Goal: Task Accomplishment & Management: Use online tool/utility

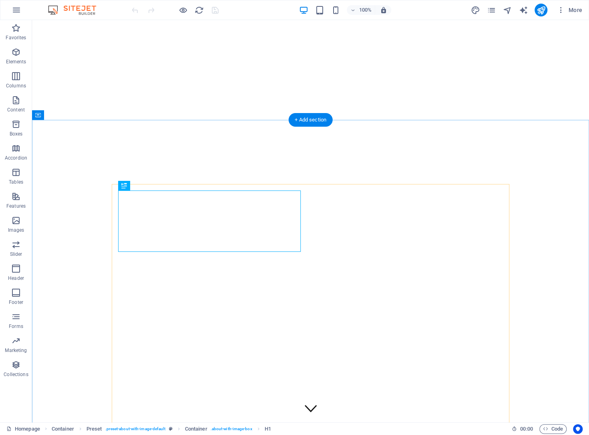
scroll to position [302, 0]
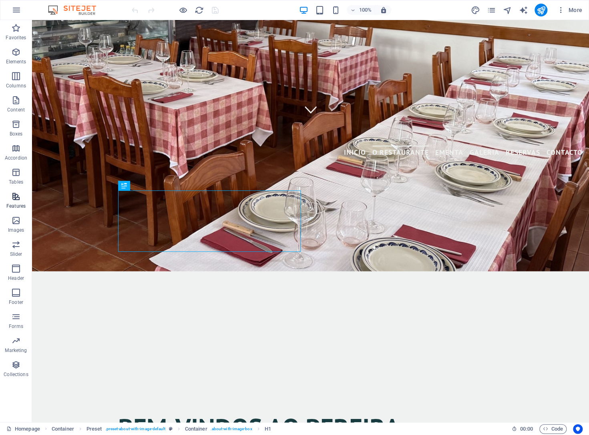
click at [18, 203] on p "Features" at bounding box center [15, 206] width 19 height 6
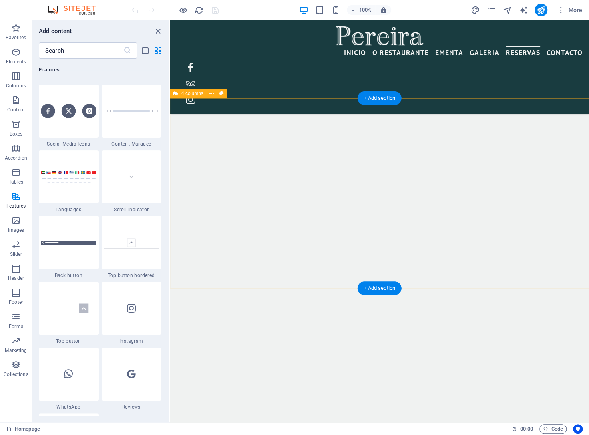
scroll to position [6768, 0]
click at [387, 282] on div "+ Add section" at bounding box center [379, 285] width 44 height 14
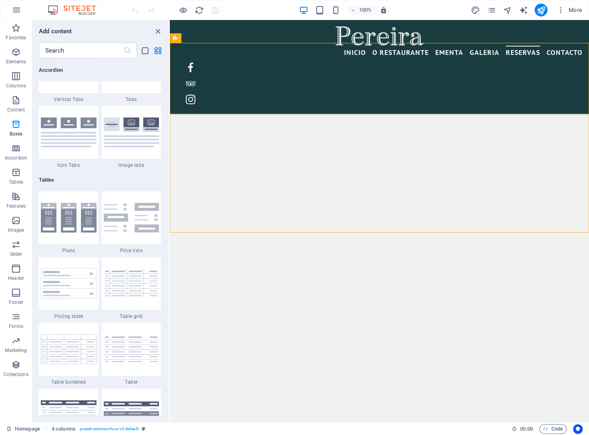
scroll to position [2709, 0]
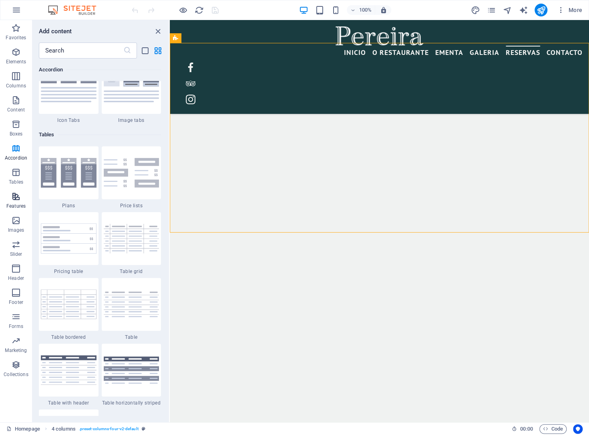
click at [16, 199] on icon "button" at bounding box center [16, 196] width 10 height 10
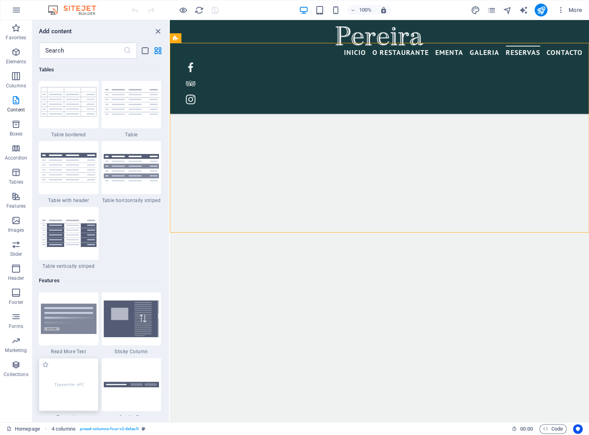
scroll to position [3162, 0]
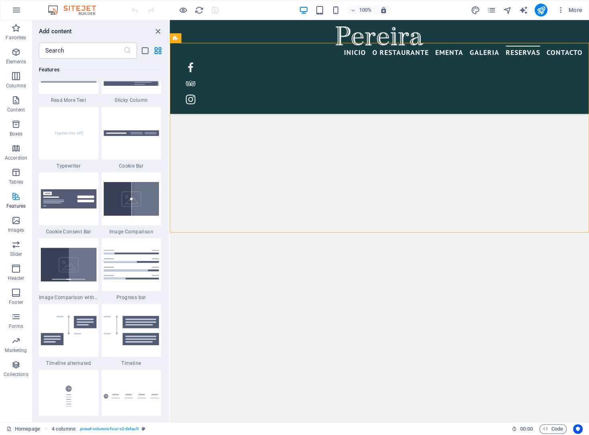
click at [15, 199] on icon "button" at bounding box center [16, 196] width 10 height 10
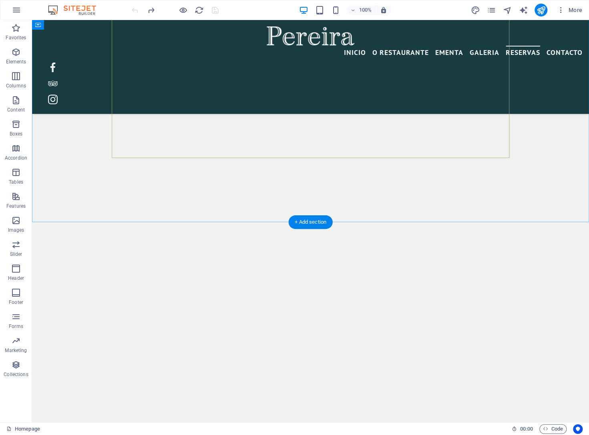
scroll to position [5460, 0]
click at [15, 197] on icon "button" at bounding box center [16, 196] width 10 height 10
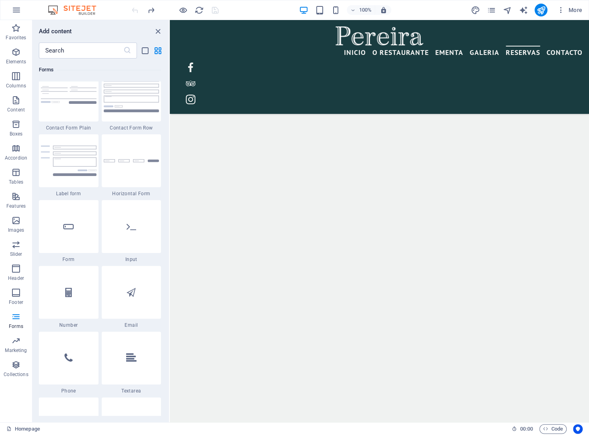
scroll to position [5926, 0]
click at [18, 202] on span "Features" at bounding box center [16, 200] width 32 height 19
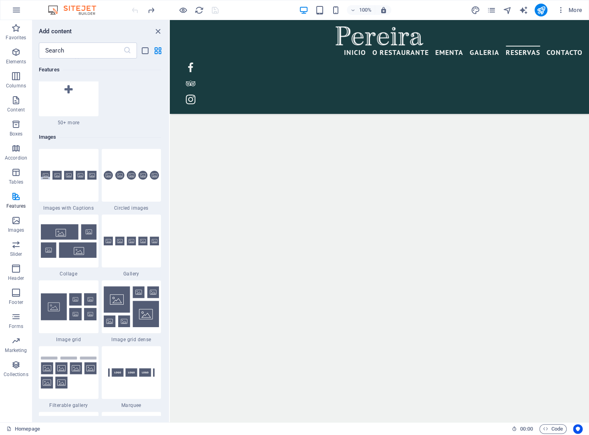
scroll to position [4436, 0]
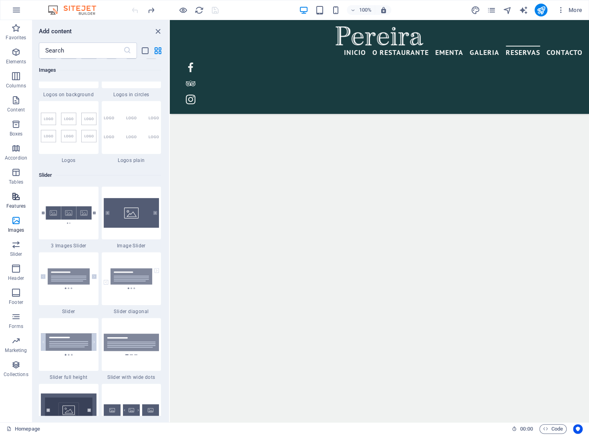
click at [10, 207] on p "Features" at bounding box center [15, 206] width 19 height 6
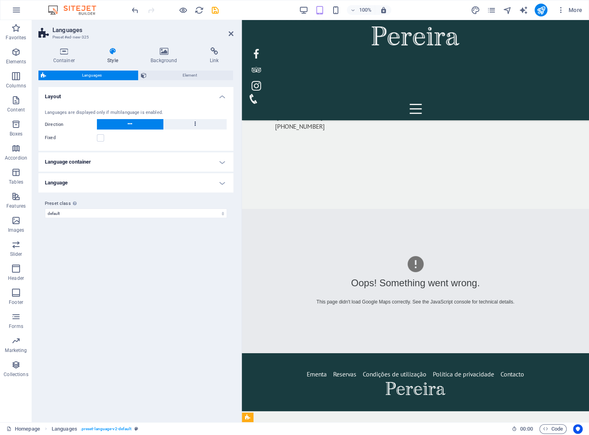
scroll to position [4236, 0]
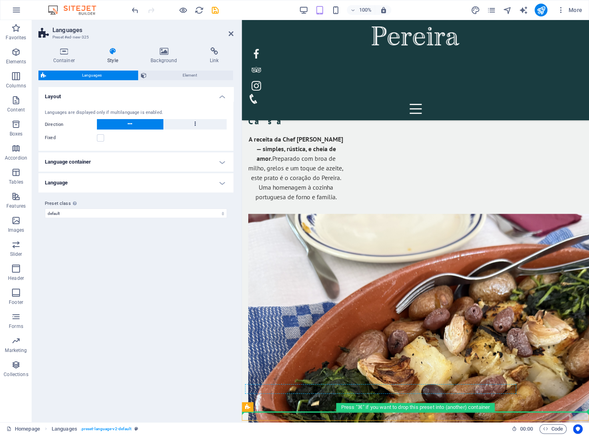
drag, startPoint x: 492, startPoint y: 428, endPoint x: 471, endPoint y: 390, distance: 43.7
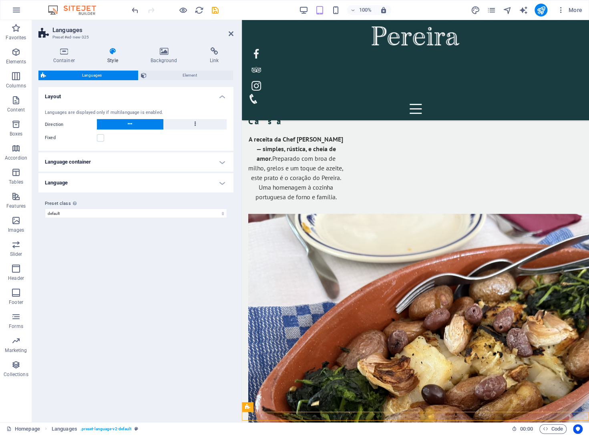
drag, startPoint x: 489, startPoint y: 425, endPoint x: 263, endPoint y: 416, distance: 226.9
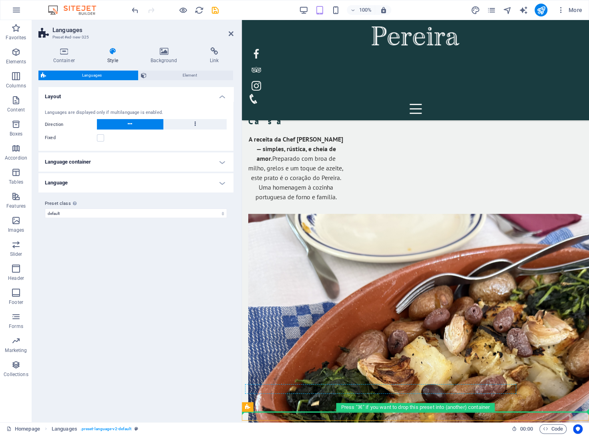
drag, startPoint x: 514, startPoint y: 426, endPoint x: 470, endPoint y: 389, distance: 57.7
drag, startPoint x: 492, startPoint y: 427, endPoint x: 253, endPoint y: 395, distance: 240.9
drag, startPoint x: 490, startPoint y: 429, endPoint x: 252, endPoint y: 391, distance: 241.3
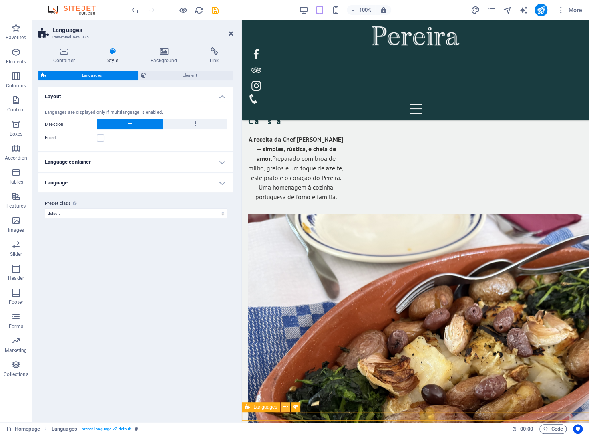
click at [285, 407] on icon at bounding box center [286, 406] width 4 height 8
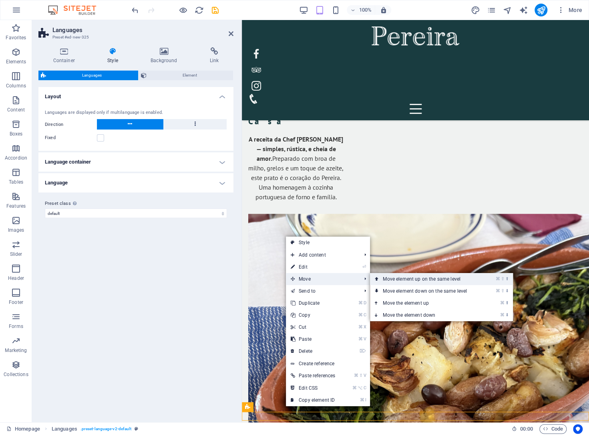
click at [392, 280] on link "⌘ ⇧ ⬆ Move element up on the same level" at bounding box center [426, 279] width 113 height 12
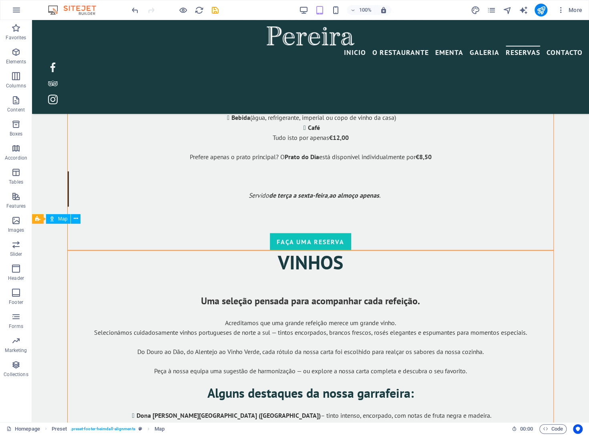
scroll to position [5469, 0]
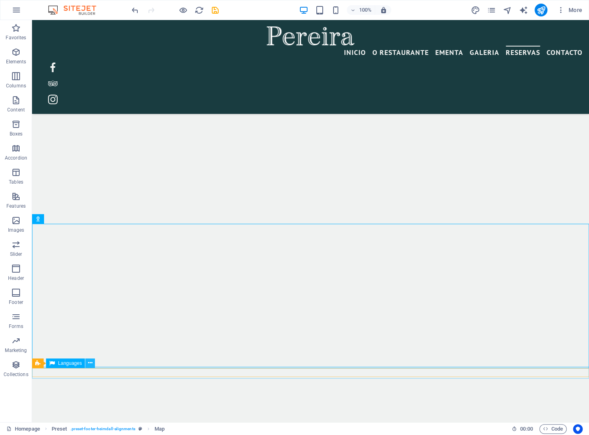
click at [90, 363] on icon at bounding box center [90, 362] width 4 height 8
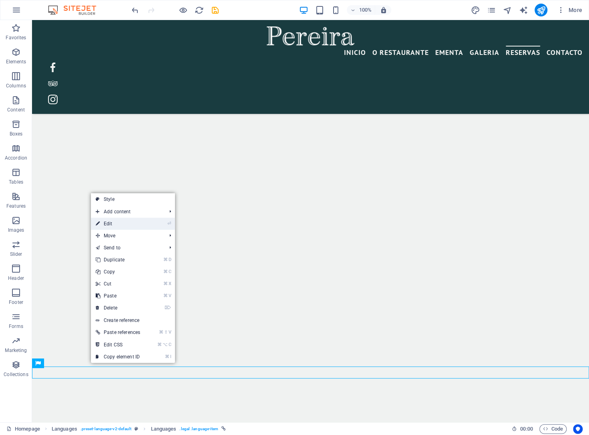
click at [156, 223] on li "⏎ Edit" at bounding box center [133, 223] width 84 height 12
click at [147, 204] on link "Style" at bounding box center [133, 199] width 84 height 12
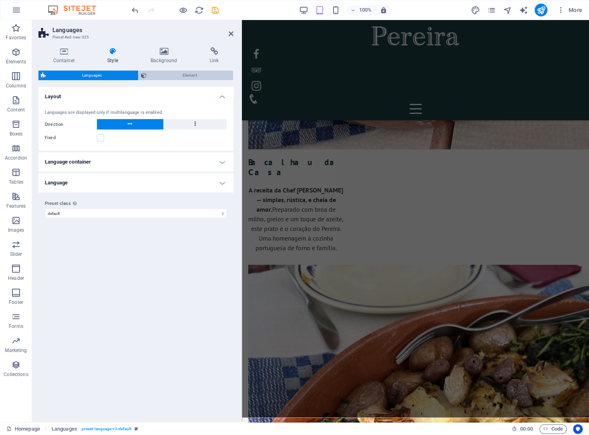
click at [183, 75] on span "Element" at bounding box center [190, 75] width 82 height 10
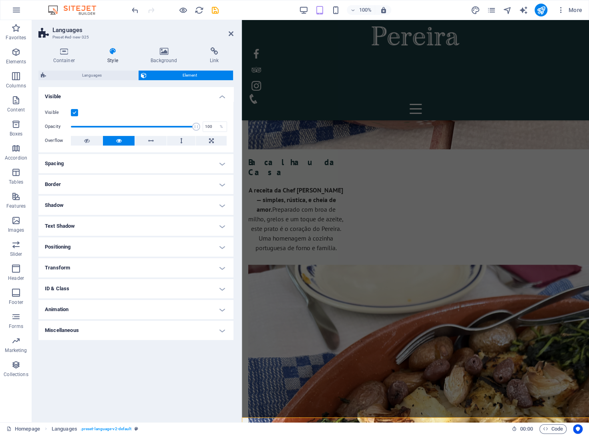
click at [217, 250] on h4 "Positioning" at bounding box center [135, 246] width 195 height 19
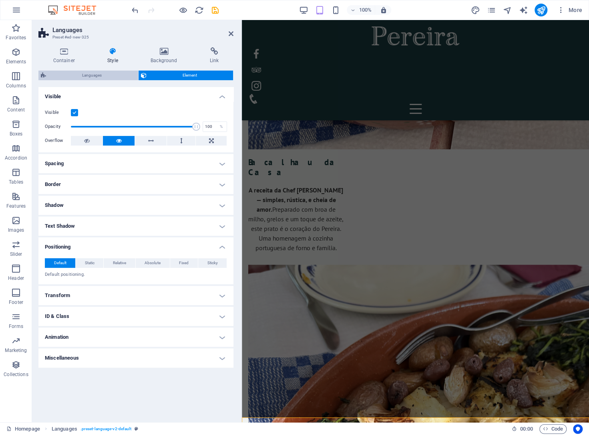
click at [94, 75] on span "Languages" at bounding box center [91, 75] width 87 height 10
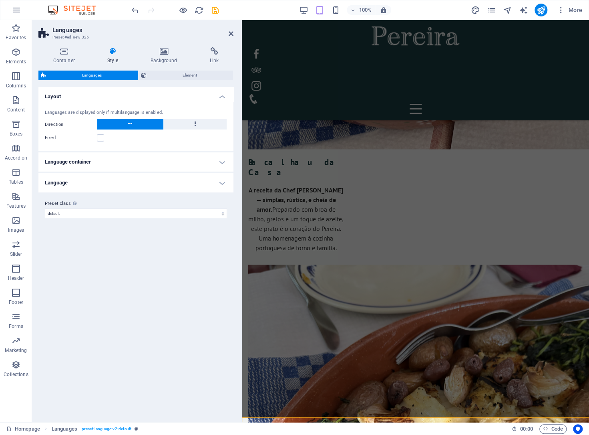
click at [211, 163] on h4 "Language container" at bounding box center [135, 161] width 195 height 19
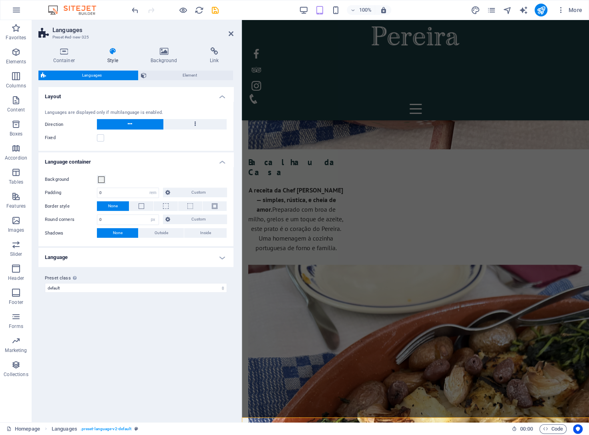
click at [213, 252] on h4 "Language" at bounding box center [135, 257] width 195 height 19
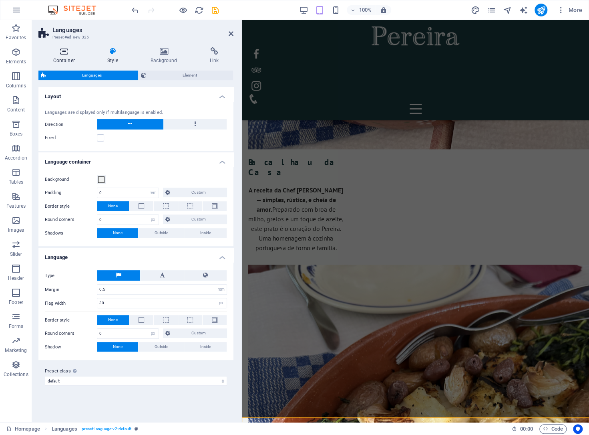
click at [69, 56] on h4 "Container" at bounding box center [65, 55] width 54 height 17
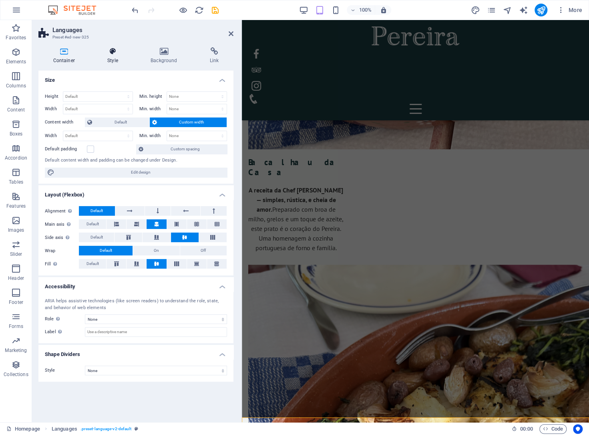
click at [115, 59] on h4 "Style" at bounding box center [114, 55] width 43 height 17
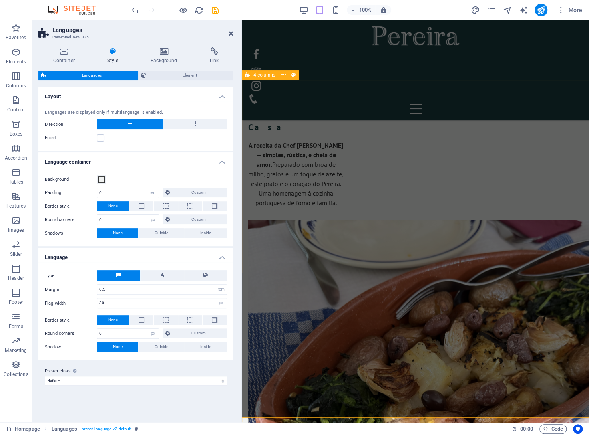
scroll to position [4234, 0]
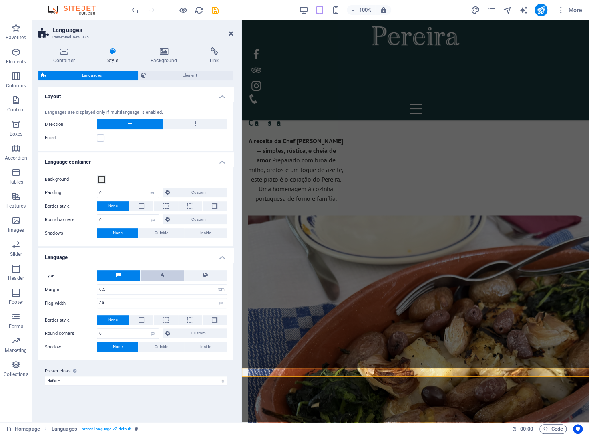
click at [161, 274] on icon at bounding box center [161, 275] width 5 height 10
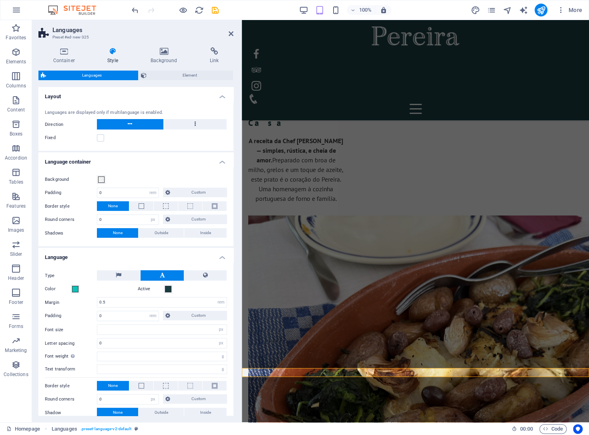
select select
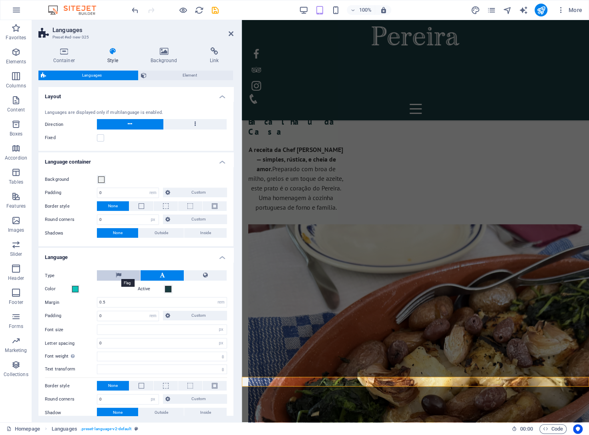
click at [119, 274] on icon at bounding box center [119, 275] width 6 height 10
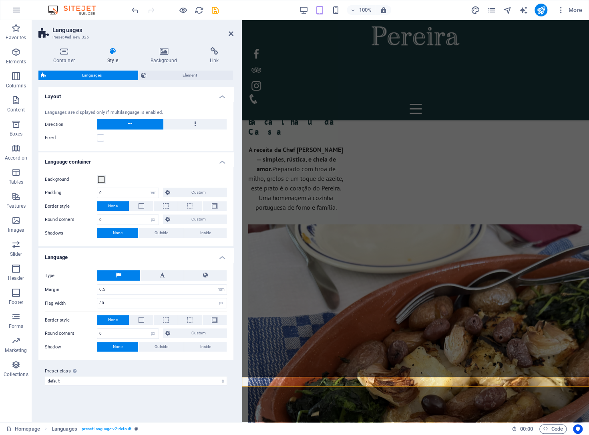
select select
click at [202, 276] on button at bounding box center [205, 275] width 42 height 10
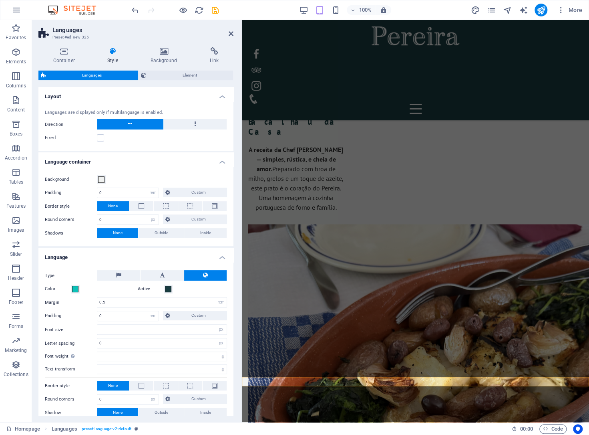
select select
click at [131, 272] on button at bounding box center [118, 275] width 43 height 10
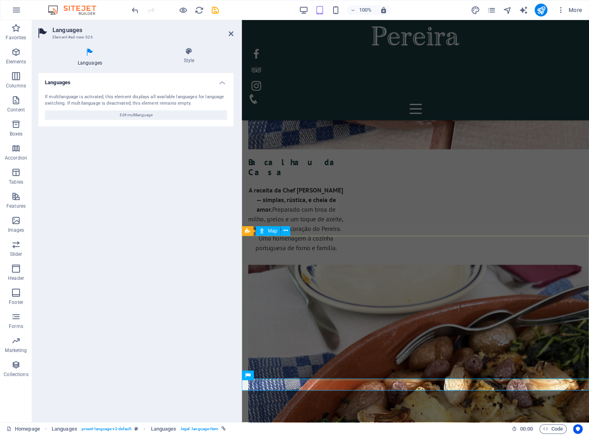
scroll to position [4234, 0]
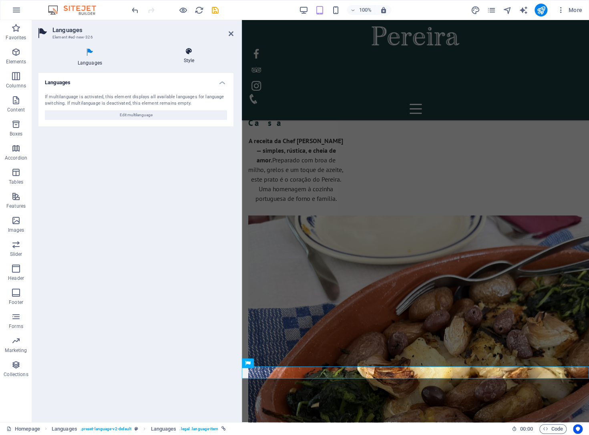
click at [196, 58] on h4 "Style" at bounding box center [189, 55] width 89 height 17
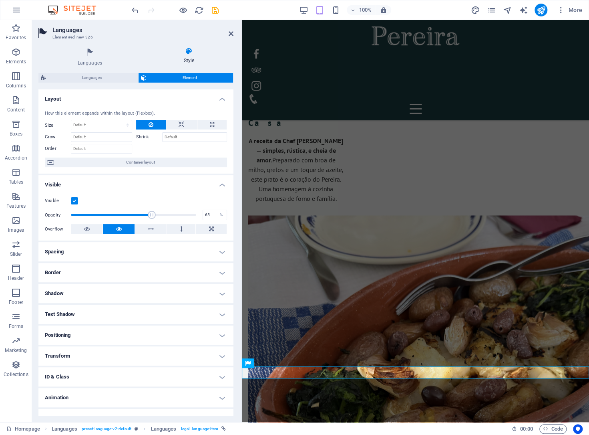
drag, startPoint x: 169, startPoint y: 214, endPoint x: 151, endPoint y: 214, distance: 18.0
click at [151, 214] on span at bounding box center [152, 215] width 8 height 8
drag, startPoint x: 150, startPoint y: 214, endPoint x: 137, endPoint y: 215, distance: 13.7
click at [137, 215] on span at bounding box center [137, 215] width 8 height 8
type input "100"
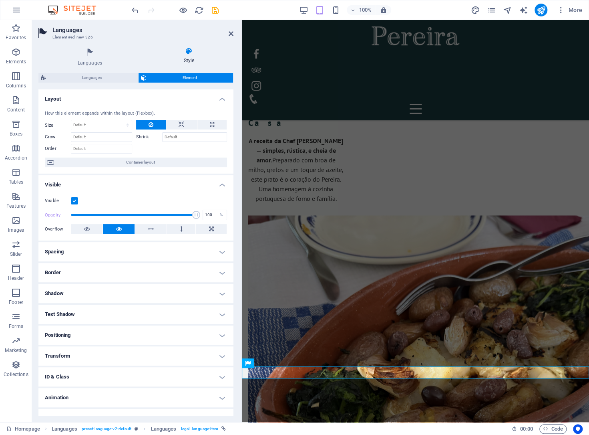
drag, startPoint x: 137, startPoint y: 215, endPoint x: 201, endPoint y: 217, distance: 64.1
click at [201, 217] on div "Opacity 100 %" at bounding box center [136, 215] width 182 height 12
click at [218, 254] on h4 "Spacing" at bounding box center [135, 251] width 195 height 19
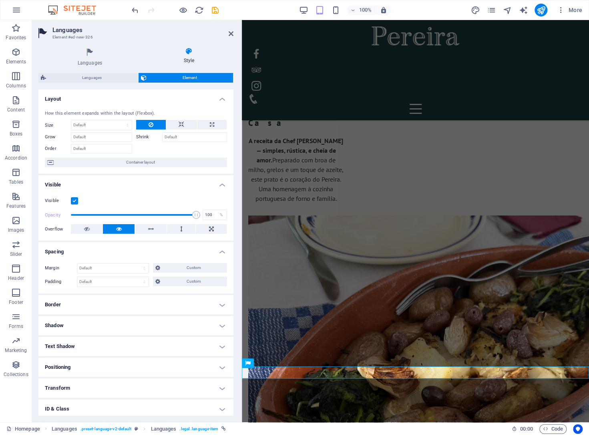
scroll to position [43, 0]
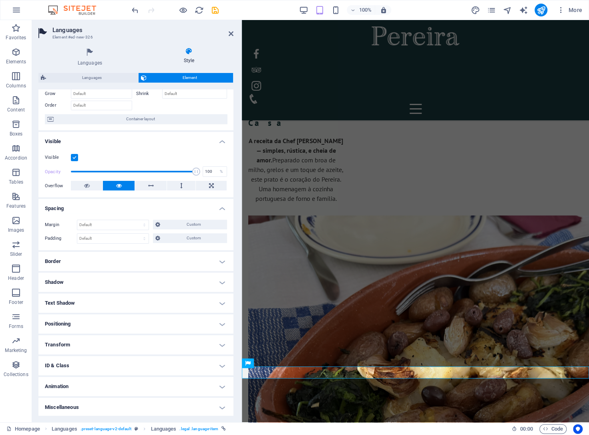
click at [219, 261] on h4 "Border" at bounding box center [135, 261] width 195 height 19
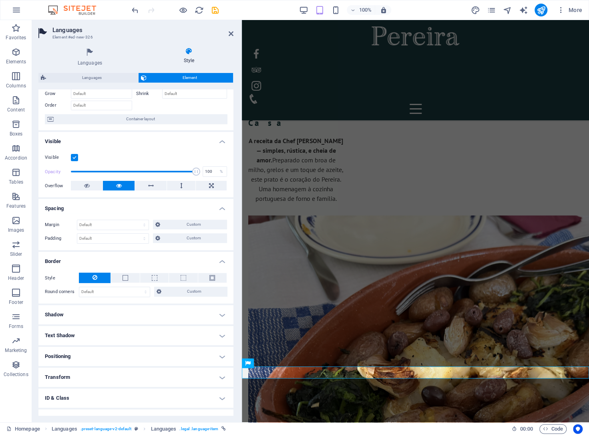
scroll to position [75, 0]
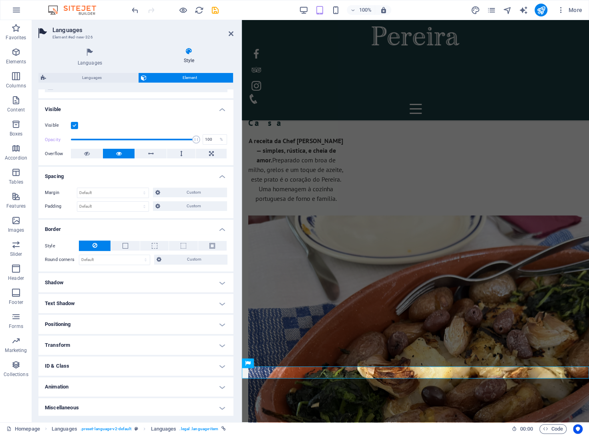
click at [212, 324] on h4 "Positioning" at bounding box center [135, 323] width 195 height 19
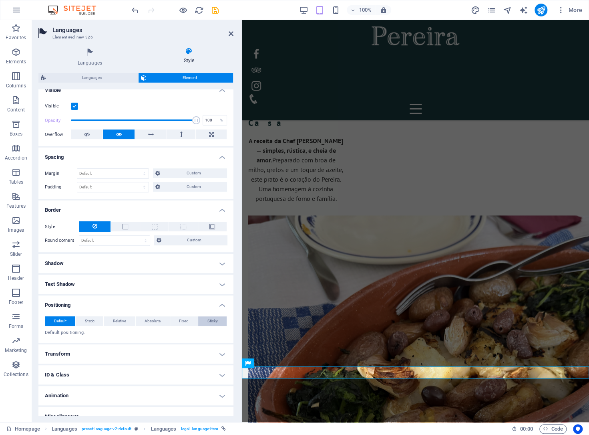
scroll to position [103, 0]
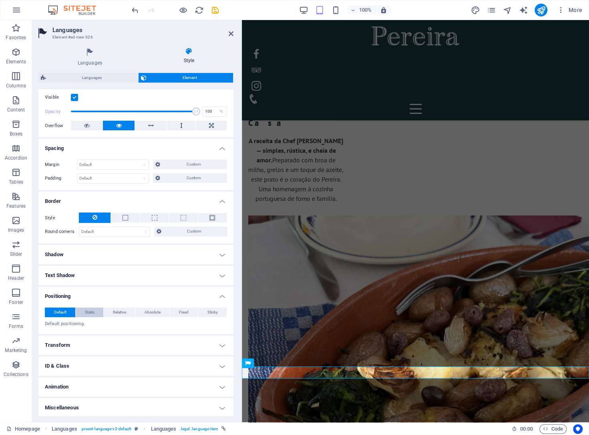
click at [84, 311] on button "Static" at bounding box center [90, 312] width 28 height 10
click at [121, 312] on span "Relative" at bounding box center [119, 312] width 13 height 10
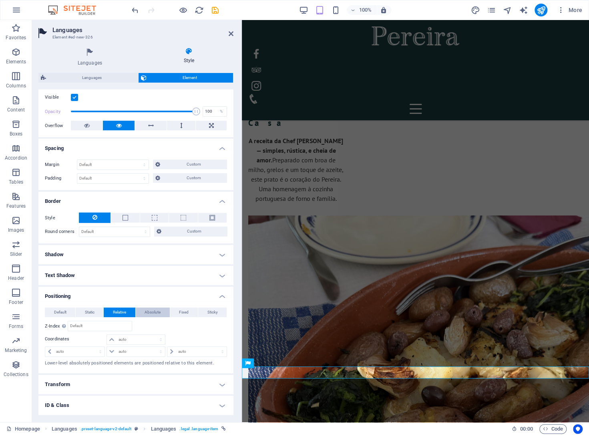
click at [160, 314] on span "Absolute" at bounding box center [153, 312] width 16 height 10
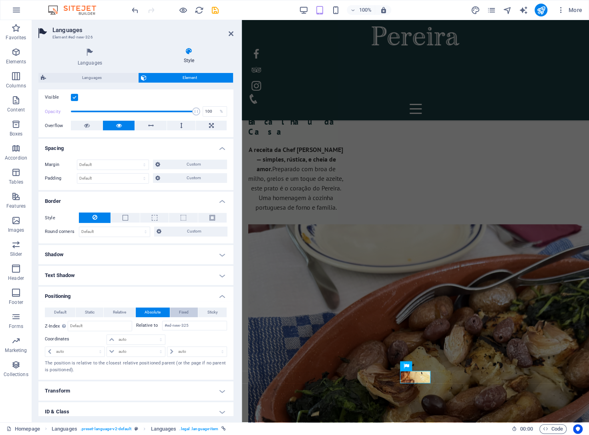
click at [185, 314] on span "Fixed" at bounding box center [184, 312] width 10 height 10
click at [147, 311] on span "Absolute" at bounding box center [153, 312] width 16 height 10
click at [187, 311] on span "Fixed" at bounding box center [184, 312] width 10 height 10
click at [213, 313] on span "Sticky" at bounding box center [212, 312] width 10 height 10
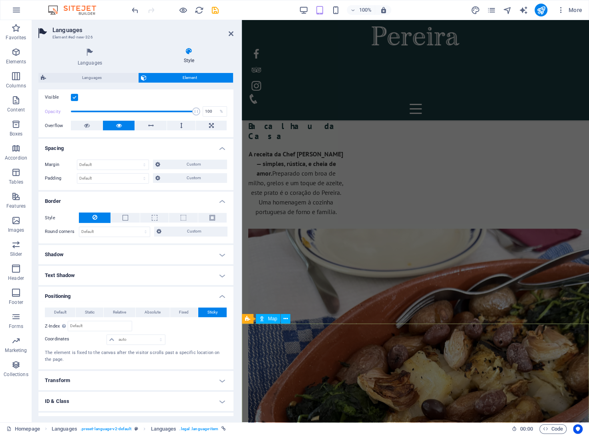
scroll to position [4234, 0]
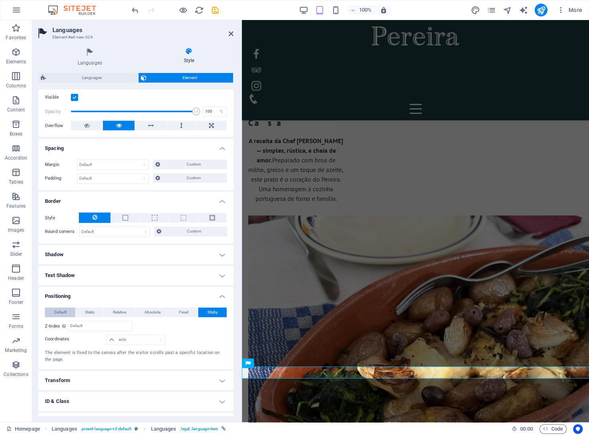
click at [65, 309] on span "Default" at bounding box center [60, 312] width 12 height 10
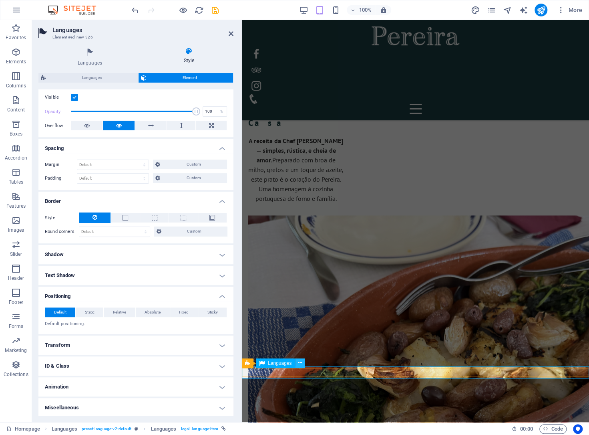
click at [298, 364] on button at bounding box center [300, 363] width 10 height 10
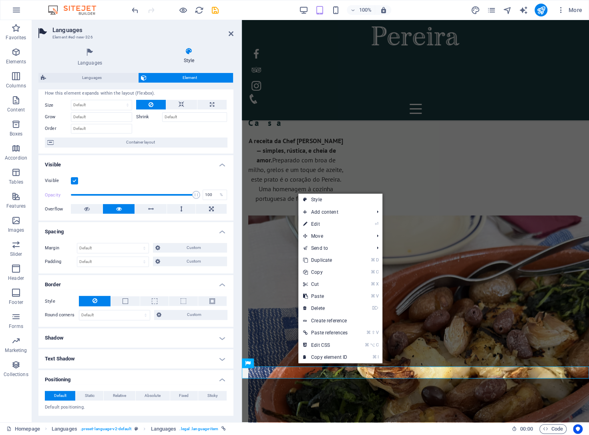
scroll to position [0, 0]
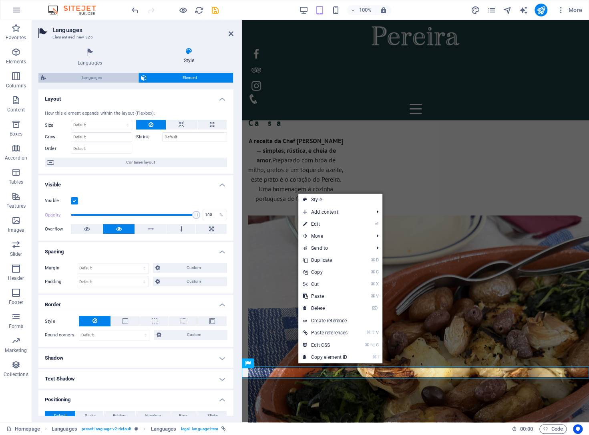
click at [111, 80] on span "Languages" at bounding box center [91, 78] width 87 height 10
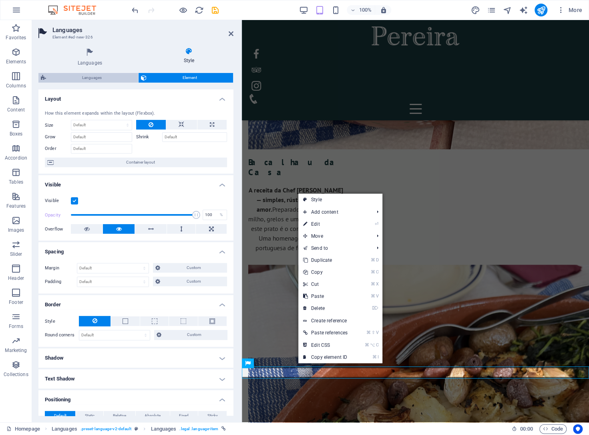
select select "rem"
select select "px"
select select "rem"
select select "px"
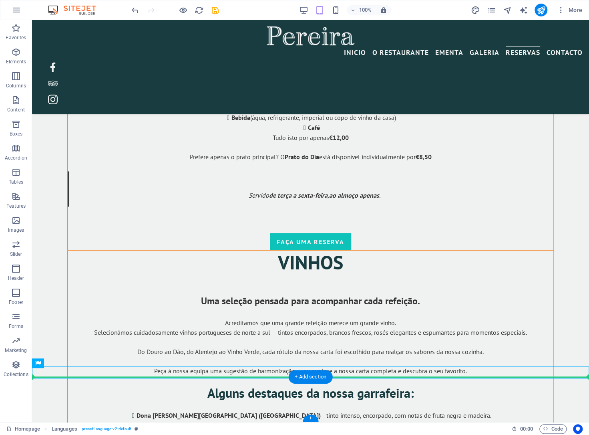
scroll to position [5469, 0]
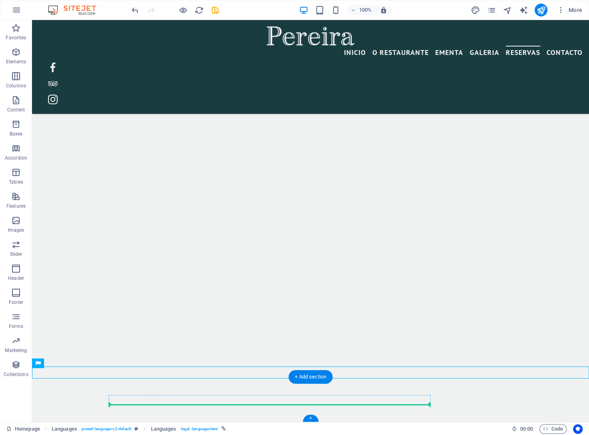
drag, startPoint x: 143, startPoint y: 370, endPoint x: 356, endPoint y: 403, distance: 215.2
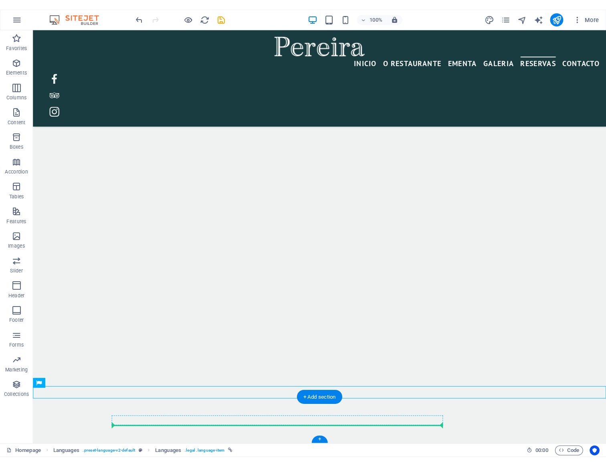
scroll to position [5522, 0]
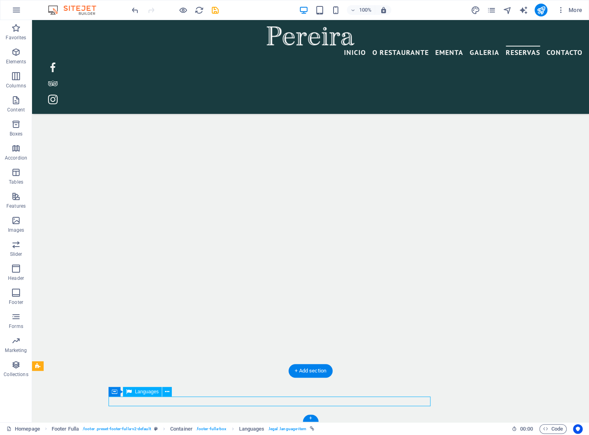
drag, startPoint x: 296, startPoint y: 403, endPoint x: 311, endPoint y: 402, distance: 14.8
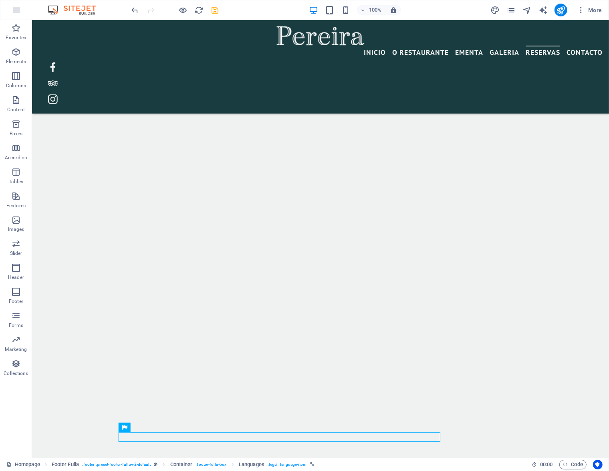
scroll to position [5424, 0]
drag, startPoint x: 186, startPoint y: 447, endPoint x: 317, endPoint y: 441, distance: 130.7
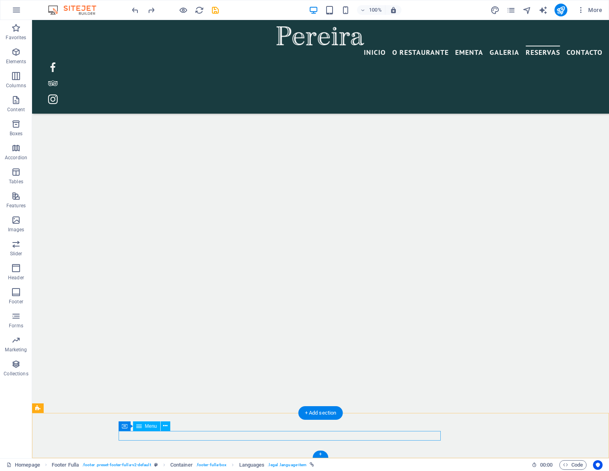
scroll to position [5371, 0]
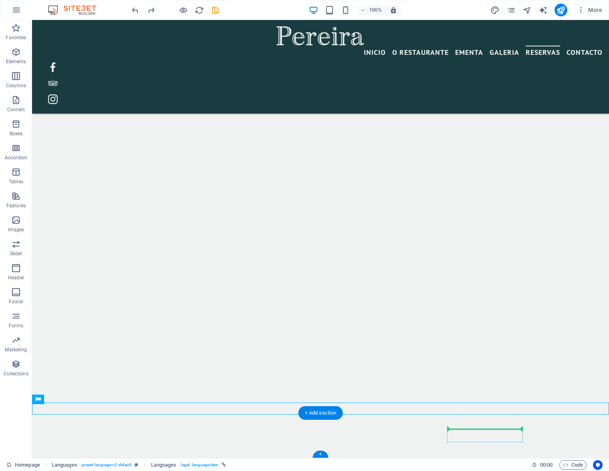
drag, startPoint x: 95, startPoint y: 421, endPoint x: 521, endPoint y: 434, distance: 426.3
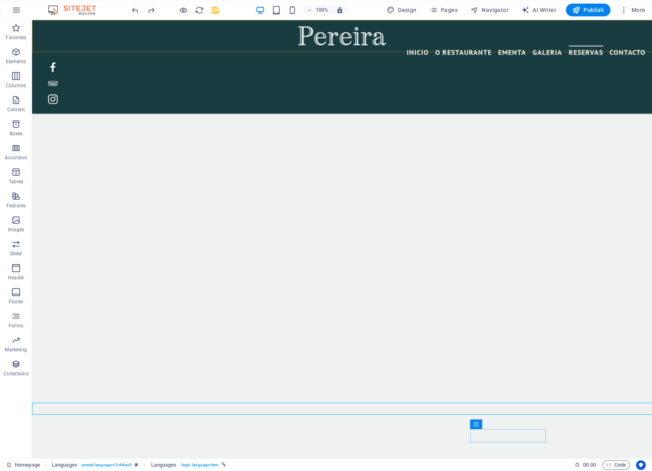
scroll to position [5164, 0]
drag, startPoint x: 98, startPoint y: 421, endPoint x: 182, endPoint y: 438, distance: 85.9
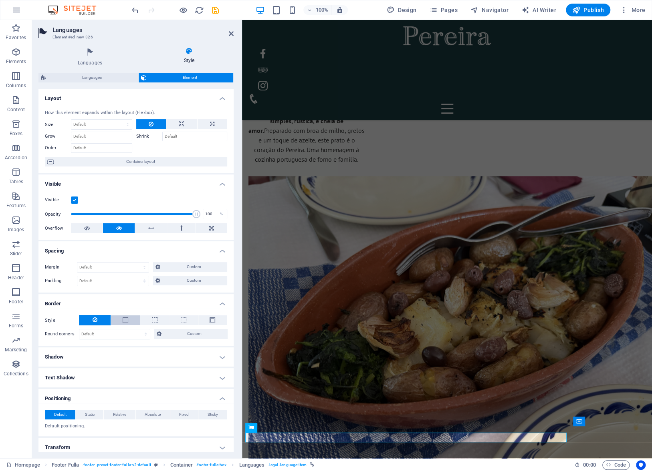
scroll to position [0, 0]
click at [65, 414] on span "Default" at bounding box center [60, 416] width 12 height 10
click at [86, 415] on span "Static" at bounding box center [90, 416] width 10 height 10
click at [68, 415] on button "Default" at bounding box center [60, 416] width 30 height 10
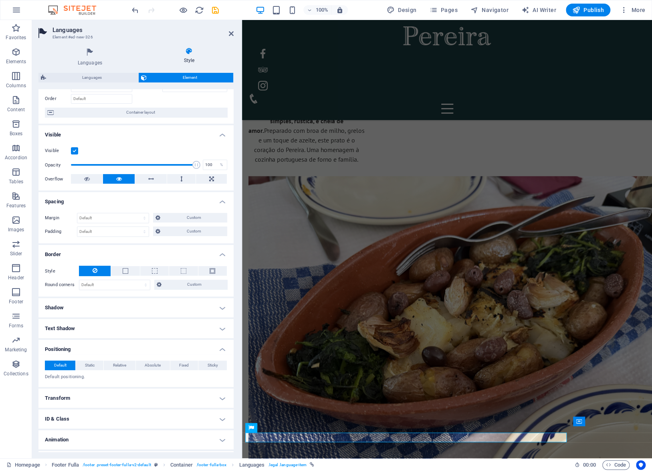
scroll to position [53, 0]
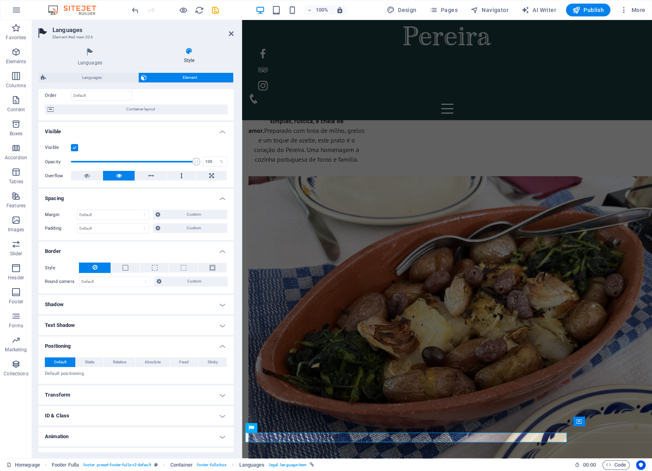
click at [219, 389] on h4 "Transform" at bounding box center [135, 395] width 195 height 19
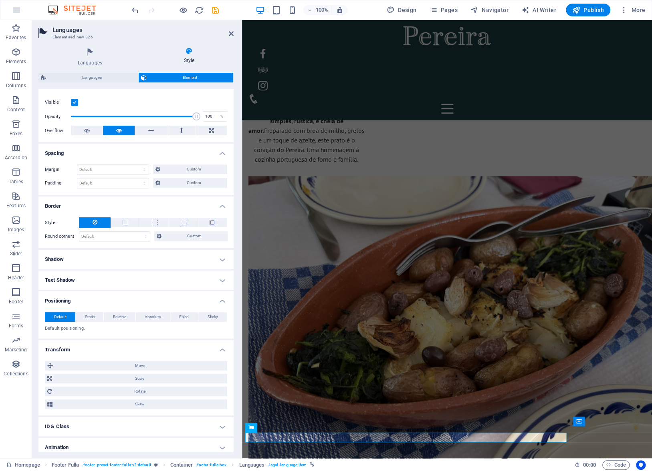
scroll to position [112, 0]
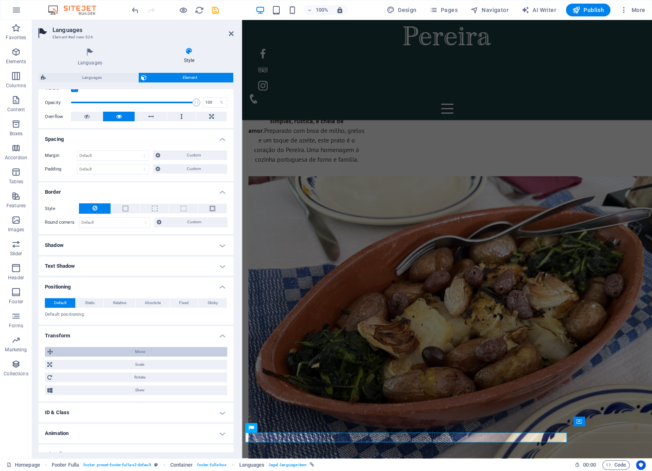
click at [145, 350] on span "Move" at bounding box center [139, 352] width 169 height 10
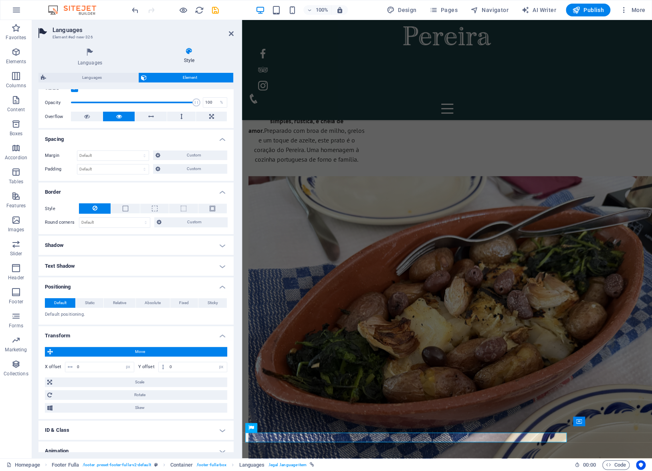
click at [220, 335] on h4 "Transform" at bounding box center [135, 333] width 195 height 14
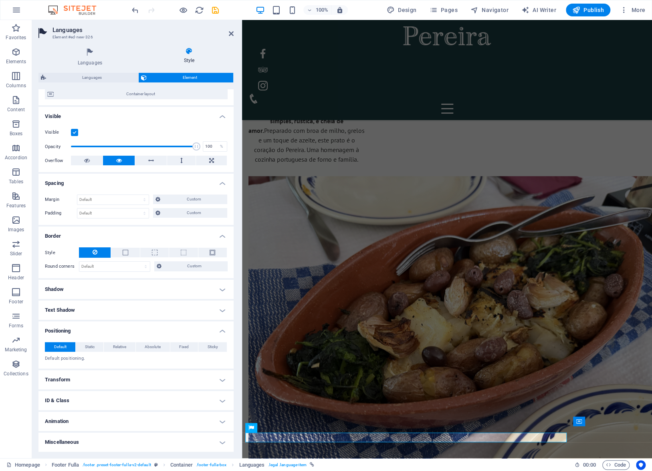
scroll to position [66, 0]
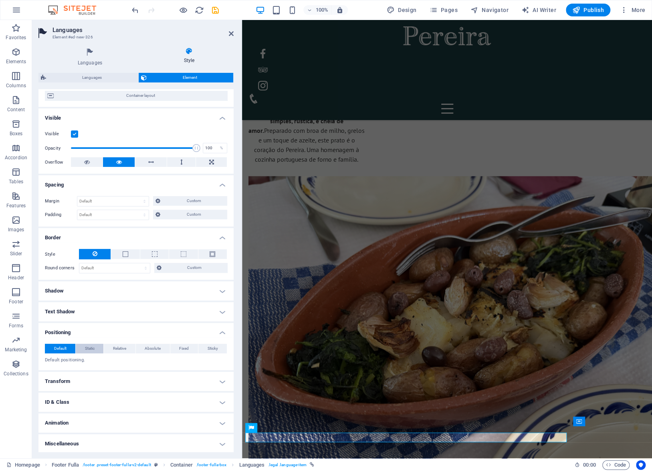
click at [90, 348] on span "Static" at bounding box center [90, 349] width 10 height 10
click at [125, 348] on span "Relative" at bounding box center [119, 349] width 13 height 10
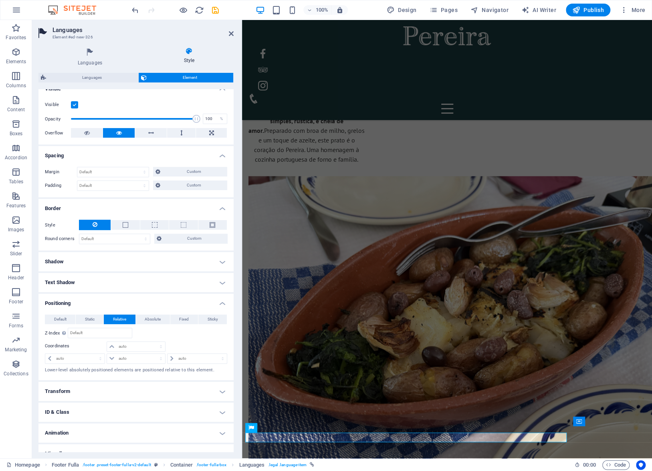
drag, startPoint x: 96, startPoint y: 321, endPoint x: 59, endPoint y: 319, distance: 37.3
click at [96, 321] on button "Static" at bounding box center [90, 320] width 28 height 10
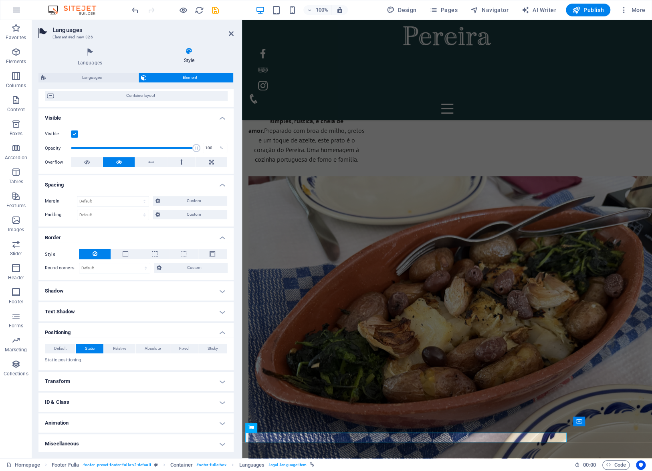
click at [58, 318] on h4 "Text Shadow" at bounding box center [135, 311] width 195 height 19
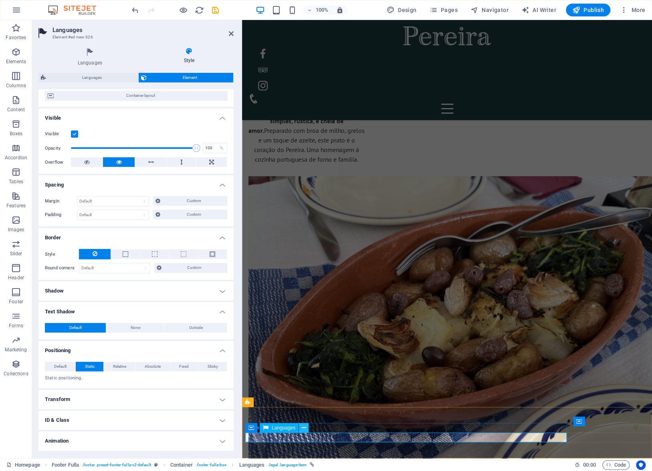
click at [304, 431] on icon at bounding box center [304, 428] width 4 height 8
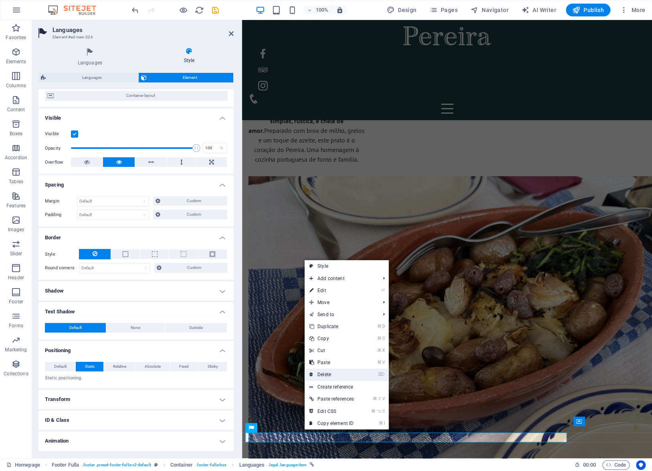
click at [341, 373] on link "⌦ Delete" at bounding box center [331, 375] width 54 height 12
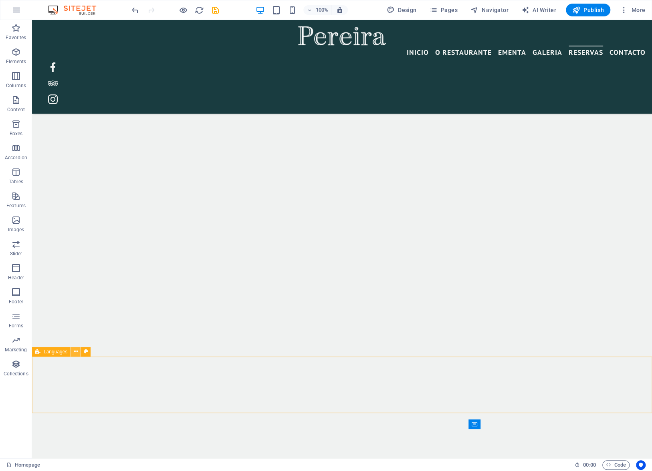
click at [74, 354] on icon at bounding box center [76, 352] width 4 height 8
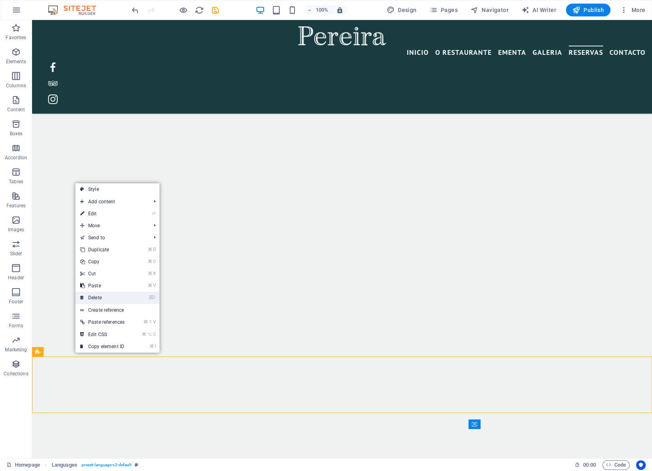
click at [105, 298] on link "⌦ Delete" at bounding box center [102, 298] width 54 height 12
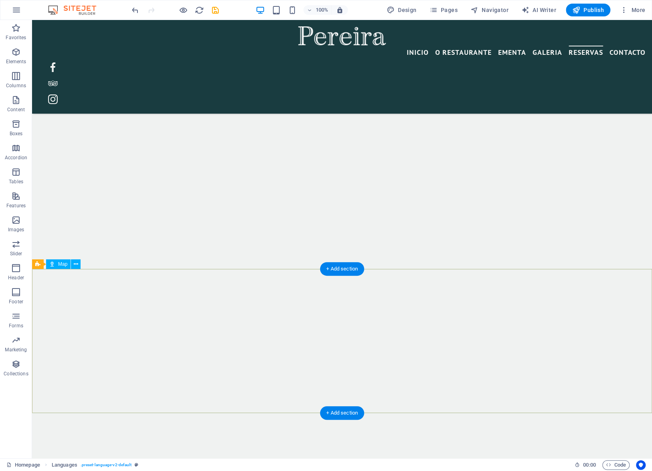
scroll to position [5155, 0]
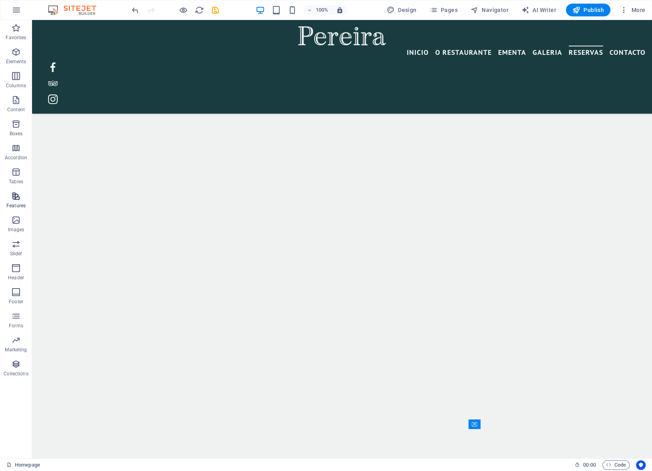
click at [22, 205] on p "Features" at bounding box center [15, 206] width 19 height 6
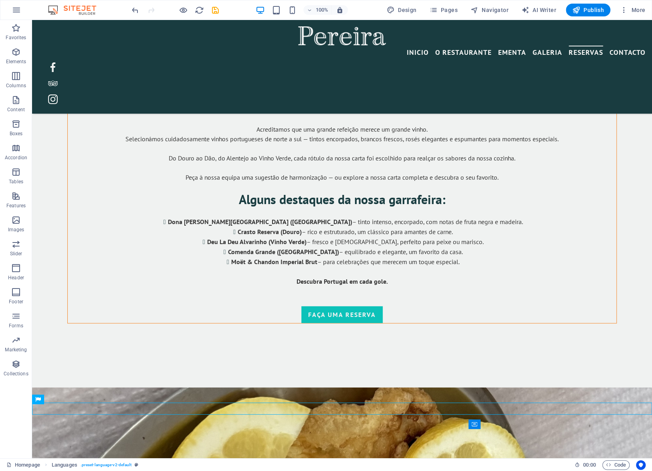
scroll to position [5164, 0]
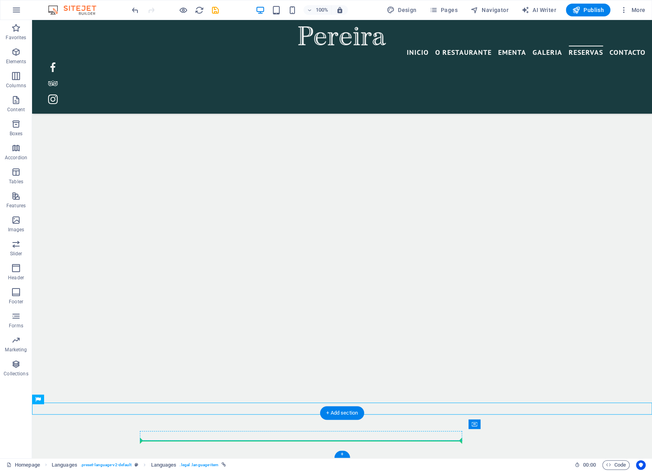
drag, startPoint x: 315, startPoint y: 421, endPoint x: 294, endPoint y: 438, distance: 27.0
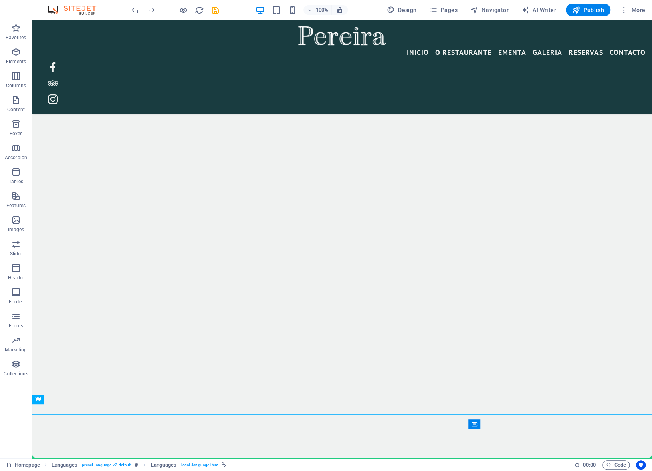
drag, startPoint x: 310, startPoint y: 407, endPoint x: 310, endPoint y: 457, distance: 50.1
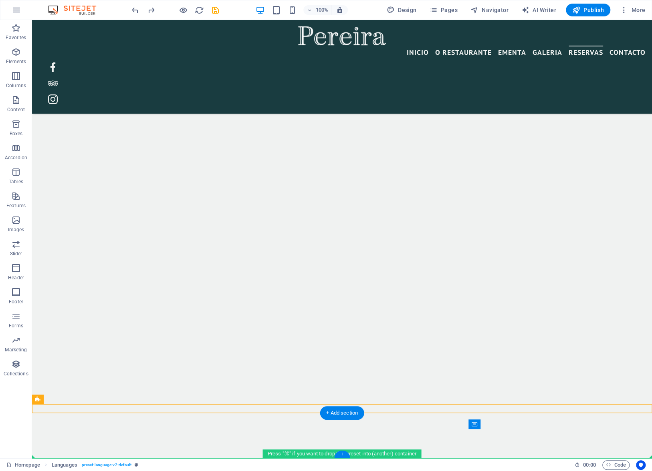
drag, startPoint x: 71, startPoint y: 421, endPoint x: 46, endPoint y: 454, distance: 40.6
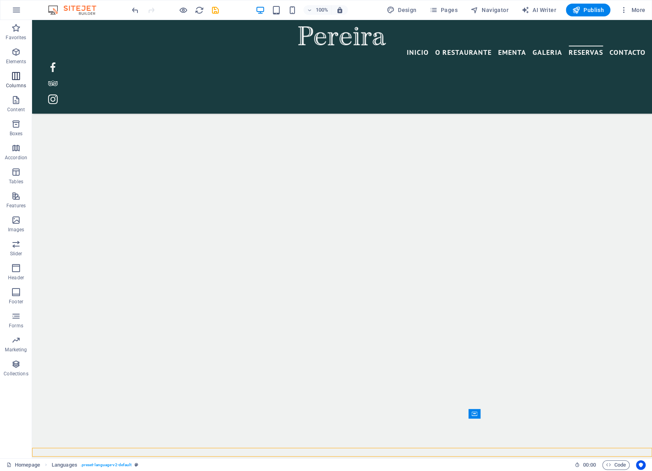
click at [14, 76] on icon "button" at bounding box center [16, 76] width 10 height 10
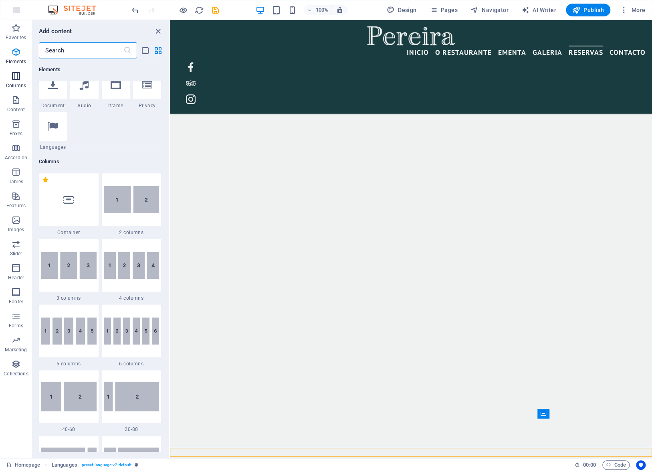
scroll to position [397, 0]
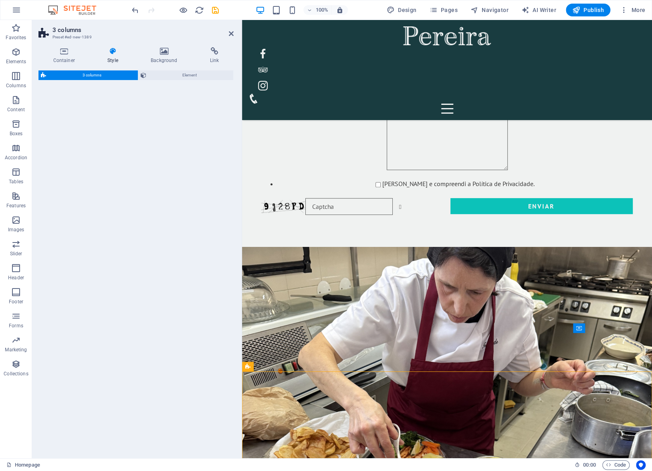
select select "rem"
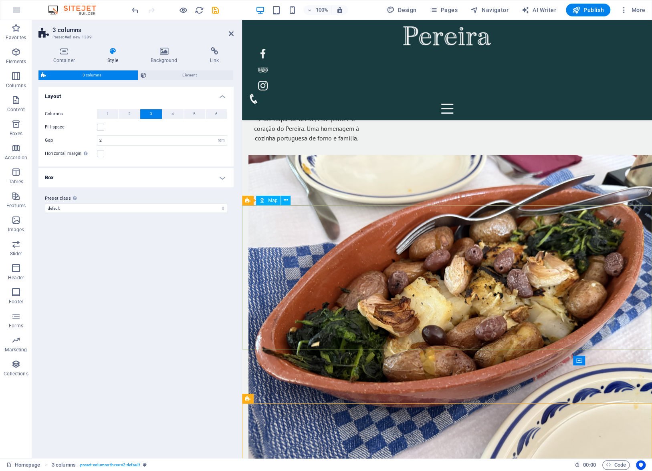
scroll to position [4511, 0]
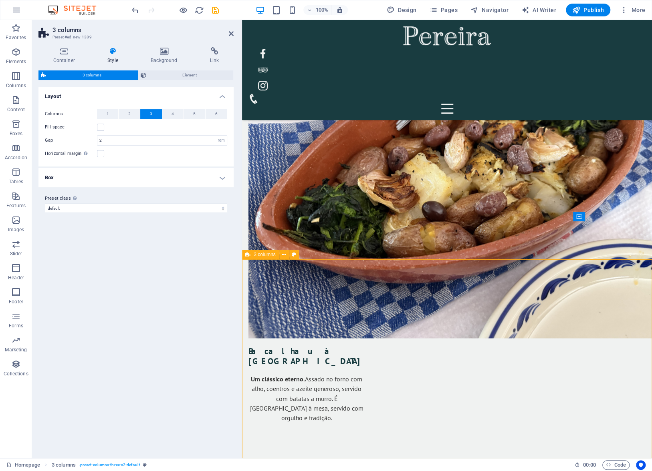
click at [266, 253] on span "3 columns" at bounding box center [265, 254] width 22 height 5
click at [287, 254] on button at bounding box center [284, 255] width 10 height 10
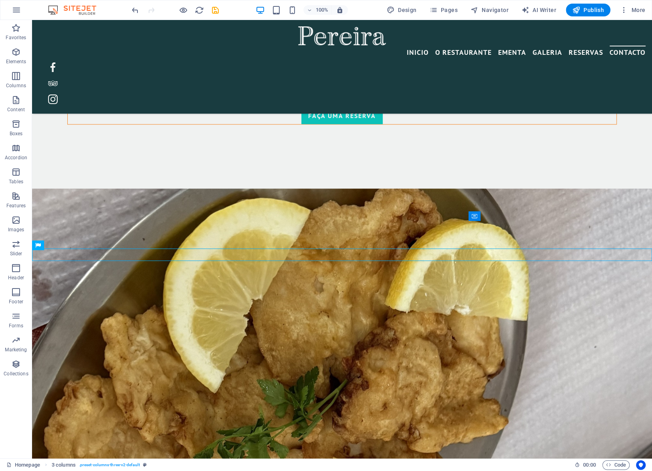
scroll to position [5363, 0]
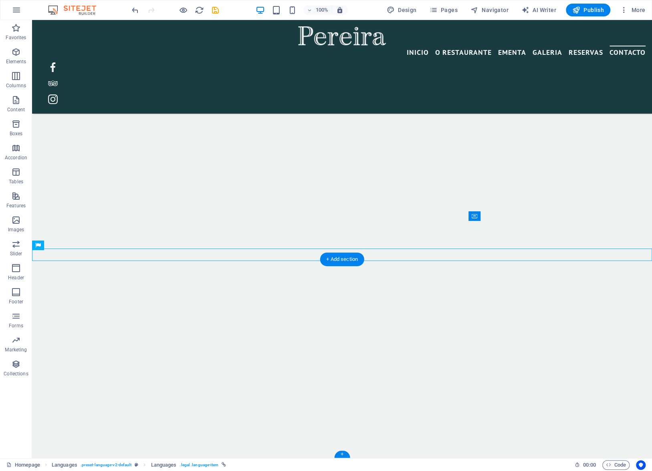
drag, startPoint x: 307, startPoint y: 267, endPoint x: 485, endPoint y: 342, distance: 193.1
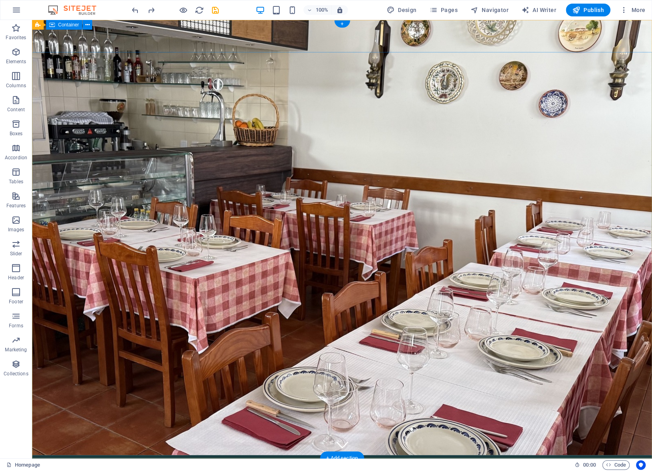
scroll to position [0, 0]
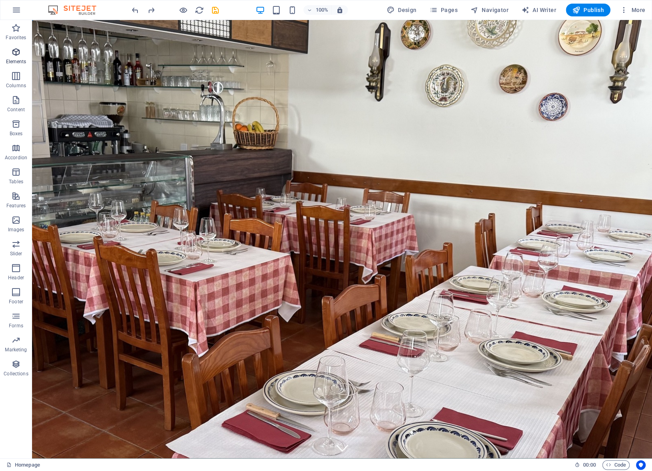
click at [14, 54] on icon "button" at bounding box center [16, 52] width 10 height 10
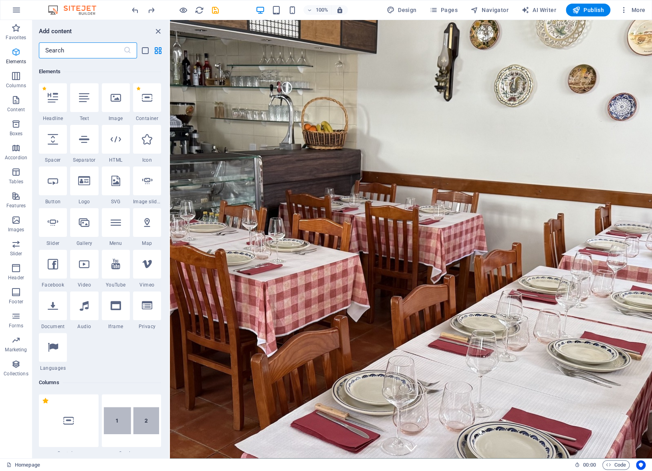
scroll to position [85, 0]
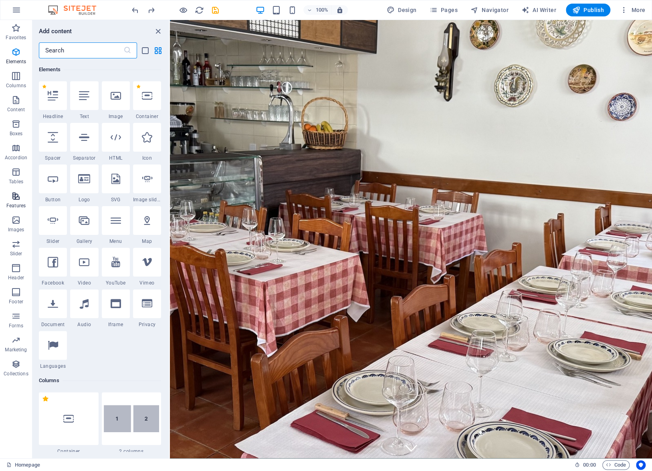
click at [18, 205] on p "Features" at bounding box center [15, 206] width 19 height 6
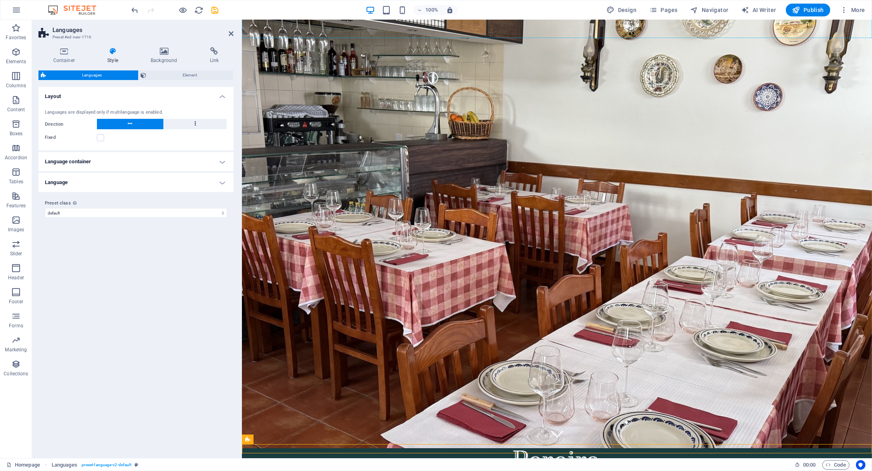
scroll to position [0, 0]
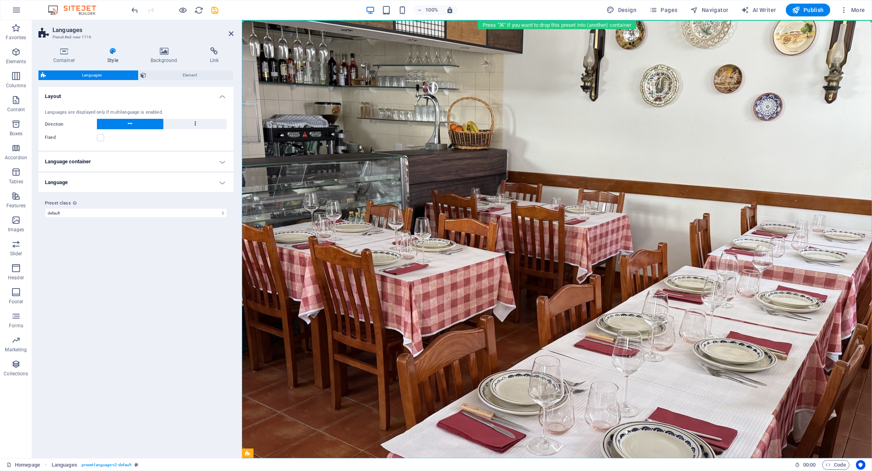
drag, startPoint x: 489, startPoint y: 405, endPoint x: 511, endPoint y: 47, distance: 358.3
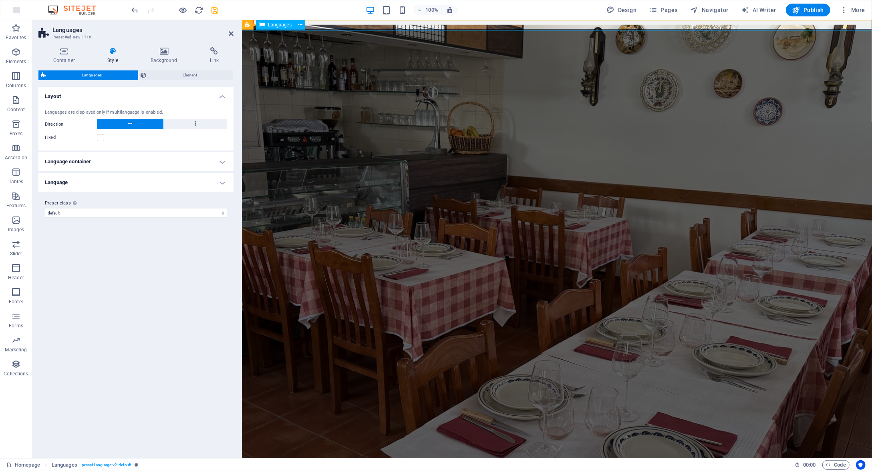
click at [264, 24] on icon at bounding box center [262, 25] width 6 height 10
click at [299, 25] on icon at bounding box center [300, 25] width 4 height 8
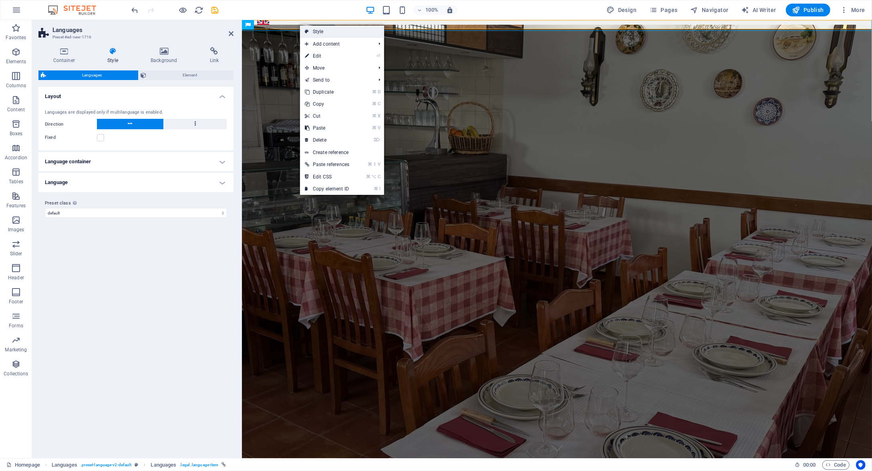
click at [312, 30] on link "Style" at bounding box center [342, 32] width 84 height 12
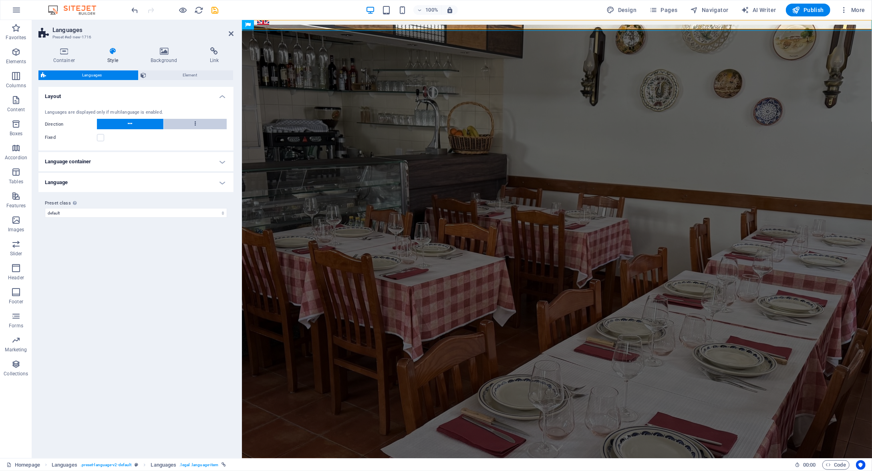
click at [191, 126] on button at bounding box center [195, 124] width 63 height 10
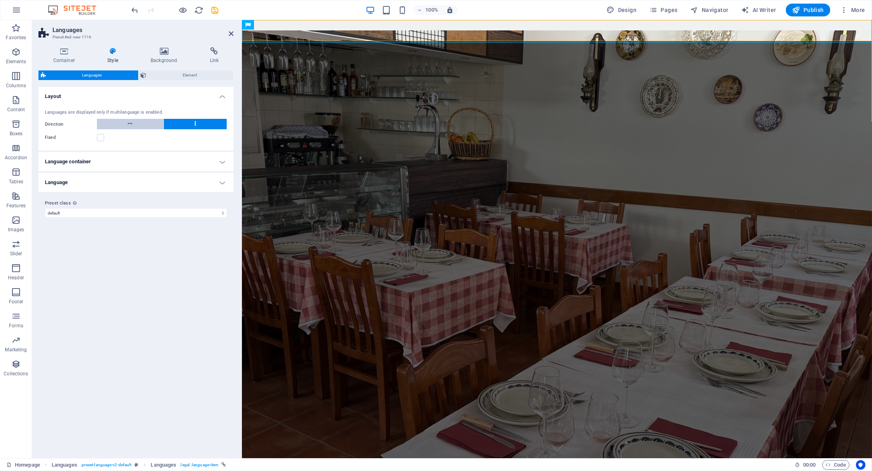
click at [141, 125] on button at bounding box center [130, 124] width 66 height 10
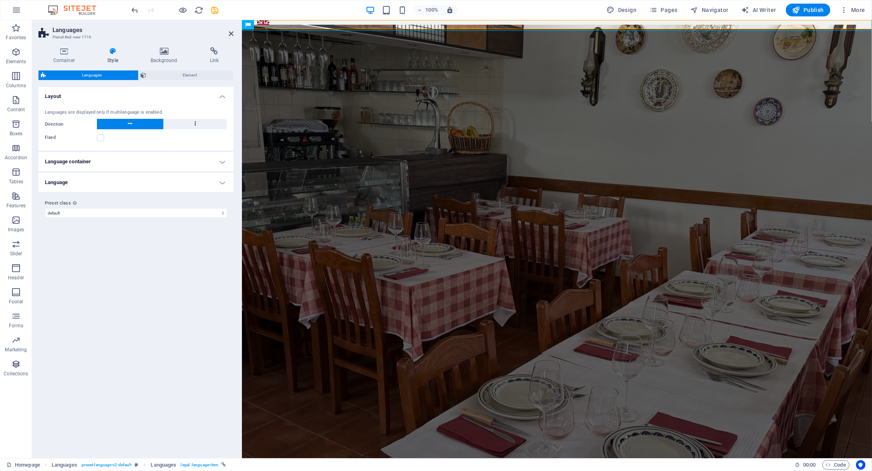
click at [106, 161] on h4 "Language container" at bounding box center [135, 161] width 195 height 19
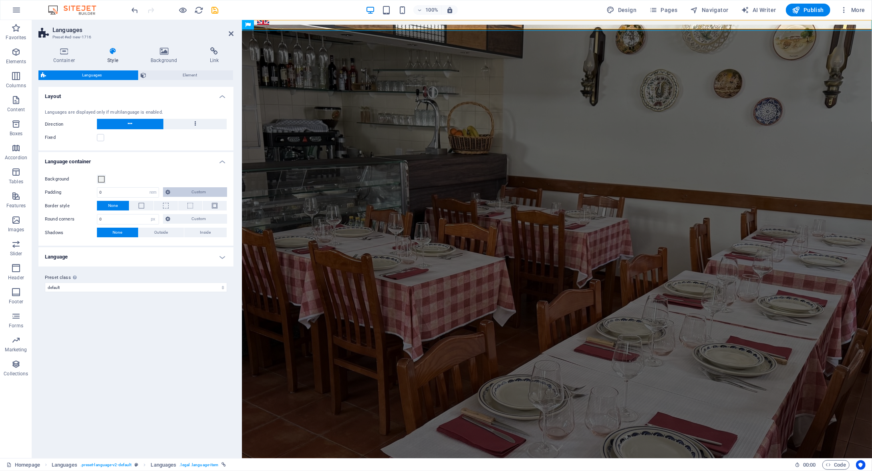
click at [212, 192] on span "Custom" at bounding box center [199, 192] width 52 height 10
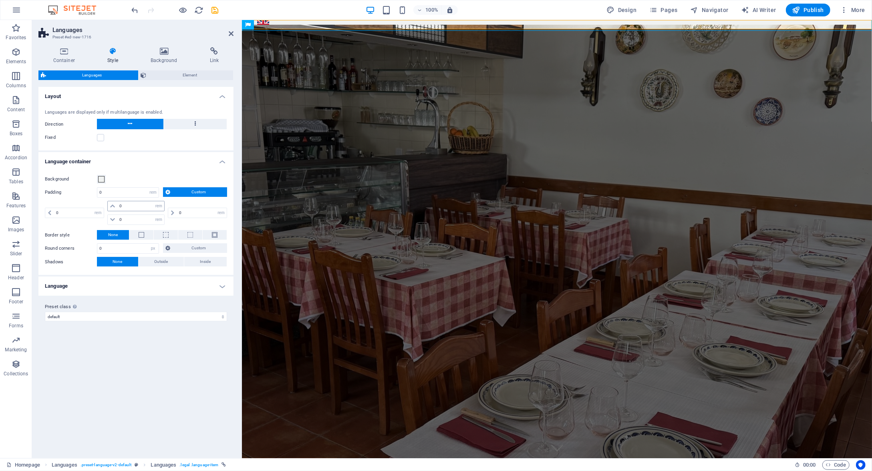
click at [113, 207] on icon at bounding box center [112, 206] width 5 height 5
click at [113, 206] on icon at bounding box center [112, 206] width 5 height 5
click at [157, 207] on select "px rem % vh vw" at bounding box center [158, 206] width 11 height 10
select select "px"
click at [153, 201] on select "px rem % vh vw" at bounding box center [158, 206] width 11 height 10
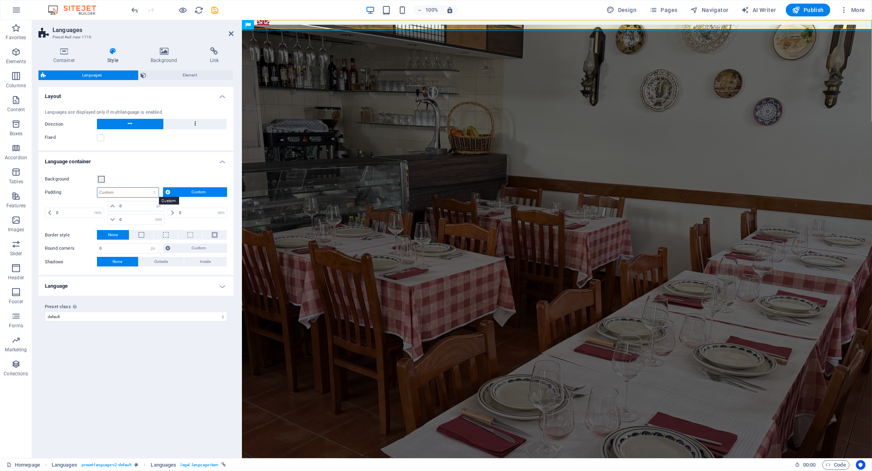
click at [149, 190] on select "px rem % vh vw Custom" at bounding box center [127, 193] width 61 height 10
select select "px"
click at [148, 188] on select "px rem % vh vw Custom" at bounding box center [127, 193] width 61 height 10
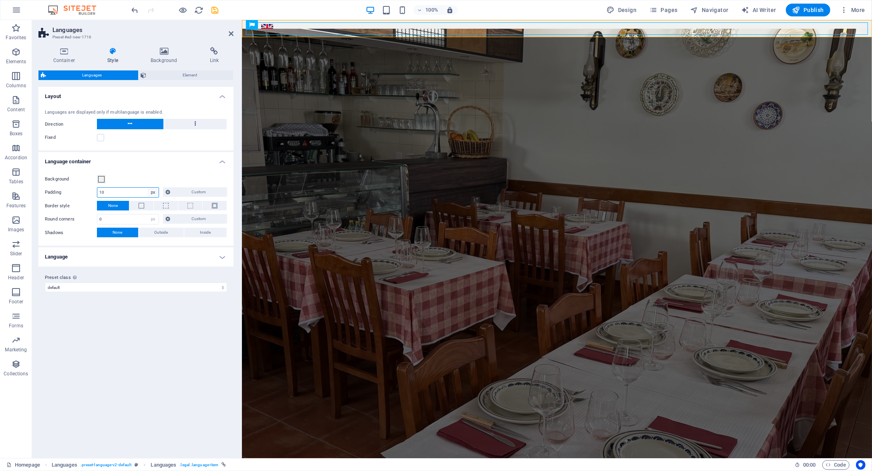
type input "1"
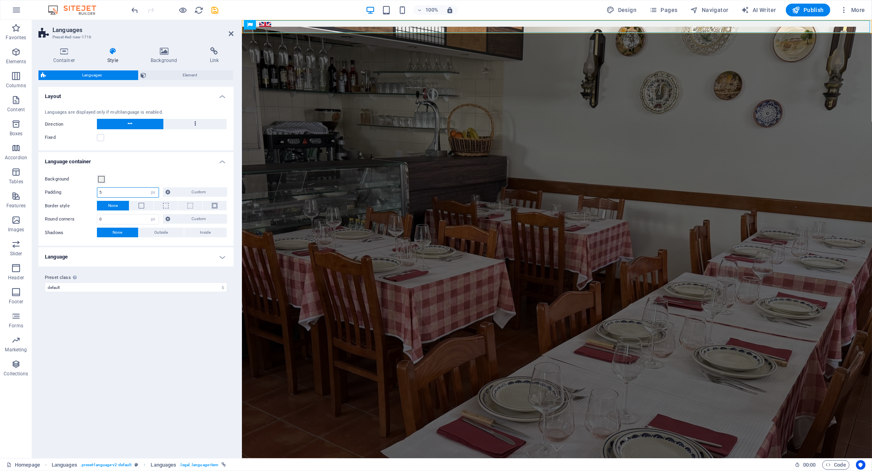
type input "5"
click at [209, 258] on h4 "Language" at bounding box center [135, 257] width 195 height 19
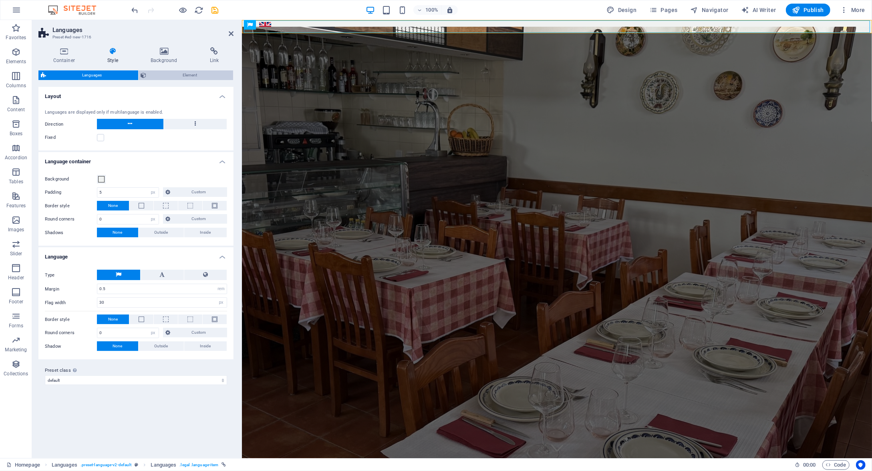
click at [183, 75] on span "Element" at bounding box center [190, 75] width 82 height 10
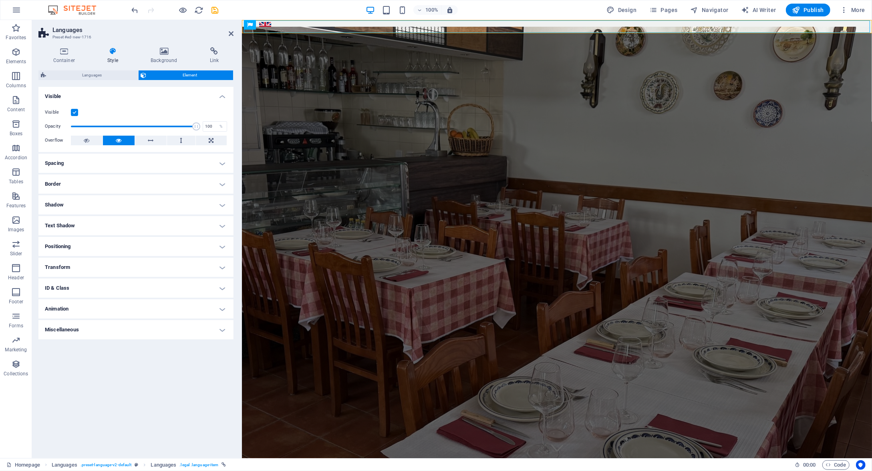
click at [216, 167] on h4 "Spacing" at bounding box center [135, 163] width 195 height 19
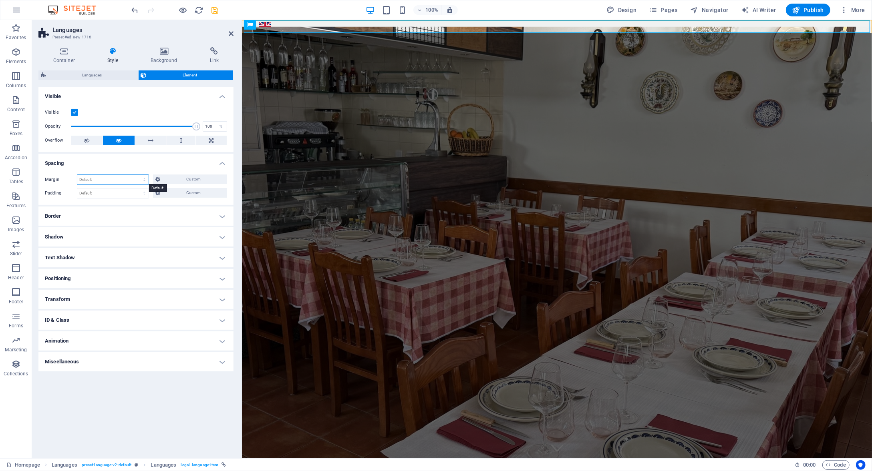
click at [133, 178] on select "Default auto px % rem vw vh Custom" at bounding box center [112, 180] width 71 height 10
click at [190, 180] on span "Custom" at bounding box center [194, 180] width 62 height 10
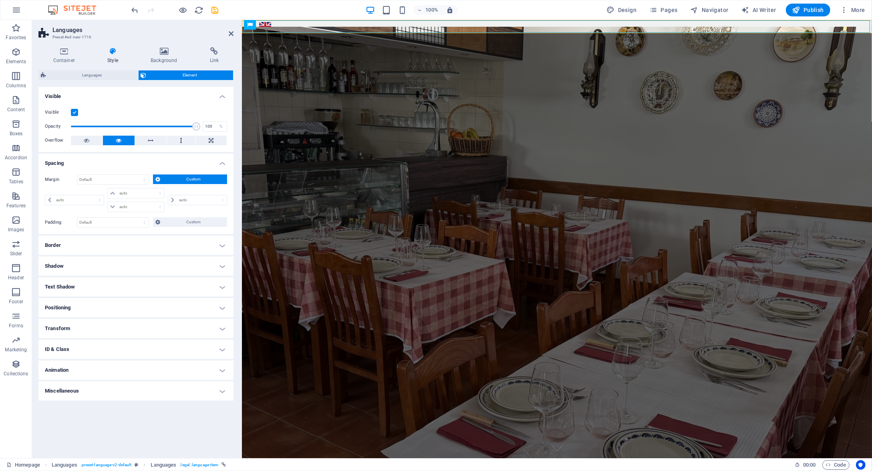
click at [165, 161] on h4 "Spacing" at bounding box center [135, 161] width 195 height 14
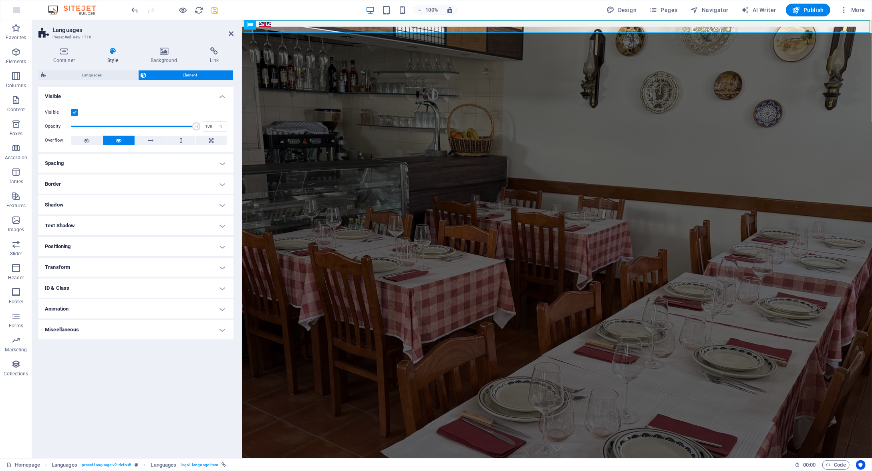
click at [158, 184] on h4 "Border" at bounding box center [135, 184] width 195 height 19
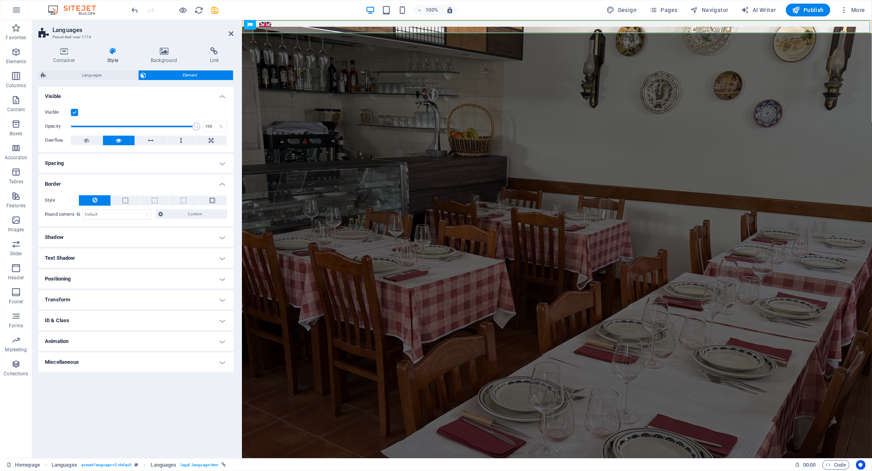
click at [214, 183] on h4 "Border" at bounding box center [135, 182] width 195 height 14
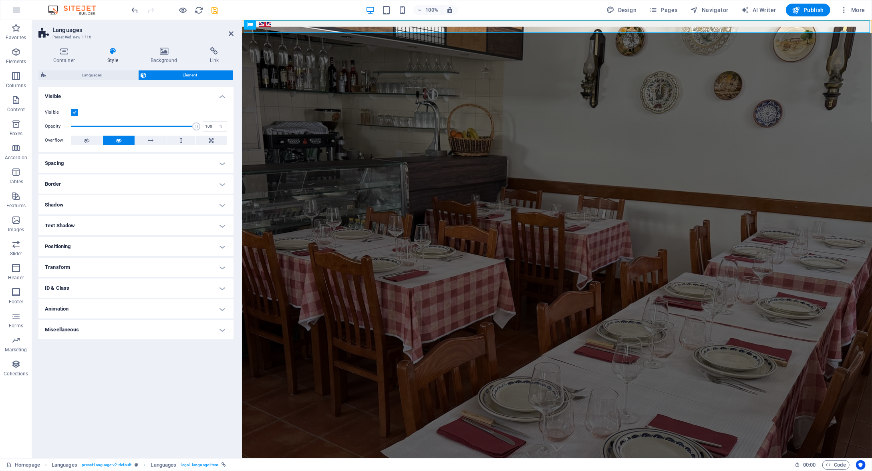
click at [207, 204] on h4 "Shadow" at bounding box center [135, 204] width 195 height 19
click at [210, 238] on h4 "Text Shadow" at bounding box center [135, 243] width 195 height 19
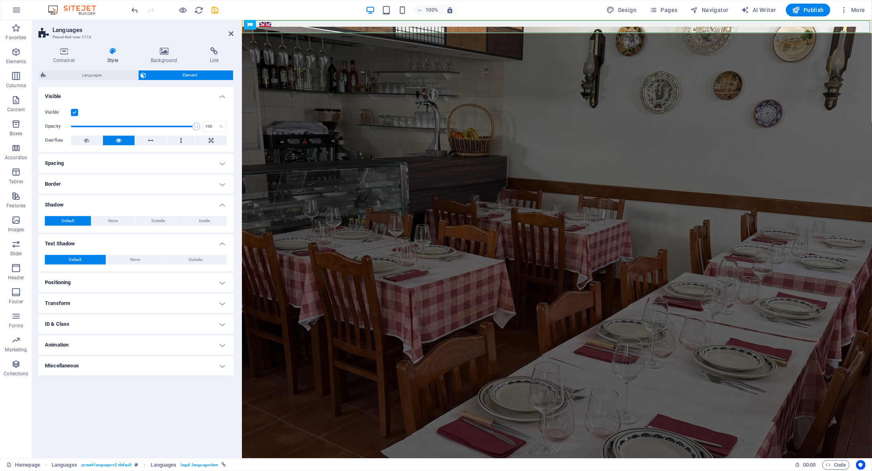
click at [209, 282] on h4 "Positioning" at bounding box center [135, 282] width 195 height 19
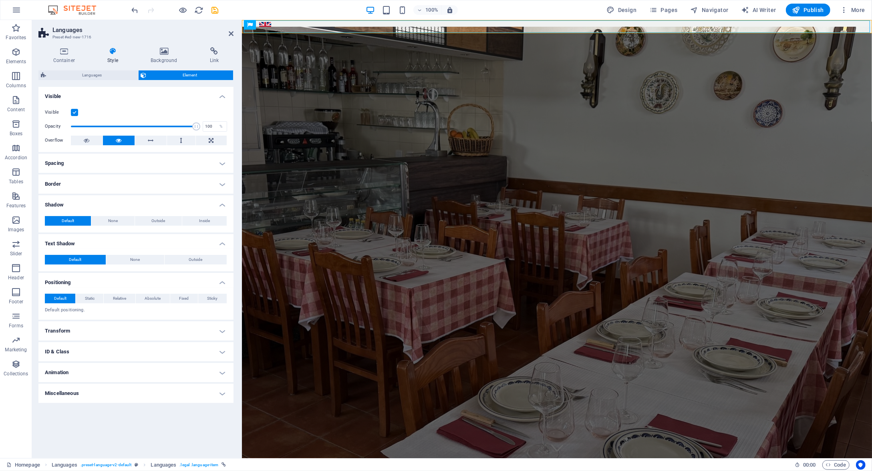
click at [222, 327] on h4 "Transform" at bounding box center [135, 331] width 195 height 19
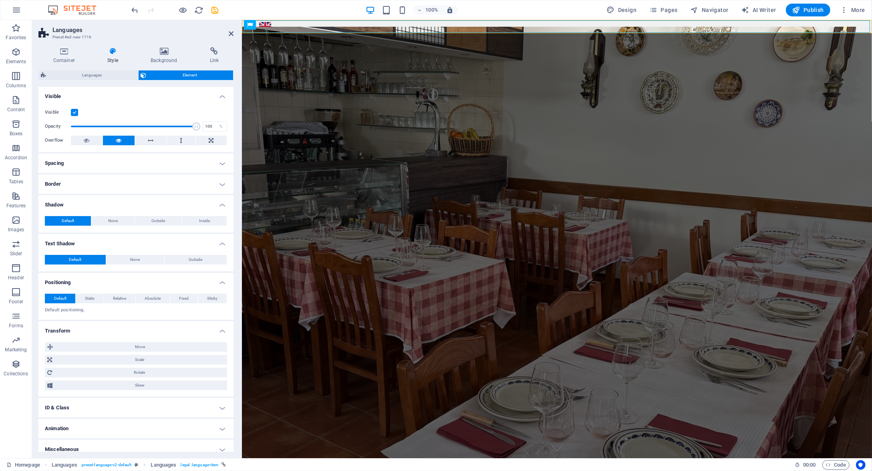
click at [220, 96] on h4 "Visible" at bounding box center [135, 94] width 195 height 14
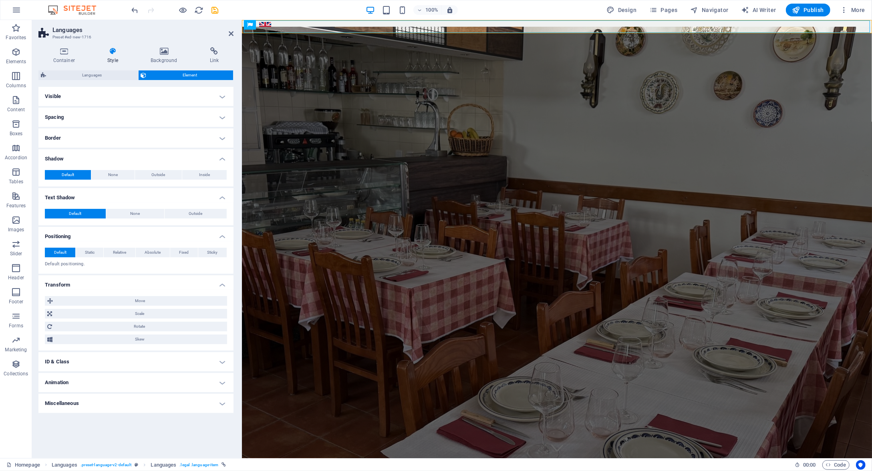
click at [223, 240] on h4 "Positioning" at bounding box center [135, 234] width 195 height 14
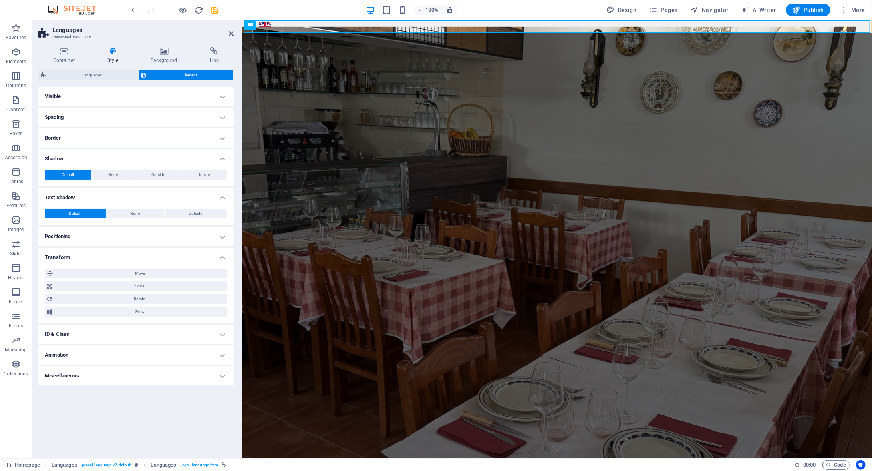
click at [222, 235] on h4 "Positioning" at bounding box center [135, 236] width 195 height 19
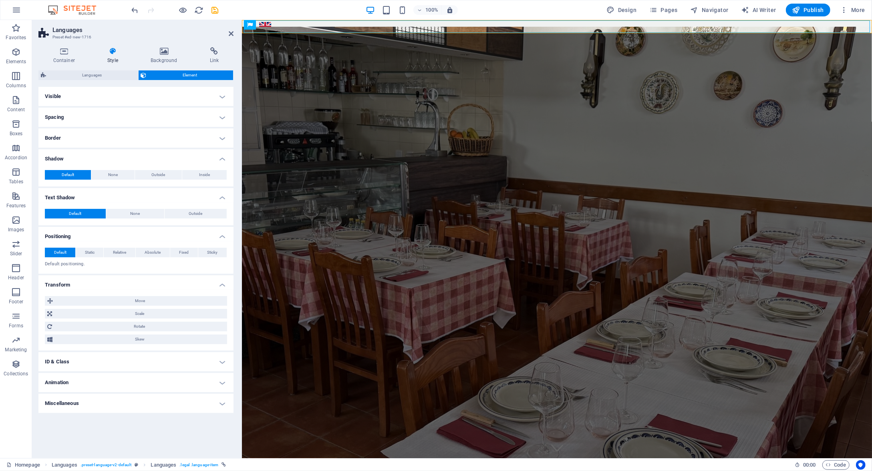
click at [221, 364] on h4 "ID & Class" at bounding box center [135, 361] width 195 height 19
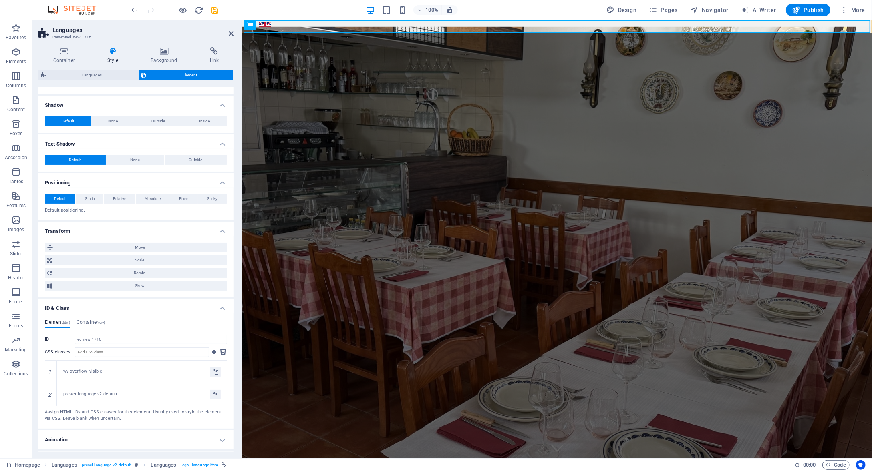
scroll to position [71, 0]
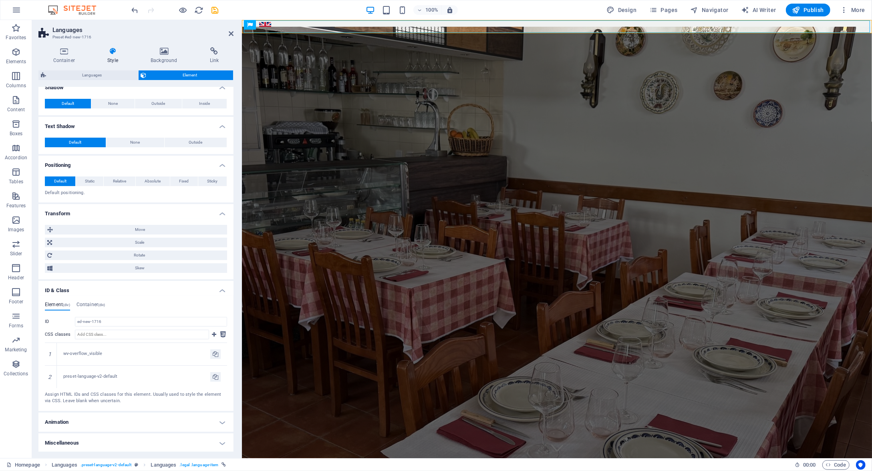
click at [219, 434] on h4 "Miscellaneous" at bounding box center [135, 443] width 195 height 19
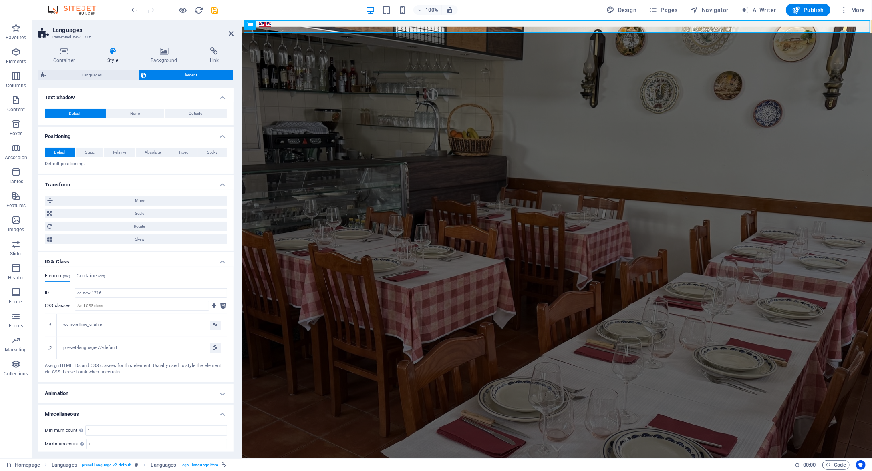
scroll to position [121, 0]
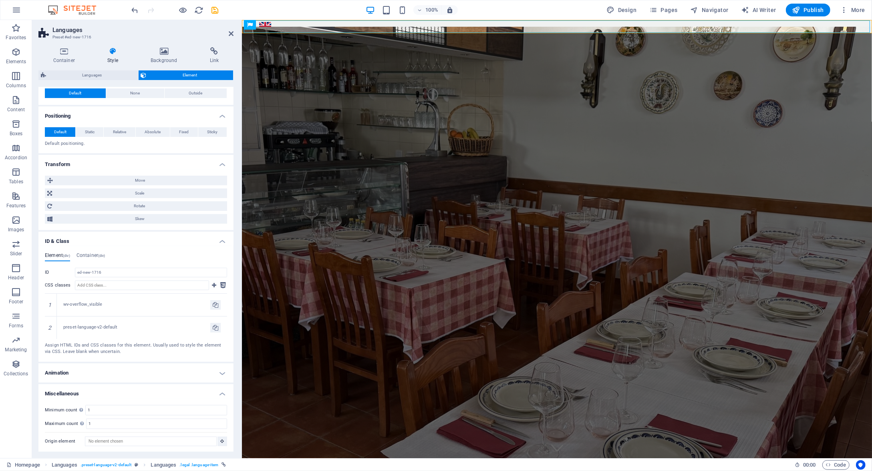
click at [222, 399] on div "Minimum count Define whether this element should be duplicable. 1 Maximum count…" at bounding box center [135, 426] width 195 height 54
click at [220, 388] on h4 "Miscellaneous" at bounding box center [135, 391] width 195 height 14
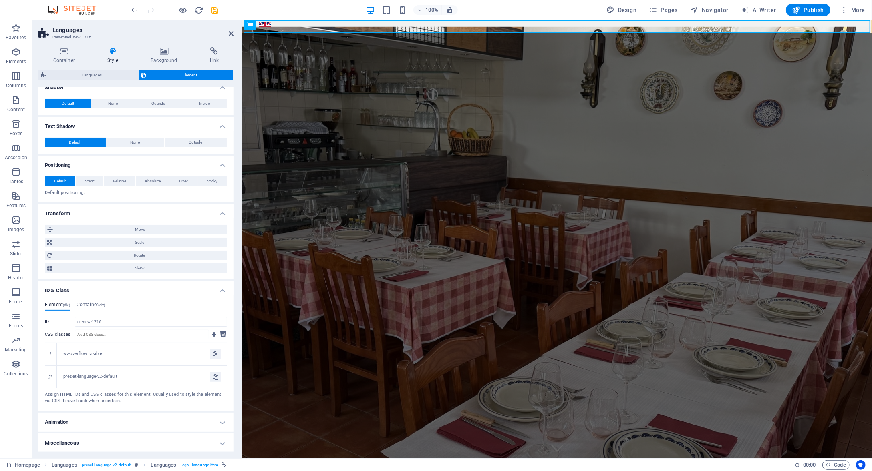
click at [221, 423] on h4 "Animation" at bounding box center [135, 422] width 195 height 19
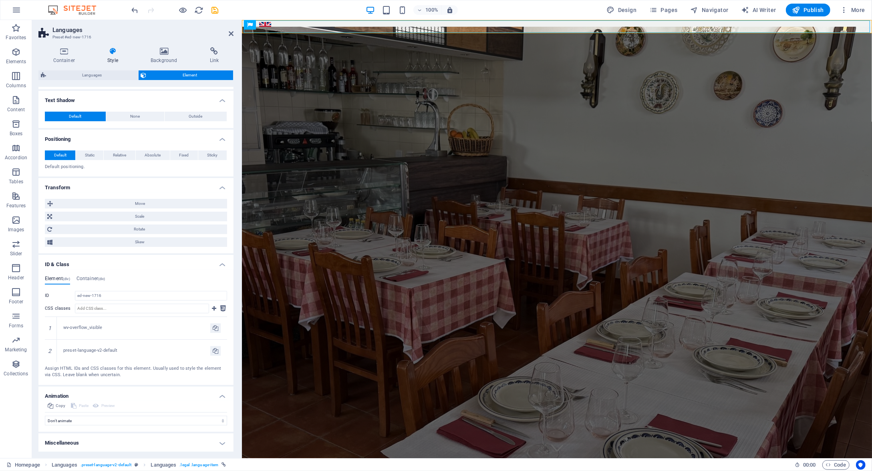
click at [219, 399] on h4 "Animation" at bounding box center [135, 394] width 195 height 14
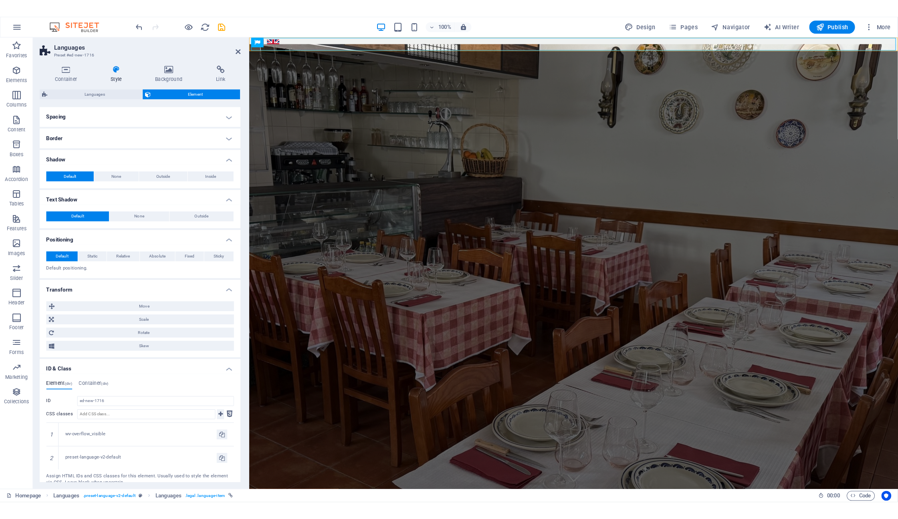
scroll to position [0, 0]
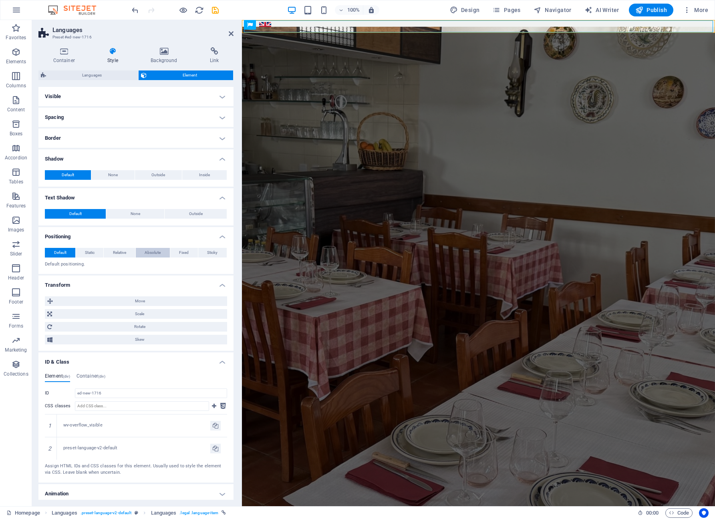
click at [149, 253] on span "Absolute" at bounding box center [153, 253] width 16 height 10
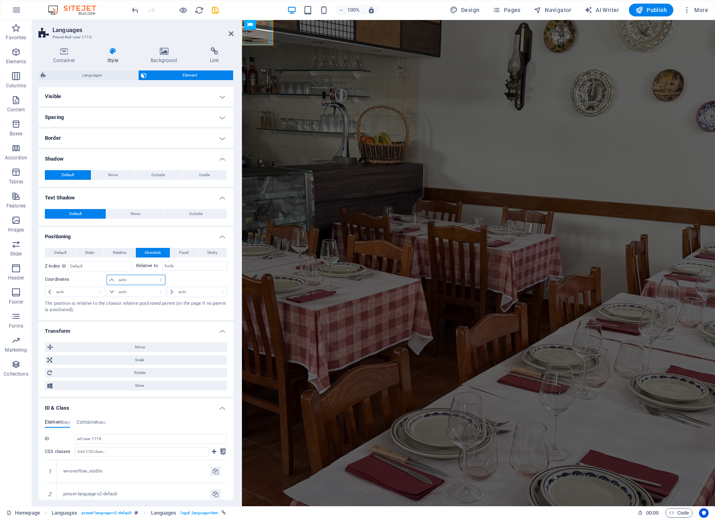
click at [138, 280] on select "auto px rem % em" at bounding box center [136, 280] width 58 height 10
select select "px"
click at [153, 275] on select "auto px rem % em" at bounding box center [136, 280] width 58 height 10
type input "0"
click at [180, 291] on select "auto px rem % em" at bounding box center [196, 292] width 59 height 10
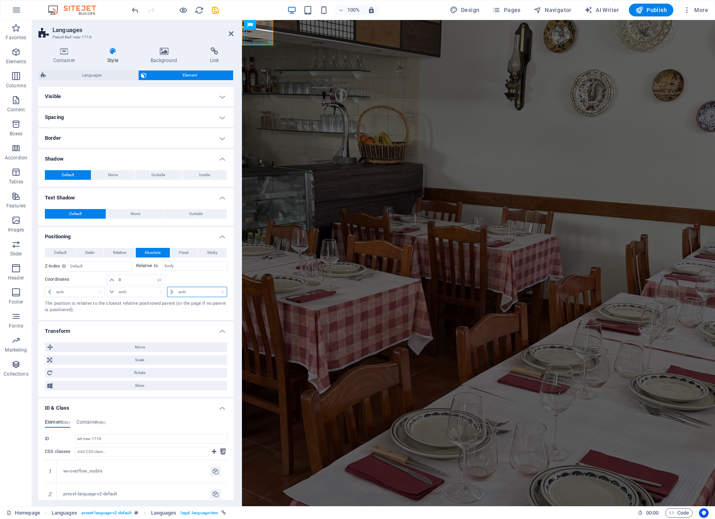
select select "px"
click at [214, 287] on select "auto px rem % em" at bounding box center [196, 292] width 59 height 10
type input "0"
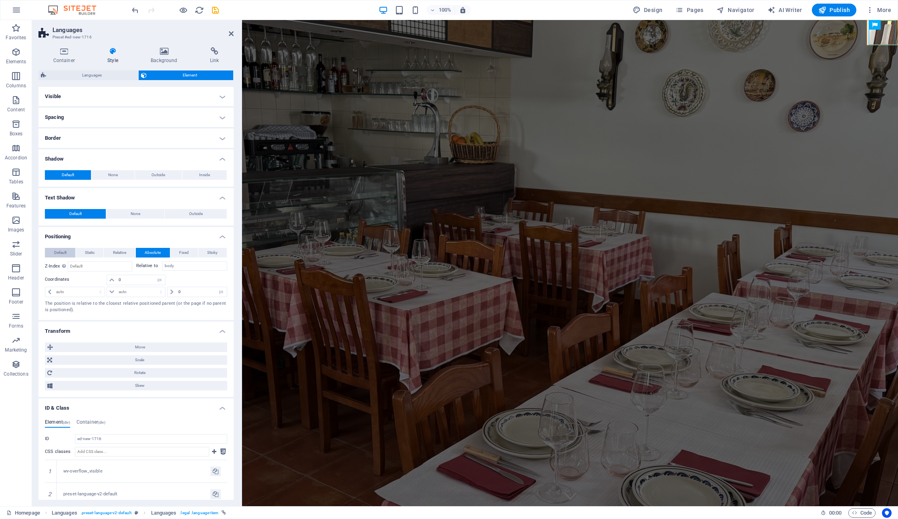
click at [62, 252] on span "Default" at bounding box center [60, 253] width 12 height 10
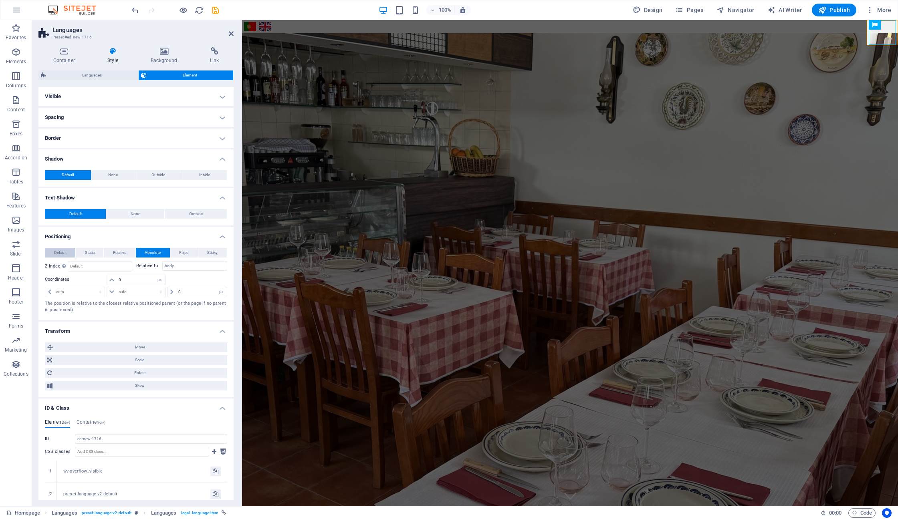
select select "DISABLED_OPTION_VALUE"
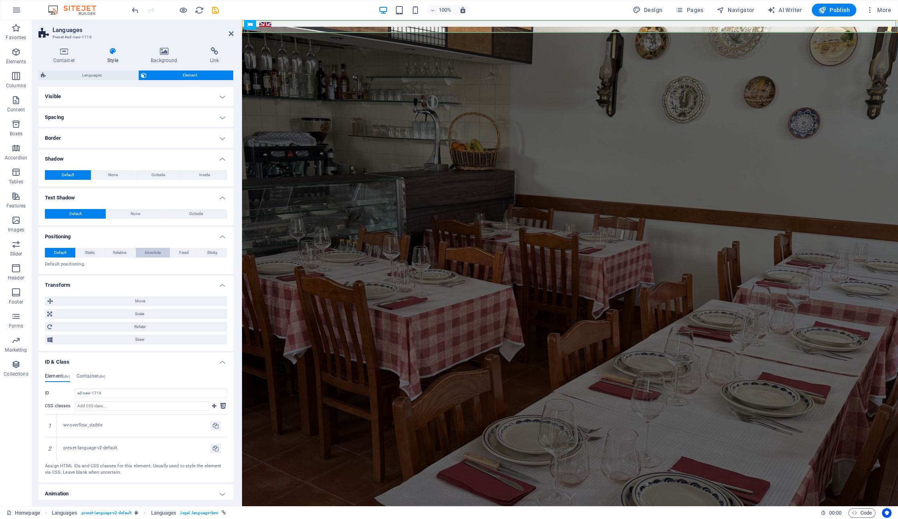
click at [151, 254] on span "Absolute" at bounding box center [153, 253] width 16 height 10
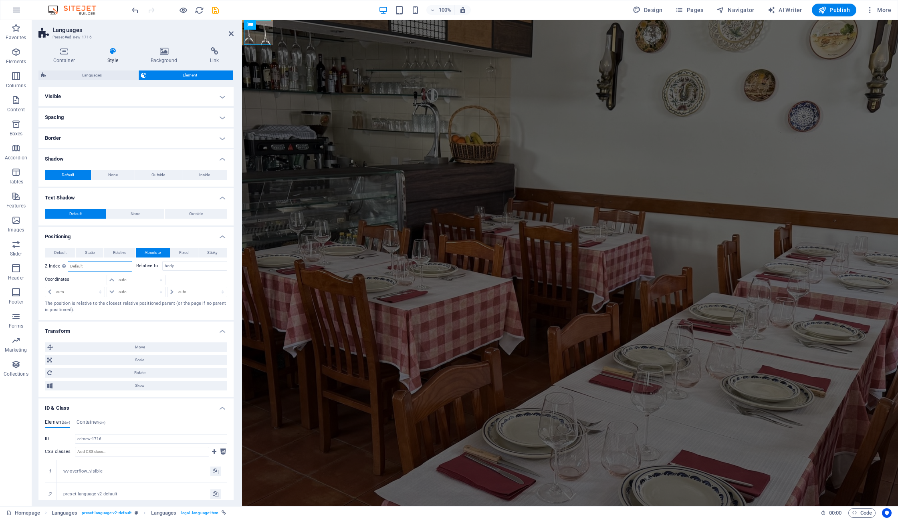
click at [119, 265] on input "number" at bounding box center [99, 267] width 63 height 10
click at [63, 253] on span "Default" at bounding box center [60, 253] width 12 height 10
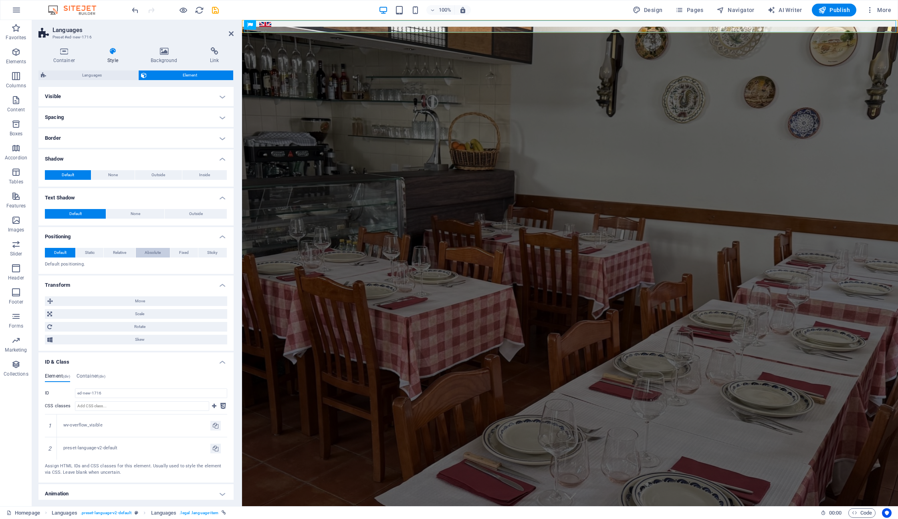
click at [157, 252] on span "Absolute" at bounding box center [153, 253] width 16 height 10
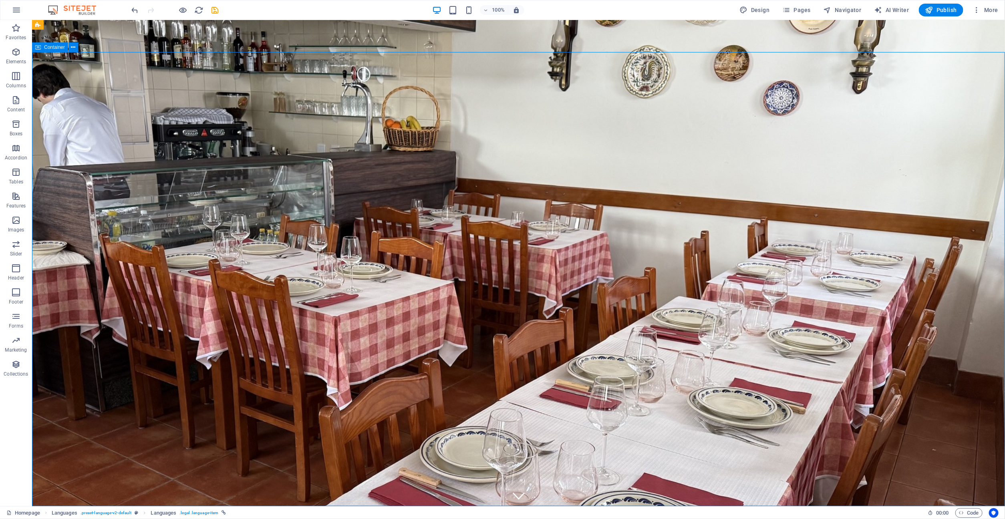
drag, startPoint x: 743, startPoint y: 89, endPoint x: 732, endPoint y: 90, distance: 10.8
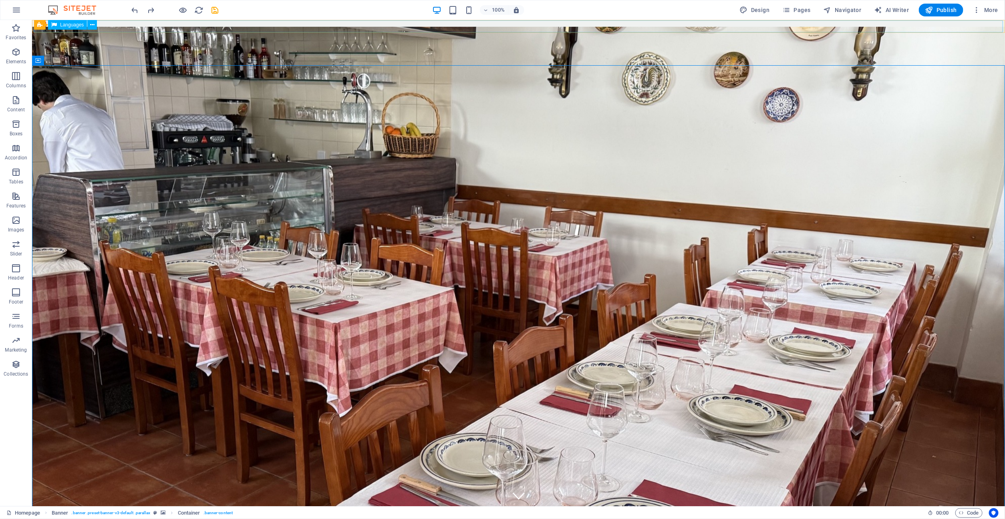
click at [62, 25] on span "Languages" at bounding box center [72, 24] width 24 height 5
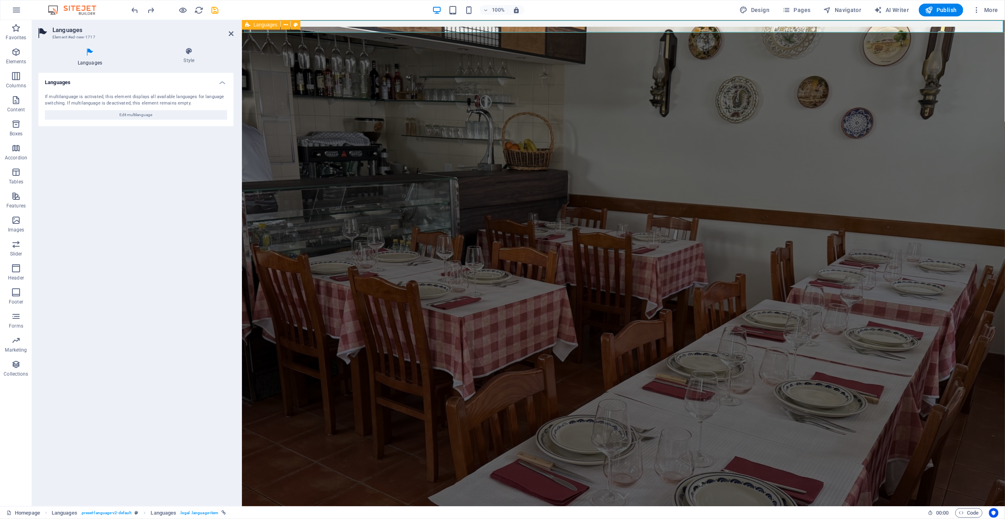
click at [250, 24] on icon at bounding box center [247, 25] width 5 height 10
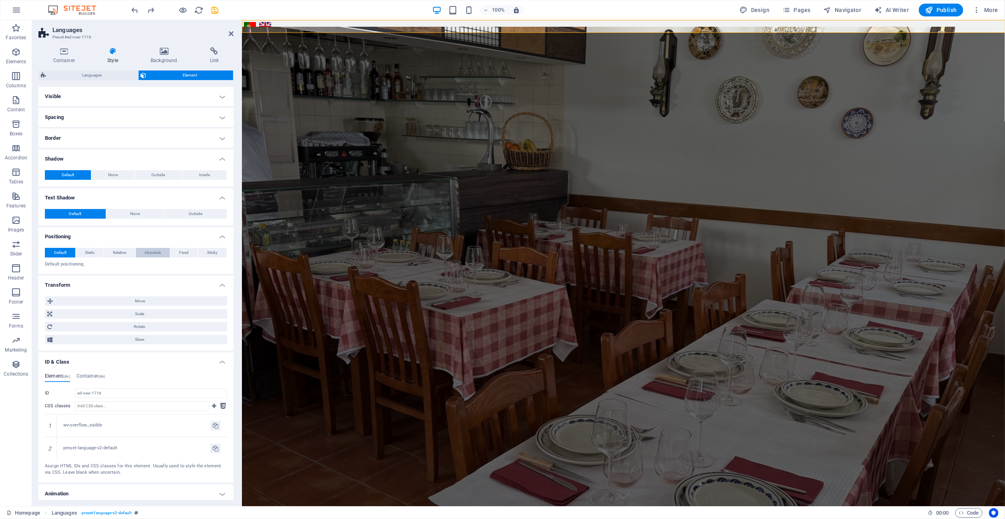
click at [154, 252] on span "Absolute" at bounding box center [153, 253] width 16 height 10
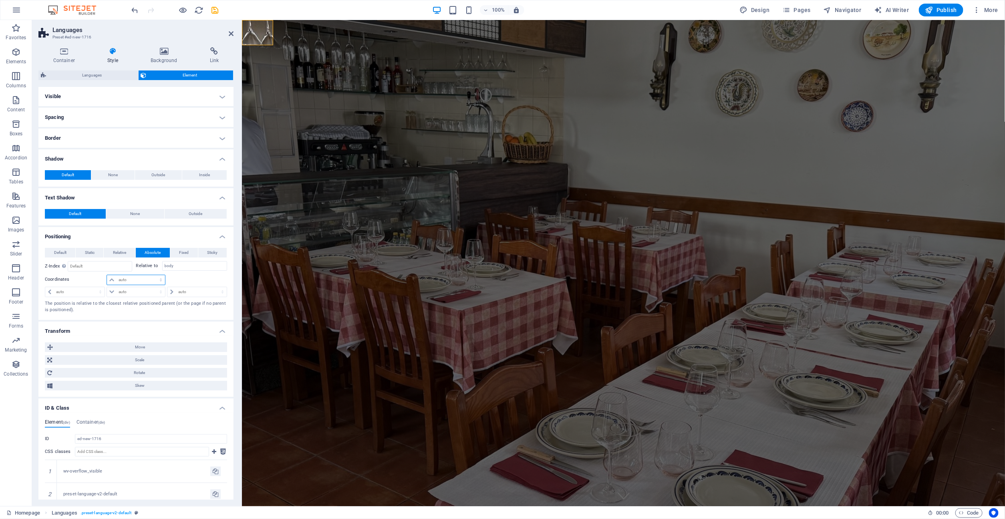
click at [139, 278] on select "auto px rem % em" at bounding box center [136, 280] width 58 height 10
select select "px"
click at [153, 275] on select "auto px rem % em" at bounding box center [136, 280] width 58 height 10
type input "2"
click at [181, 289] on select "auto px rem % em" at bounding box center [196, 292] width 59 height 10
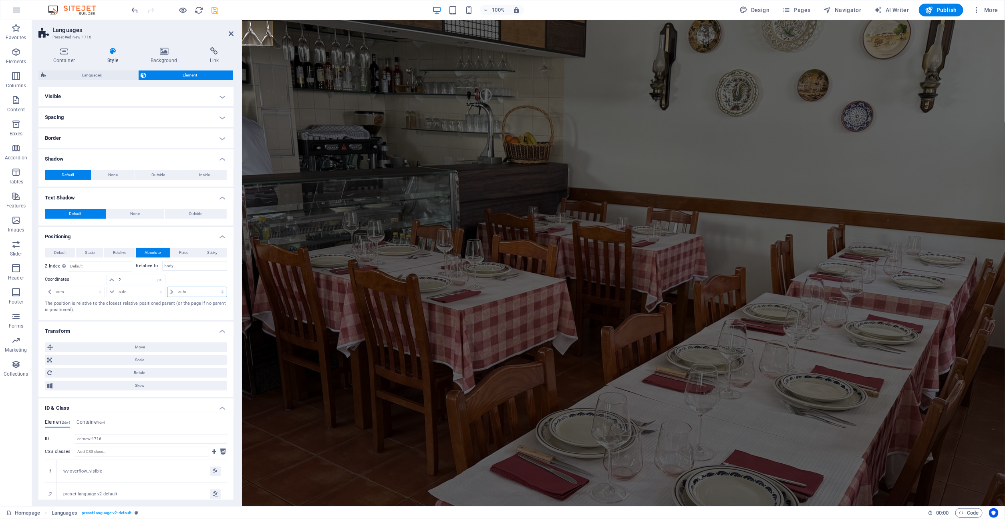
select select "px"
click at [214, 287] on select "auto px rem % em" at bounding box center [196, 292] width 59 height 10
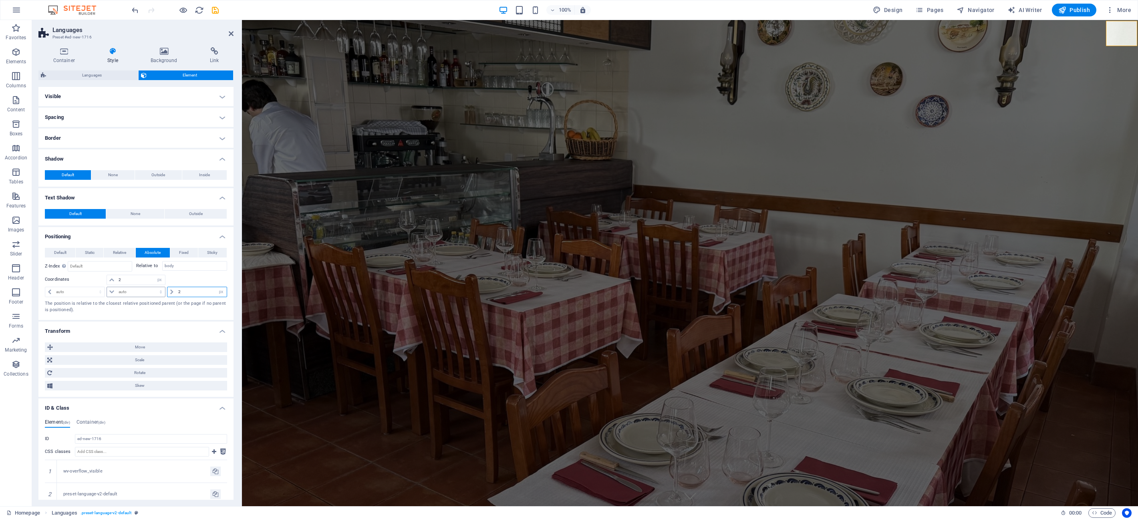
type input "2"
click at [122, 290] on select "auto px rem % em" at bounding box center [136, 292] width 58 height 10
select select "px"
click at [153, 287] on select "auto px rem % em" at bounding box center [136, 292] width 58 height 10
type input "0"
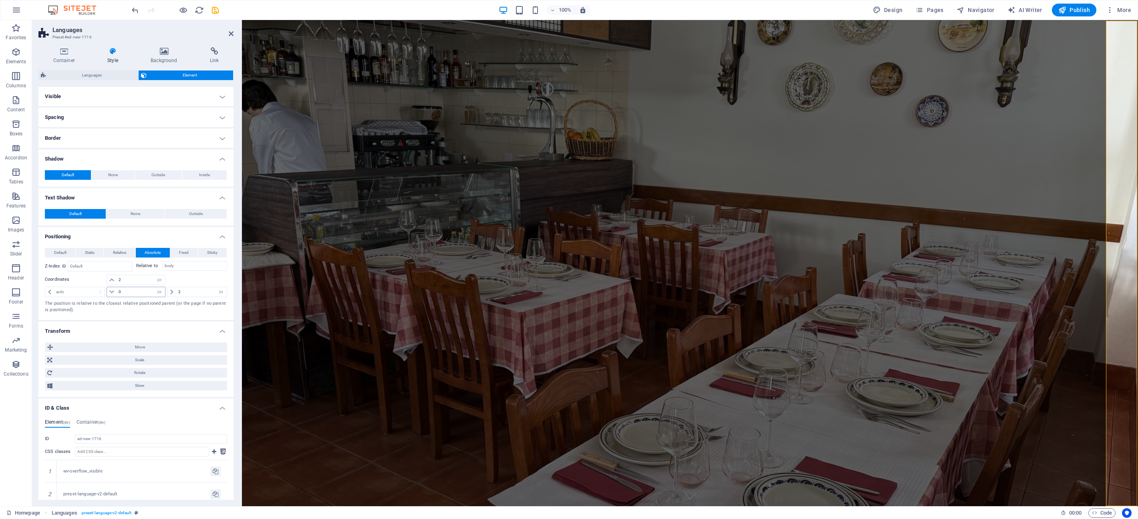
click at [111, 292] on icon at bounding box center [111, 292] width 5 height 5
click at [147, 293] on input "0" at bounding box center [141, 292] width 49 height 10
click at [161, 292] on select "auto px rem % em" at bounding box center [159, 292] width 11 height 10
select select "auto"
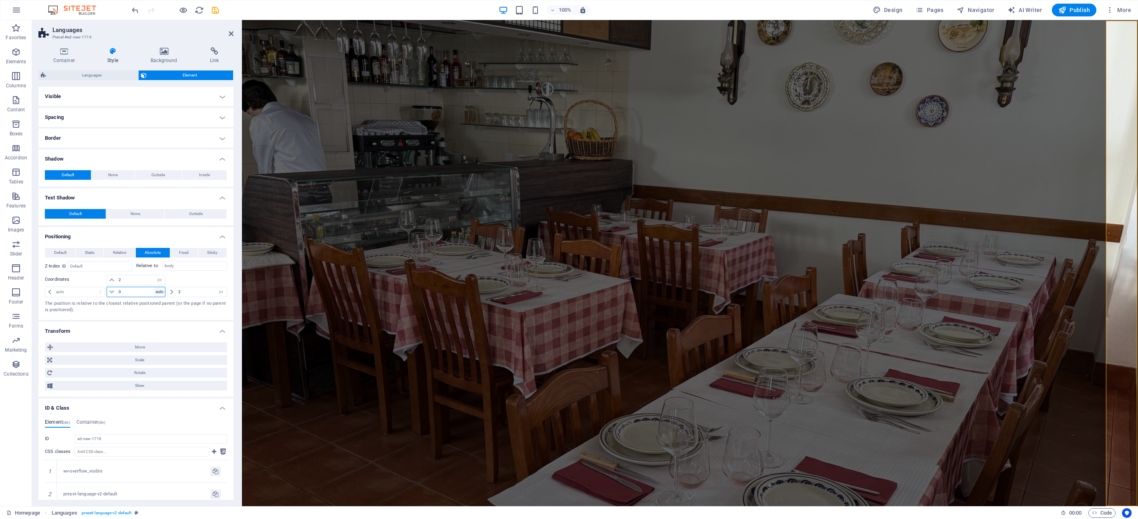
click at [154, 287] on select "auto px rem % em" at bounding box center [159, 292] width 11 height 10
select select "DISABLED_OPTION_VALUE"
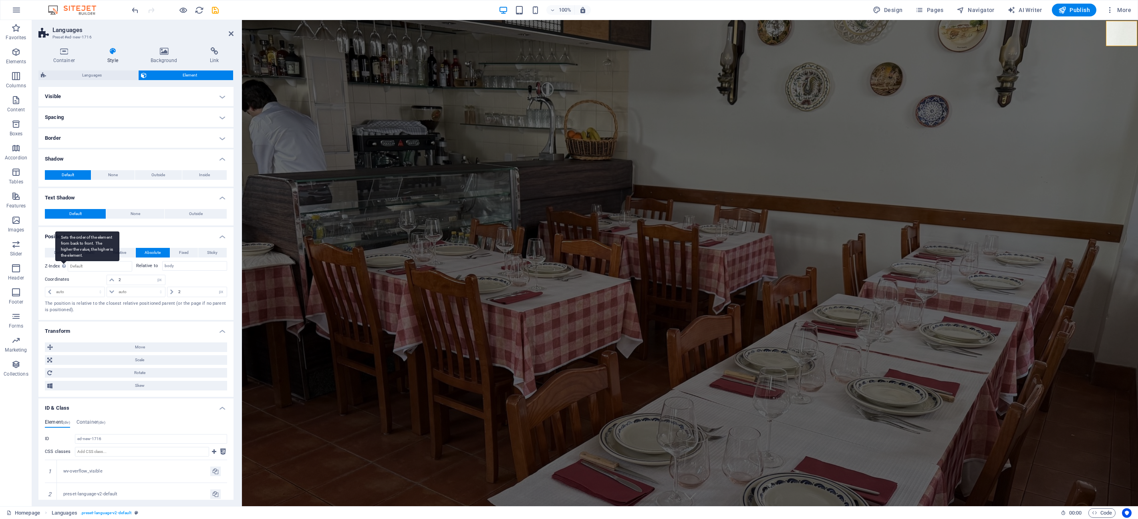
click at [62, 253] on div "Sets the order of the element from back to front. The higher the value, the hig…" at bounding box center [87, 246] width 64 height 30
click at [46, 253] on button "Default" at bounding box center [60, 253] width 30 height 10
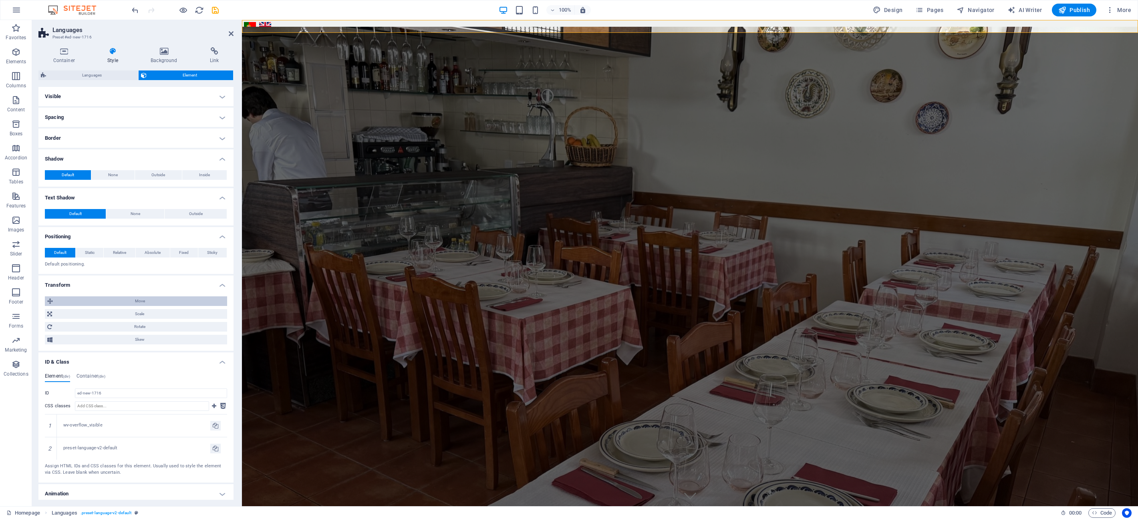
click at [141, 298] on span "Move" at bounding box center [139, 301] width 169 height 10
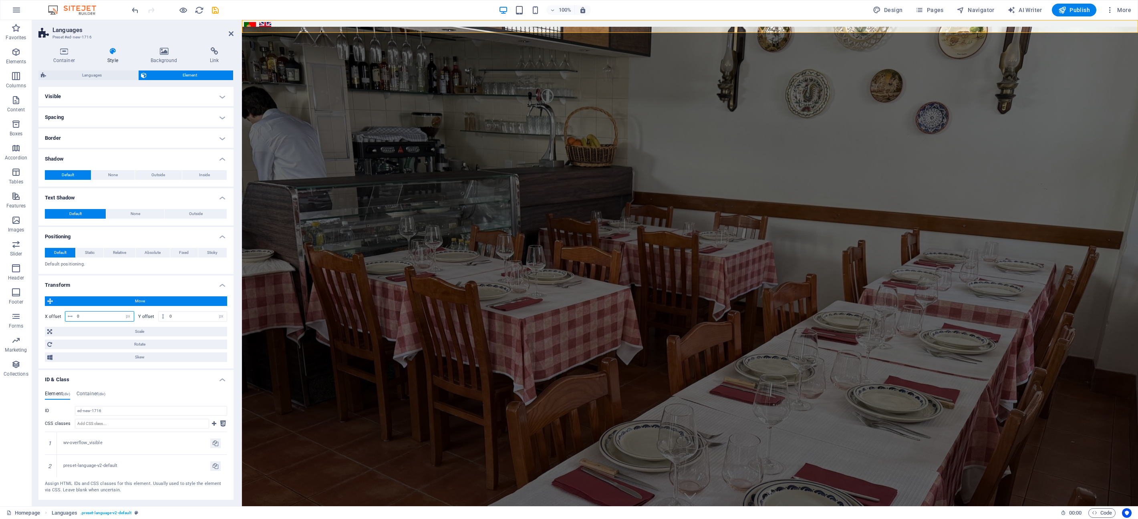
click at [95, 318] on input "0" at bounding box center [104, 317] width 59 height 10
type input "5"
click at [139, 332] on span "Scale" at bounding box center [139, 332] width 170 height 10
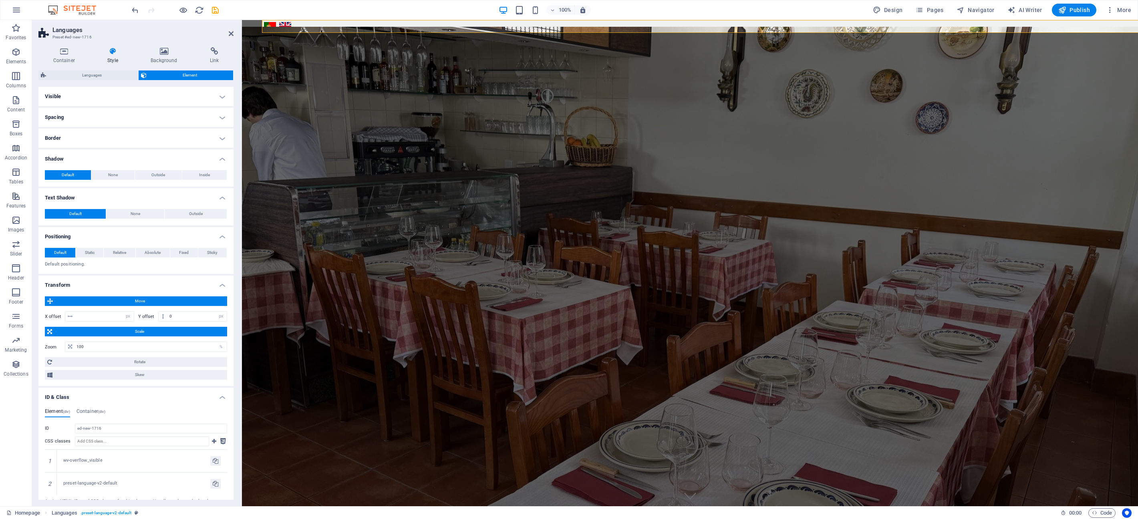
click at [146, 302] on span "Move" at bounding box center [139, 301] width 169 height 10
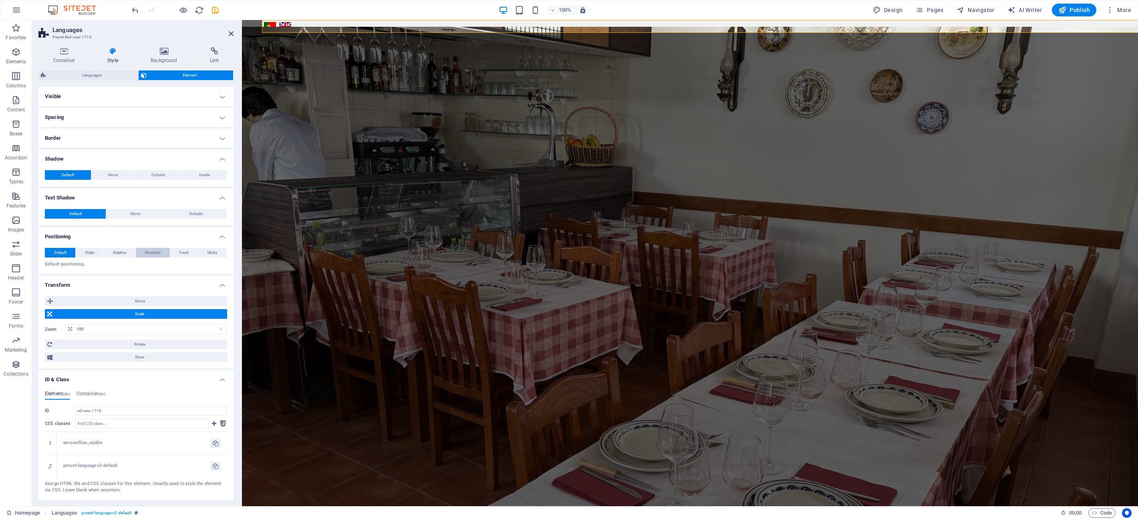
click at [148, 254] on span "Absolute" at bounding box center [153, 253] width 16 height 10
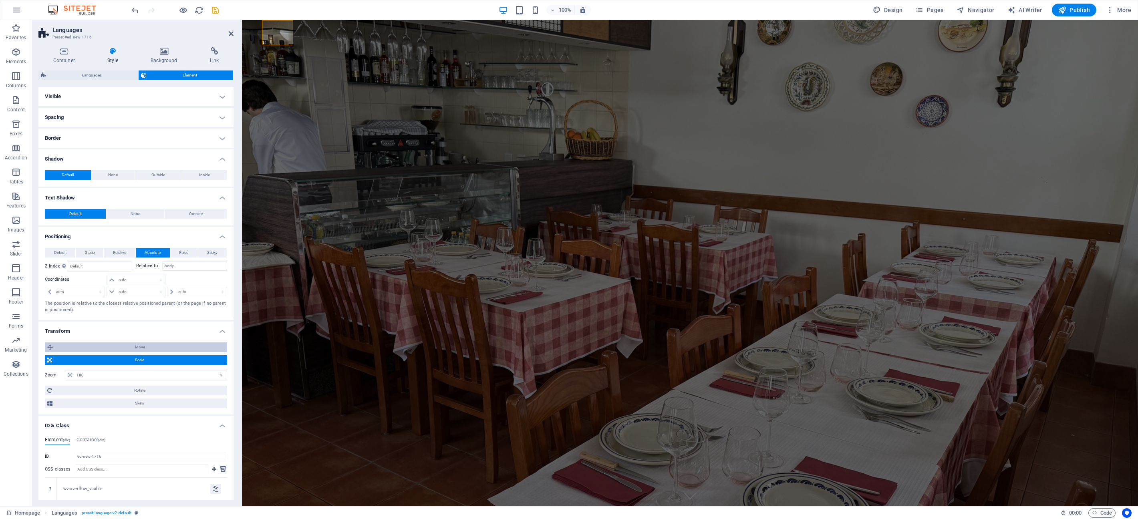
click at [125, 346] on span "Move" at bounding box center [139, 347] width 169 height 10
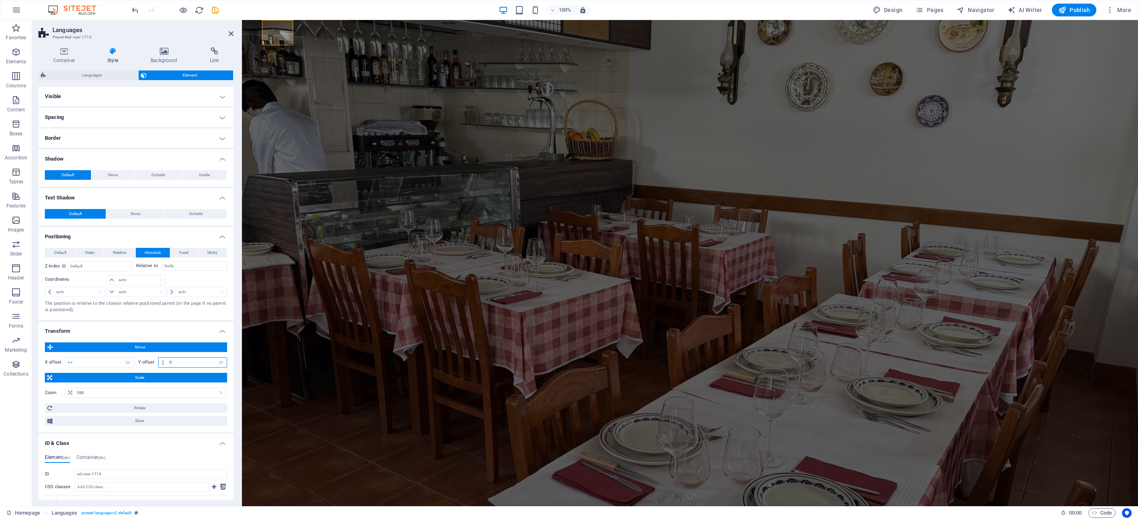
click at [173, 361] on input "0" at bounding box center [196, 363] width 59 height 10
click at [223, 362] on select "px rem % em vh vw" at bounding box center [220, 363] width 11 height 10
click at [195, 353] on div "Move X offset px rem % em vh vw Y offset px rem % em vh vw Scale Zoom 100 % Rot…" at bounding box center [136, 383] width 182 height 83
click at [117, 377] on span "Scale" at bounding box center [139, 378] width 170 height 10
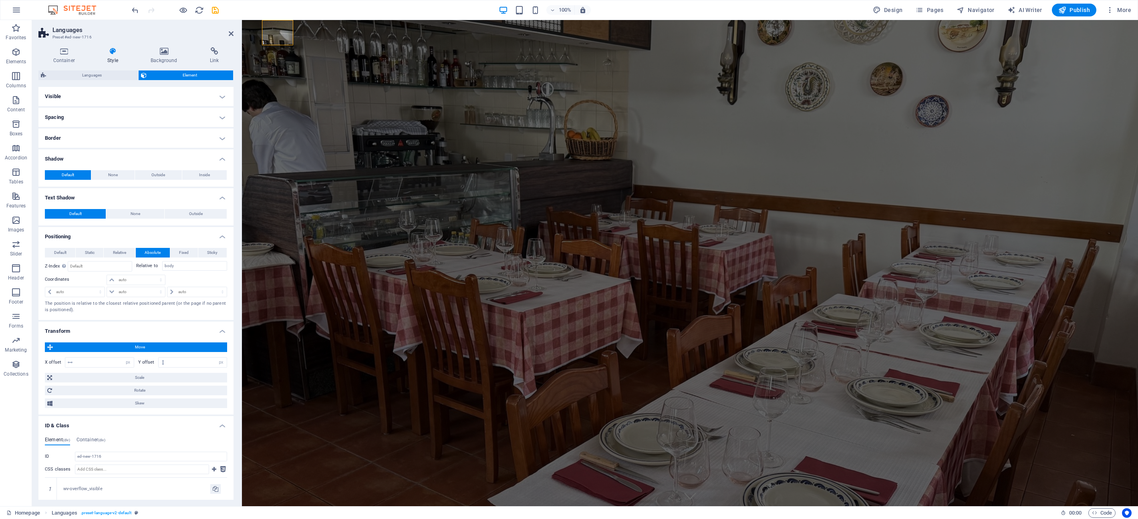
click at [133, 346] on span "Move" at bounding box center [139, 347] width 169 height 10
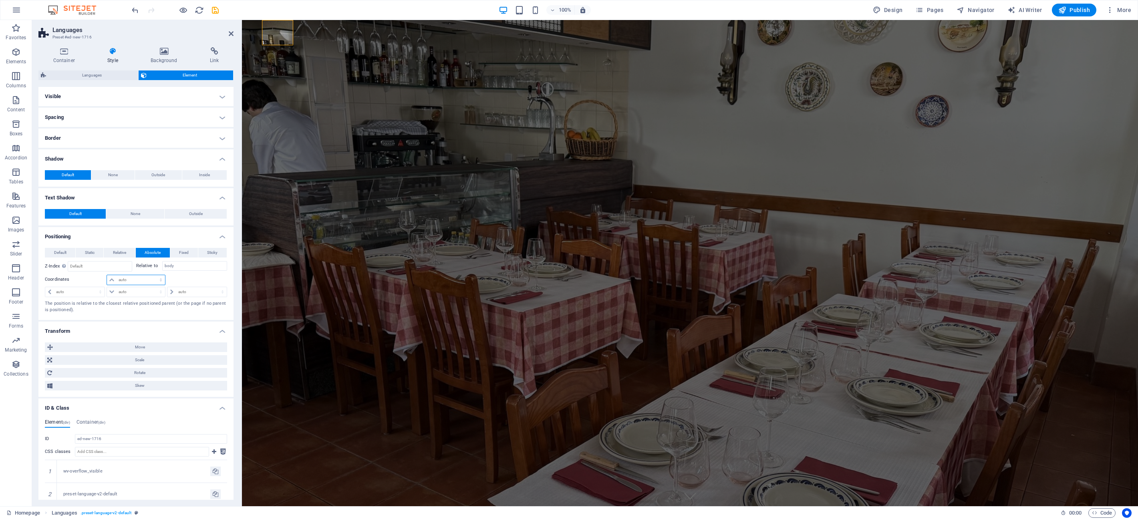
click at [144, 277] on select "auto px rem % em" at bounding box center [136, 280] width 58 height 10
select select "px"
click at [153, 275] on select "auto px rem % em" at bounding box center [136, 280] width 58 height 10
type input "0"
click at [198, 289] on select "auto px rem % em" at bounding box center [196, 292] width 59 height 10
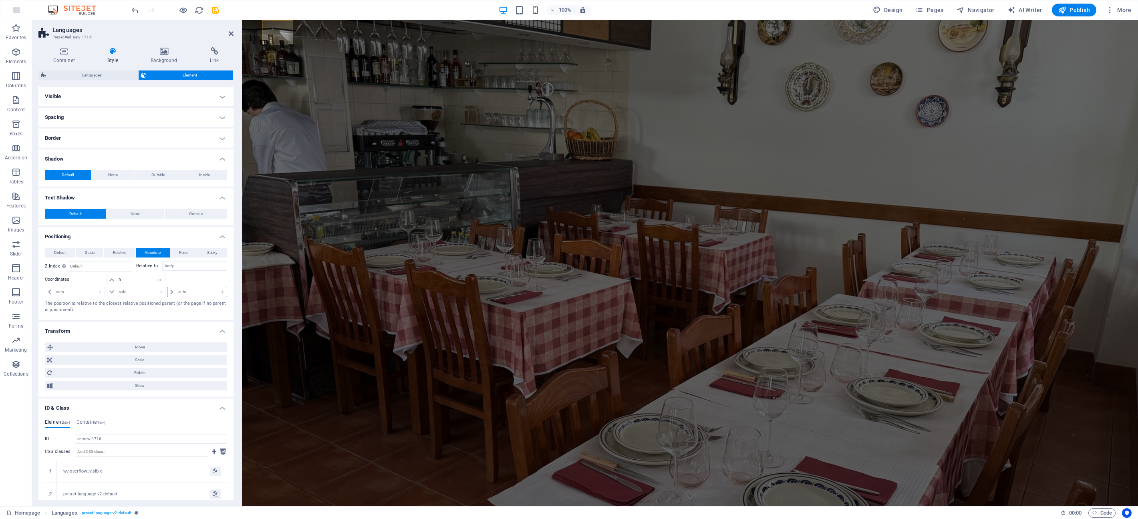
select select "px"
click at [214, 287] on select "auto px rem % em" at bounding box center [196, 292] width 59 height 10
type input "0"
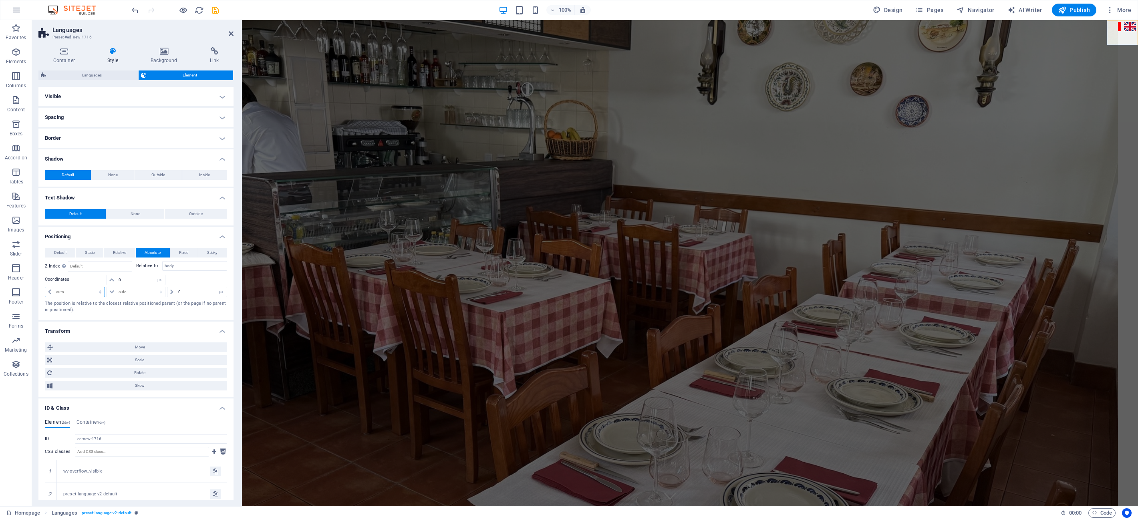
click at [93, 294] on select "auto px rem % em" at bounding box center [74, 292] width 59 height 10
click at [45, 287] on select "auto px rem % em" at bounding box center [74, 292] width 59 height 10
select select "DISABLED_OPTION_VALUE"
click at [129, 281] on input "0" at bounding box center [141, 280] width 49 height 10
type input "1"
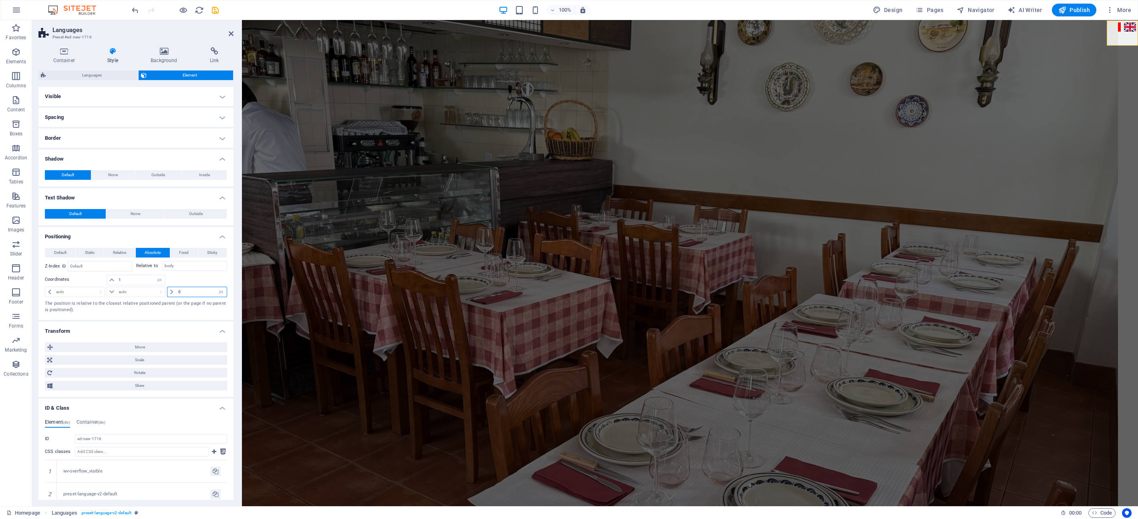
click at [190, 292] on input "0" at bounding box center [201, 292] width 50 height 10
type input "1"
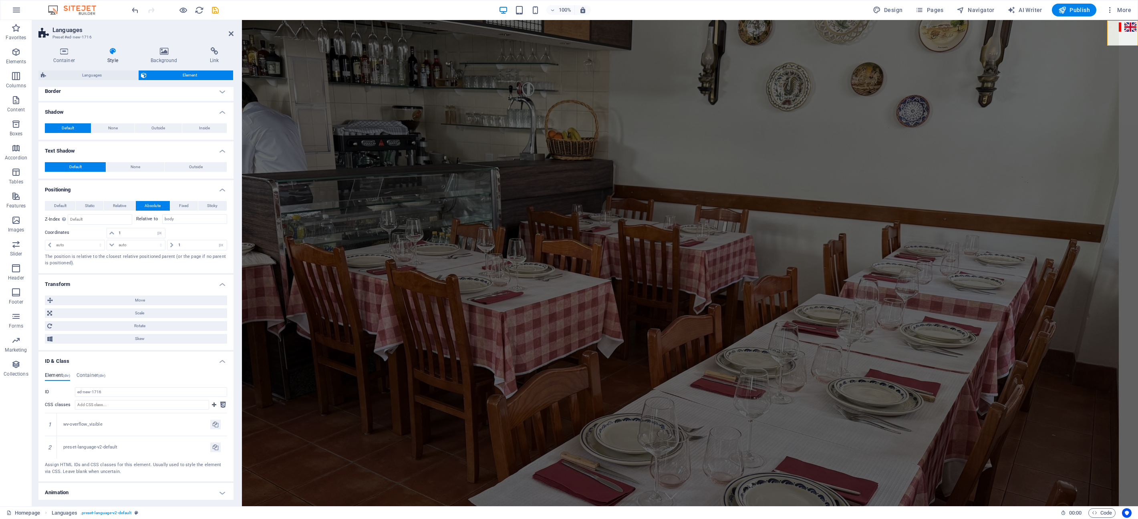
scroll to position [69, 0]
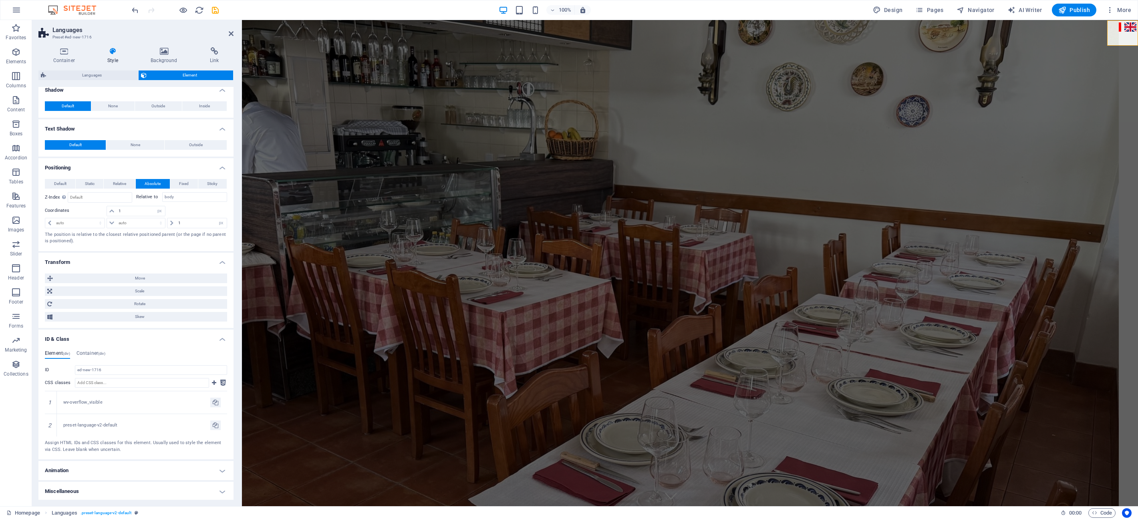
click at [212, 336] on h4 "ID & Class" at bounding box center [135, 337] width 195 height 14
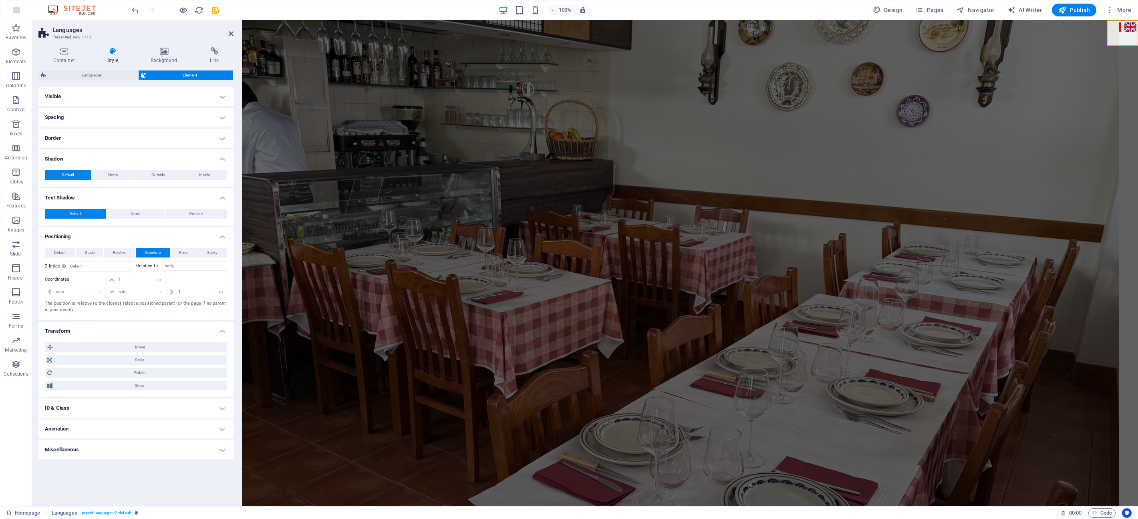
scroll to position [0, 0]
click at [138, 348] on span "Move" at bounding box center [139, 347] width 169 height 10
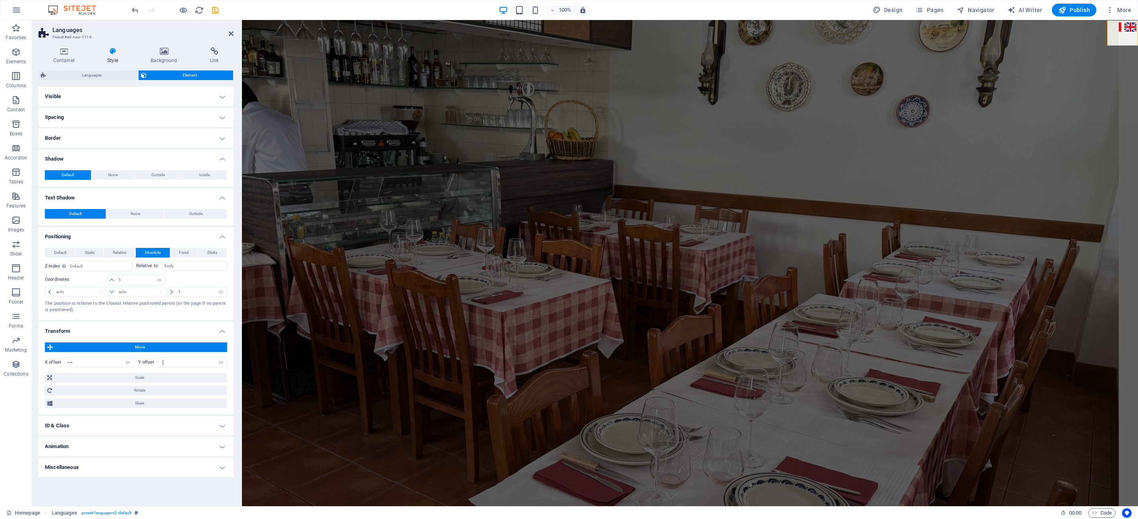
click at [138, 348] on span "Move" at bounding box center [139, 347] width 169 height 10
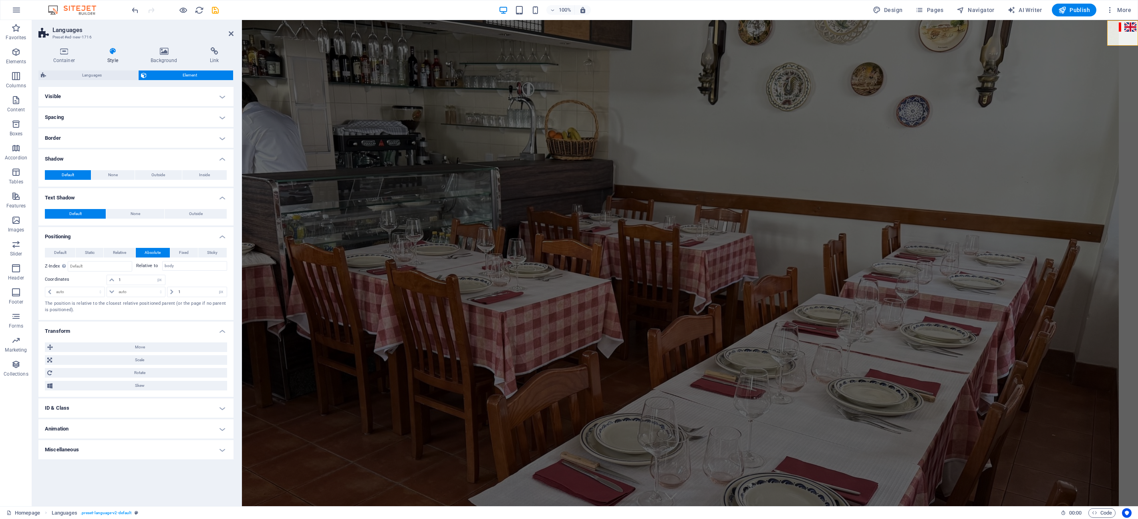
click at [221, 195] on h4 "Text Shadow" at bounding box center [135, 195] width 195 height 14
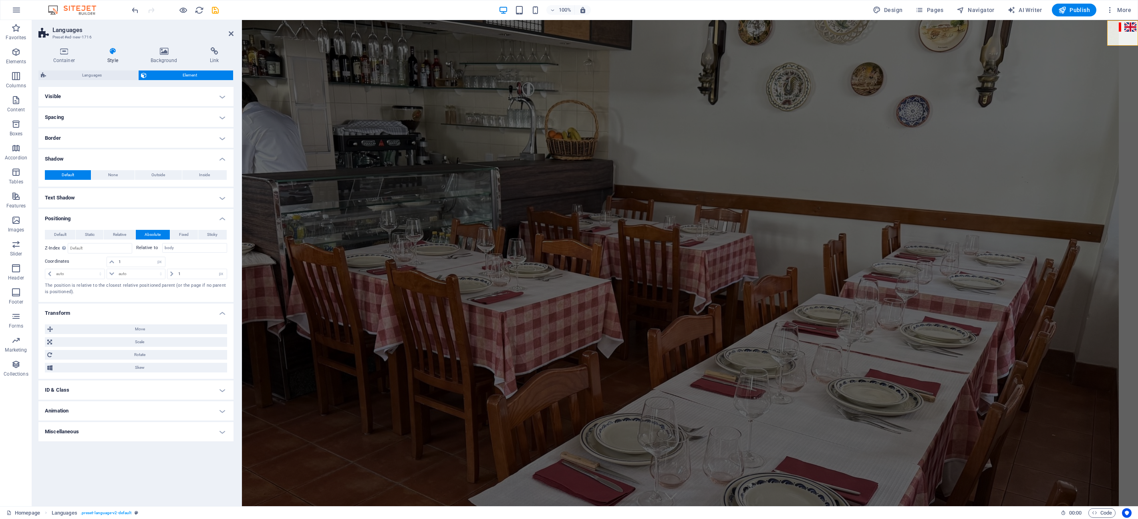
click at [223, 164] on div "Default None Outside Inside Color X offset 0 px rem vh vw Y offset 0 px rem vh …" at bounding box center [135, 175] width 195 height 23
click at [220, 157] on h4 "Shadow" at bounding box center [135, 156] width 195 height 14
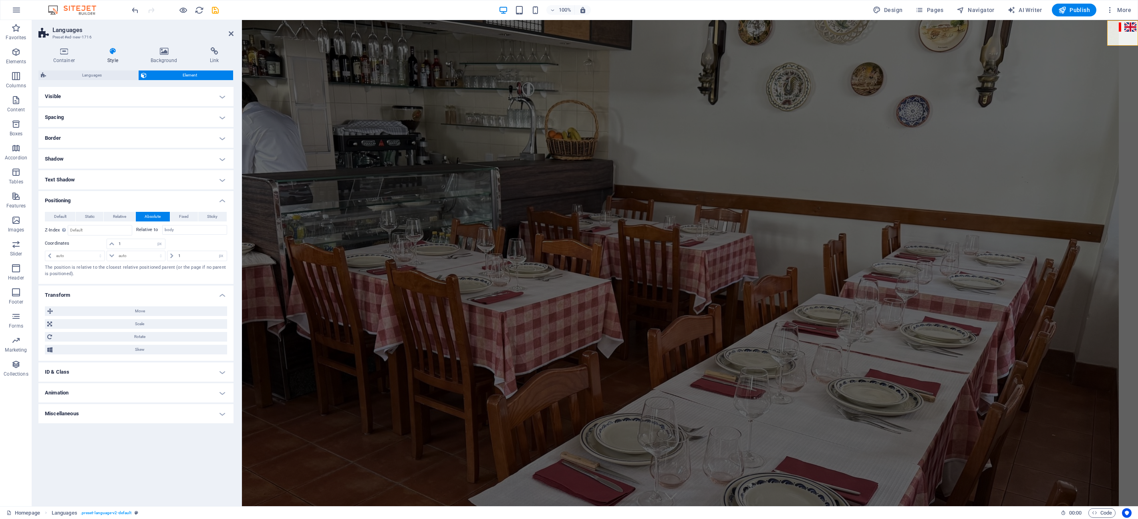
click at [219, 113] on h4 "Spacing" at bounding box center [135, 117] width 195 height 19
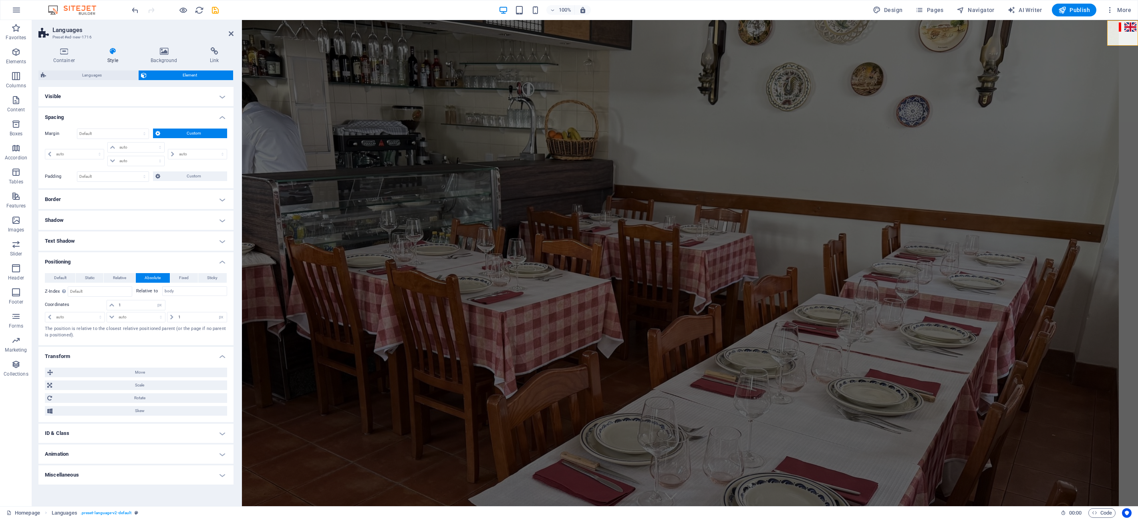
click at [219, 114] on h4 "Spacing" at bounding box center [135, 115] width 195 height 14
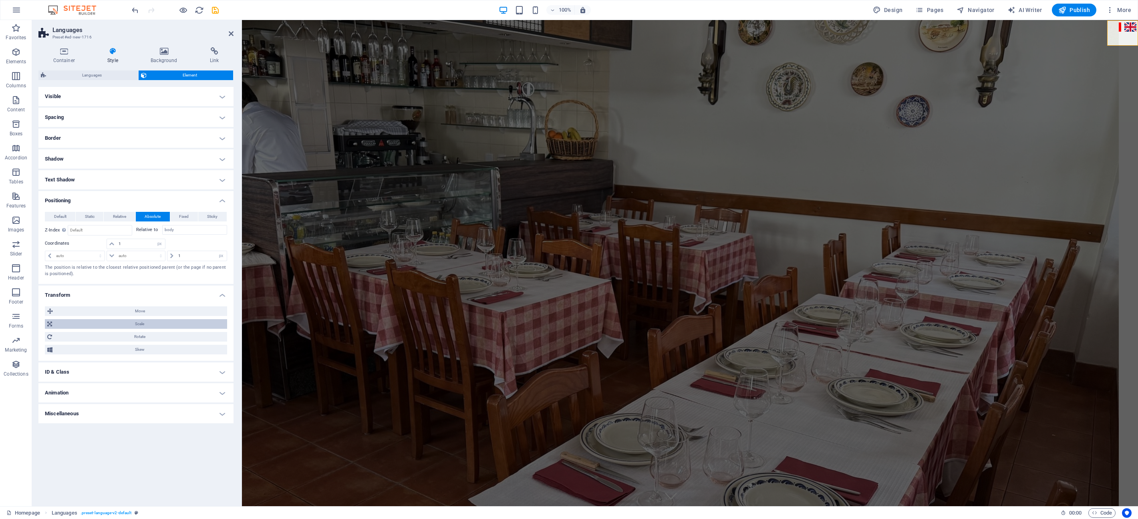
click at [138, 325] on span "Scale" at bounding box center [139, 324] width 170 height 10
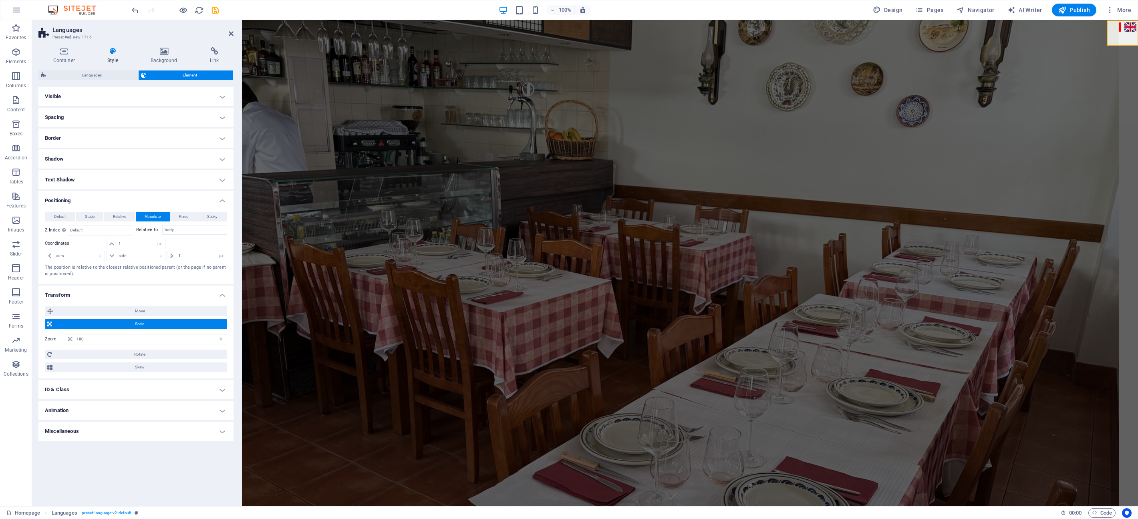
click at [138, 325] on span "Scale" at bounding box center [139, 324] width 170 height 10
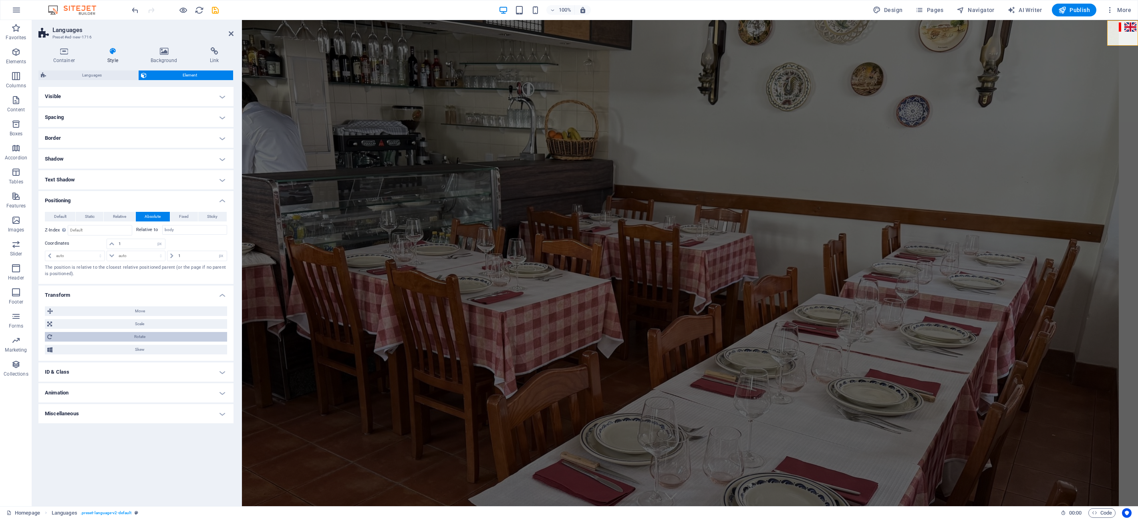
click at [137, 334] on span "Rotate" at bounding box center [139, 337] width 170 height 10
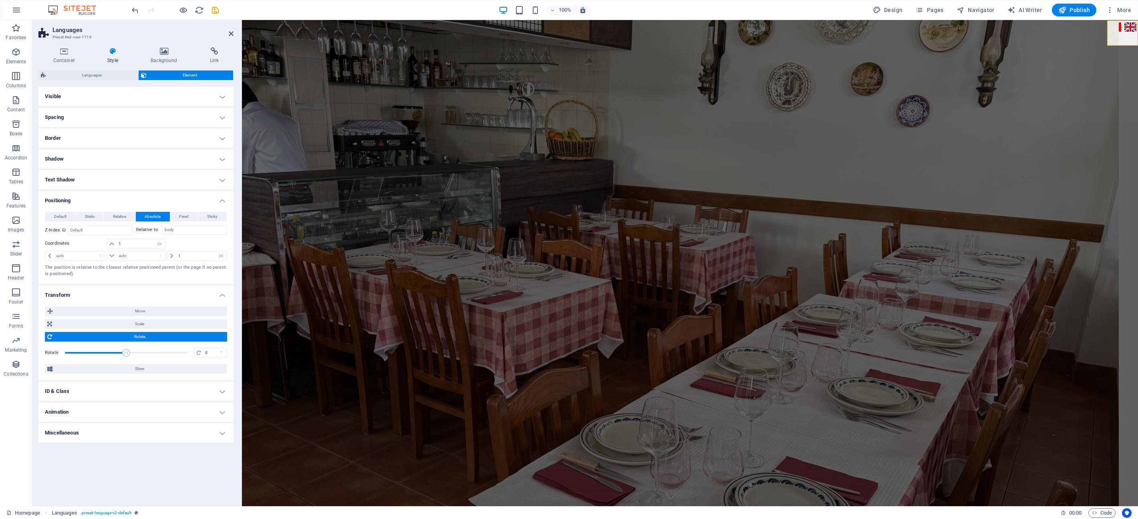
click at [137, 334] on span "Rotate" at bounding box center [139, 337] width 170 height 10
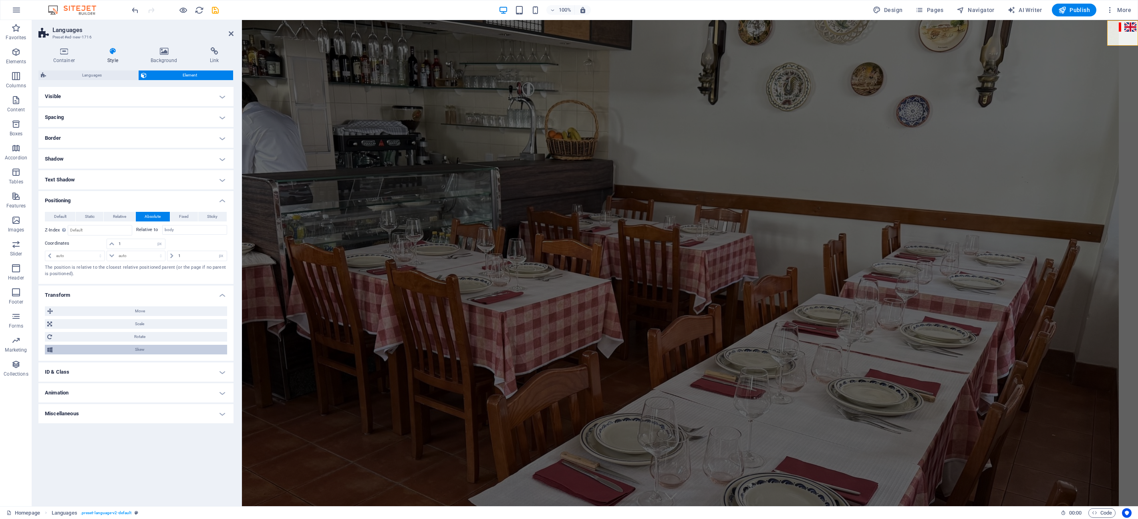
click at [137, 347] on span "Skew" at bounding box center [140, 350] width 170 height 10
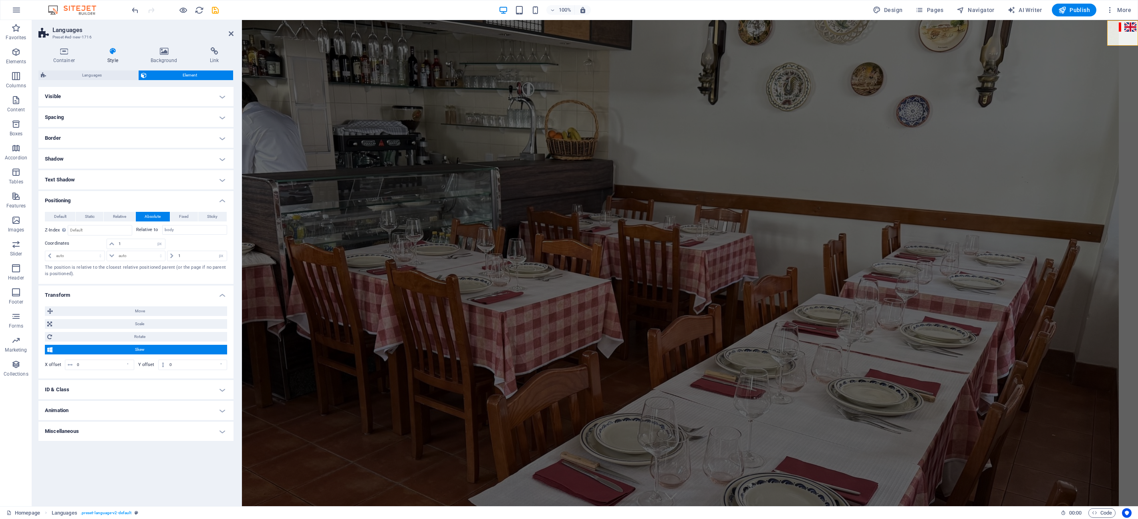
click at [137, 347] on span "Skew" at bounding box center [140, 350] width 170 height 10
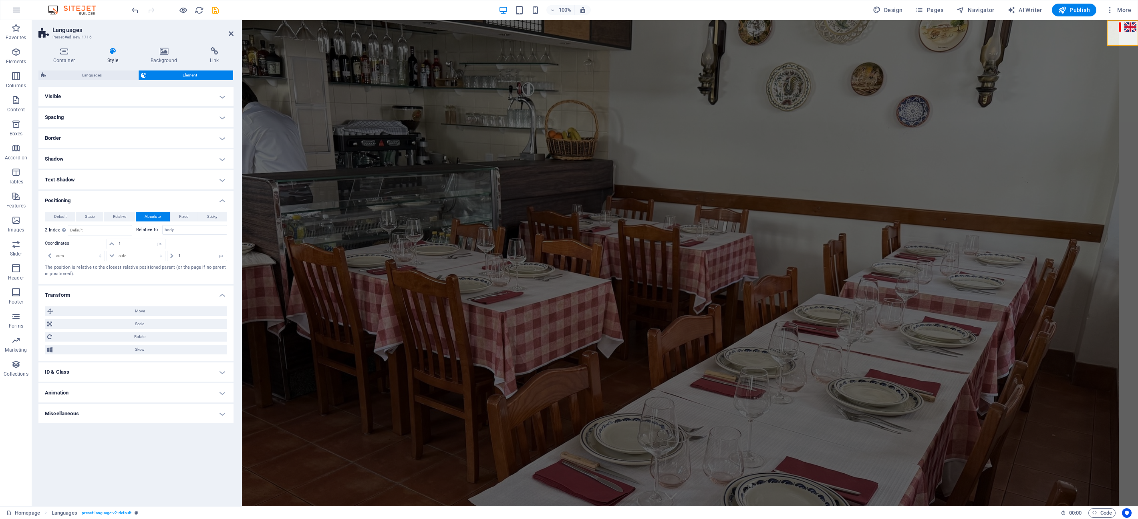
click at [155, 376] on h4 "ID & Class" at bounding box center [135, 371] width 195 height 19
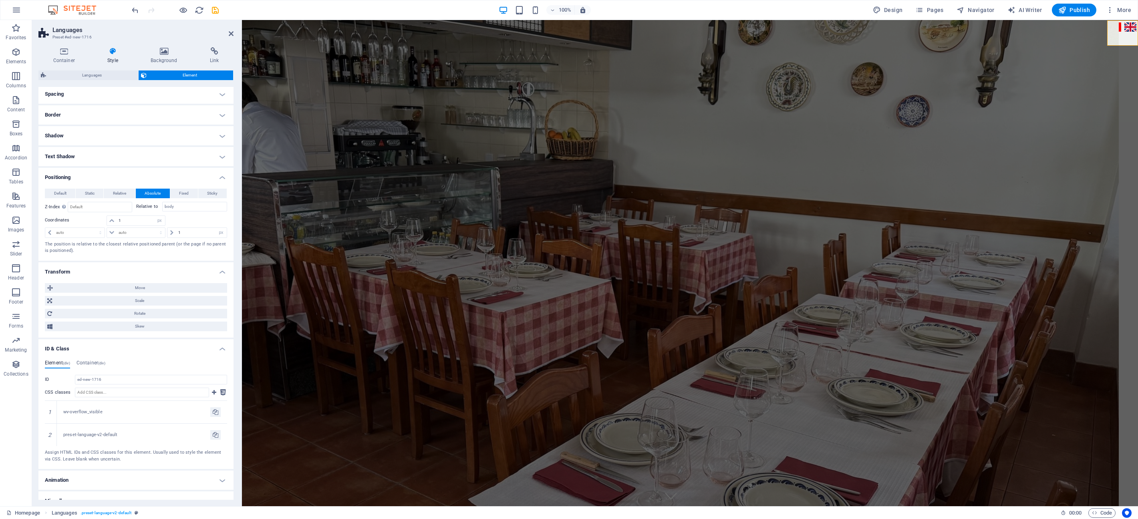
scroll to position [24, 0]
click at [93, 357] on div "Element (div) Container (div) ID ed-new-1716 CSS classes 1 wv-overflow_visible …" at bounding box center [135, 410] width 195 height 116
click at [92, 359] on h4 "Container (div)" at bounding box center [90, 363] width 29 height 9
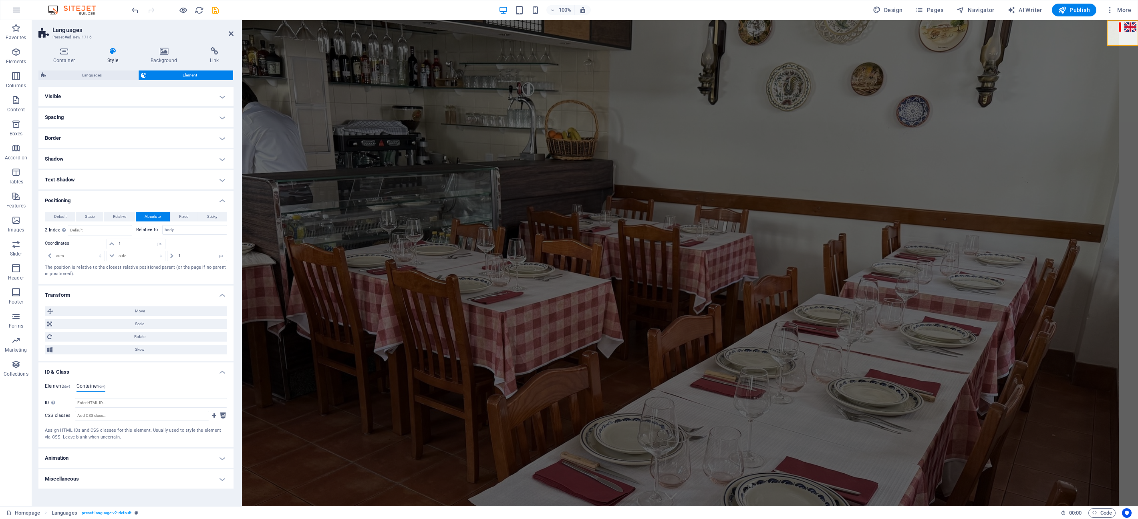
click at [56, 385] on h4 "Element (div)" at bounding box center [57, 387] width 25 height 9
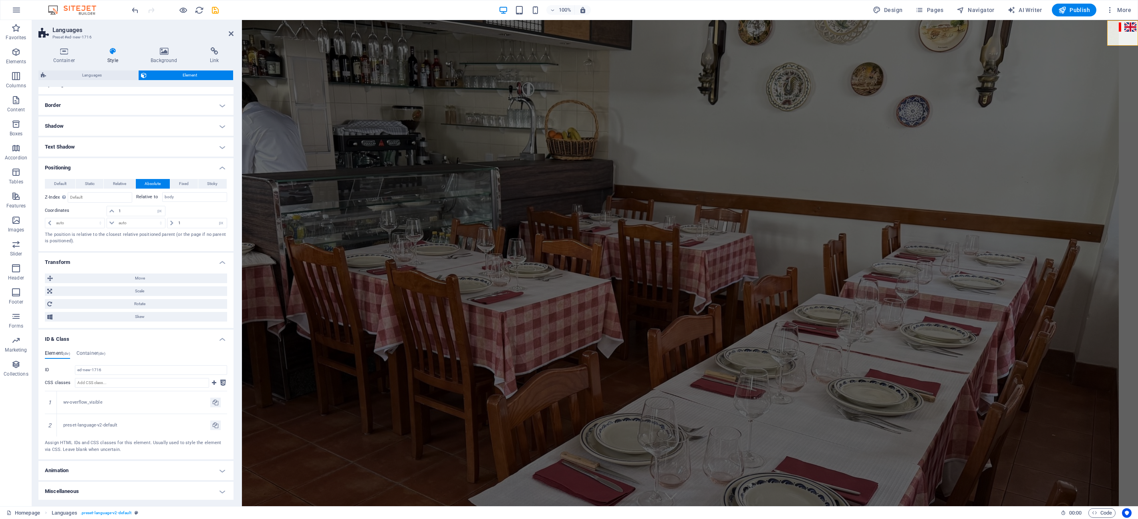
click at [215, 434] on h4 "Miscellaneous" at bounding box center [135, 491] width 195 height 19
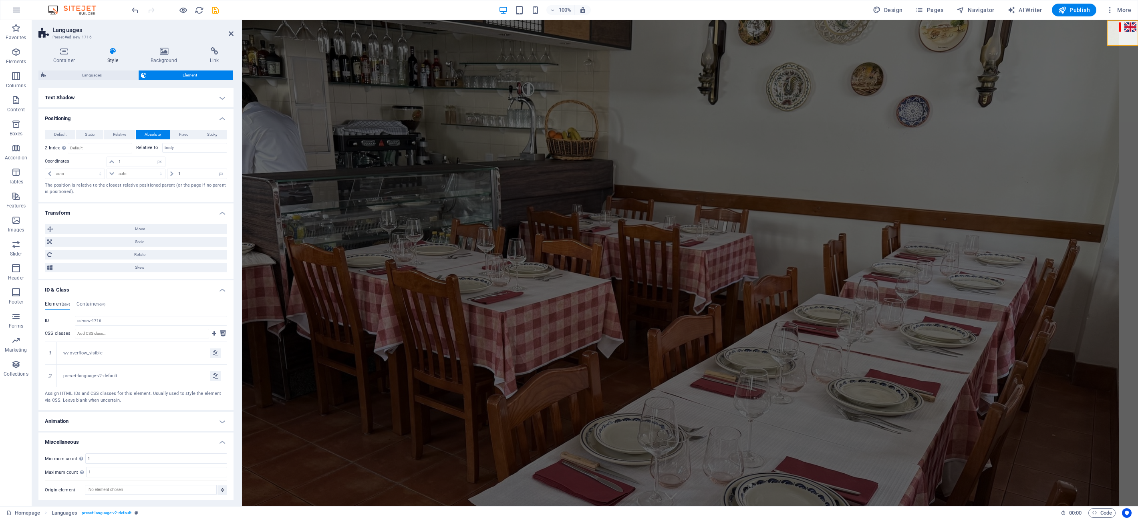
click at [219, 434] on h4 "Miscellaneous" at bounding box center [135, 440] width 195 height 14
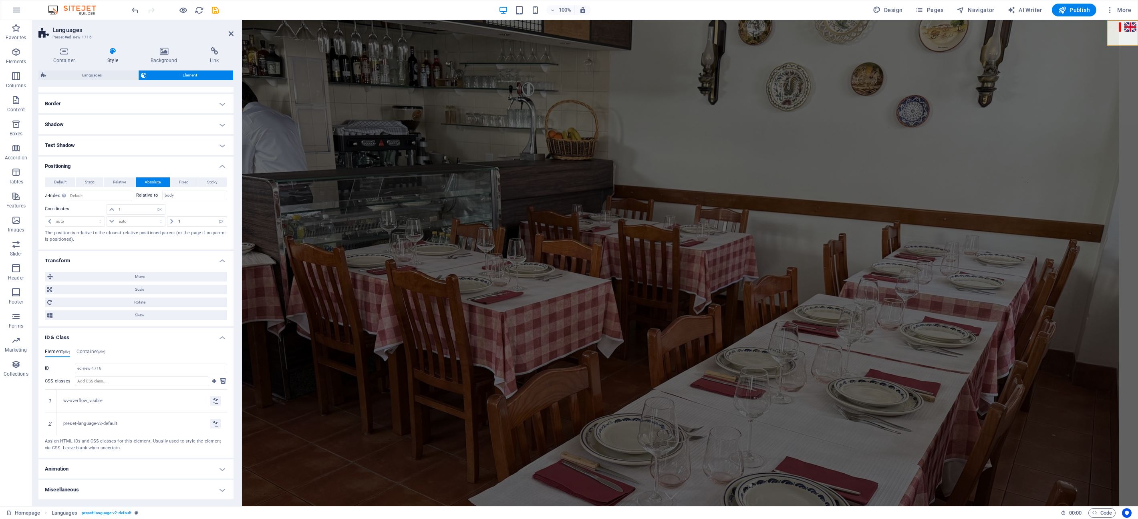
scroll to position [33, 0]
click at [217, 334] on h4 "ID & Class" at bounding box center [135, 337] width 195 height 14
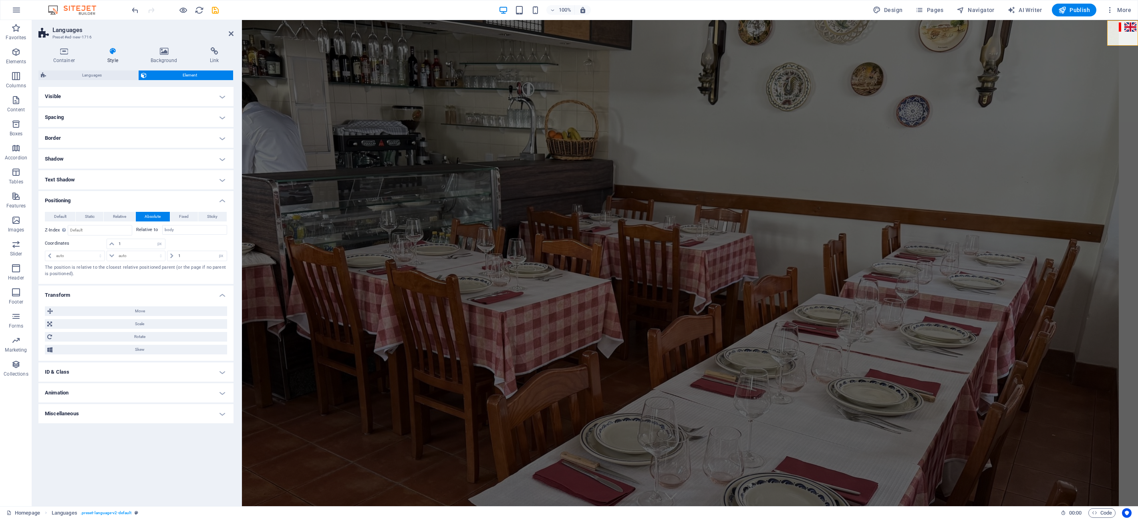
click at [223, 296] on h4 "Transform" at bounding box center [135, 293] width 195 height 14
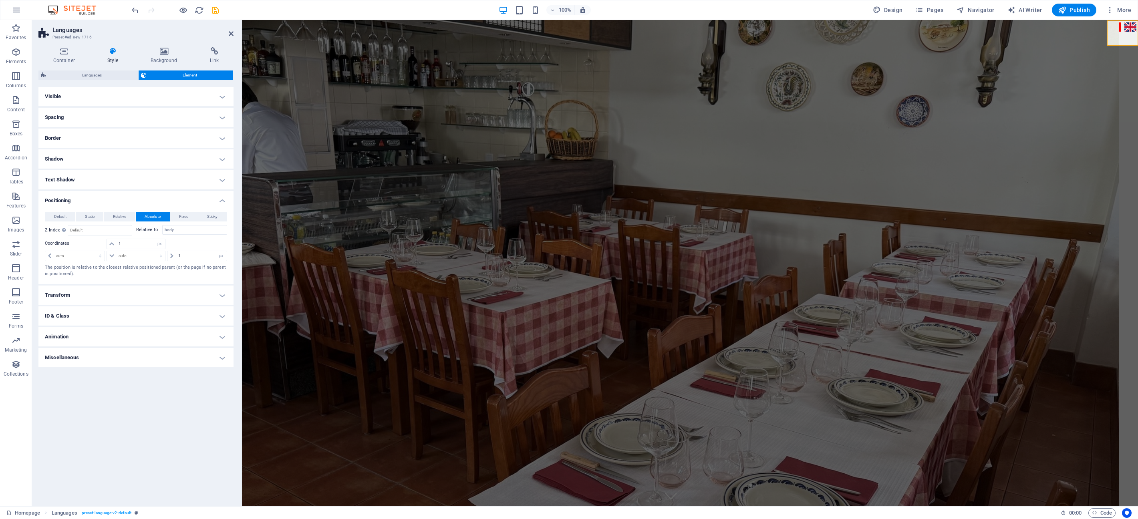
click at [222, 179] on h4 "Text Shadow" at bounding box center [135, 179] width 195 height 19
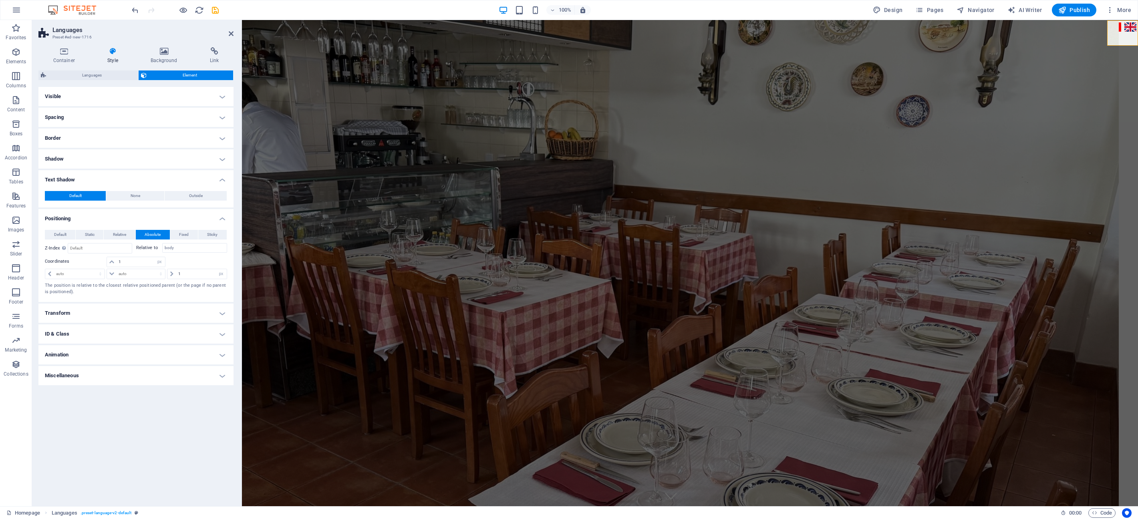
click at [222, 179] on h4 "Text Shadow" at bounding box center [135, 177] width 195 height 14
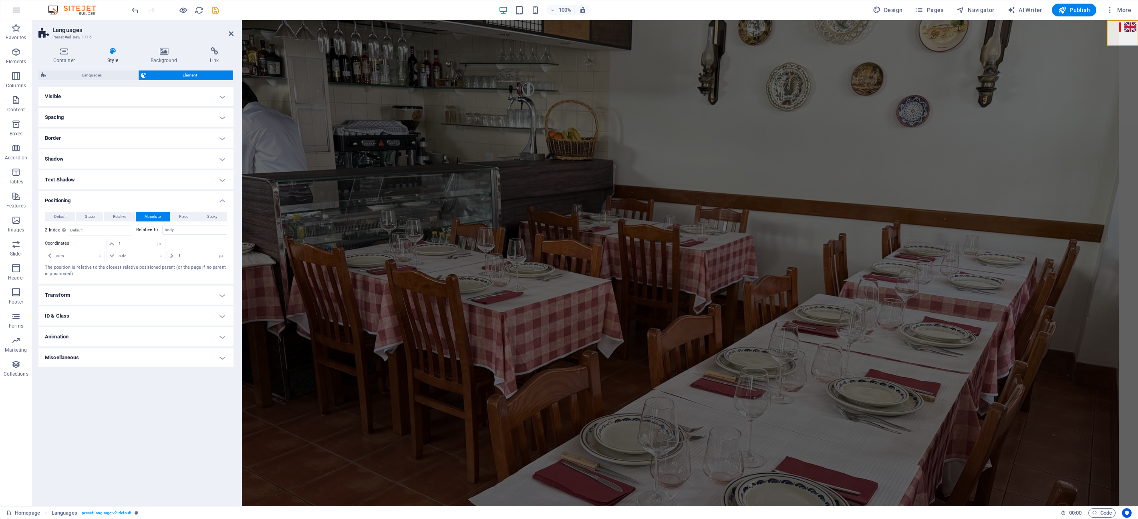
click at [222, 159] on h4 "Shadow" at bounding box center [135, 158] width 195 height 19
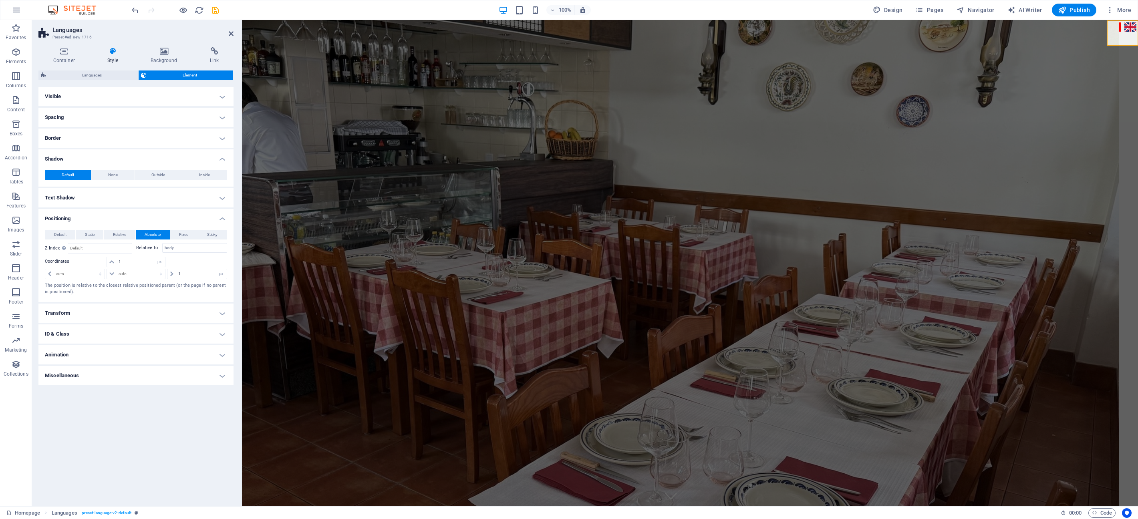
click at [218, 159] on h4 "Shadow" at bounding box center [135, 156] width 195 height 14
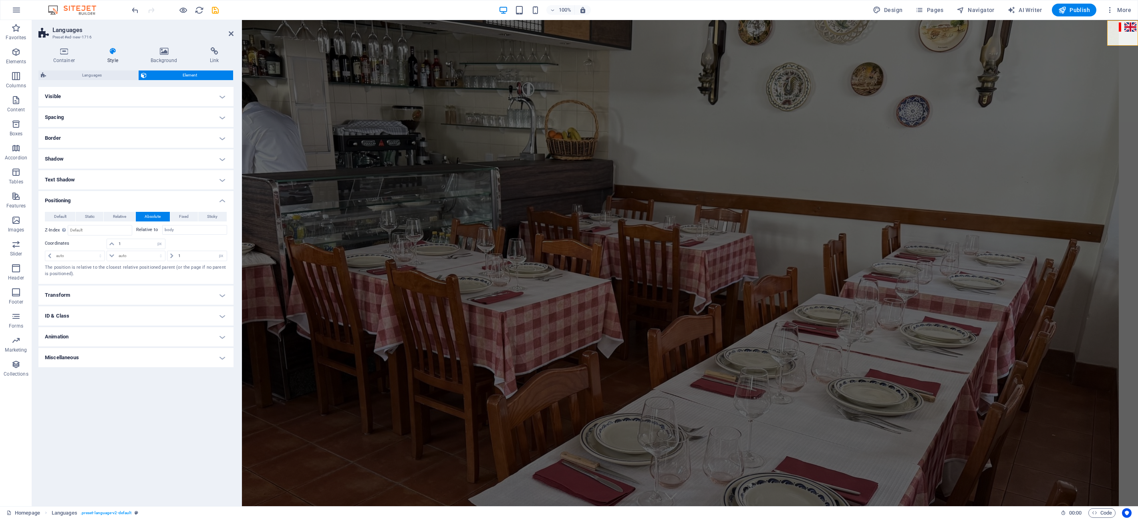
click at [222, 136] on h4 "Border" at bounding box center [135, 138] width 195 height 19
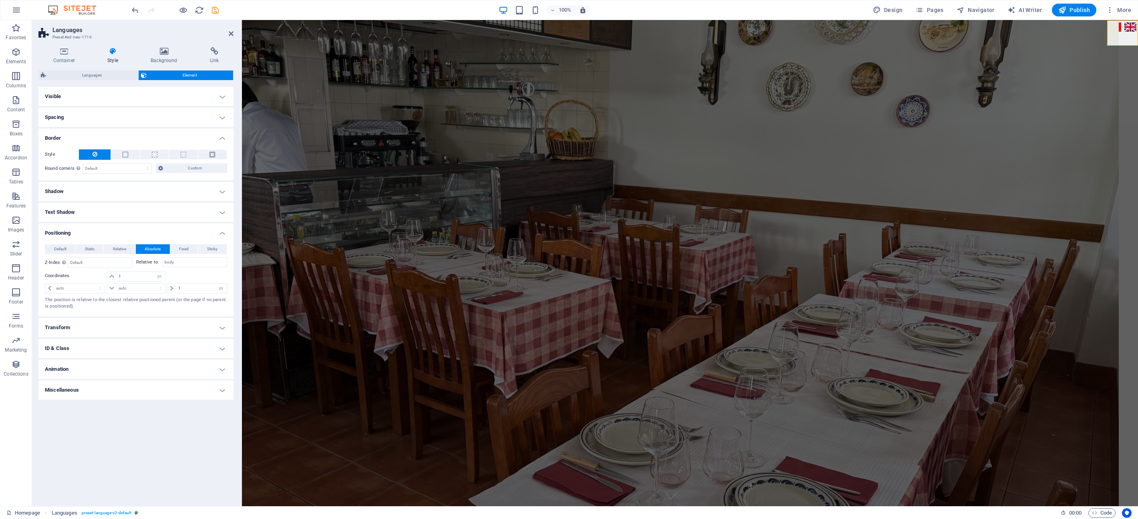
click at [222, 136] on h4 "Border" at bounding box center [135, 136] width 195 height 14
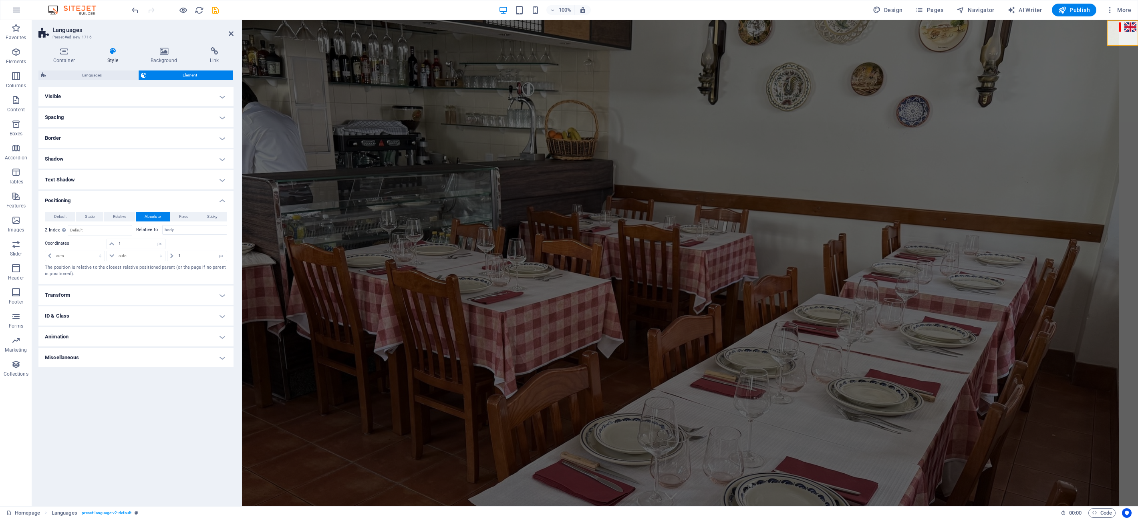
click at [223, 117] on h4 "Spacing" at bounding box center [135, 117] width 195 height 19
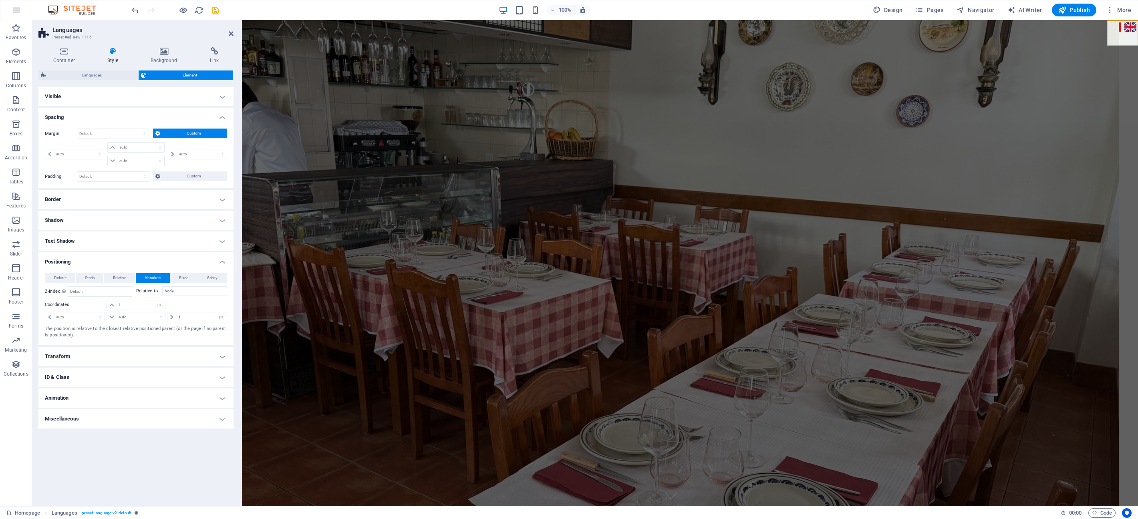
click at [169, 133] on span "Custom" at bounding box center [194, 134] width 62 height 10
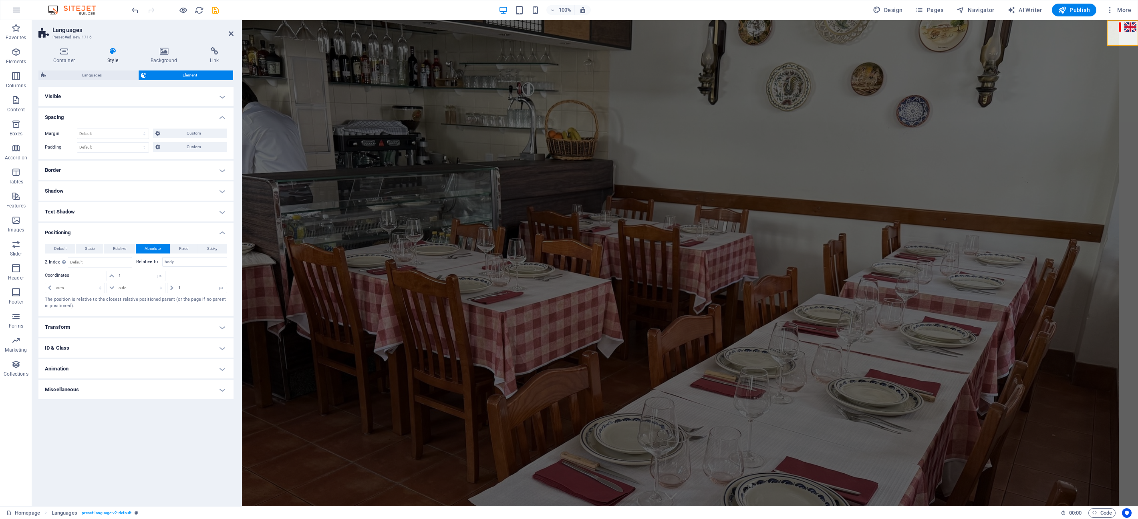
click at [221, 98] on h4 "Visible" at bounding box center [135, 96] width 195 height 19
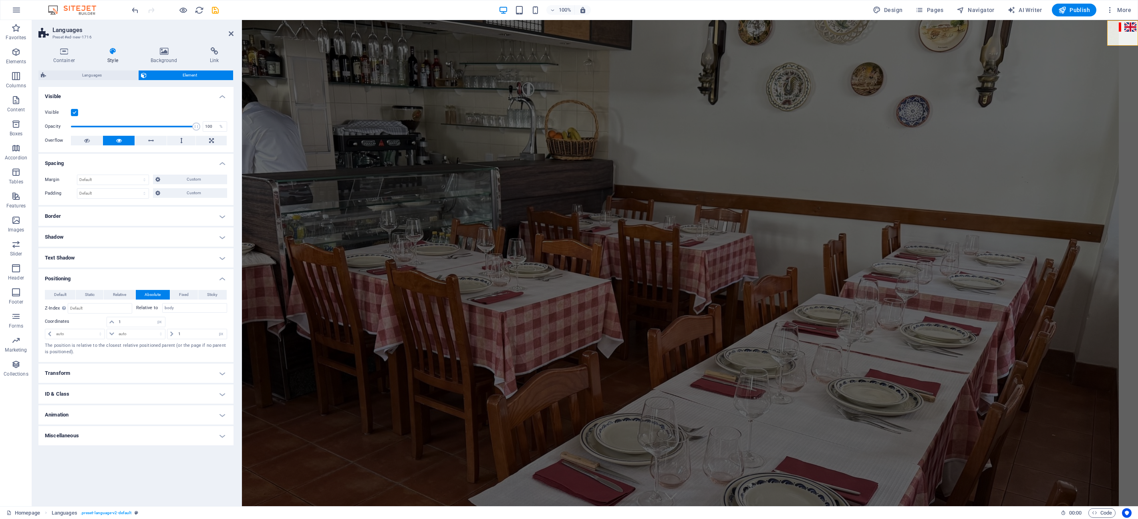
click at [215, 381] on h4 "Transform" at bounding box center [135, 373] width 195 height 19
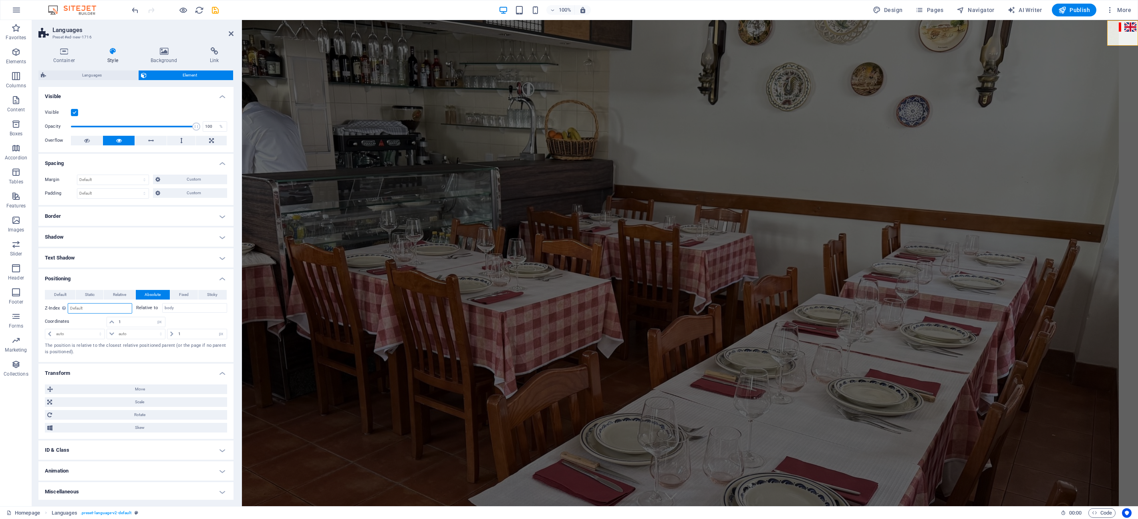
click at [85, 306] on input "number" at bounding box center [99, 309] width 63 height 10
type input "100"
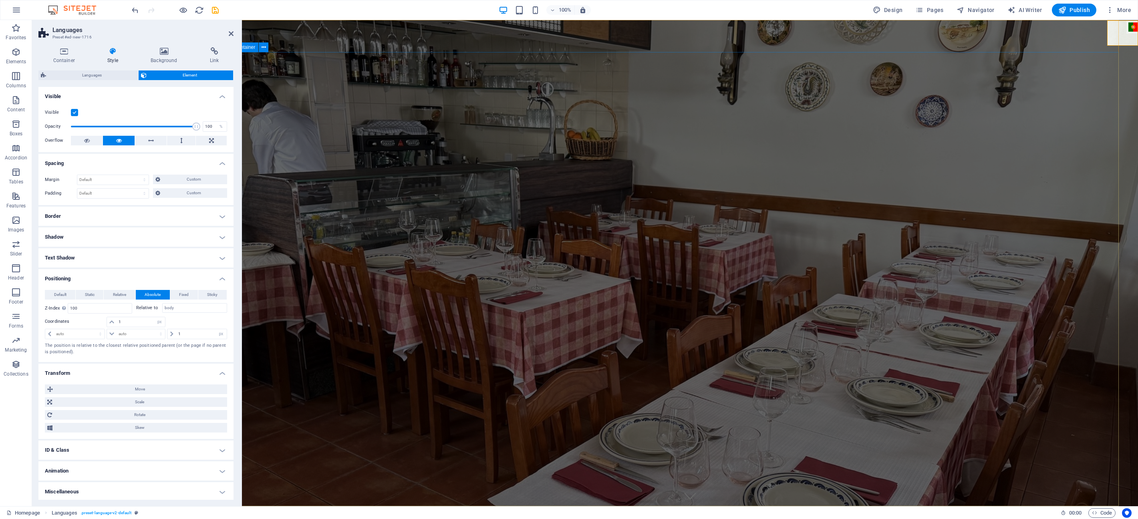
scroll to position [0, 19]
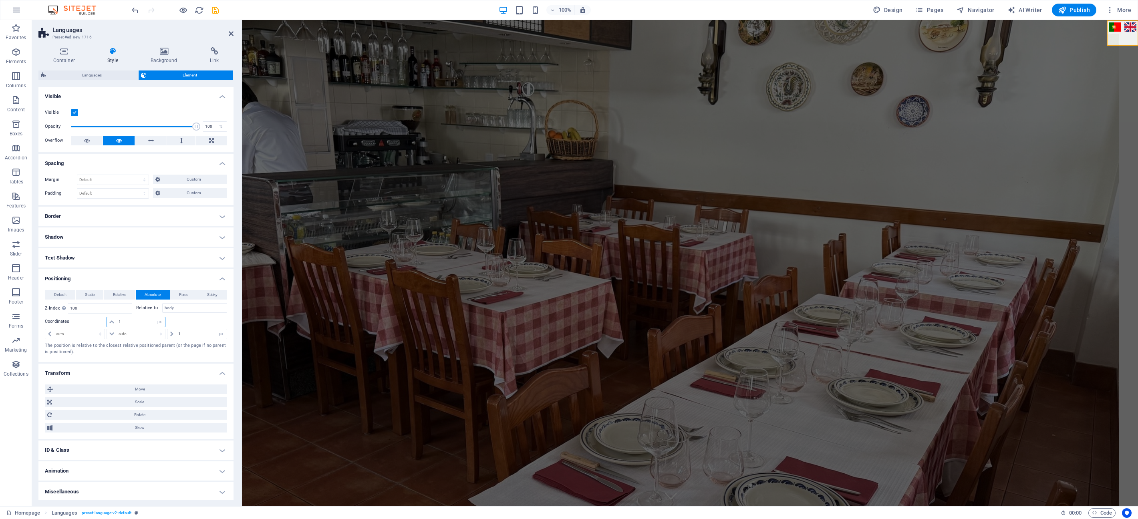
drag, startPoint x: 138, startPoint y: 320, endPoint x: 110, endPoint y: 320, distance: 28.0
click at [110, 320] on div "1 auto px rem % em" at bounding box center [136, 322] width 59 height 10
type input "2"
type input "100"
click at [187, 330] on input "1" at bounding box center [201, 334] width 50 height 10
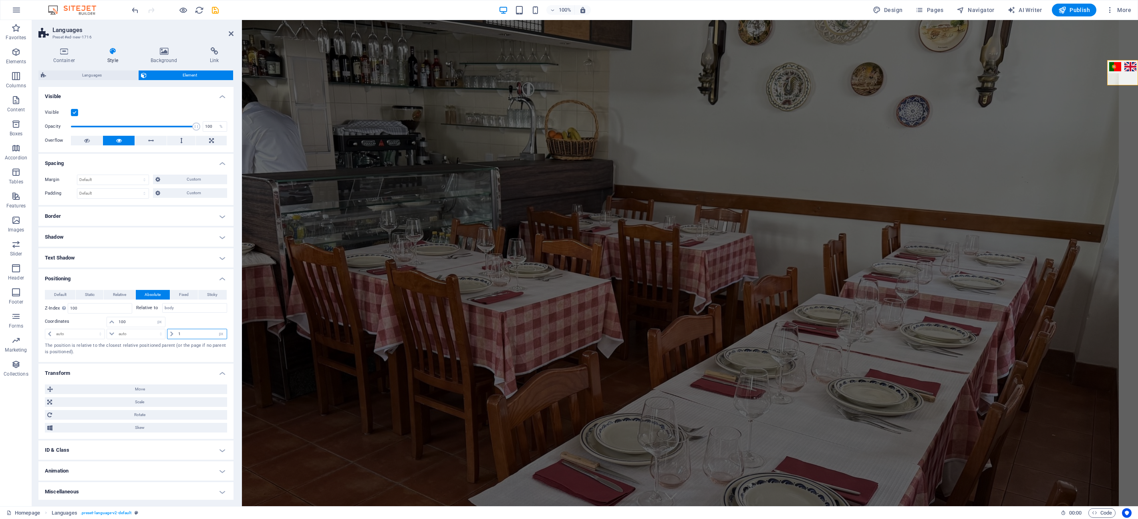
click at [187, 330] on input "1" at bounding box center [201, 334] width 50 height 10
click at [127, 297] on button "Relative" at bounding box center [119, 295] width 31 height 10
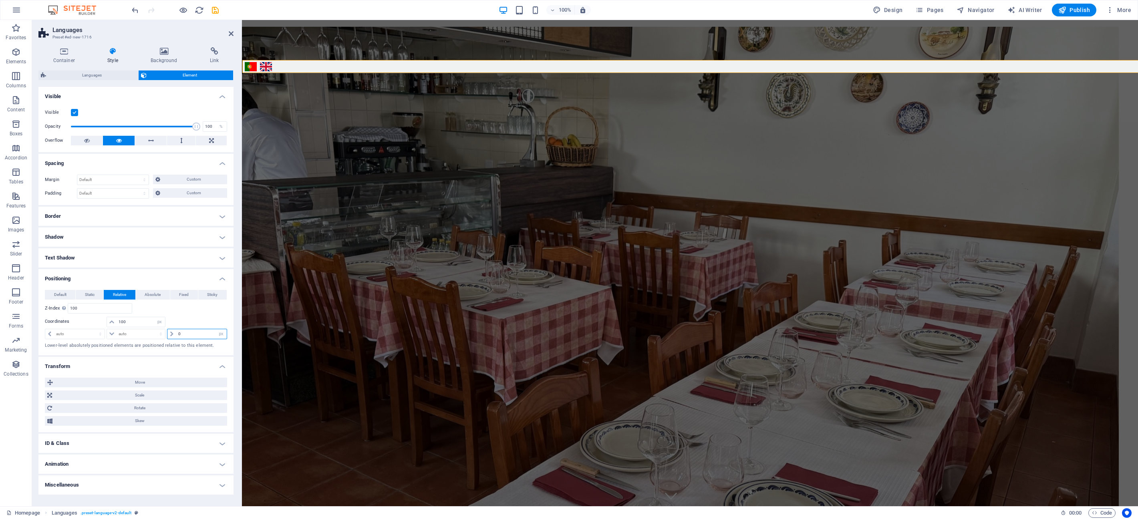
click at [177, 331] on input "0" at bounding box center [201, 334] width 50 height 10
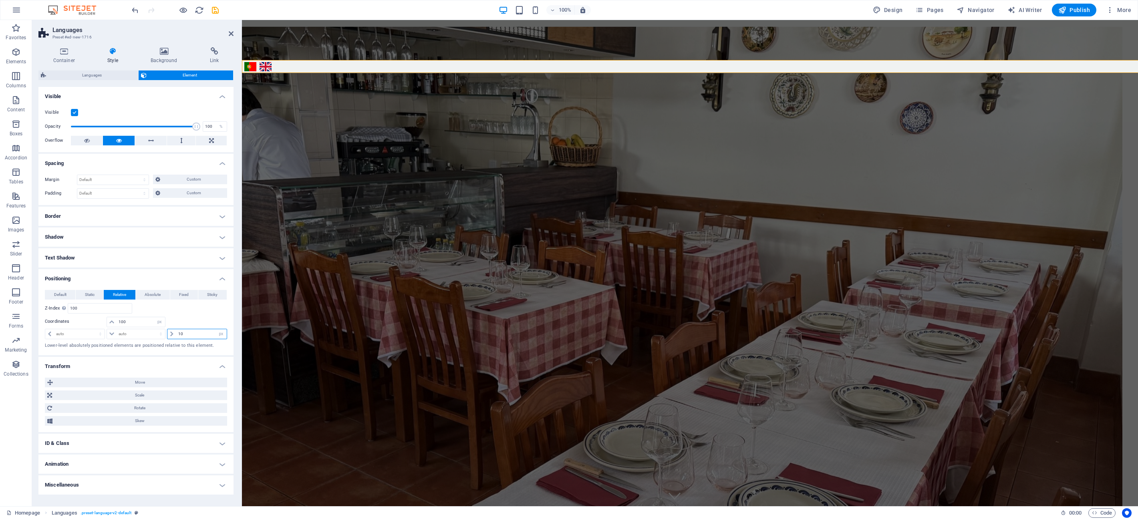
type input "10"
click at [172, 332] on icon at bounding box center [171, 334] width 3 height 5
click at [194, 333] on input "10" at bounding box center [201, 334] width 50 height 10
click at [86, 332] on select "auto px rem % em" at bounding box center [74, 334] width 59 height 10
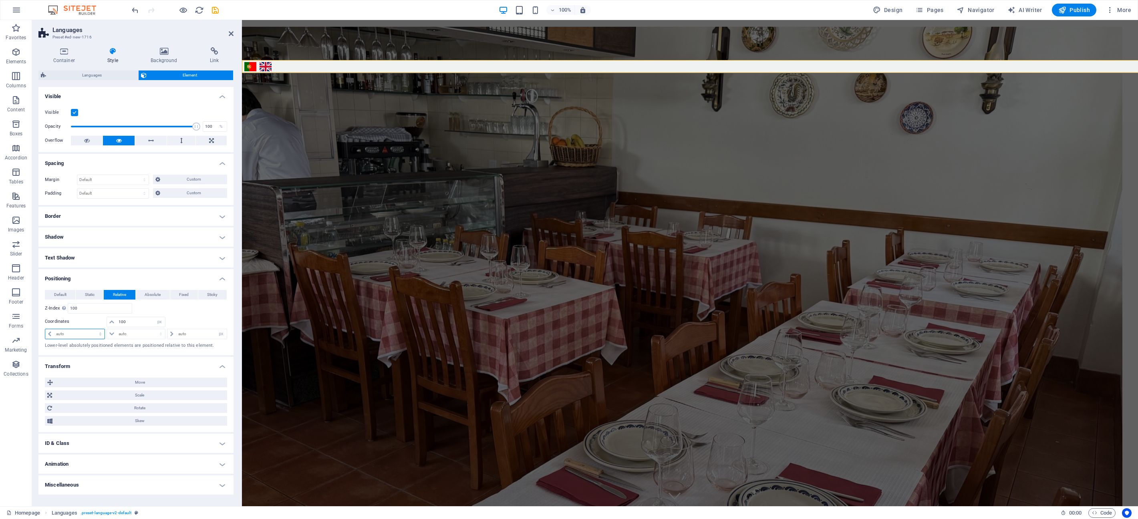
select select "px"
click at [93, 329] on select "auto px rem % em" at bounding box center [74, 334] width 59 height 10
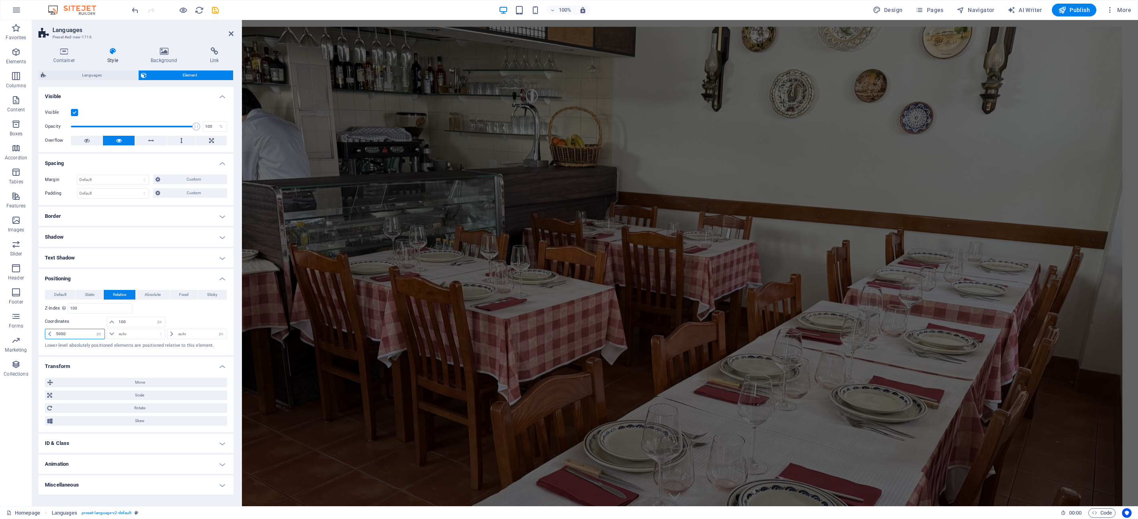
drag, startPoint x: 67, startPoint y: 332, endPoint x: 48, endPoint y: 332, distance: 19.6
click at [47, 332] on div "5000 auto px rem % em" at bounding box center [75, 334] width 60 height 10
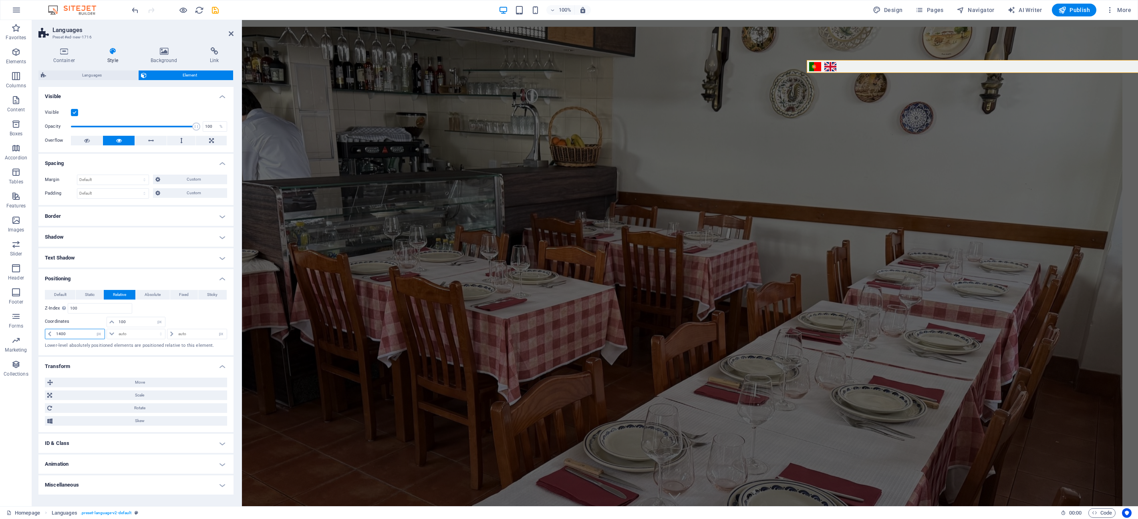
type input "1400"
click at [231, 31] on icon at bounding box center [231, 33] width 5 height 6
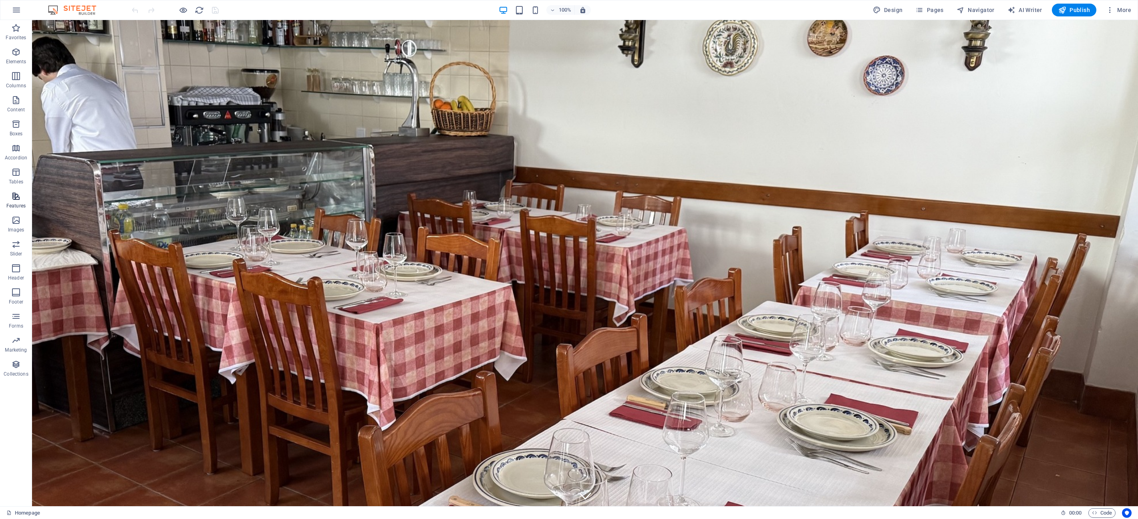
click at [15, 197] on icon "button" at bounding box center [16, 196] width 10 height 10
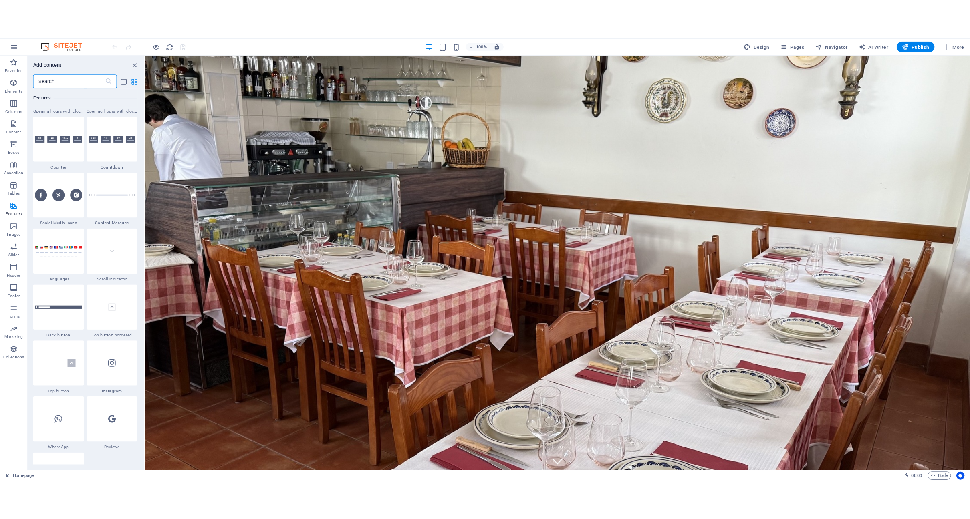
scroll to position [3575, 0]
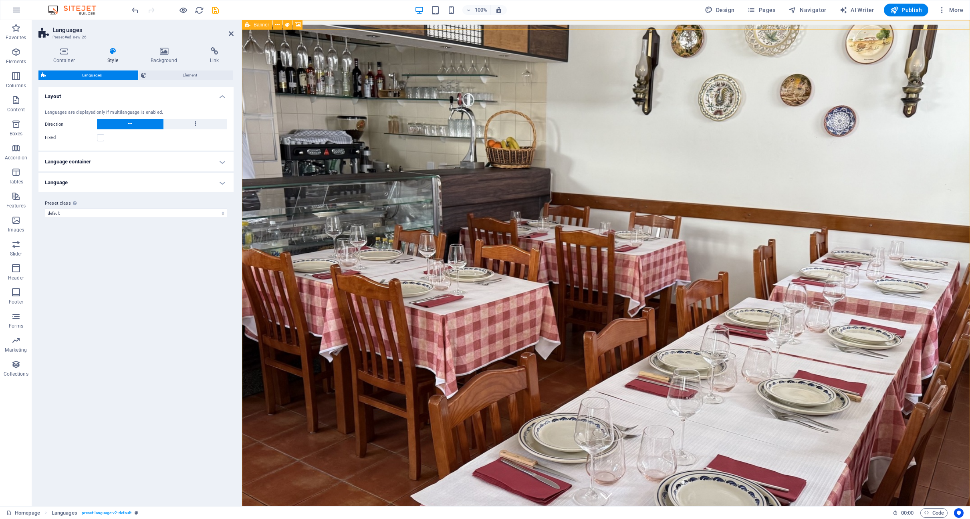
click at [250, 25] on icon at bounding box center [247, 25] width 5 height 10
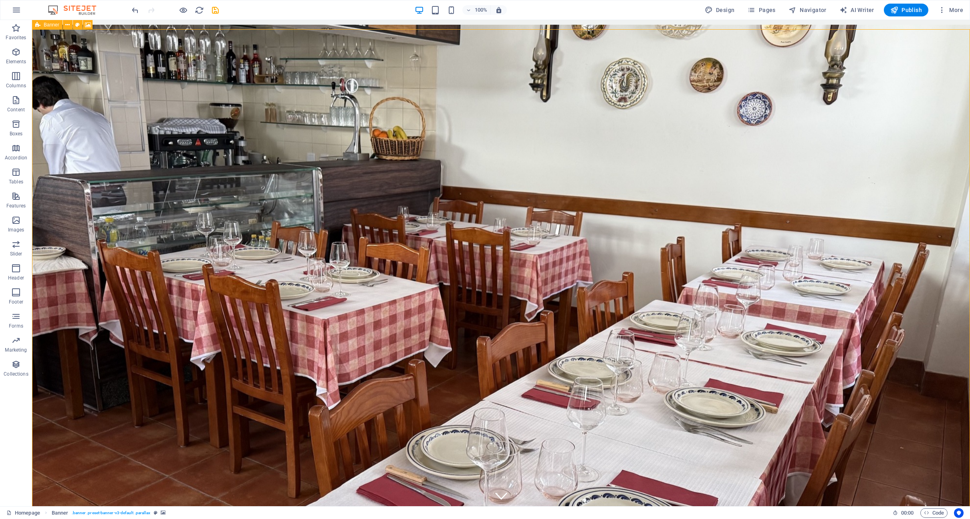
click at [39, 25] on icon at bounding box center [37, 25] width 5 height 10
click at [45, 24] on span "Banner" at bounding box center [52, 24] width 16 height 5
select select "vh"
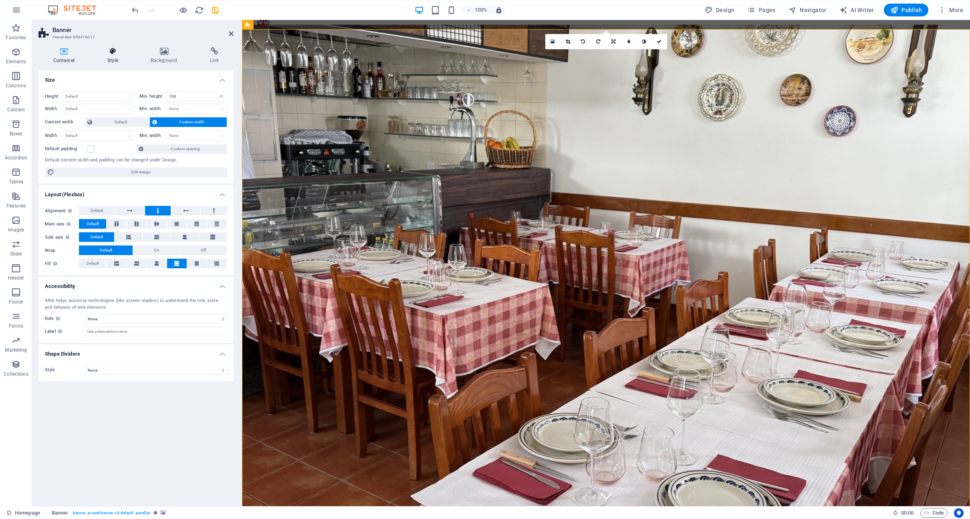
click at [115, 52] on icon at bounding box center [113, 51] width 40 height 8
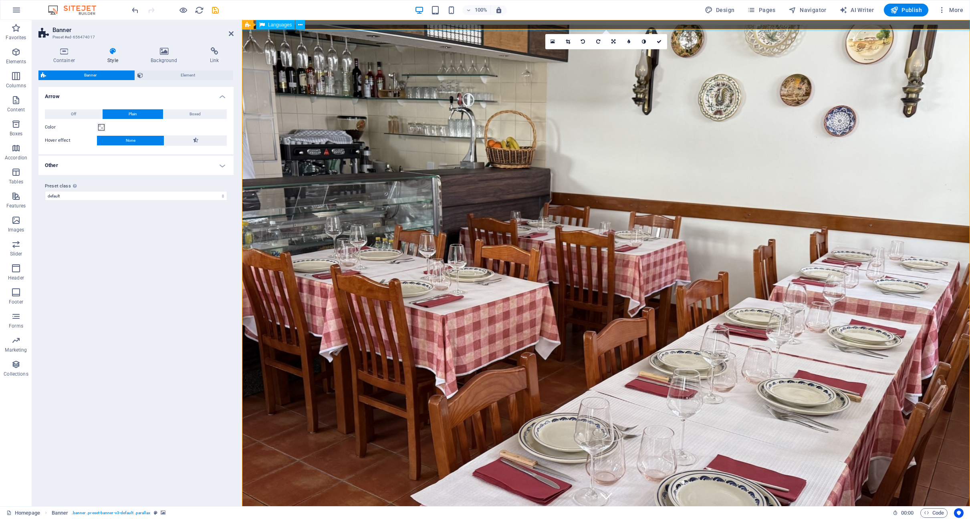
click at [276, 25] on span "Languages" at bounding box center [280, 24] width 24 height 5
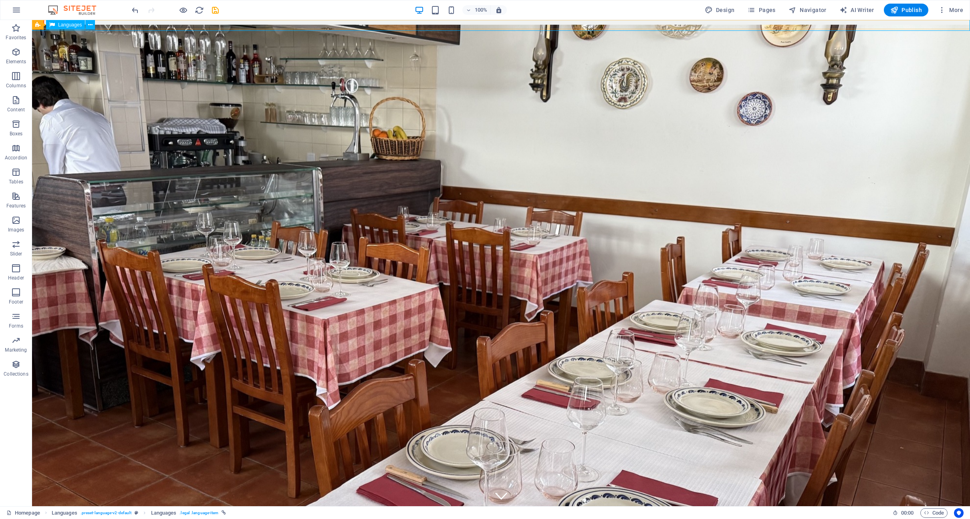
click at [77, 24] on span "Languages" at bounding box center [70, 24] width 24 height 5
click at [78, 24] on span "Languages" at bounding box center [70, 24] width 24 height 5
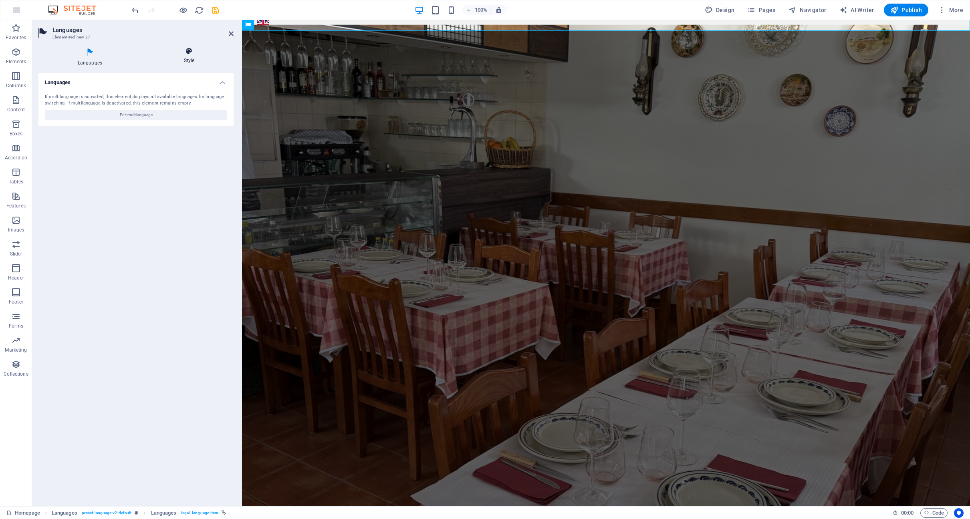
click at [185, 57] on h4 "Style" at bounding box center [189, 55] width 89 height 17
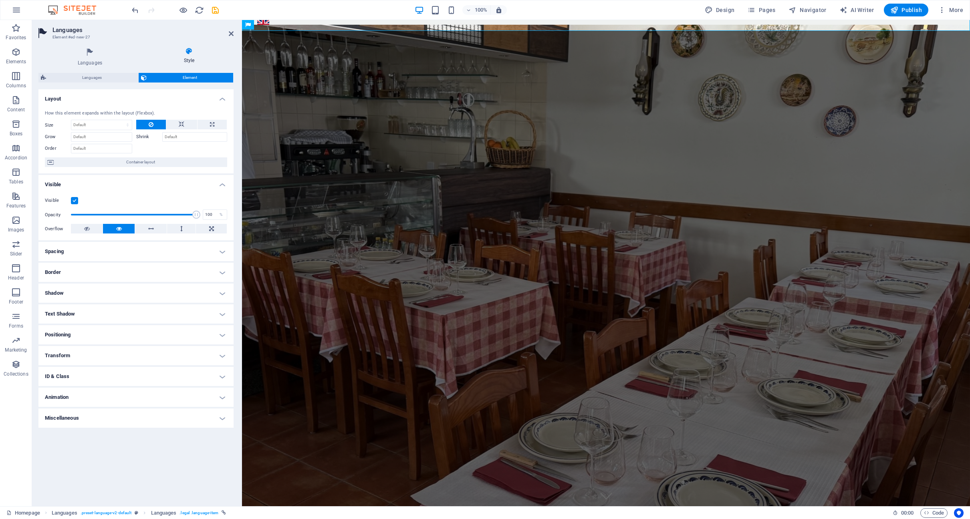
click at [169, 372] on h4 "ID & Class" at bounding box center [135, 376] width 195 height 19
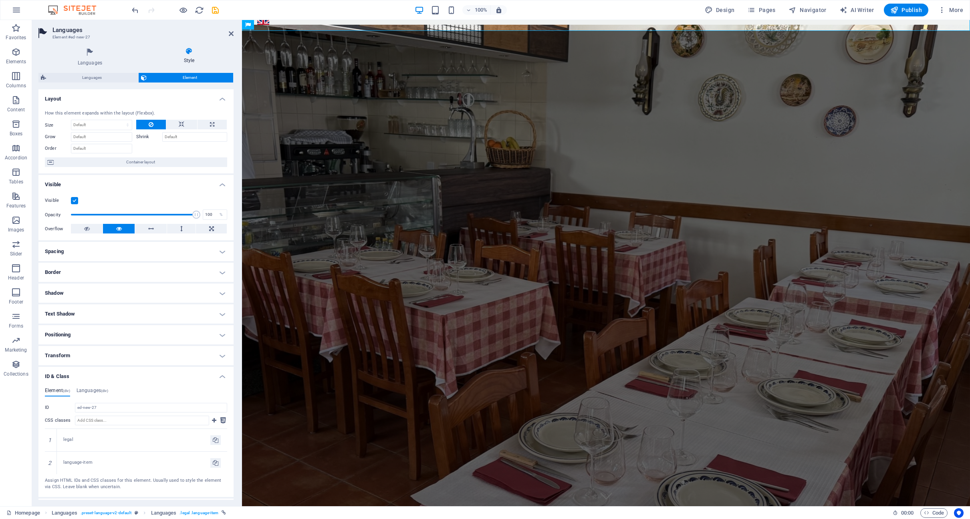
scroll to position [38, 0]
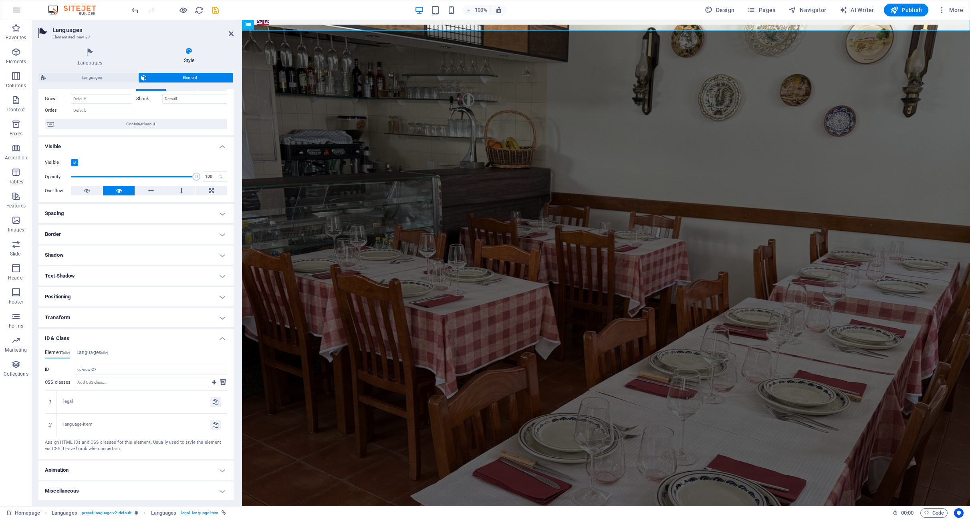
click at [221, 339] on h4 "ID & Class" at bounding box center [135, 336] width 195 height 14
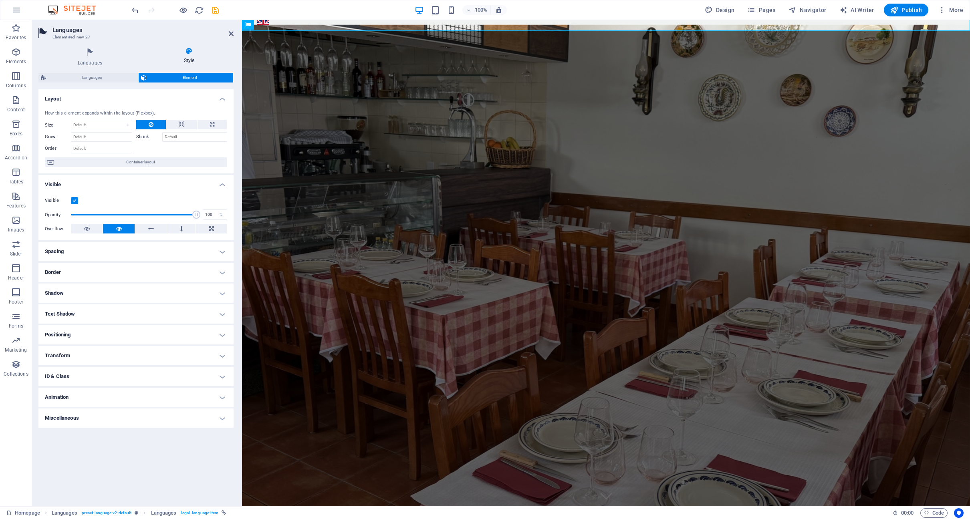
scroll to position [0, 0]
click at [189, 335] on h4 "Positioning" at bounding box center [135, 334] width 195 height 19
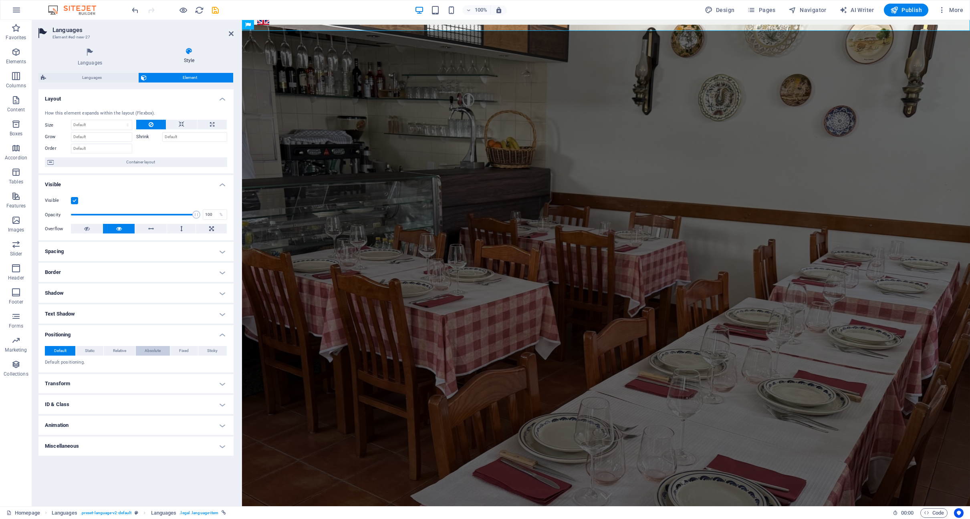
click at [156, 352] on span "Absolute" at bounding box center [153, 351] width 16 height 10
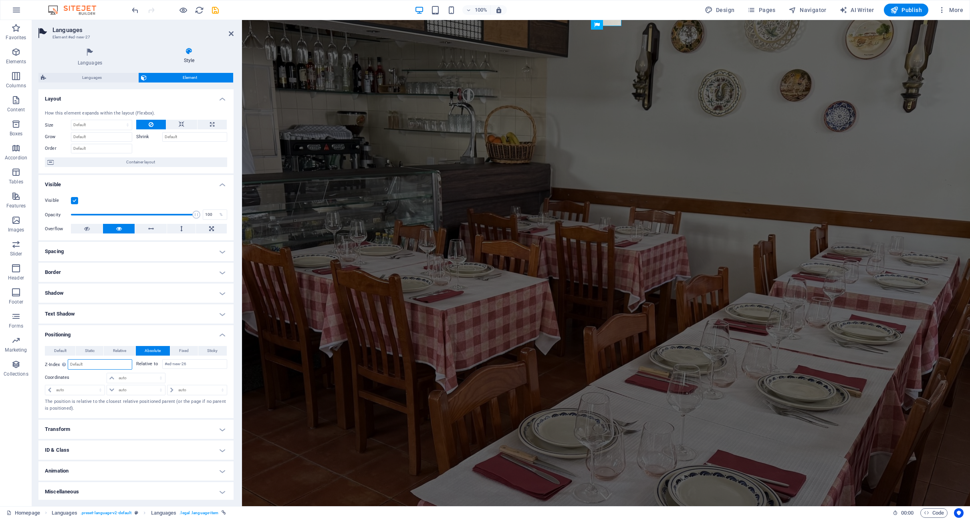
click at [104, 364] on input "number" at bounding box center [99, 365] width 63 height 10
click at [117, 351] on span "Relative" at bounding box center [119, 351] width 13 height 10
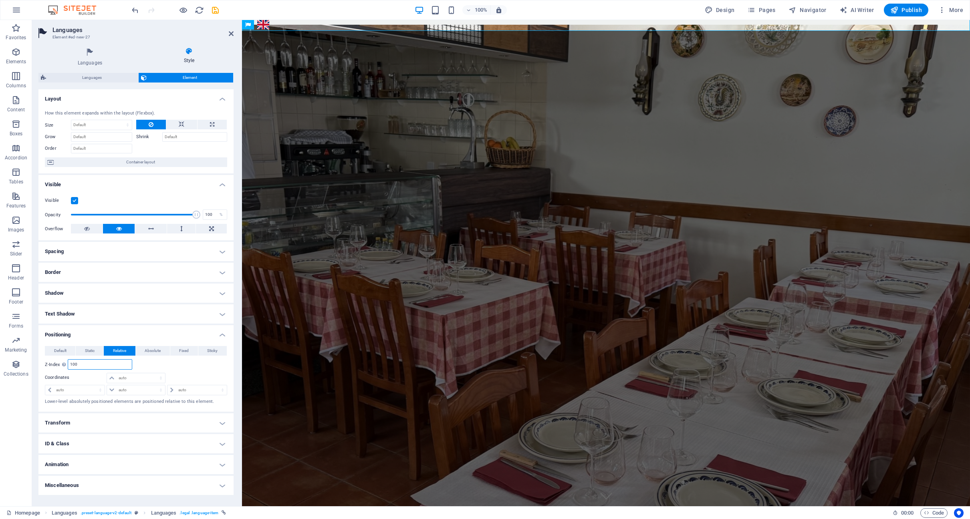
click at [113, 364] on input "100" at bounding box center [99, 365] width 63 height 10
drag, startPoint x: 113, startPoint y: 364, endPoint x: 64, endPoint y: 364, distance: 48.5
click at [64, 364] on div "Z-Index Sets the order of the element from back to front. The higher the value,…" at bounding box center [88, 364] width 87 height 10
type input "1"
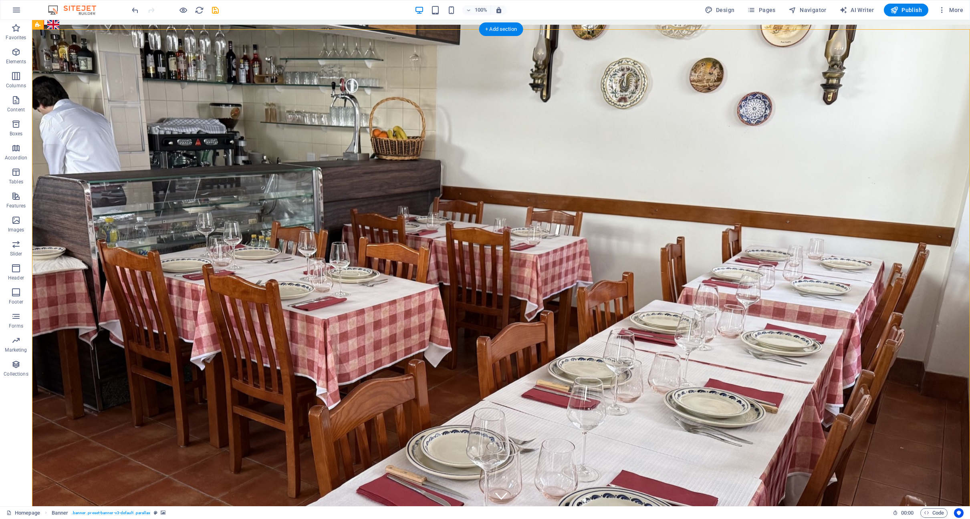
drag, startPoint x: 296, startPoint y: 43, endPoint x: 350, endPoint y: 181, distance: 147.9
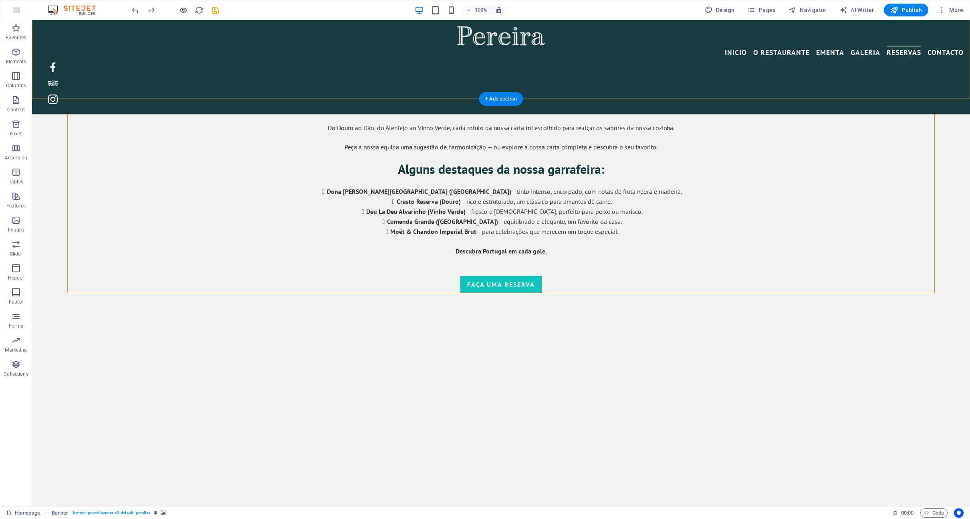
scroll to position [4380, 0]
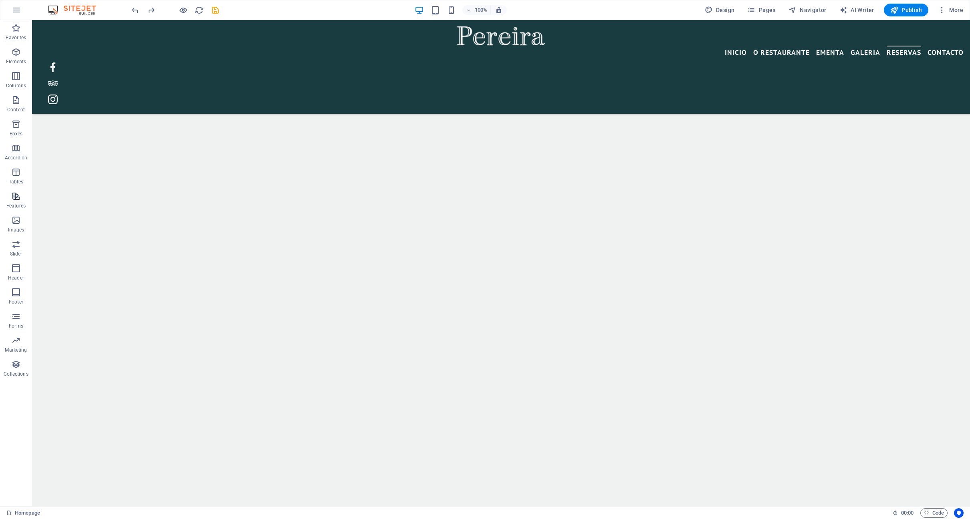
click at [18, 201] on span "Features" at bounding box center [16, 200] width 32 height 19
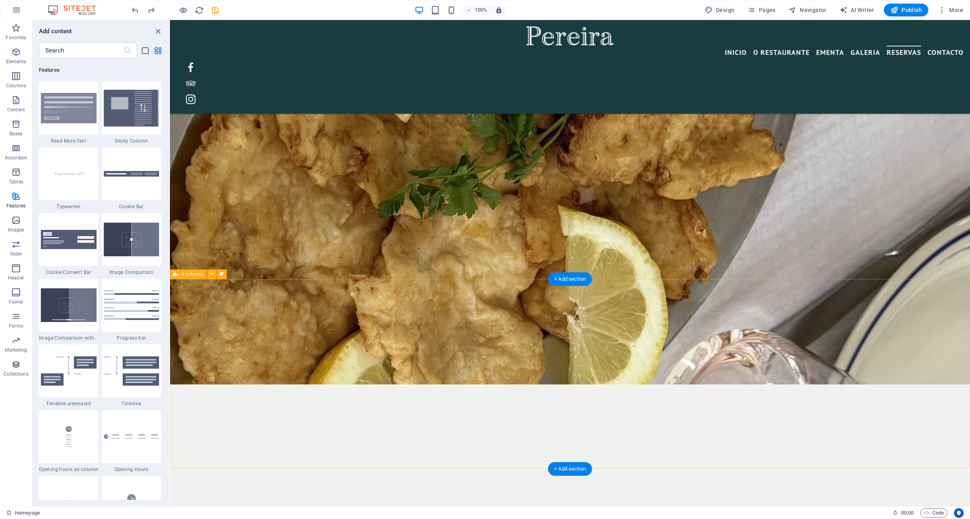
scroll to position [4634, 0]
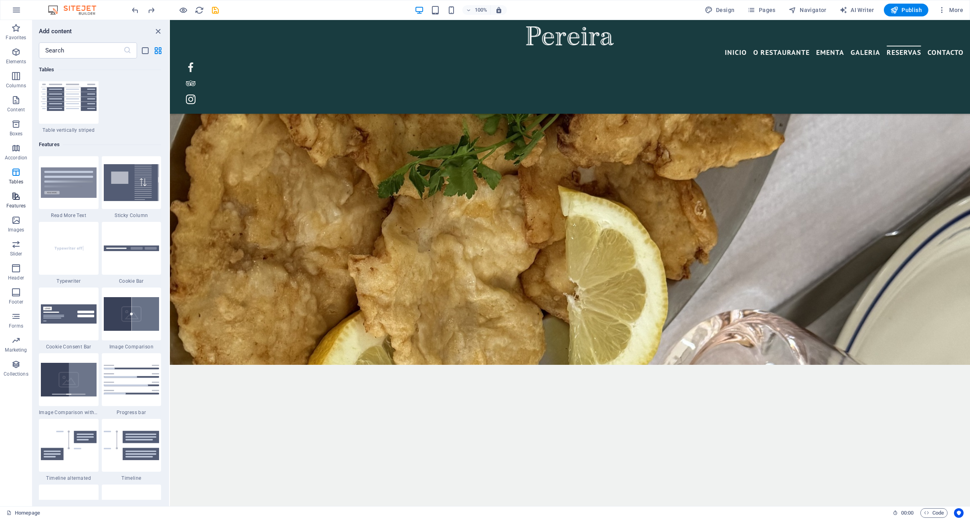
click at [14, 204] on p "Features" at bounding box center [15, 206] width 19 height 6
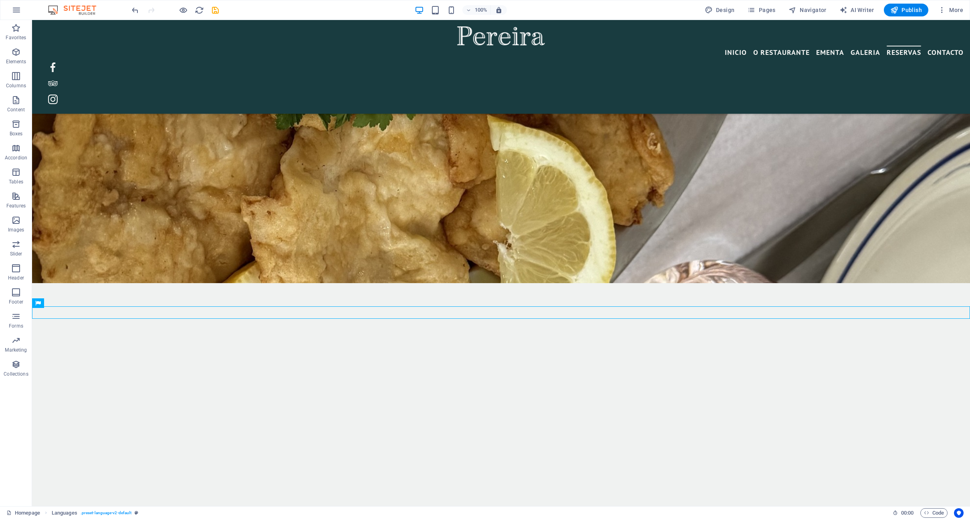
scroll to position [4389, 0]
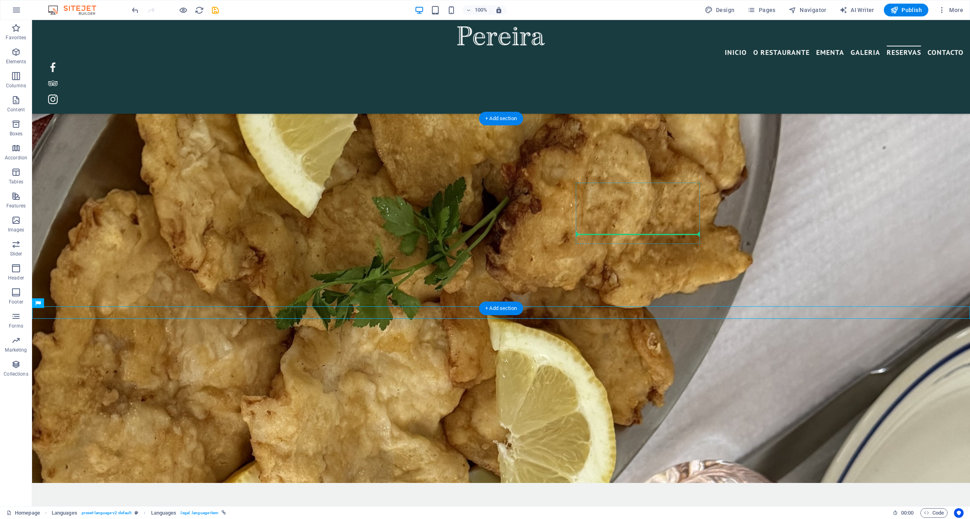
drag, startPoint x: 310, startPoint y: 335, endPoint x: 625, endPoint y: 231, distance: 331.5
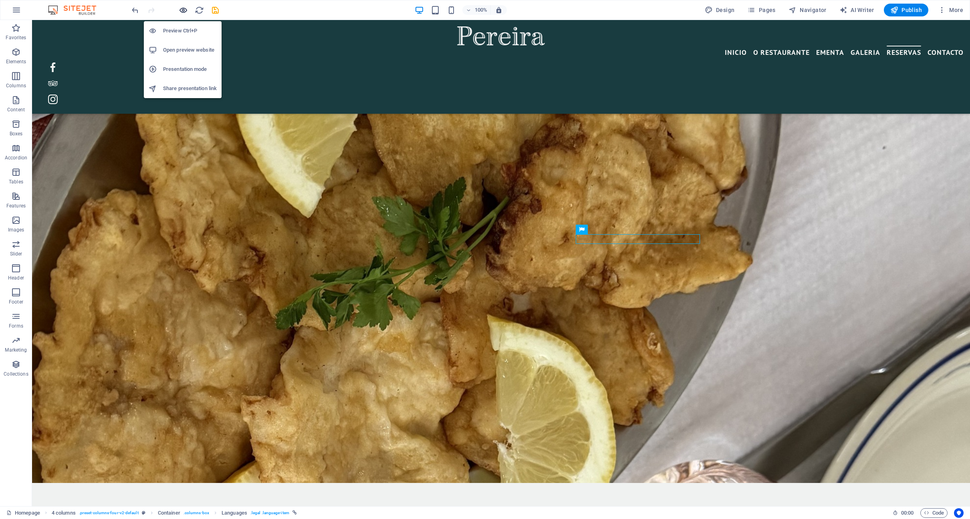
click at [182, 8] on icon "button" at bounding box center [183, 10] width 9 height 9
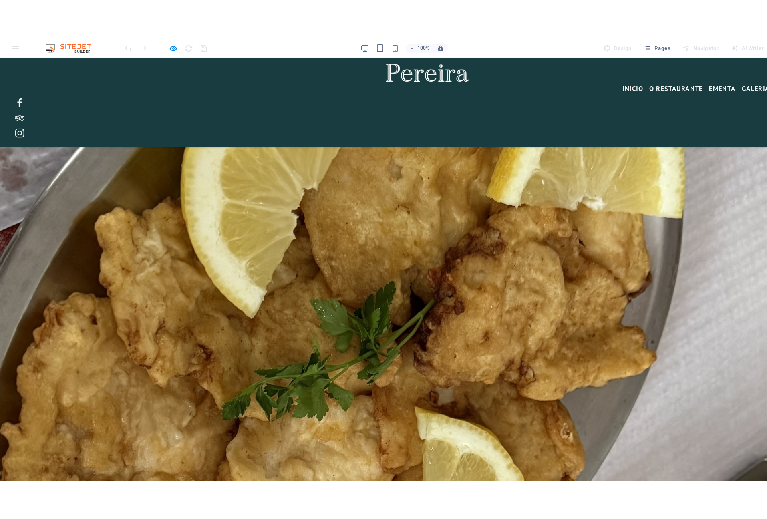
scroll to position [4586, 0]
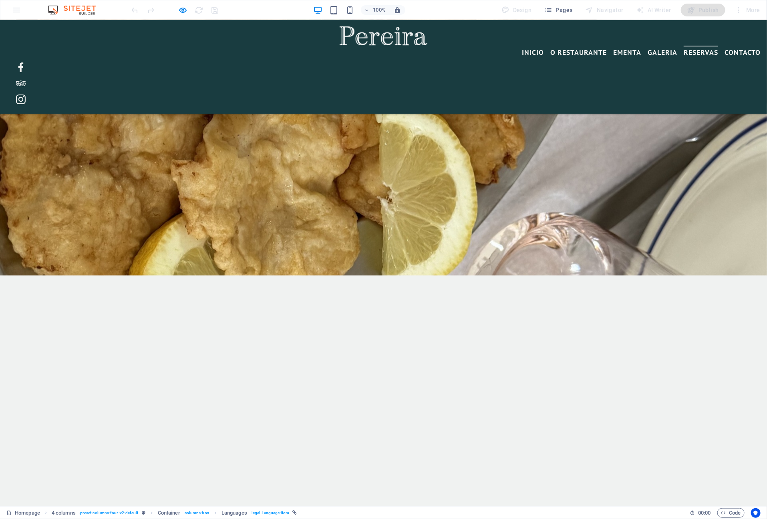
drag, startPoint x: 518, startPoint y: 242, endPoint x: 519, endPoint y: 250, distance: 7.6
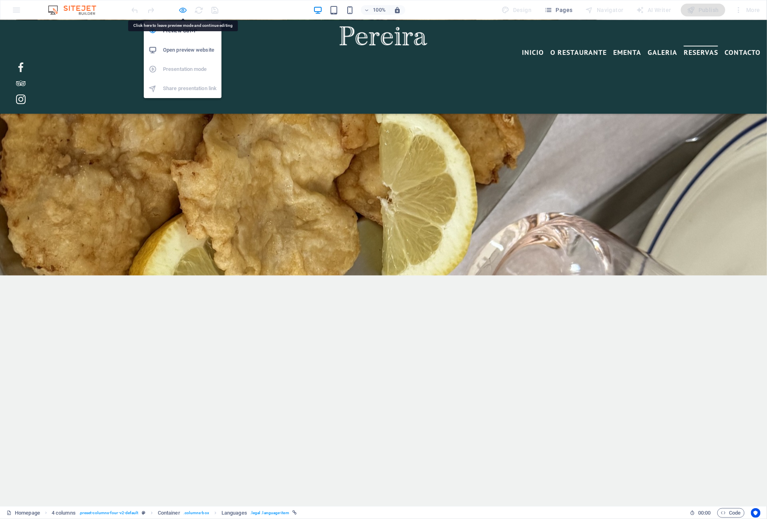
click at [181, 11] on icon "button" at bounding box center [183, 10] width 9 height 9
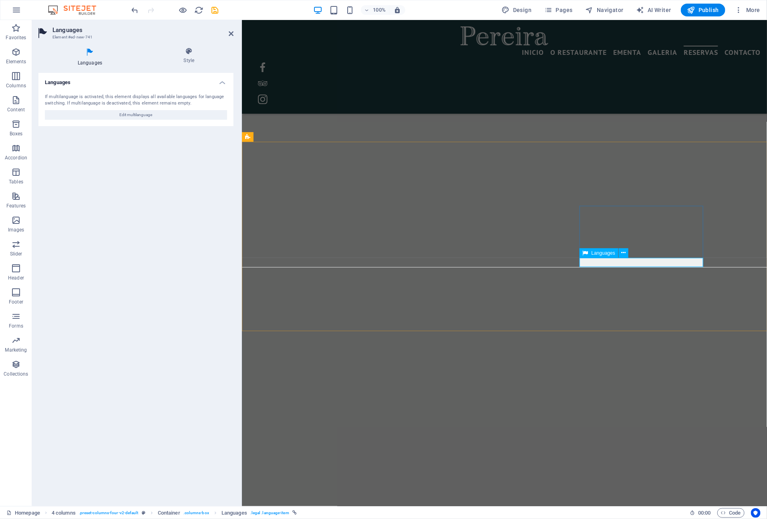
click at [194, 65] on li "Style" at bounding box center [189, 56] width 89 height 19
click at [184, 53] on icon at bounding box center [189, 51] width 89 height 8
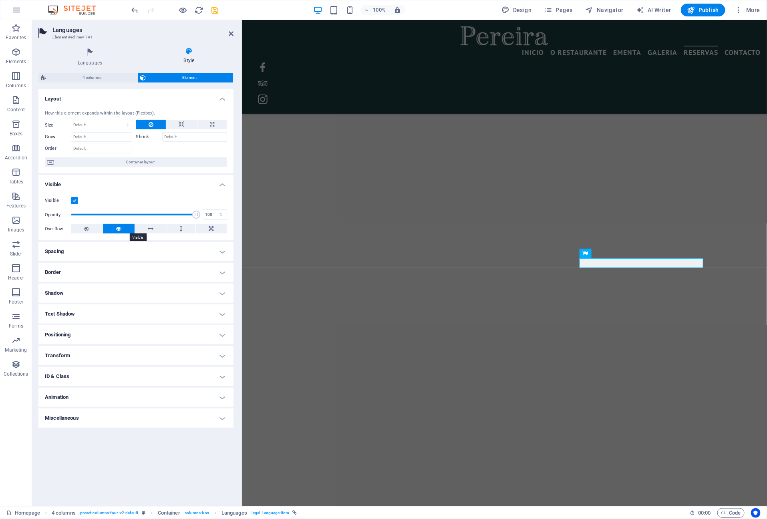
click at [118, 227] on icon at bounding box center [119, 229] width 6 height 10
click at [91, 228] on button at bounding box center [87, 229] width 32 height 10
click at [128, 226] on button at bounding box center [119, 229] width 32 height 10
click at [191, 252] on h4 "Spacing" at bounding box center [135, 251] width 195 height 19
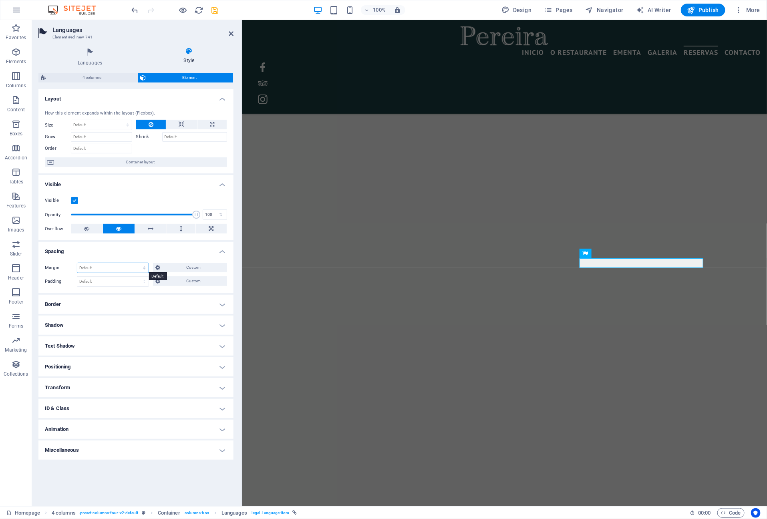
click at [135, 268] on select "Default auto px % rem vw vh Custom" at bounding box center [112, 268] width 71 height 10
click at [77, 263] on select "Default auto px % rem vw vh Custom" at bounding box center [112, 268] width 71 height 10
select select "DISABLED_OPTION_VALUE"
click at [132, 278] on select "Default px rem % vh vw Custom" at bounding box center [112, 282] width 71 height 10
select select "px"
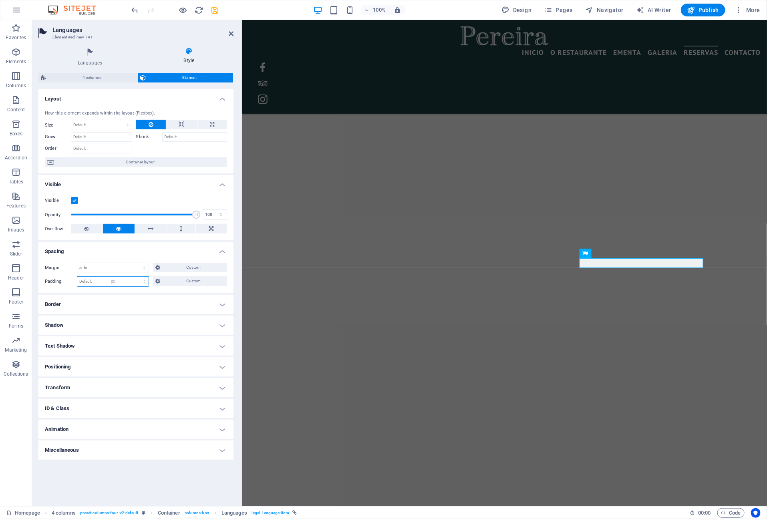
click at [137, 277] on select "Default px rem % vh vw Custom" at bounding box center [112, 282] width 71 height 10
type input "1"
type input "0"
click at [104, 266] on select "Default auto px % rem vw vh Custom" at bounding box center [112, 268] width 71 height 10
select select "px"
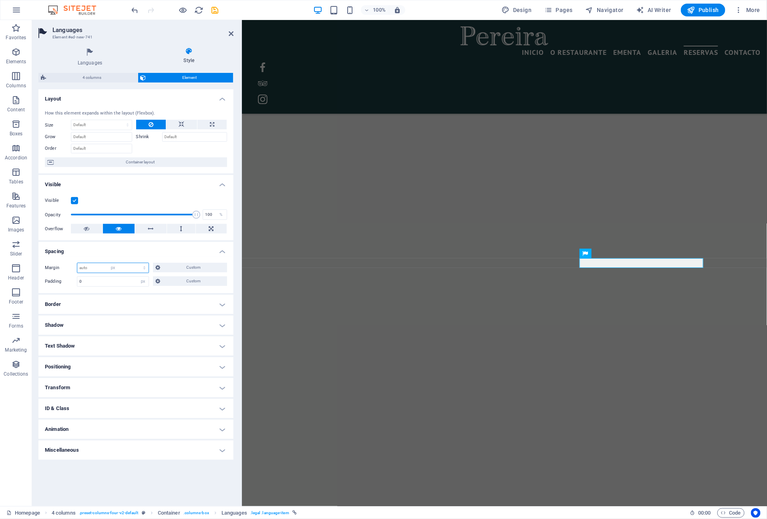
click at [137, 263] on select "Default auto px % rem vw vh Custom" at bounding box center [112, 268] width 71 height 10
click at [133, 267] on input "5" at bounding box center [112, 268] width 71 height 10
type input "5"
click at [143, 268] on select "Default auto px % rem vw vh Custom" at bounding box center [142, 268] width 11 height 10
select select "default"
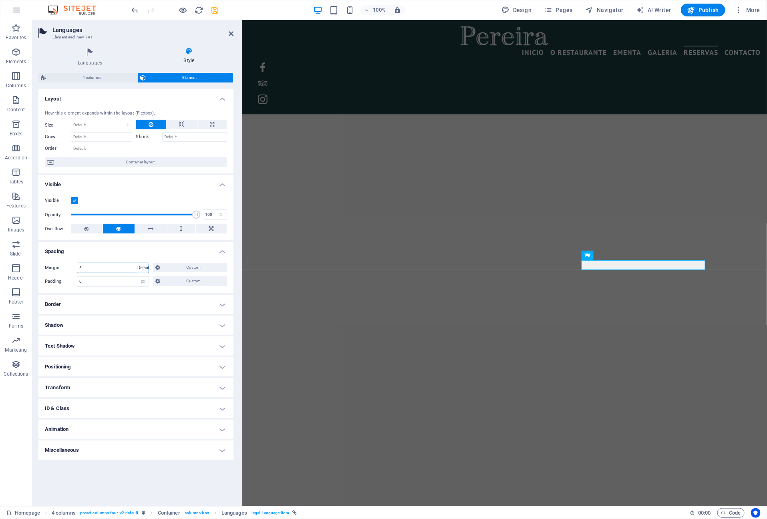
click at [137, 263] on select "Default auto px % rem vw vh Custom" at bounding box center [142, 268] width 11 height 10
select select "DISABLED_OPTION_VALUE"
click at [137, 280] on select "Default px rem % vh vw Custom" at bounding box center [142, 282] width 11 height 10
select select "default"
click at [137, 277] on select "Default px rem % vh vw Custom" at bounding box center [142, 282] width 11 height 10
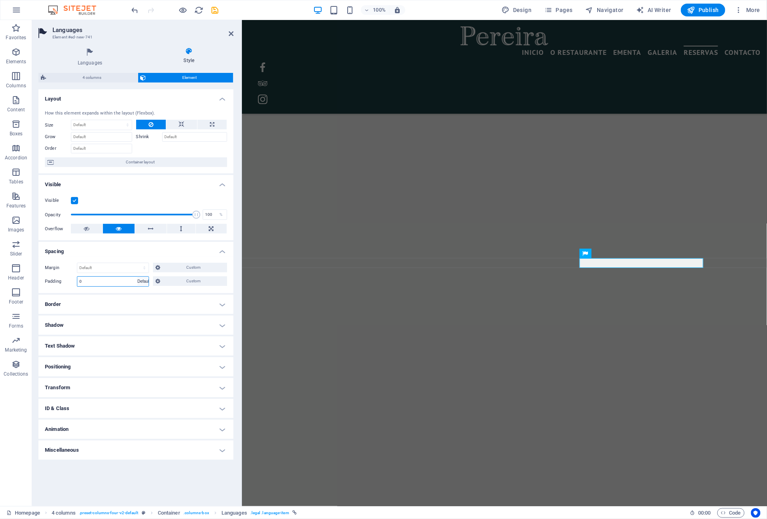
select select "DISABLED_OPTION_VALUE"
click at [168, 365] on h4 "Positioning" at bounding box center [135, 366] width 195 height 19
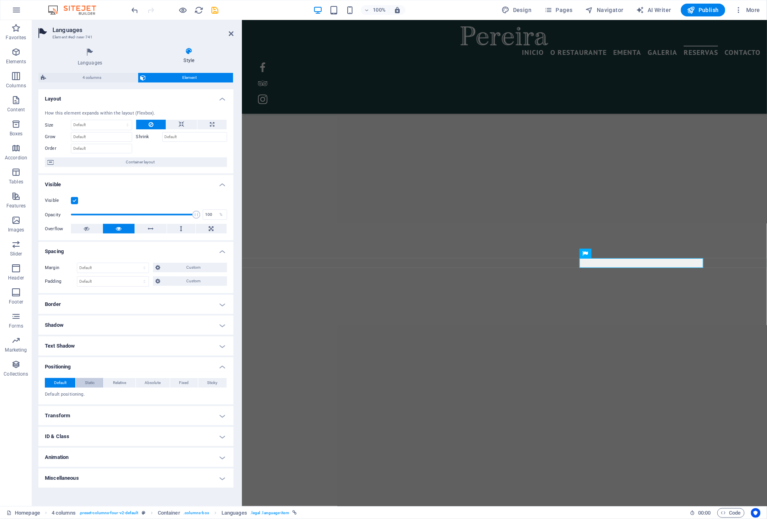
click at [92, 384] on span "Static" at bounding box center [90, 383] width 10 height 10
click at [110, 384] on button "Relative" at bounding box center [119, 383] width 31 height 10
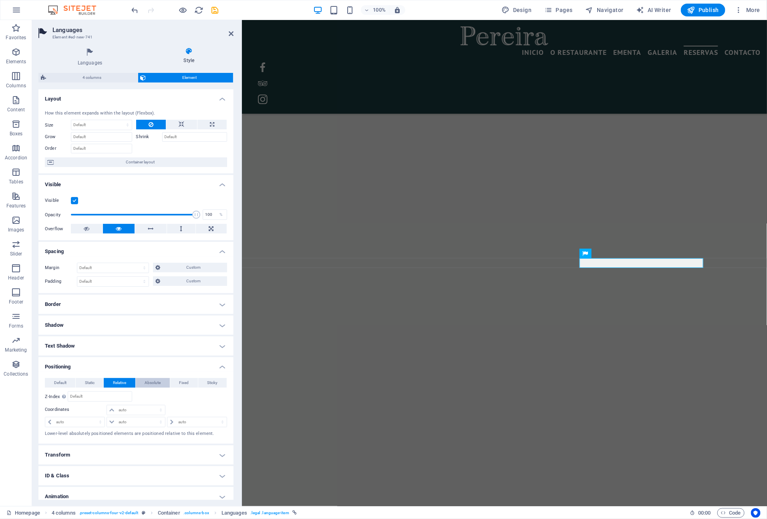
click at [153, 386] on span "Absolute" at bounding box center [153, 383] width 16 height 10
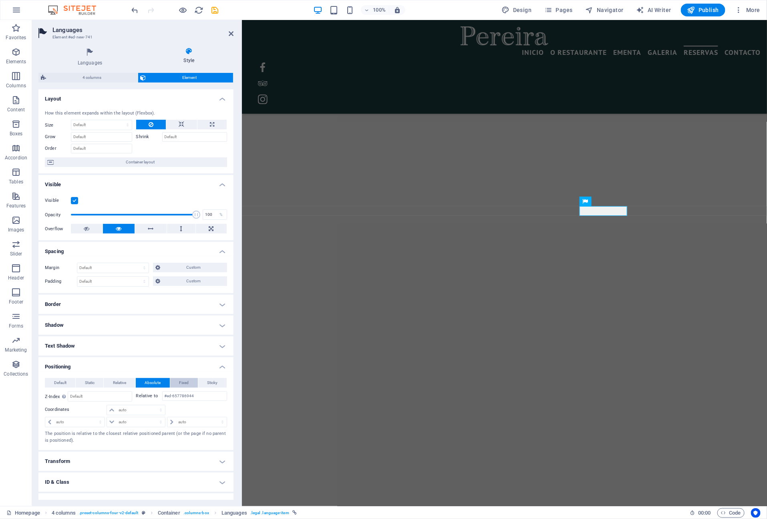
click at [187, 385] on span "Fixed" at bounding box center [184, 383] width 10 height 10
click at [121, 382] on span "Relative" at bounding box center [119, 383] width 13 height 10
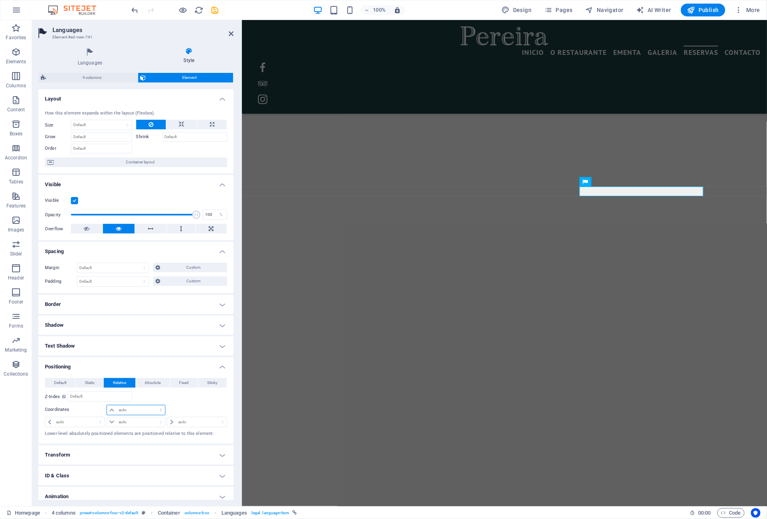
click at [137, 407] on select "auto px rem % em" at bounding box center [136, 410] width 58 height 10
select select "px"
click at [153, 405] on select "auto px rem % em" at bounding box center [136, 410] width 58 height 10
type input "5"
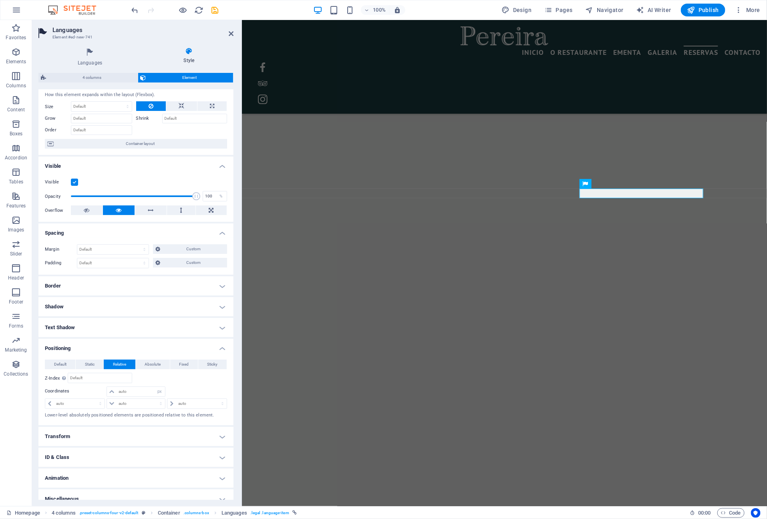
click at [221, 348] on h4 "Positioning" at bounding box center [135, 346] width 195 height 14
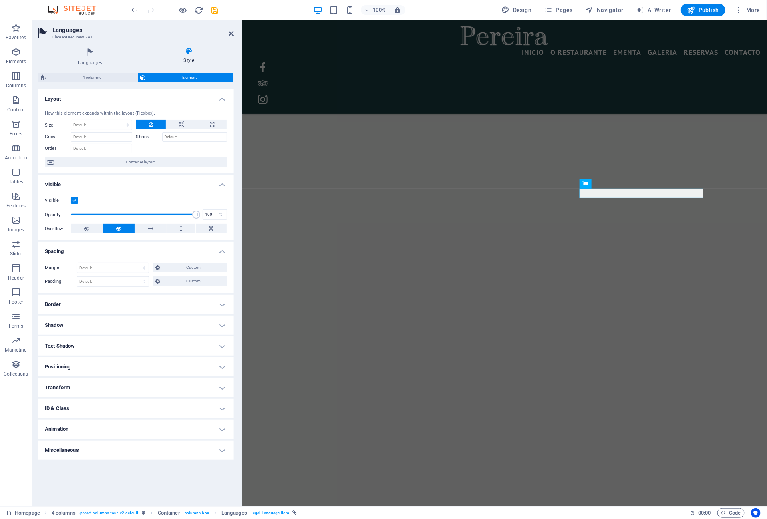
scroll to position [0, 0]
click at [221, 411] on h4 "ID & Class" at bounding box center [135, 408] width 195 height 19
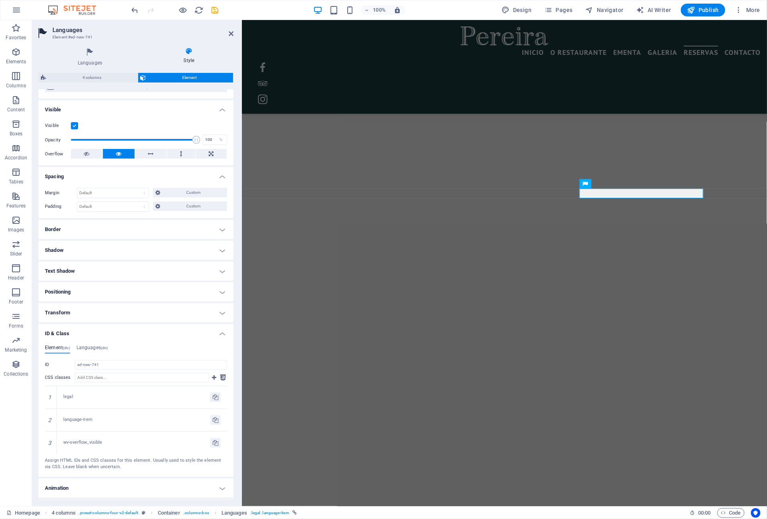
scroll to position [93, 0]
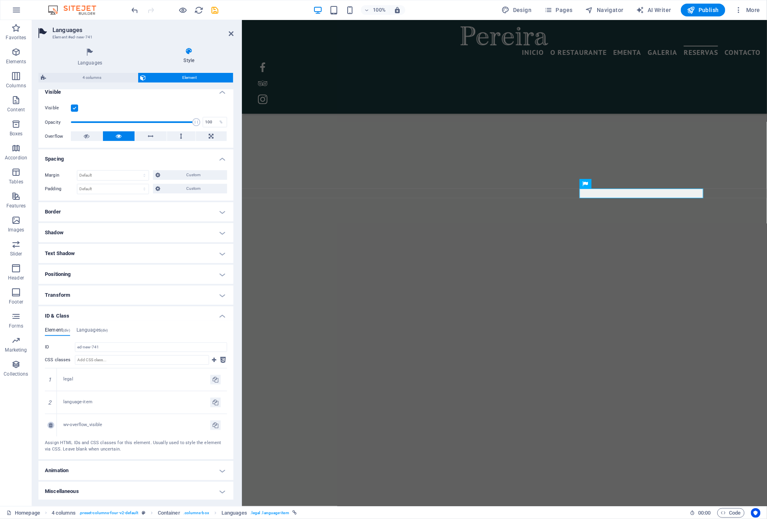
click at [52, 426] on icon at bounding box center [51, 425] width 4 height 5
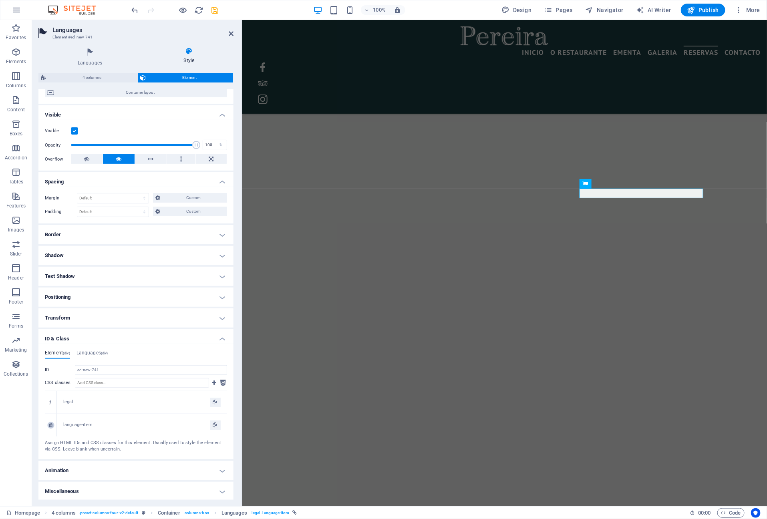
click at [51, 424] on icon at bounding box center [51, 425] width 4 height 5
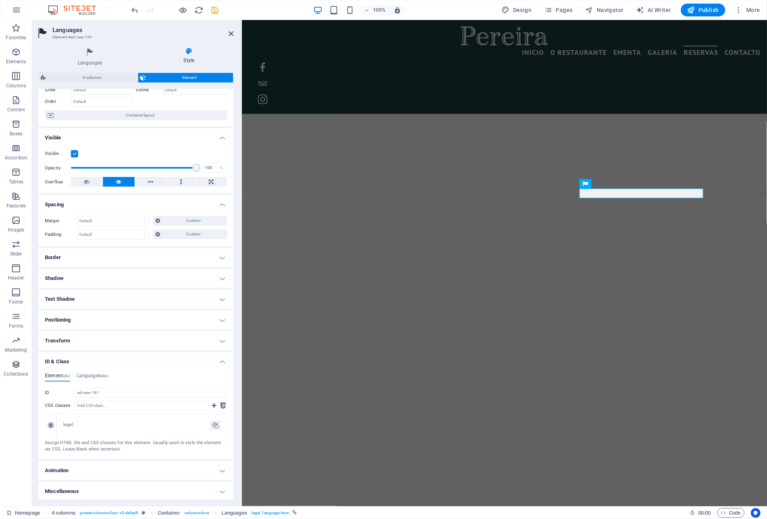
click at [51, 423] on icon at bounding box center [51, 425] width 4 height 5
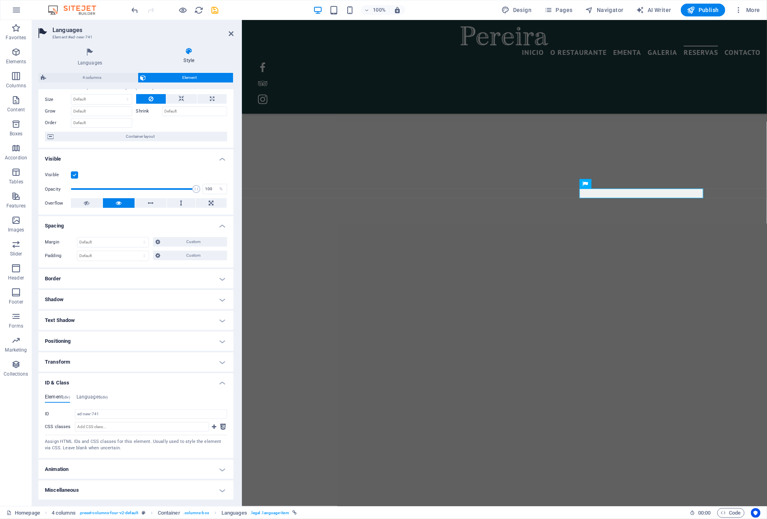
scroll to position [24, 0]
drag, startPoint x: 199, startPoint y: 10, endPoint x: 521, endPoint y: 163, distance: 357.2
click at [199, 10] on icon "reload" at bounding box center [199, 10] width 9 height 9
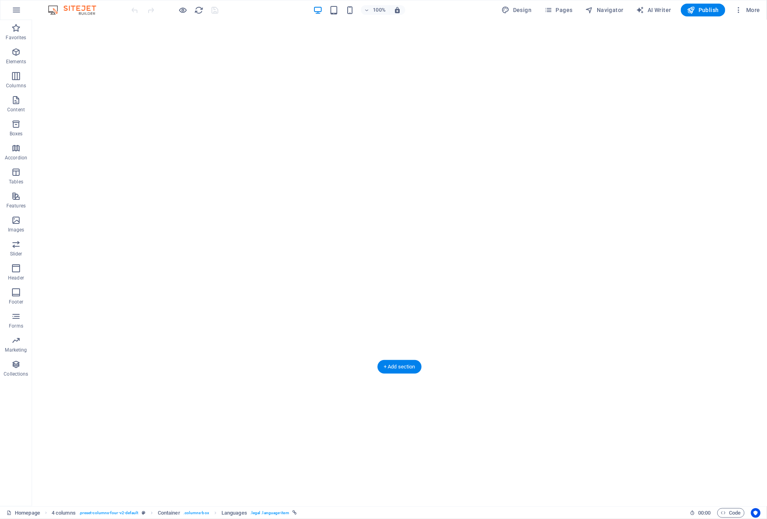
scroll to position [4788, 0]
drag, startPoint x: 24, startPoint y: 195, endPoint x: 22, endPoint y: 219, distance: 24.9
click at [22, 217] on div "Favorites Elements Columns Content Boxes Accordion Tables Features Images Slide…" at bounding box center [16, 200] width 32 height 360
click at [16, 209] on span "Features" at bounding box center [16, 200] width 32 height 19
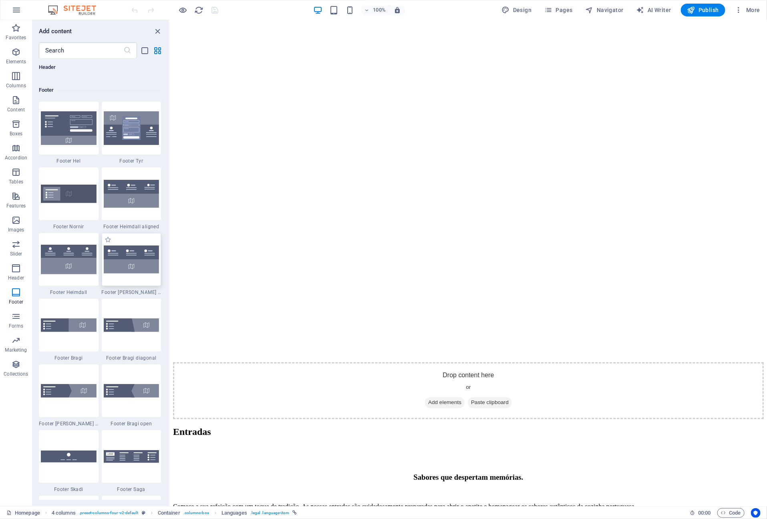
scroll to position [5147, 0]
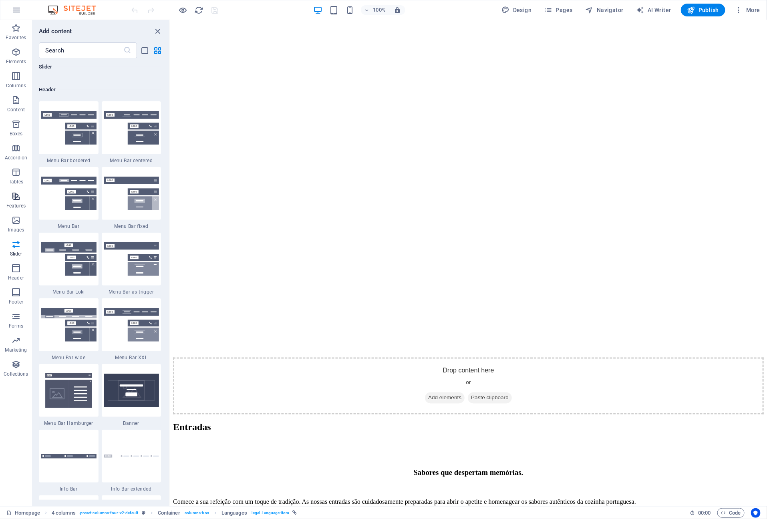
click at [9, 199] on span "Features" at bounding box center [16, 200] width 32 height 19
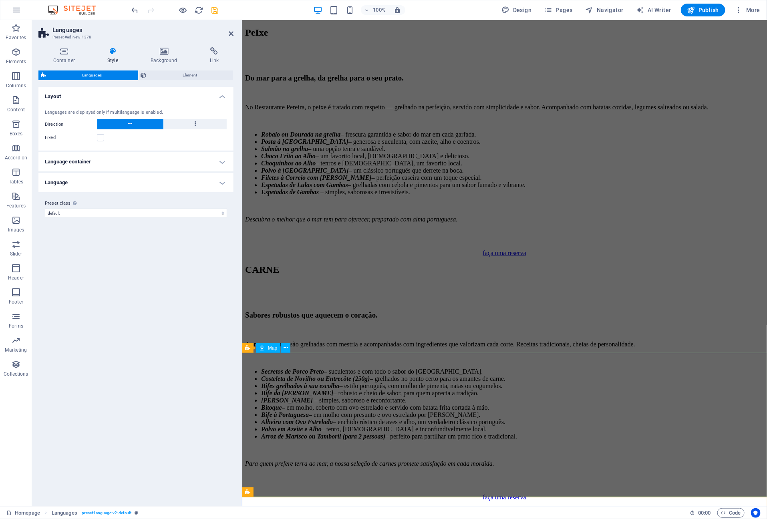
scroll to position [5650, 0]
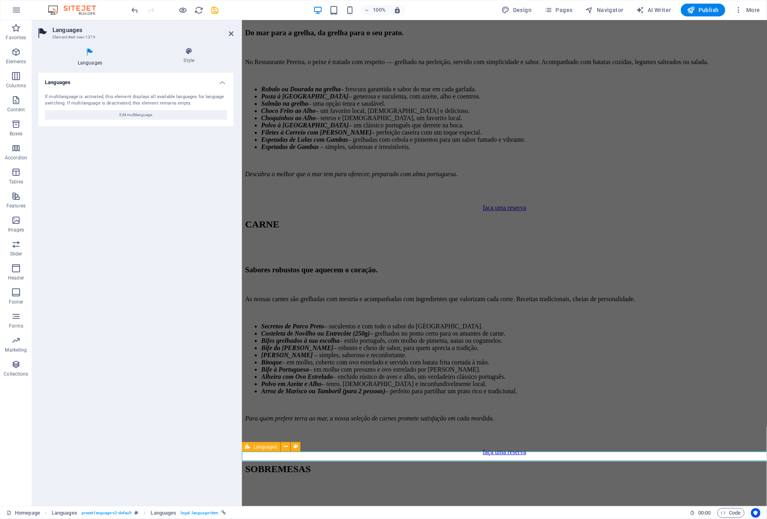
click at [247, 447] on icon at bounding box center [247, 447] width 5 height 10
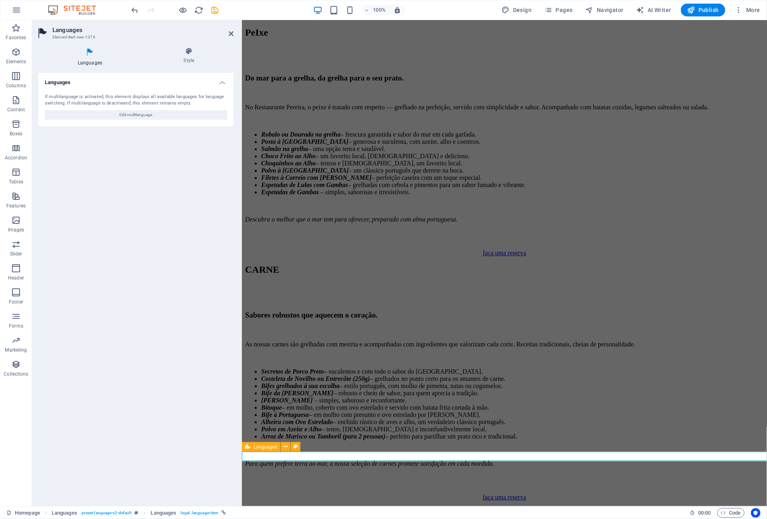
select select "rem"
select select "px"
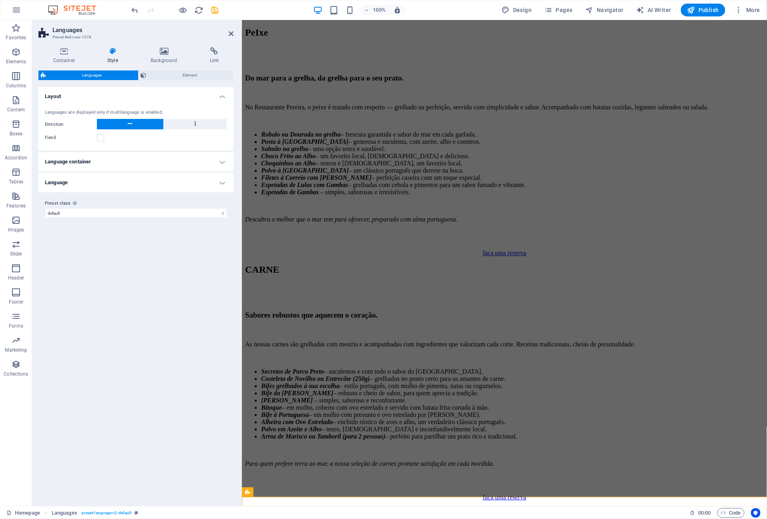
click at [215, 162] on h4 "Language container" at bounding box center [135, 161] width 195 height 19
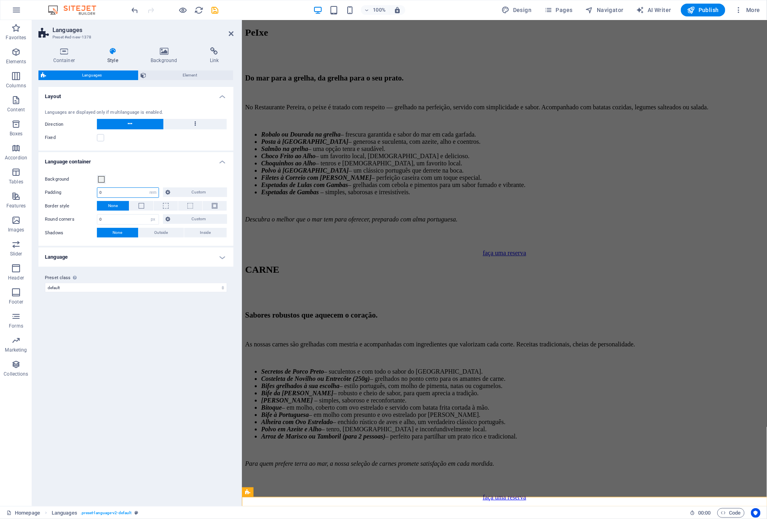
click at [93, 193] on div "Padding 0 px rem % vh vw Custom Custom" at bounding box center [136, 192] width 182 height 10
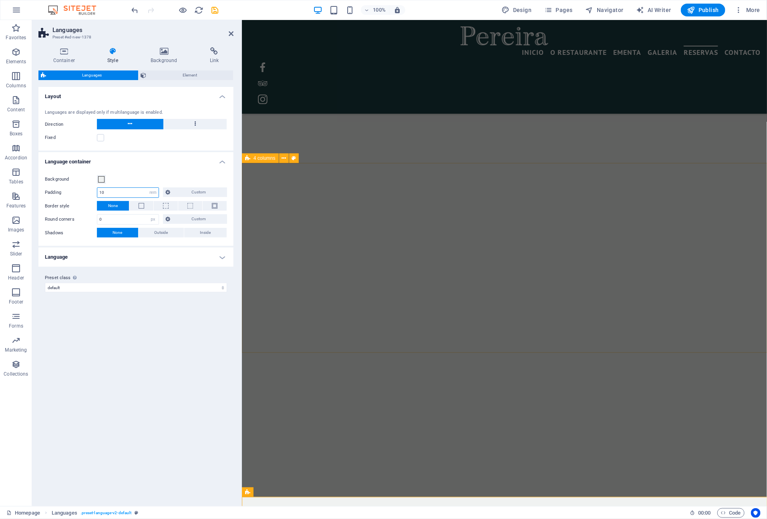
type input "10"
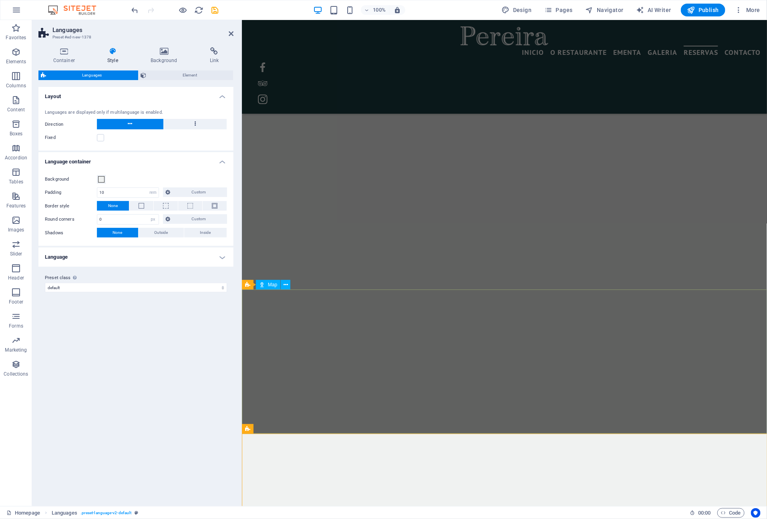
scroll to position [5778, 0]
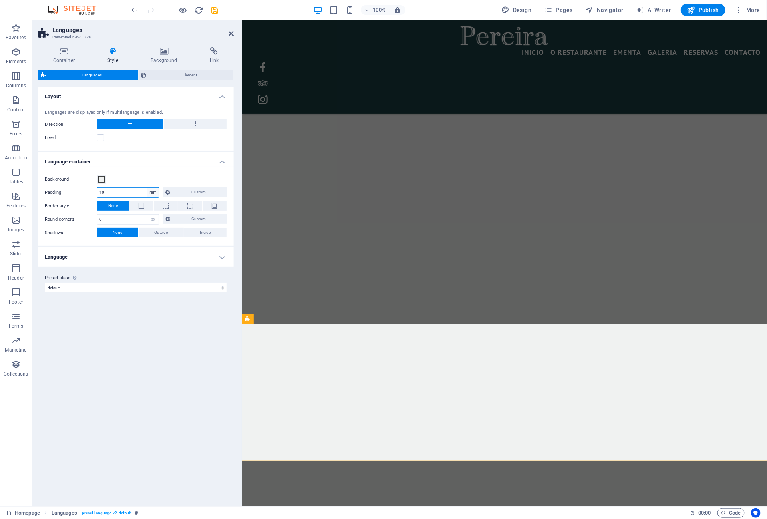
click at [154, 192] on select "px rem % vh vw Custom" at bounding box center [152, 193] width 11 height 10
select select "px"
click at [147, 188] on select "px rem % vh vw Custom" at bounding box center [152, 193] width 11 height 10
click at [117, 194] on input "160" at bounding box center [127, 193] width 61 height 10
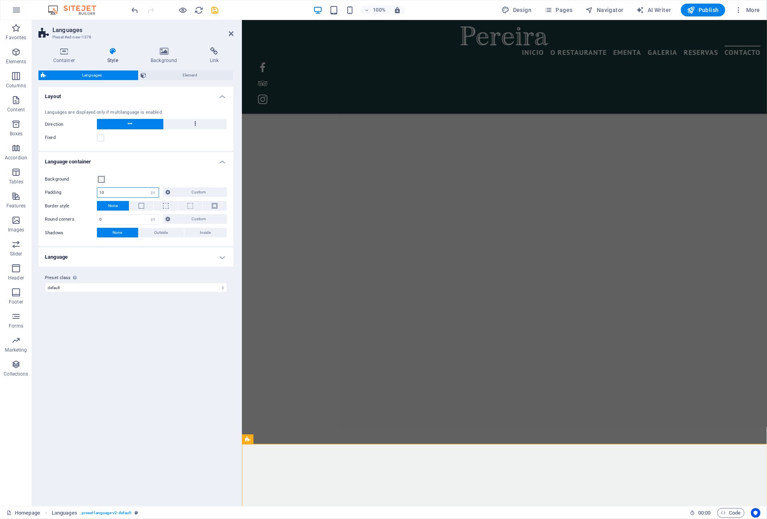
scroll to position [5658, 0]
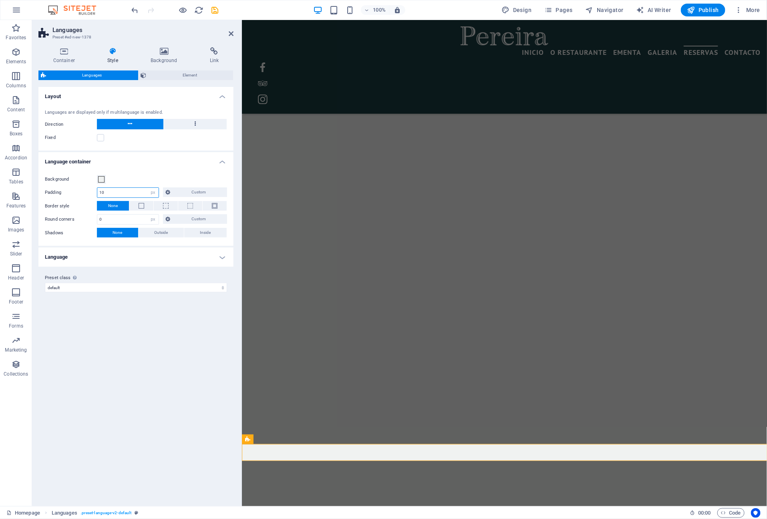
drag, startPoint x: 112, startPoint y: 187, endPoint x: 83, endPoint y: 190, distance: 29.0
click at [84, 190] on div "Padding 10 px rem % vh vw Custom Custom" at bounding box center [136, 192] width 182 height 10
drag, startPoint x: 125, startPoint y: 194, endPoint x: 90, endPoint y: 194, distance: 35.2
click at [90, 194] on div "Padding 10 px rem % vh vw Custom Custom" at bounding box center [136, 192] width 182 height 10
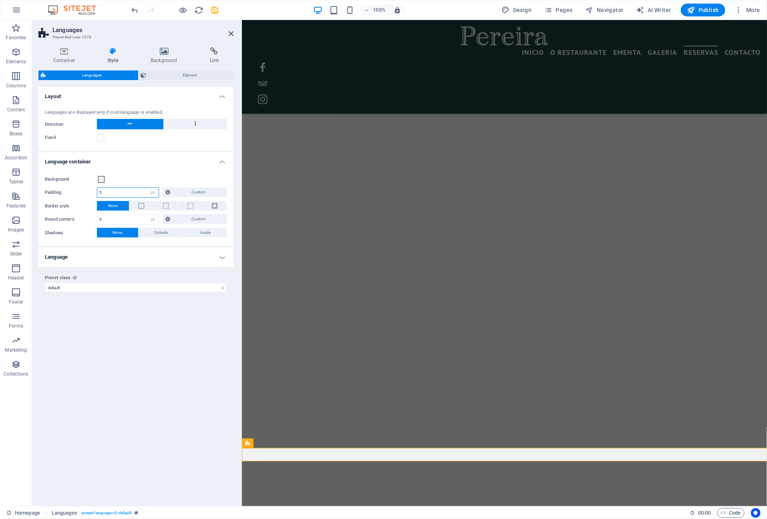
type input "5"
click at [170, 256] on h4 "Language" at bounding box center [135, 257] width 195 height 19
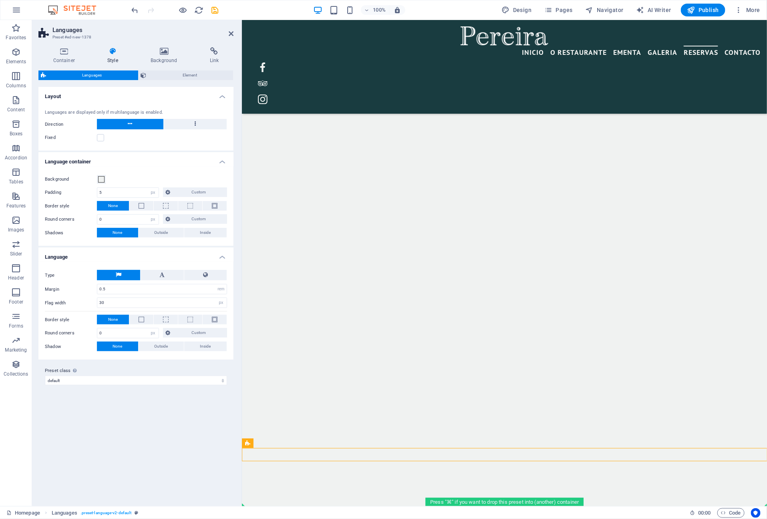
drag, startPoint x: 493, startPoint y: 464, endPoint x: 254, endPoint y: 494, distance: 241.4
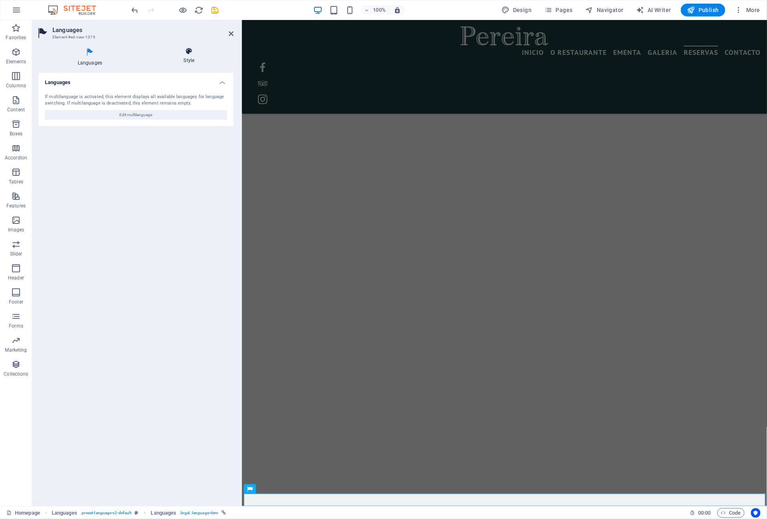
click at [195, 58] on h4 "Style" at bounding box center [189, 55] width 89 height 17
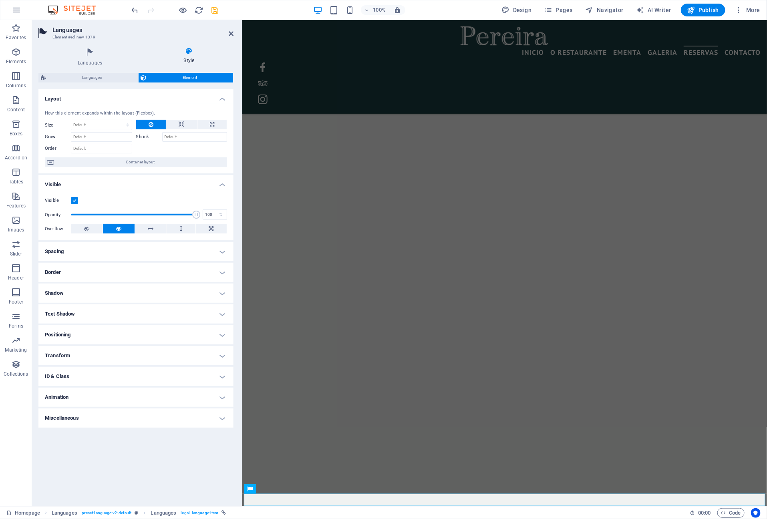
click at [225, 185] on h4 "Visible" at bounding box center [135, 182] width 195 height 14
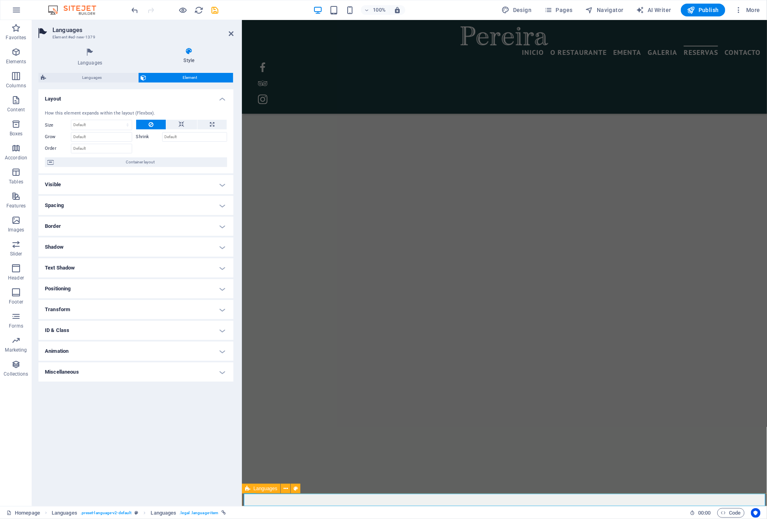
click at [250, 488] on icon at bounding box center [247, 489] width 5 height 10
select select "px"
select select "rem"
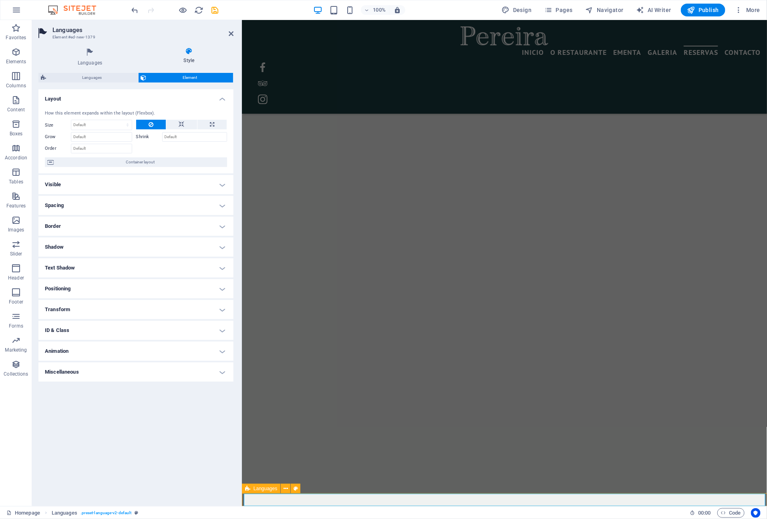
select select "px"
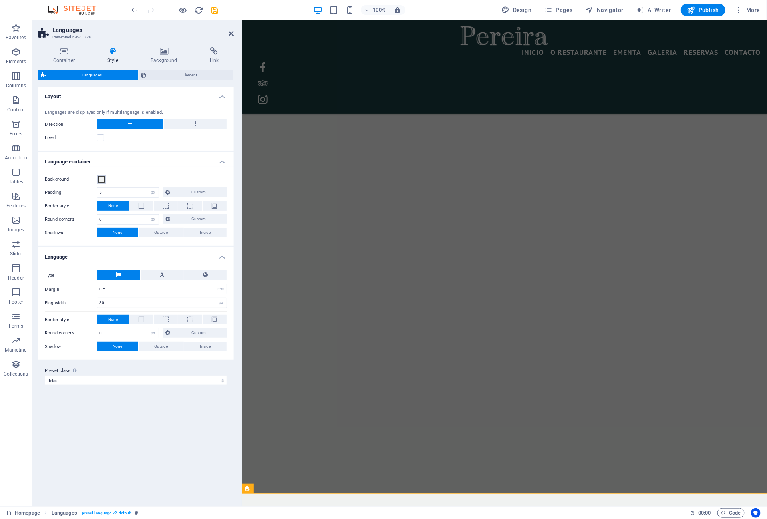
click at [101, 176] on span at bounding box center [101, 179] width 6 height 6
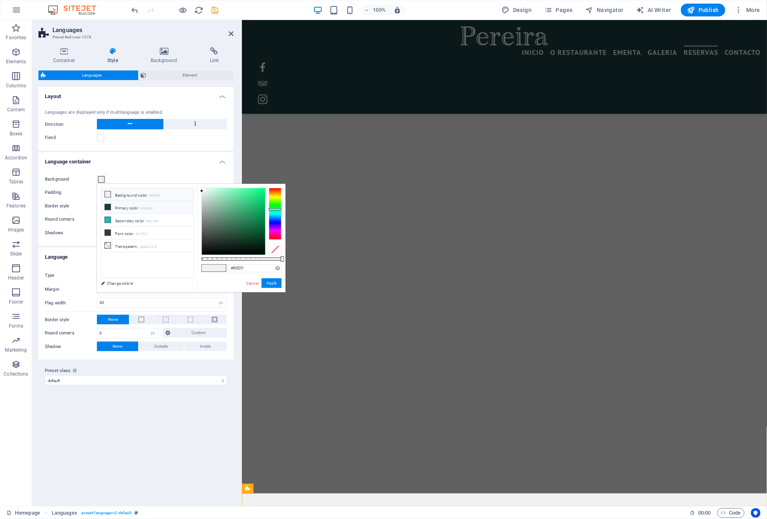
click at [127, 209] on li "Primary color #193c40" at bounding box center [147, 207] width 92 height 13
type input "#193c40"
click at [268, 284] on button "Apply" at bounding box center [272, 283] width 20 height 10
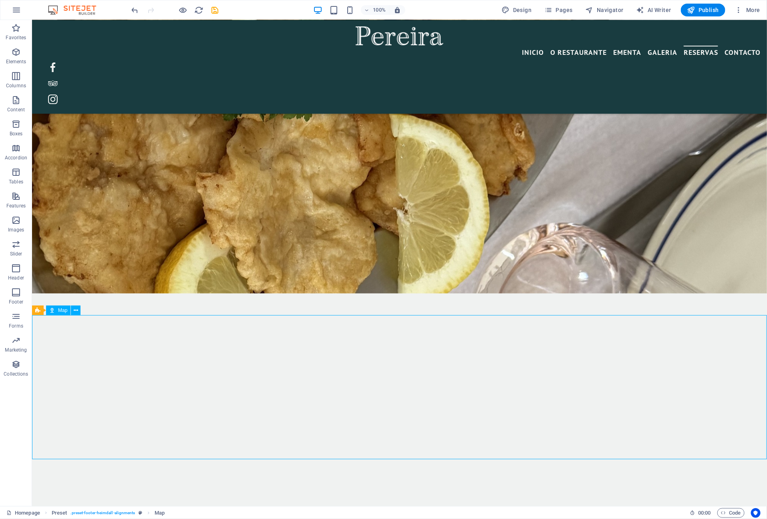
scroll to position [4801, 0]
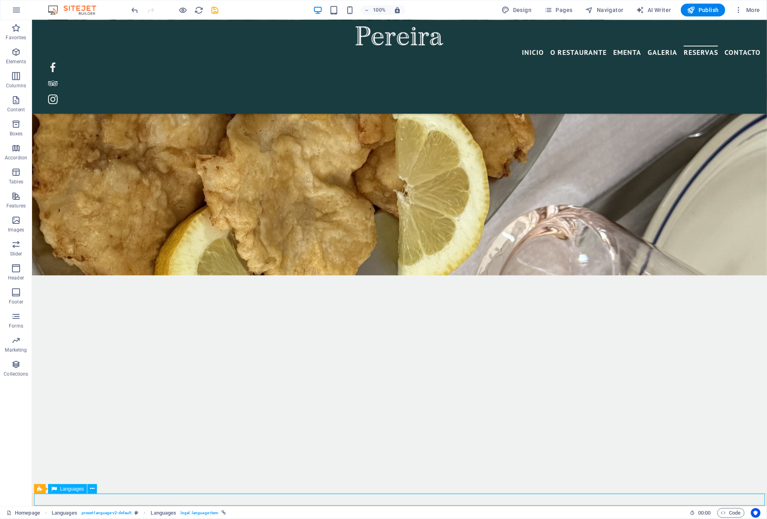
click at [73, 489] on span "Languages" at bounding box center [72, 489] width 24 height 5
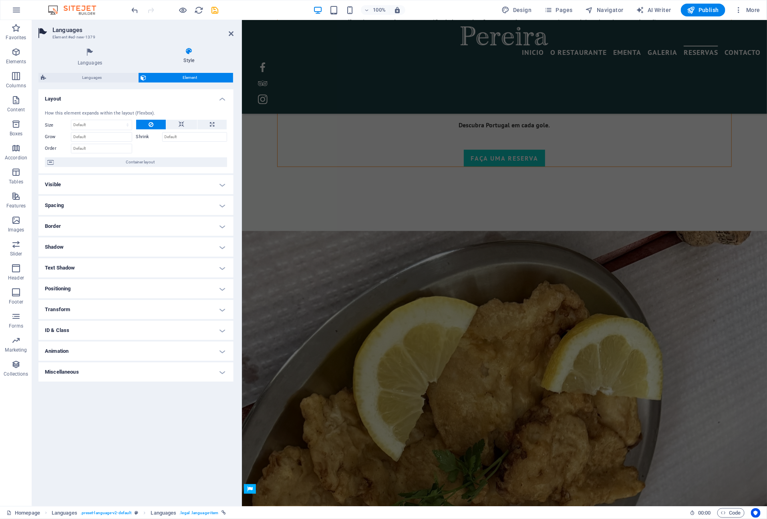
scroll to position [5653, 0]
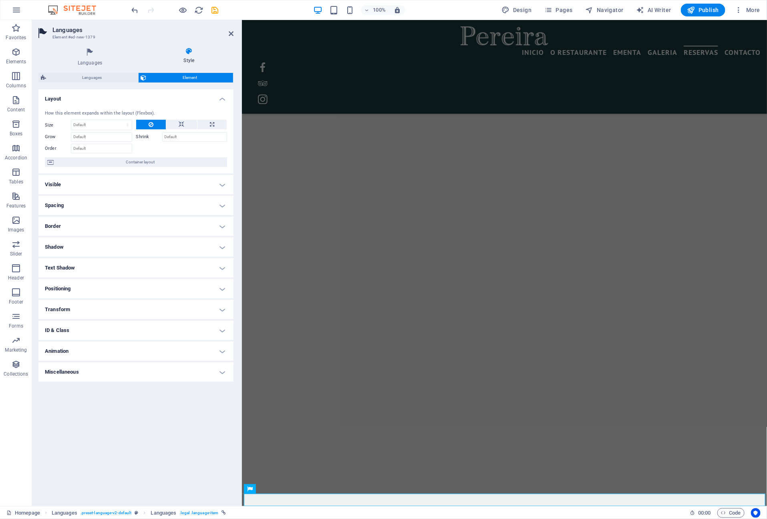
click at [154, 290] on h4 "Positioning" at bounding box center [135, 288] width 195 height 19
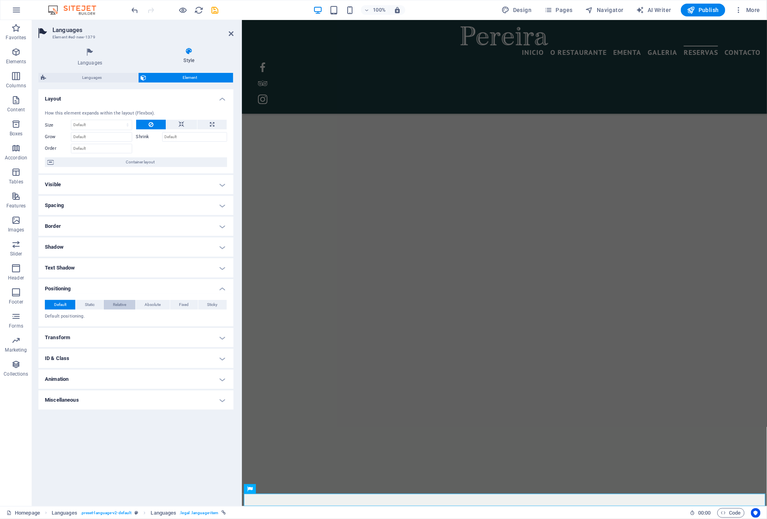
click at [123, 306] on span "Relative" at bounding box center [119, 305] width 13 height 10
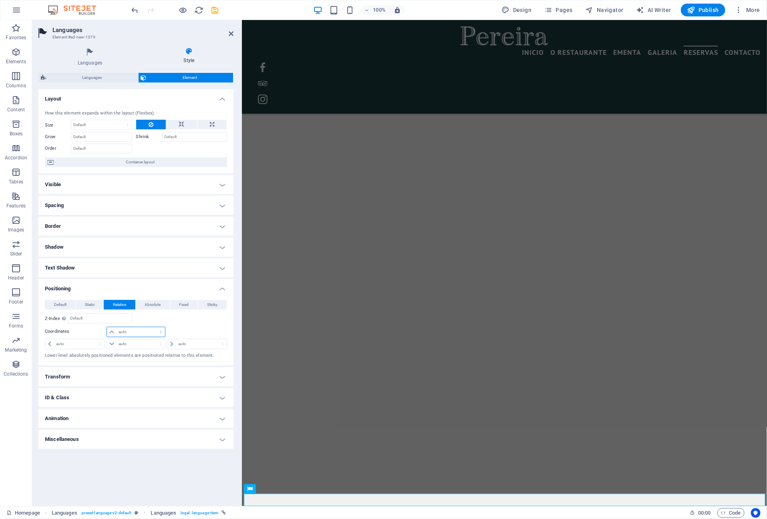
click at [139, 331] on select "auto px rem % em" at bounding box center [136, 332] width 58 height 10
select select "px"
click at [154, 327] on select "auto px rem % em" at bounding box center [136, 332] width 58 height 10
type input "-2"
click at [159, 333] on select "auto px rem % em" at bounding box center [159, 332] width 11 height 10
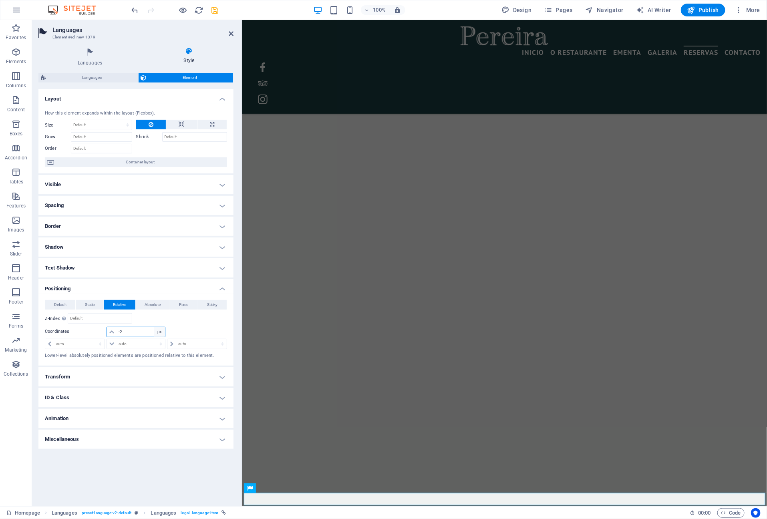
select select "auto"
click at [154, 327] on select "auto px rem % em" at bounding box center [159, 332] width 11 height 10
select select "DISABLED_OPTION_VALUE"
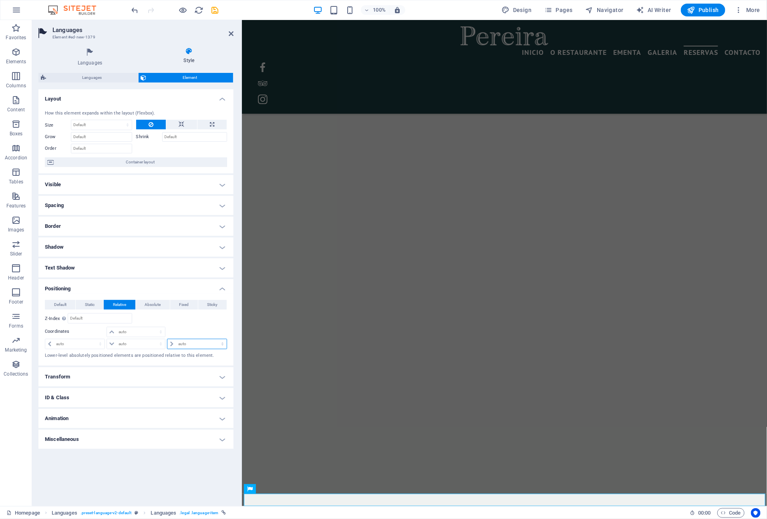
click at [187, 345] on select "auto px rem % em" at bounding box center [196, 344] width 59 height 10
select select "px"
click at [215, 339] on select "auto px rem % em" at bounding box center [196, 344] width 59 height 10
click at [191, 345] on input "100" at bounding box center [201, 344] width 50 height 10
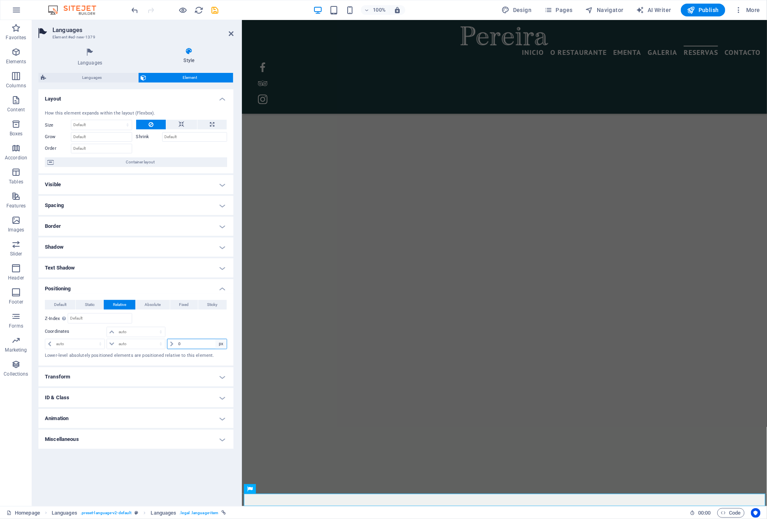
type input "0"
click at [222, 345] on select "auto px rem % em" at bounding box center [220, 344] width 11 height 10
select select "auto"
click at [215, 339] on select "auto px rem % em" at bounding box center [220, 344] width 11 height 10
select select "DISABLED_OPTION_VALUE"
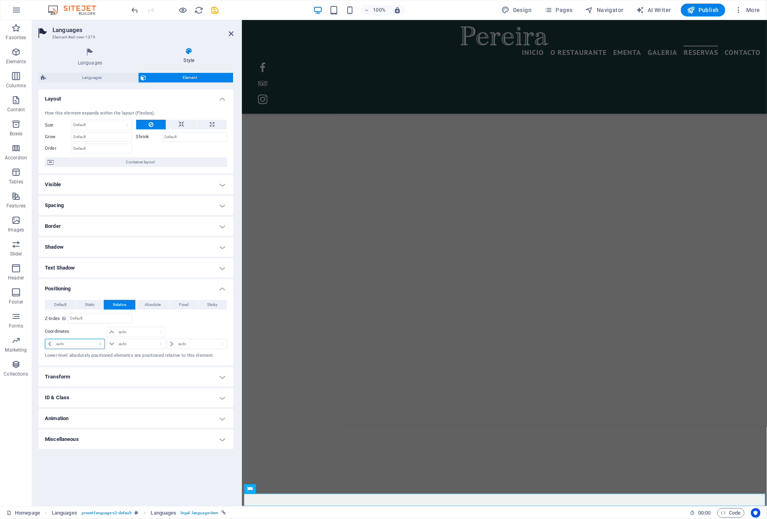
click at [92, 344] on select "auto px rem % em" at bounding box center [74, 344] width 59 height 10
select select "px"
click at [93, 339] on select "auto px rem % em" at bounding box center [74, 344] width 59 height 10
drag, startPoint x: 73, startPoint y: 346, endPoint x: 53, endPoint y: 344, distance: 20.1
click at [53, 344] on div "10 auto px rem % em" at bounding box center [75, 344] width 60 height 10
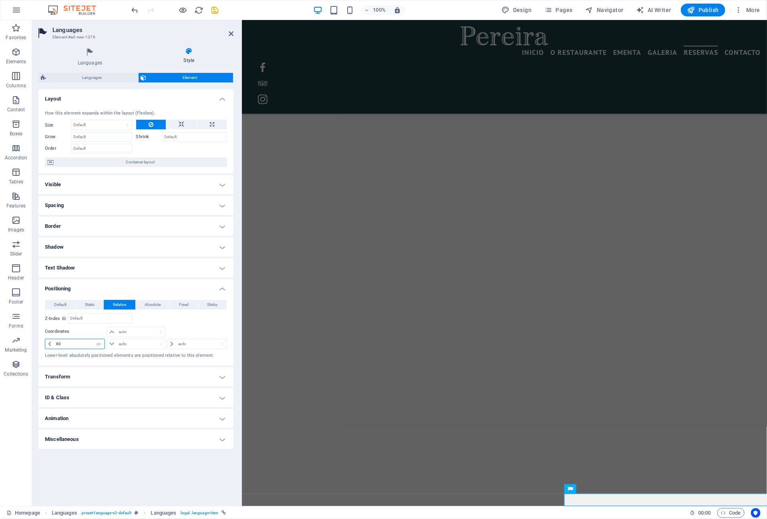
type input "8"
type input "600"
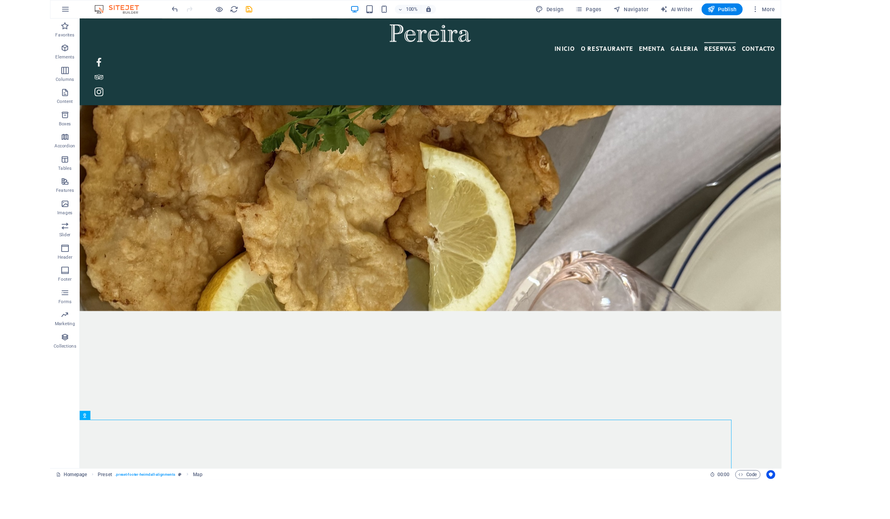
scroll to position [4553, 0]
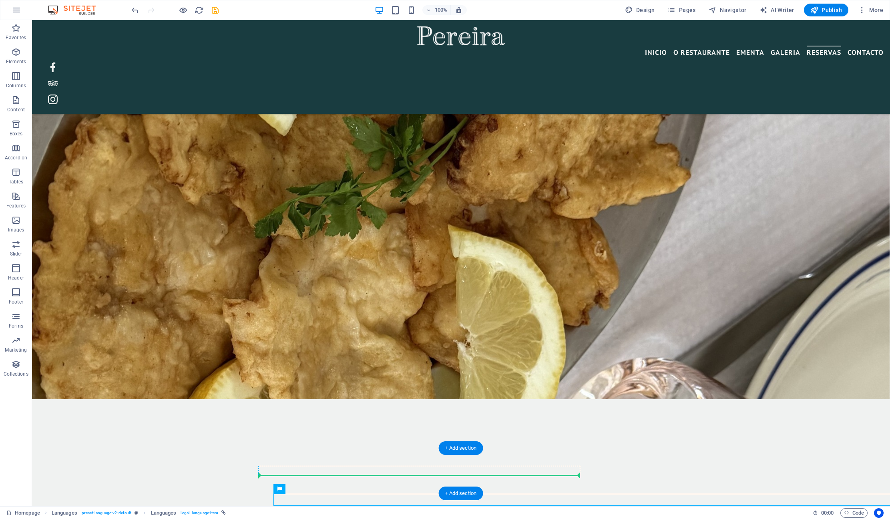
drag, startPoint x: 331, startPoint y: 508, endPoint x: 373, endPoint y: 472, distance: 55.7
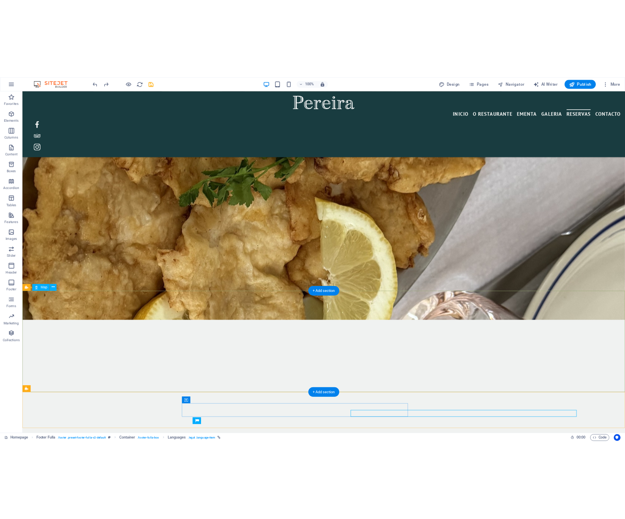
scroll to position [4553, 0]
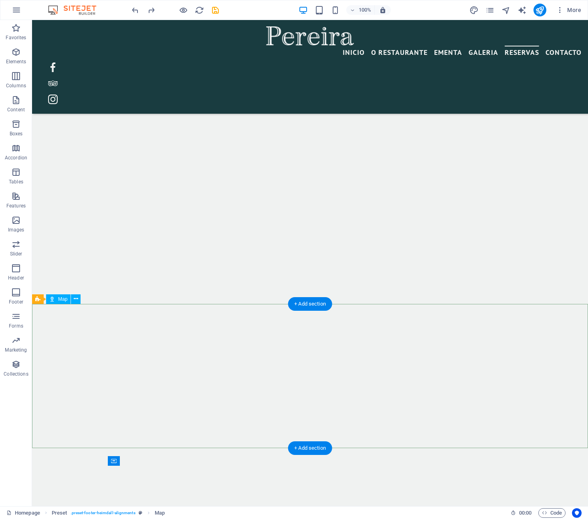
scroll to position [5468, 0]
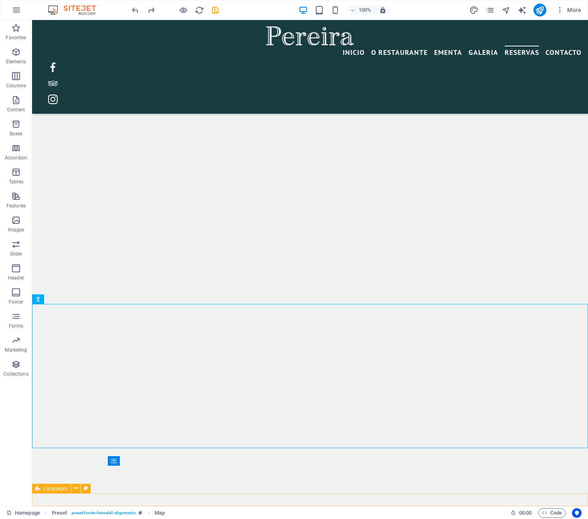
click at [58, 488] on span "Languages" at bounding box center [56, 488] width 24 height 5
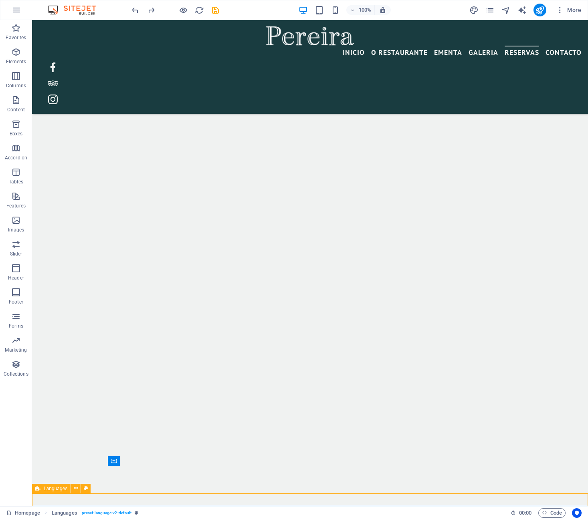
click at [58, 488] on span "Languages" at bounding box center [56, 488] width 24 height 5
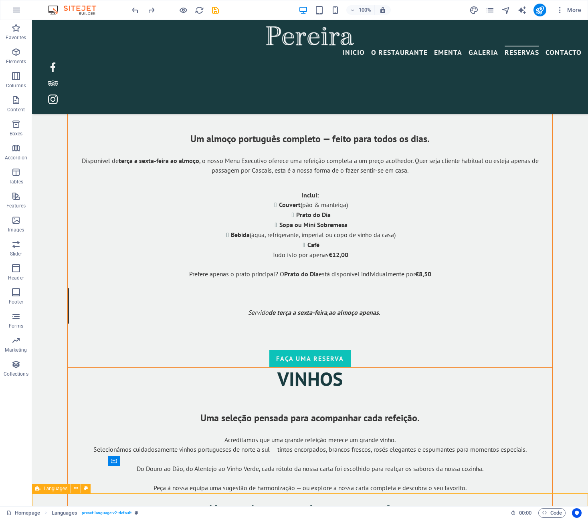
select select "px"
select select "rem"
select select "px"
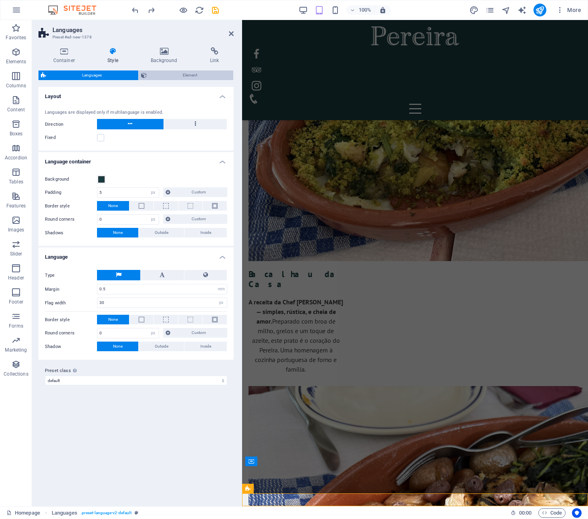
click at [197, 77] on span "Element" at bounding box center [190, 75] width 82 height 10
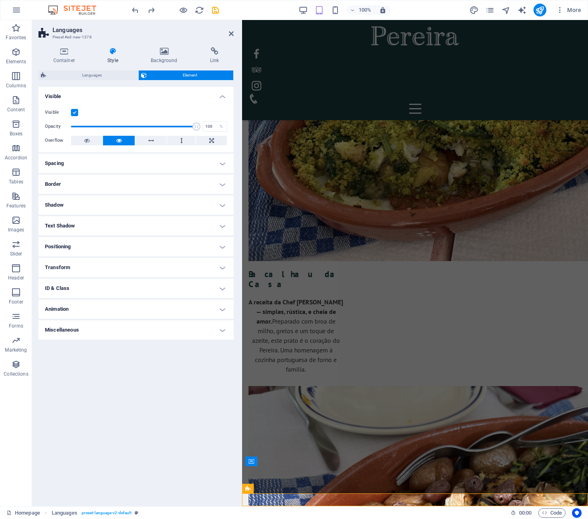
click at [209, 244] on h4 "Positioning" at bounding box center [135, 246] width 195 height 19
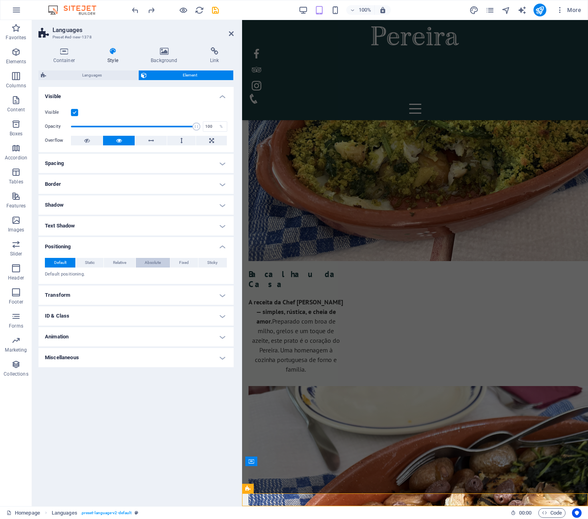
click at [152, 263] on span "Absolute" at bounding box center [153, 263] width 16 height 10
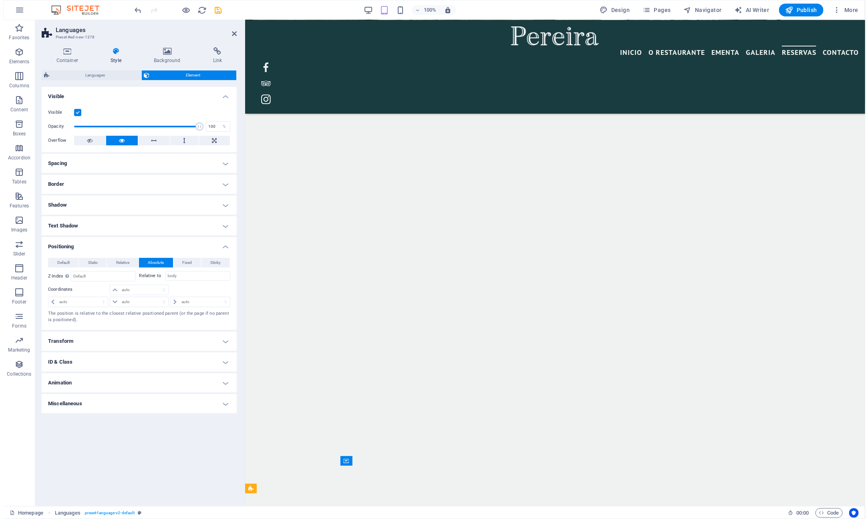
scroll to position [5125, 0]
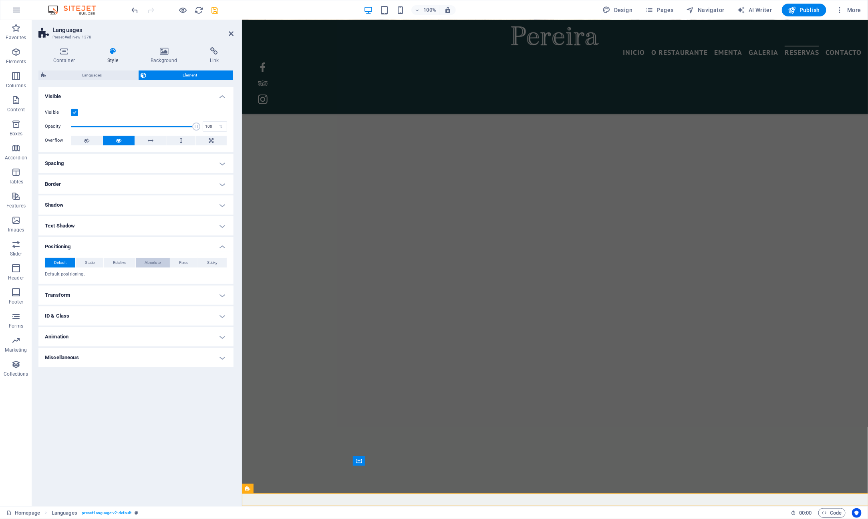
click at [152, 261] on span "Absolute" at bounding box center [153, 263] width 16 height 10
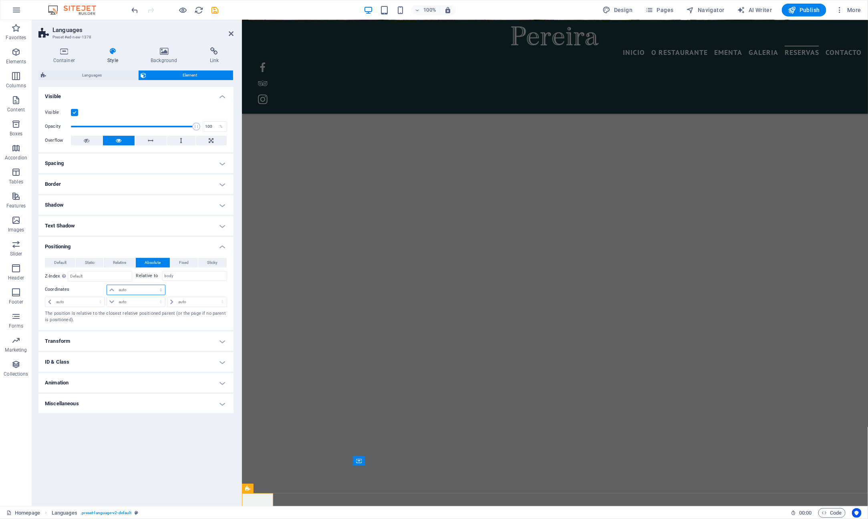
click at [124, 288] on select "auto px rem % em" at bounding box center [136, 290] width 58 height 10
select select "px"
click at [154, 285] on select "auto px rem % em" at bounding box center [136, 290] width 58 height 10
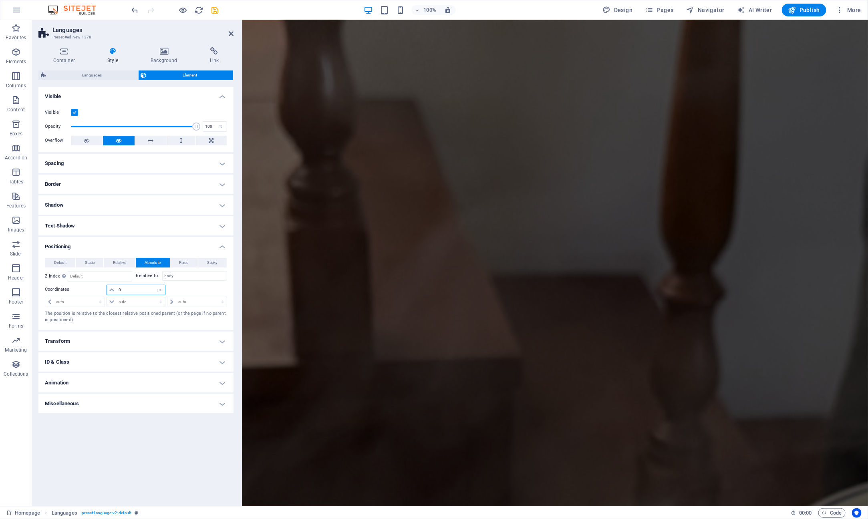
scroll to position [0, 0]
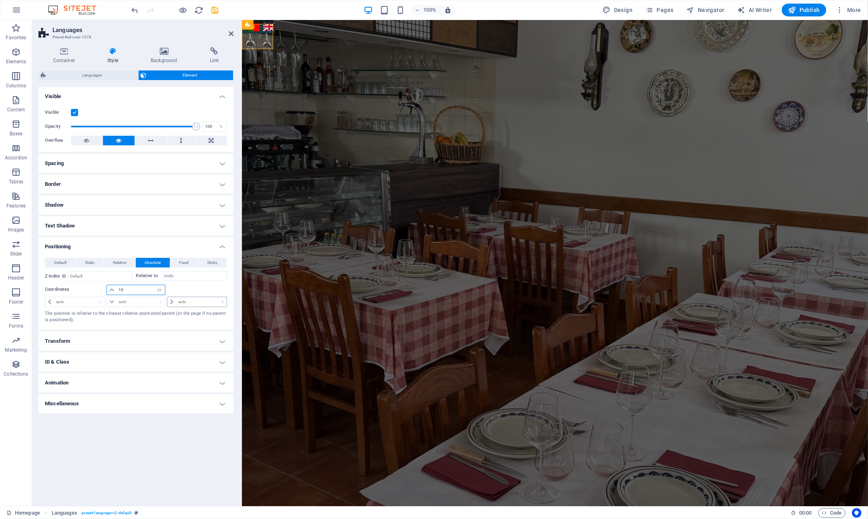
type input "10"
click at [183, 302] on select "auto px rem % em" at bounding box center [196, 302] width 59 height 10
select select "px"
click at [215, 297] on select "auto px rem % em" at bounding box center [196, 302] width 59 height 10
type input "20"
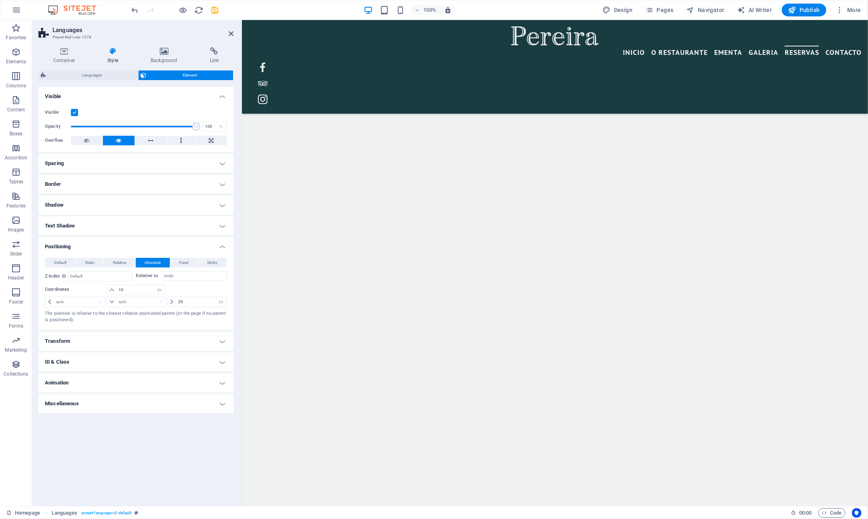
scroll to position [5112, 0]
click at [138, 291] on input "10" at bounding box center [141, 290] width 49 height 10
click at [158, 290] on select "auto px rem % em" at bounding box center [159, 290] width 11 height 10
select select "auto"
click at [154, 285] on select "auto px rem % em" at bounding box center [159, 290] width 11 height 10
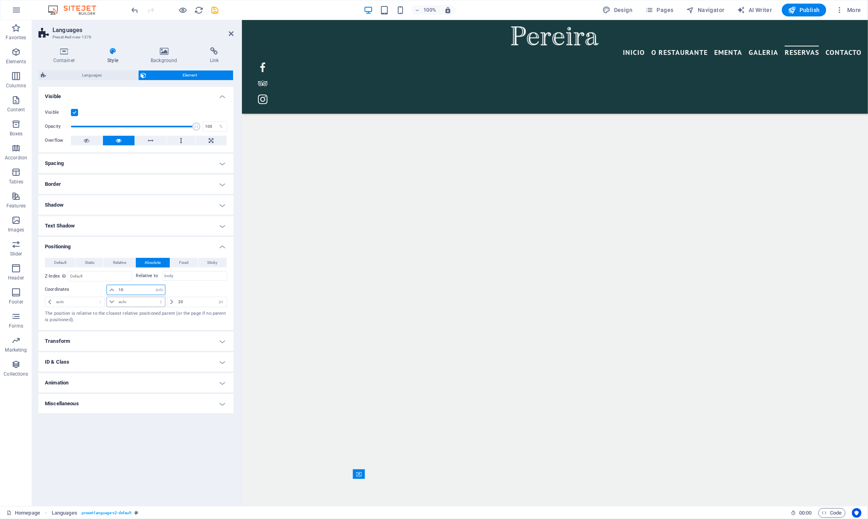
select select "DISABLED_OPTION_VALUE"
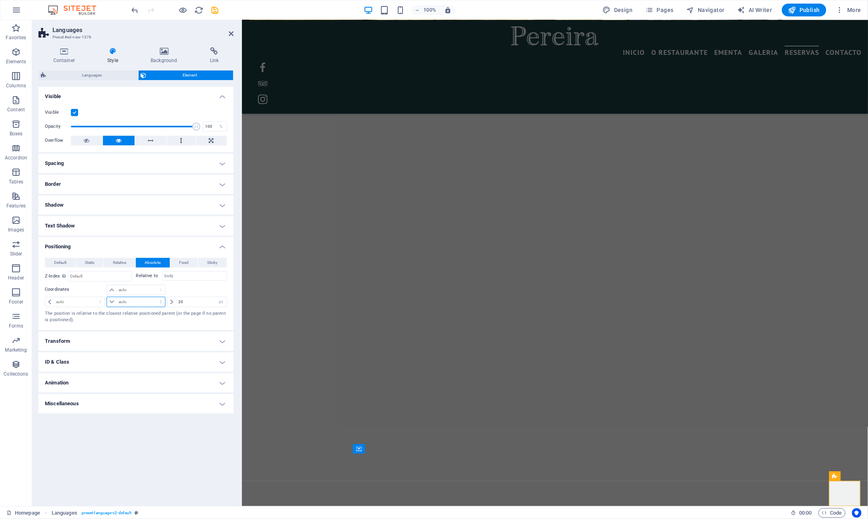
click at [142, 300] on select "auto px rem % em" at bounding box center [136, 302] width 58 height 10
select select "px"
click at [154, 297] on select "auto px rem % em" at bounding box center [136, 302] width 58 height 10
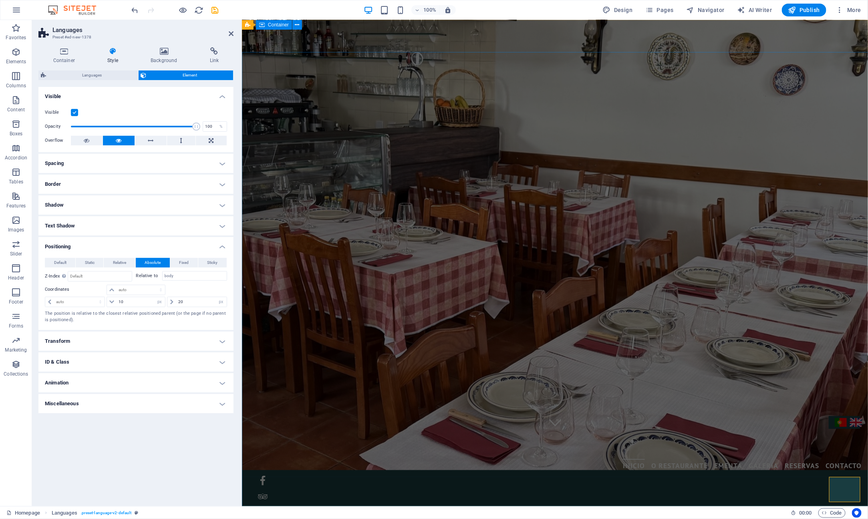
scroll to position [0, 0]
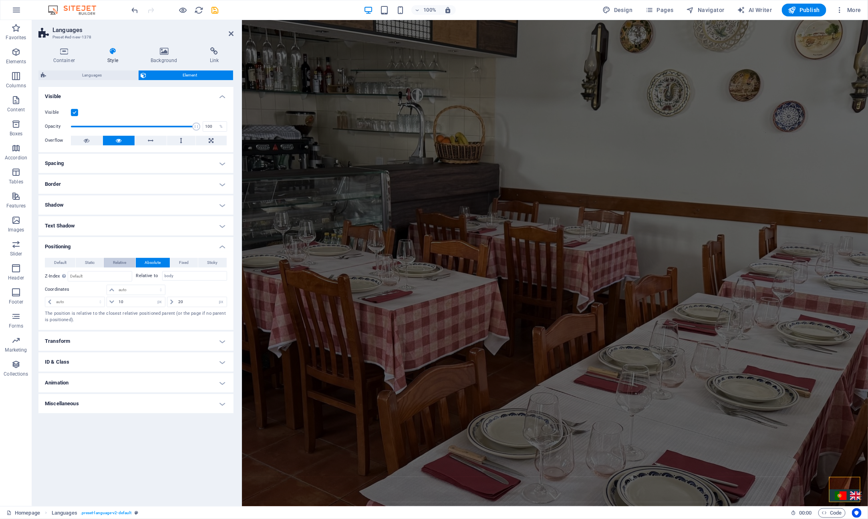
click at [119, 262] on span "Relative" at bounding box center [119, 263] width 13 height 10
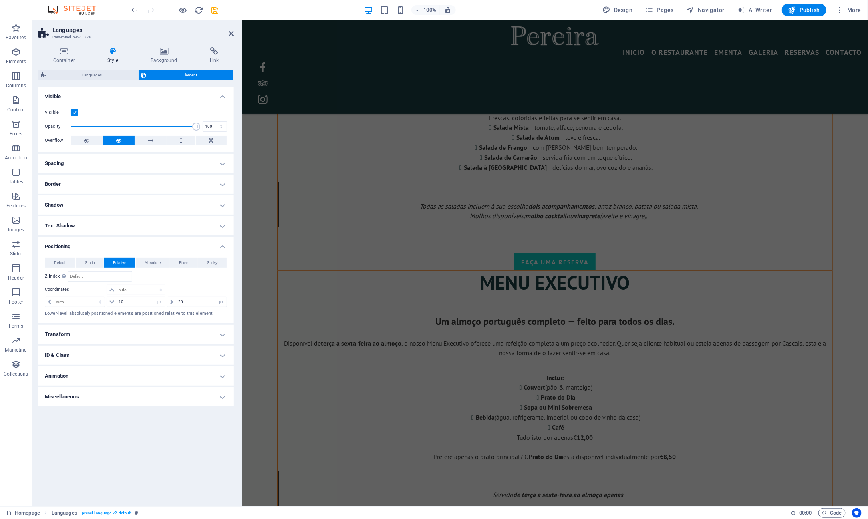
scroll to position [5125, 0]
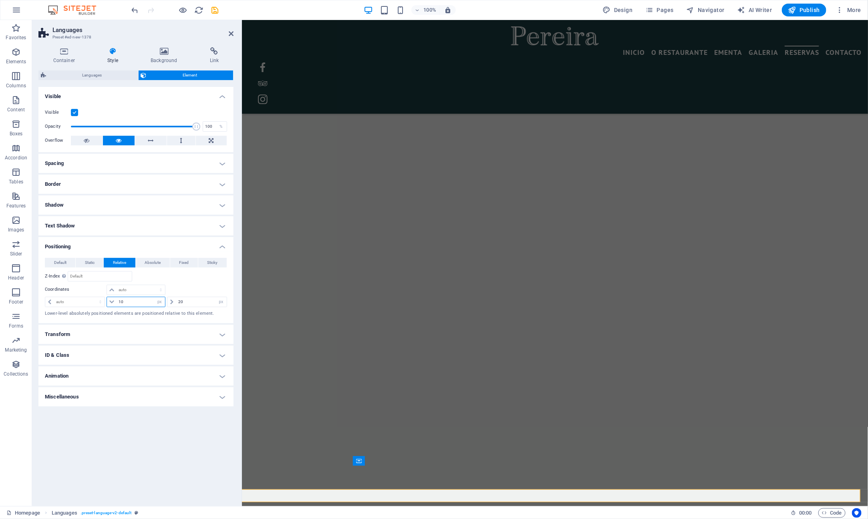
click at [135, 300] on input "10" at bounding box center [141, 302] width 49 height 10
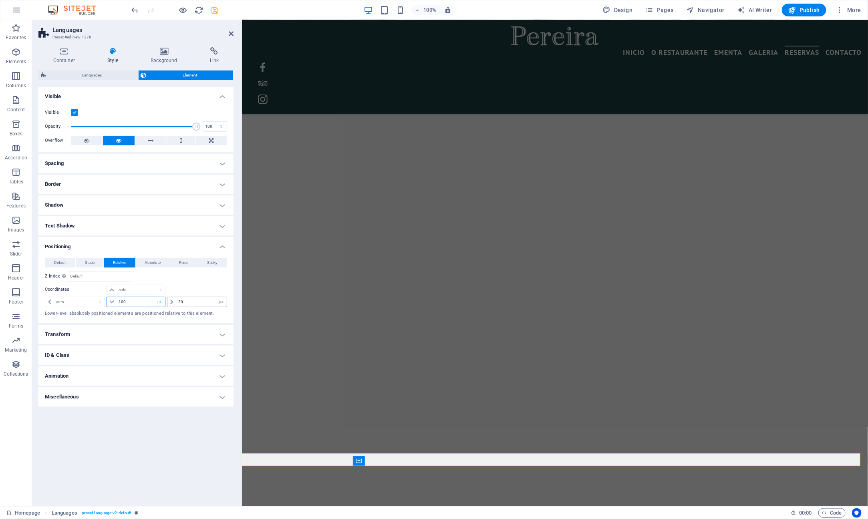
type input "100"
click at [199, 299] on input "20" at bounding box center [201, 302] width 50 height 10
drag, startPoint x: 198, startPoint y: 300, endPoint x: 165, endPoint y: 299, distance: 32.9
click at [165, 299] on div "auto px rem % em 100 auto px rem % em -30 auto px rem % em" at bounding box center [136, 301] width 182 height 11
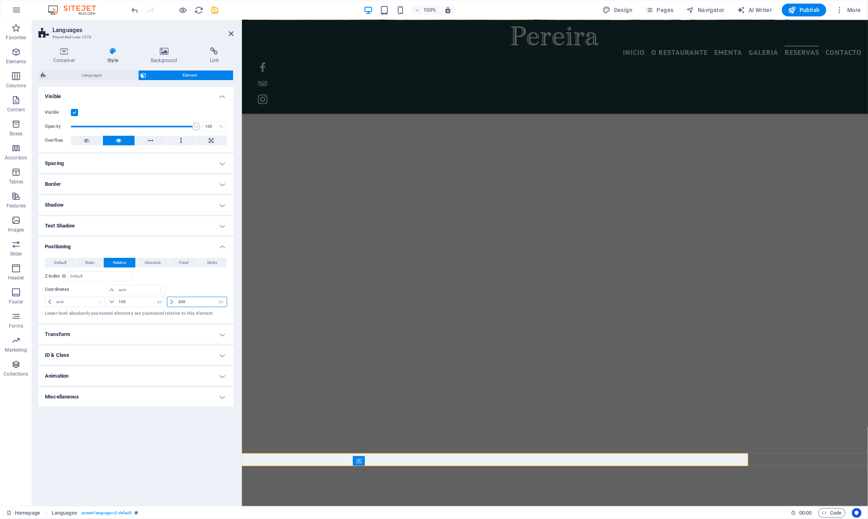
click at [179, 301] on input "300" at bounding box center [201, 302] width 50 height 10
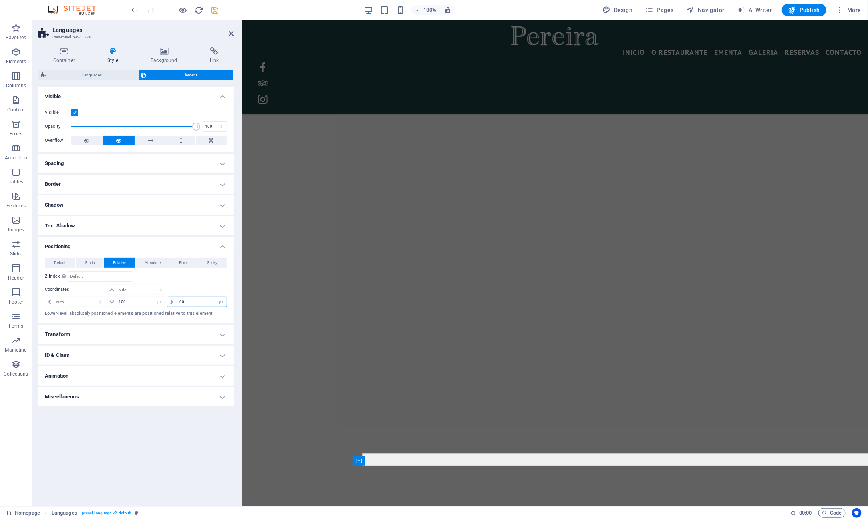
type input "-0"
type input "-250"
click at [136, 302] on input "100" at bounding box center [141, 302] width 49 height 10
type input "1"
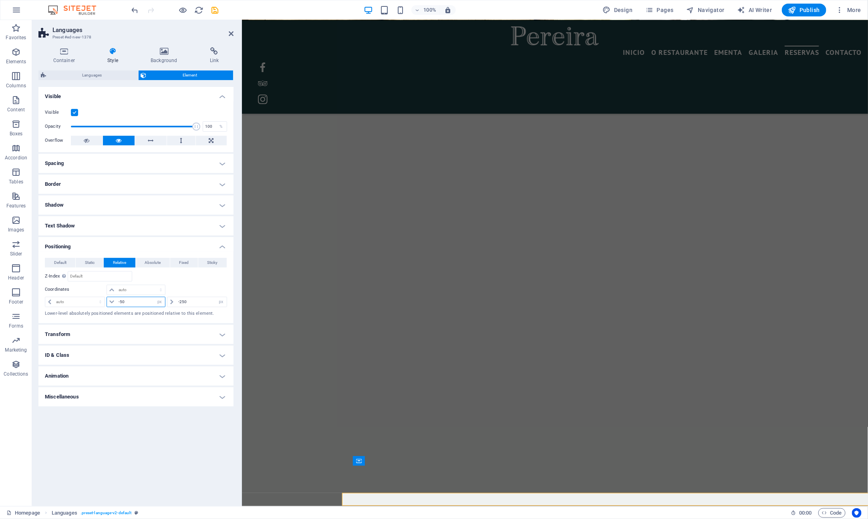
scroll to position [5145, 0]
type input "-5"
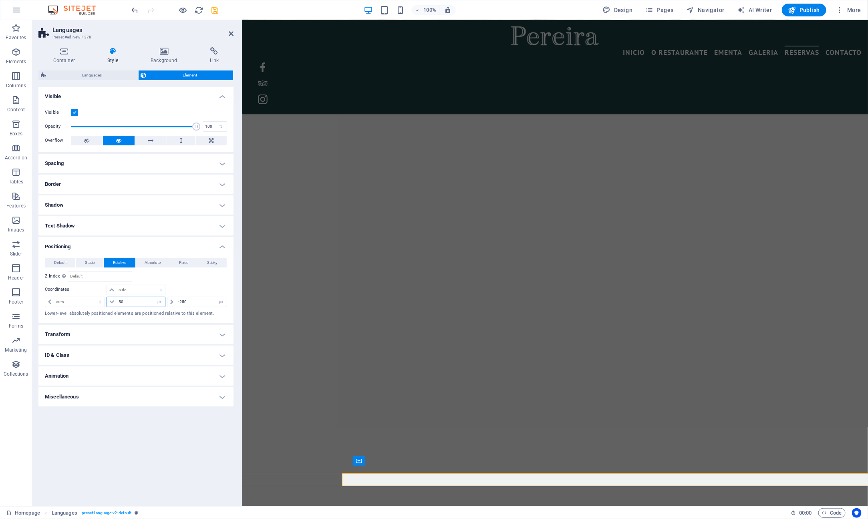
type input "5"
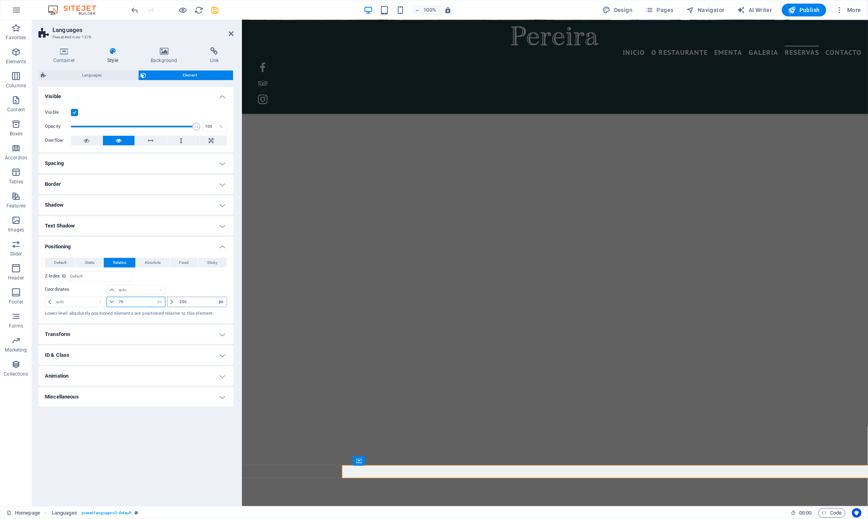
type input "70"
click at [219, 300] on select "auto px rem % em" at bounding box center [220, 302] width 11 height 10
select select "auto"
click at [215, 297] on select "auto px rem % em" at bounding box center [220, 302] width 11 height 10
select select "DISABLED_OPTION_VALUE"
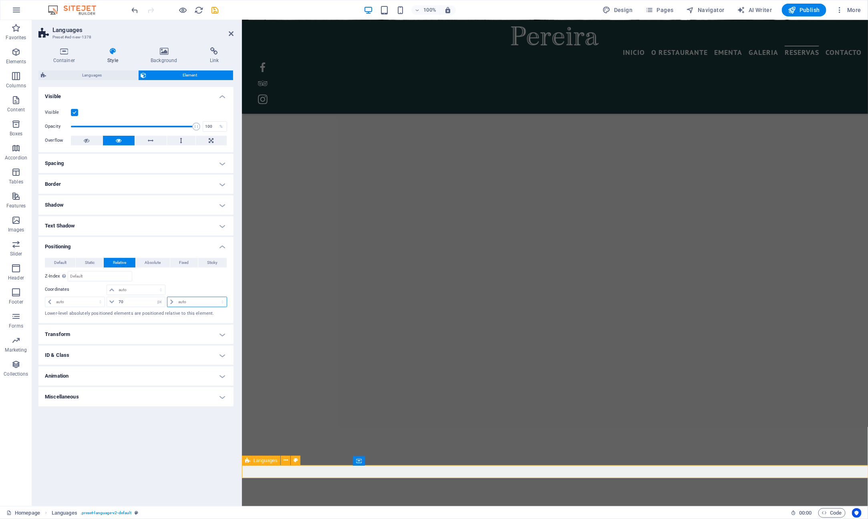
click at [257, 462] on span "Languages" at bounding box center [266, 460] width 24 height 5
click at [103, 73] on span "Languages" at bounding box center [91, 75] width 87 height 10
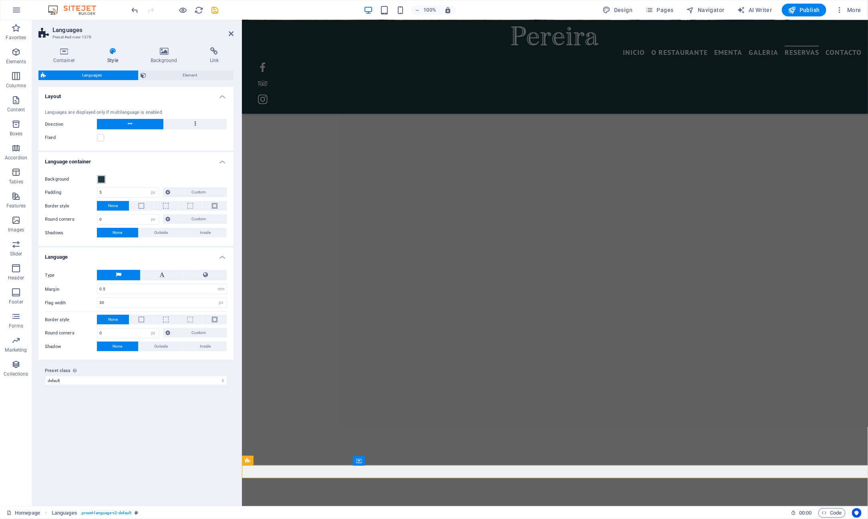
click at [101, 179] on span at bounding box center [101, 179] width 6 height 6
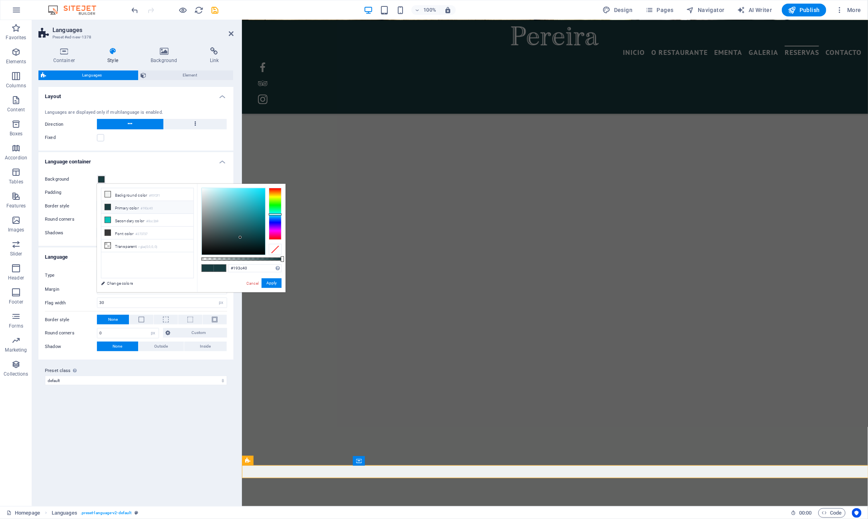
click at [276, 249] on div at bounding box center [275, 249] width 13 height 11
click at [112, 242] on li "Transparent rgba(0,0,0,.0)" at bounding box center [147, 246] width 92 height 13
type input "rgba(0, 0, 0, 0)"
click at [272, 282] on button "Apply" at bounding box center [272, 283] width 20 height 10
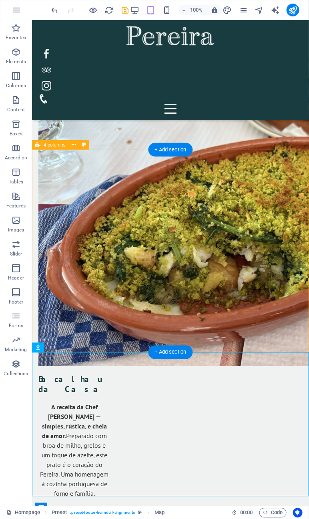
scroll to position [4588, 0]
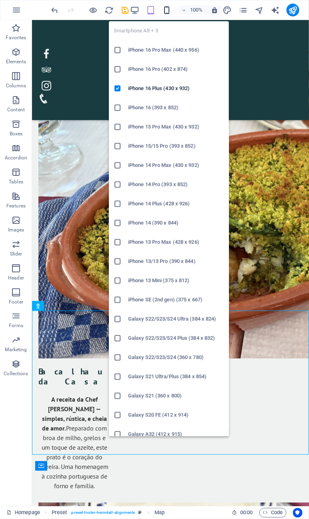
click at [169, 7] on icon "button" at bounding box center [167, 10] width 9 height 9
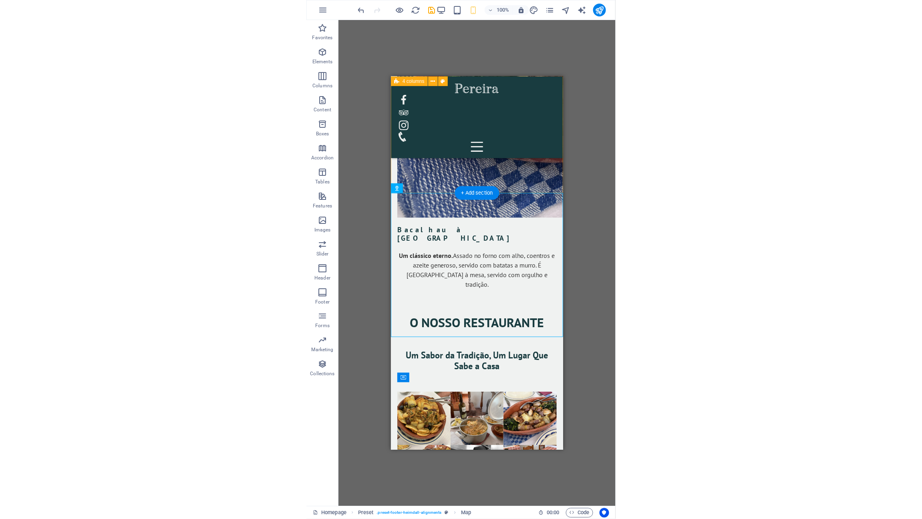
scroll to position [5377, 0]
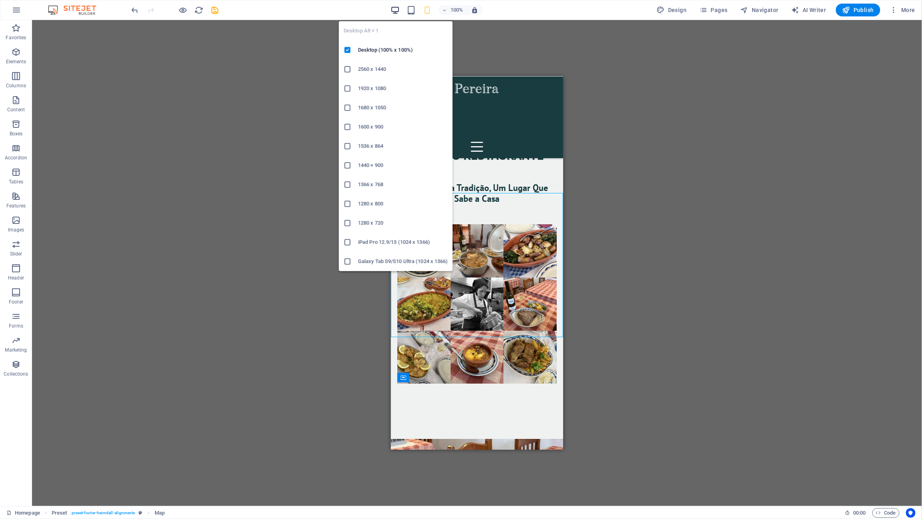
click at [397, 12] on icon "button" at bounding box center [395, 10] width 9 height 9
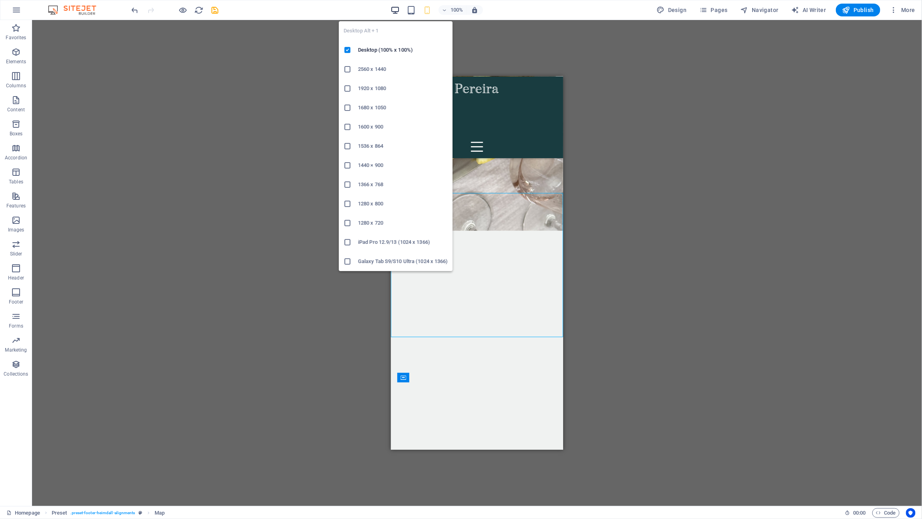
scroll to position [4500, 0]
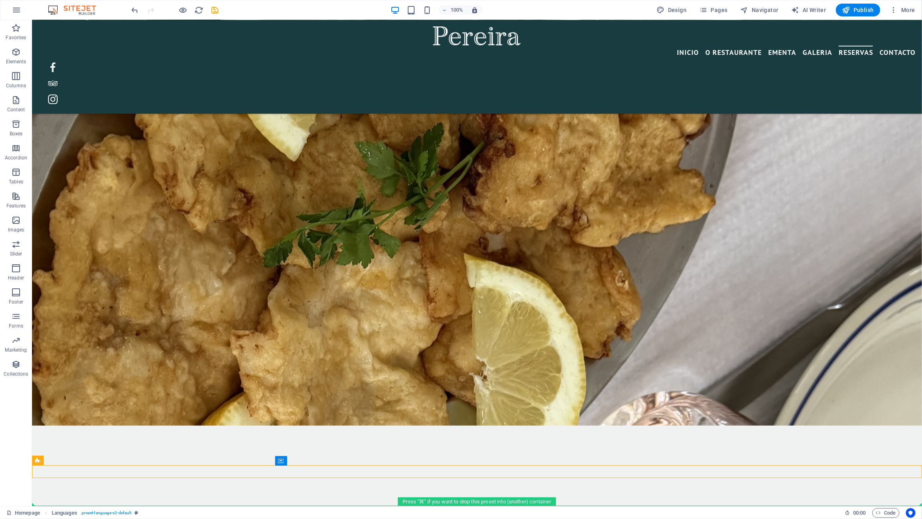
drag, startPoint x: 76, startPoint y: 480, endPoint x: 48, endPoint y: 492, distance: 30.9
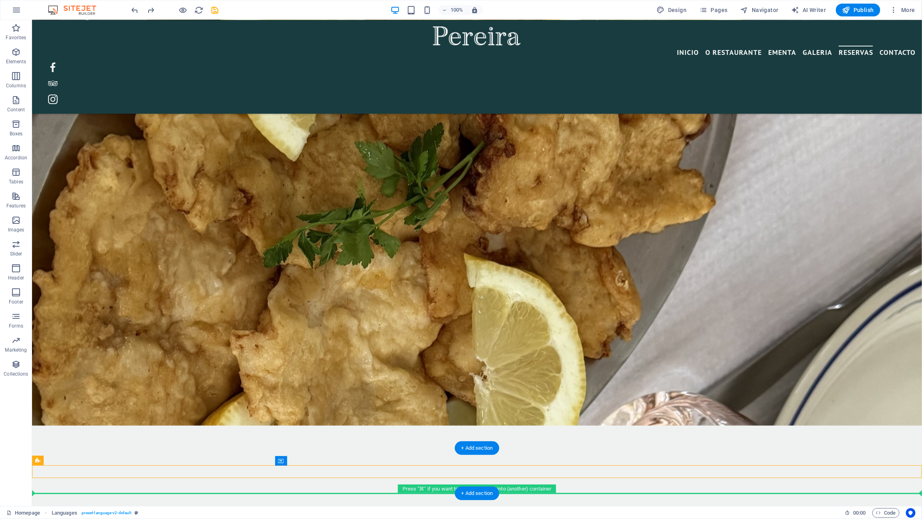
drag, startPoint x: 77, startPoint y: 481, endPoint x: 50, endPoint y: 488, distance: 27.8
drag, startPoint x: 74, startPoint y: 481, endPoint x: 42, endPoint y: 488, distance: 32.8
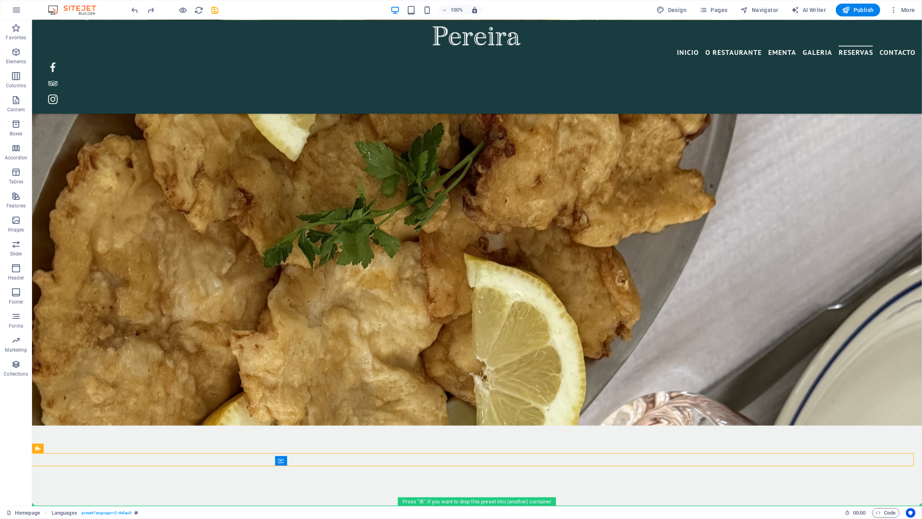
drag, startPoint x: 68, startPoint y: 469, endPoint x: 52, endPoint y: 493, distance: 28.8
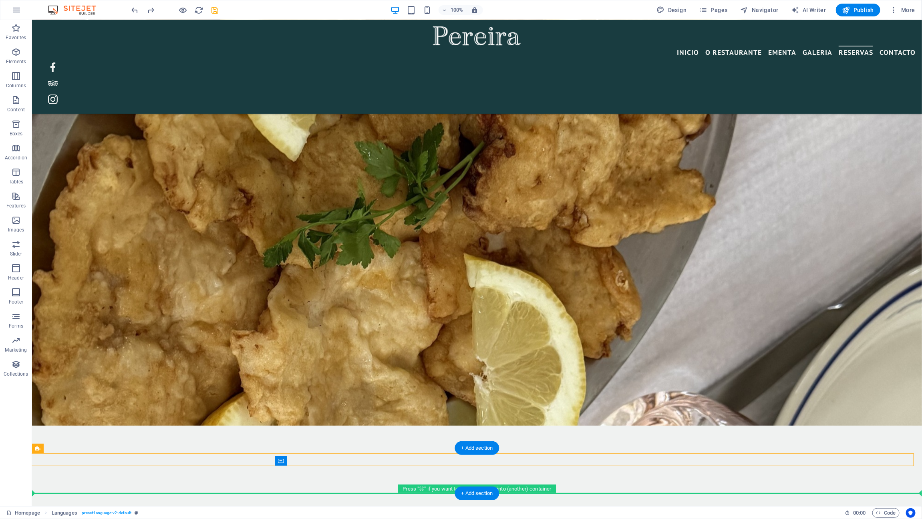
drag, startPoint x: 72, startPoint y: 465, endPoint x: 43, endPoint y: 481, distance: 34.1
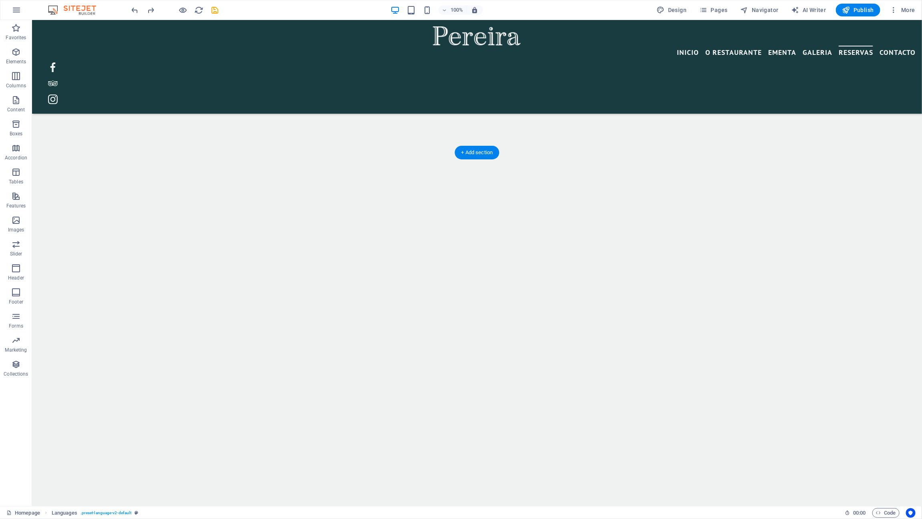
scroll to position [4487, 0]
click at [198, 8] on icon "reload" at bounding box center [199, 10] width 9 height 9
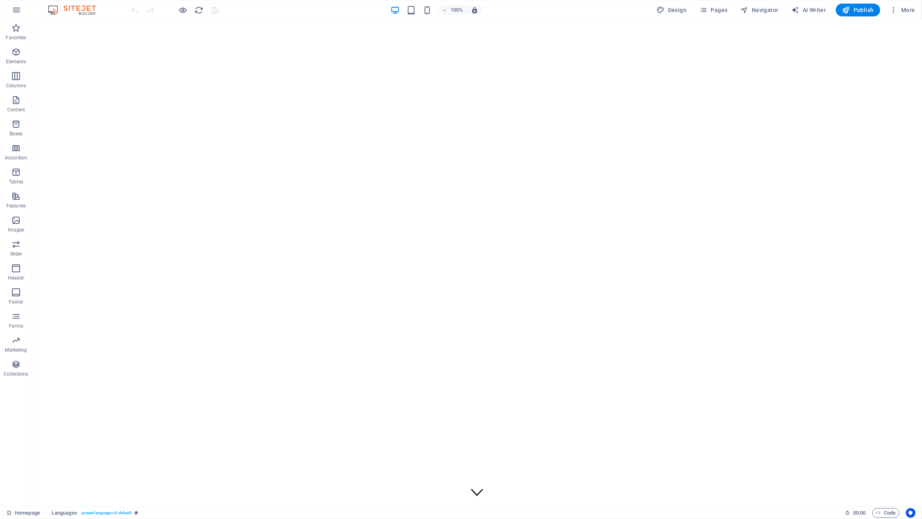
scroll to position [0, 0]
click at [13, 56] on icon "button" at bounding box center [16, 52] width 10 height 10
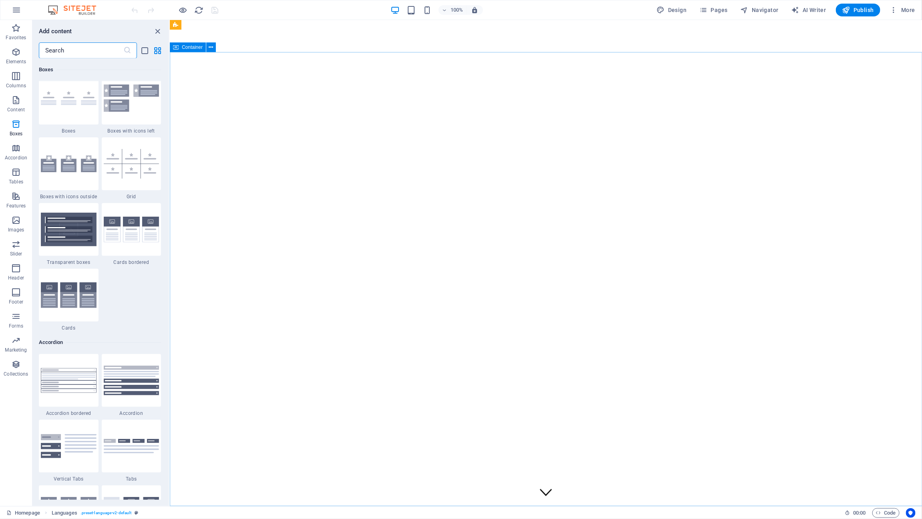
scroll to position [2563, 0]
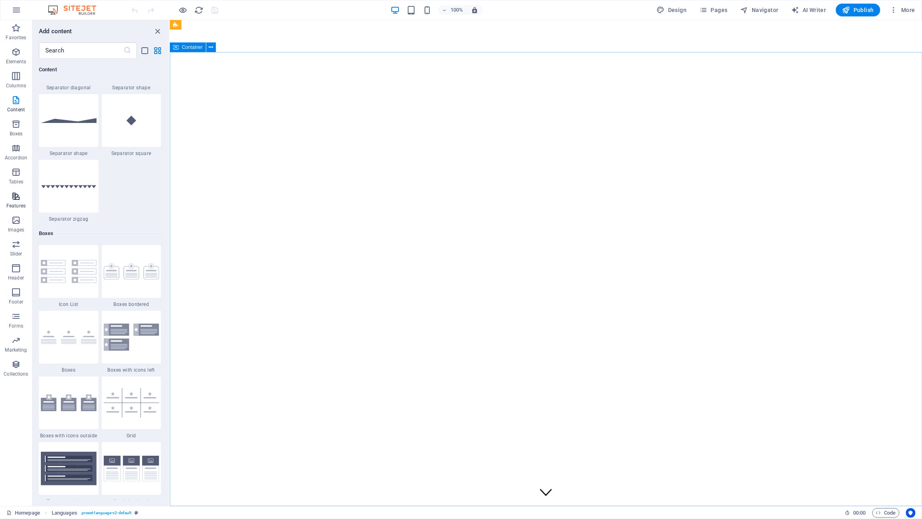
click at [17, 193] on icon "button" at bounding box center [16, 196] width 10 height 10
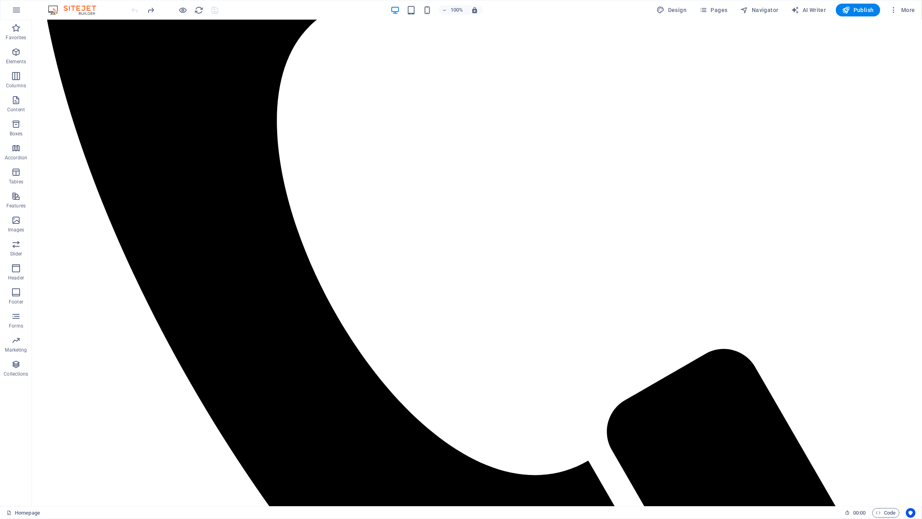
scroll to position [4487, 0]
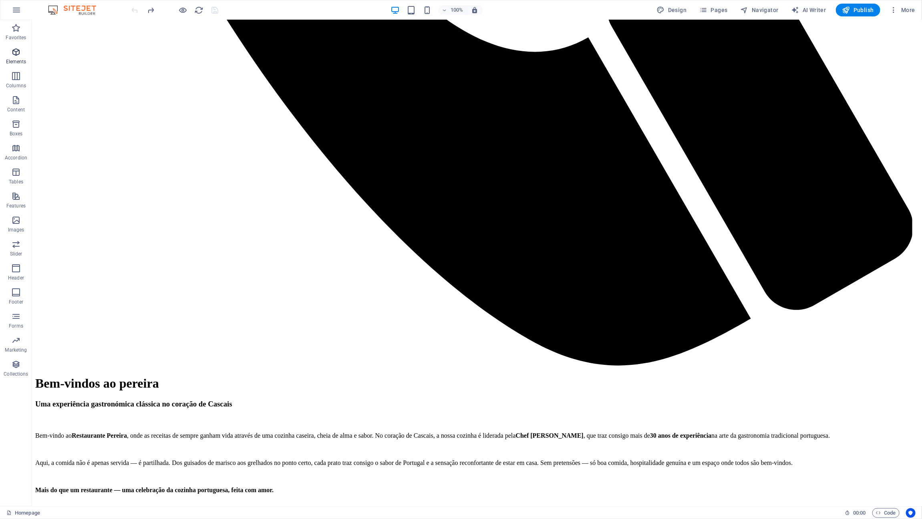
click at [19, 60] on p "Elements" at bounding box center [16, 61] width 20 height 6
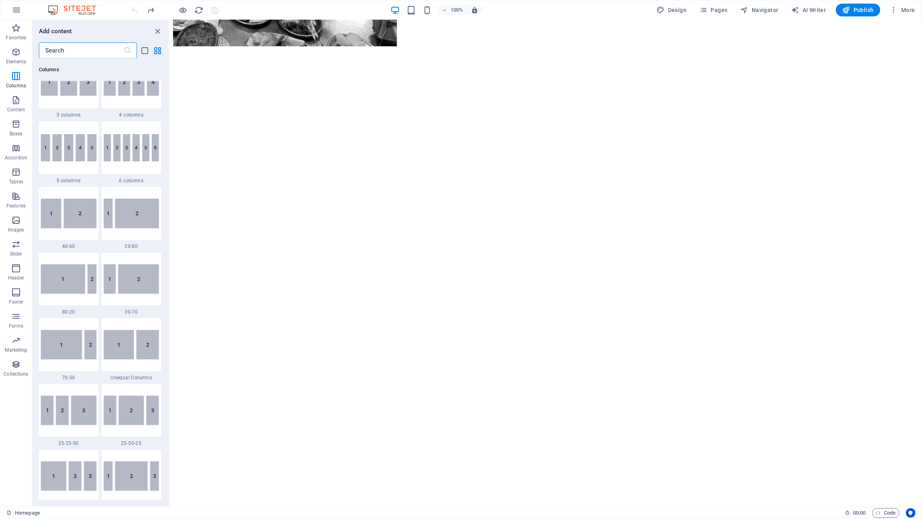
scroll to position [487, 0]
click at [16, 200] on icon "button" at bounding box center [16, 196] width 10 height 10
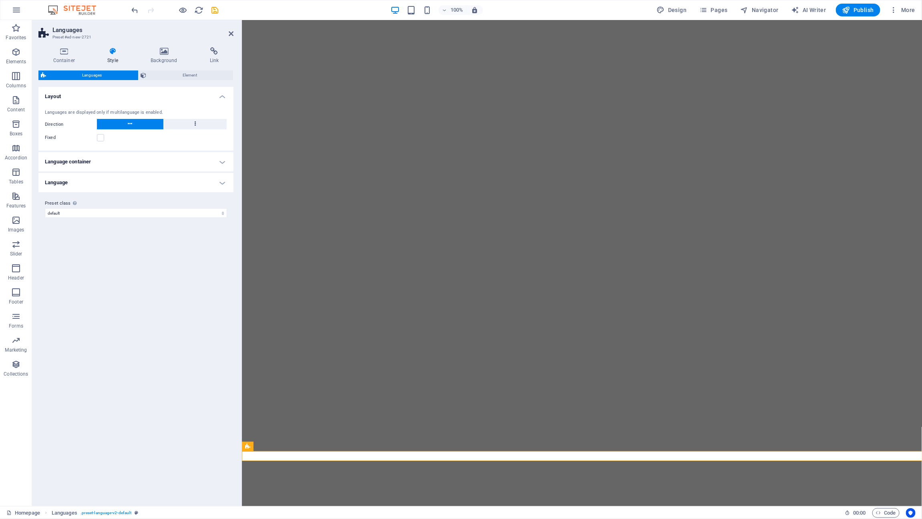
scroll to position [4894, 0]
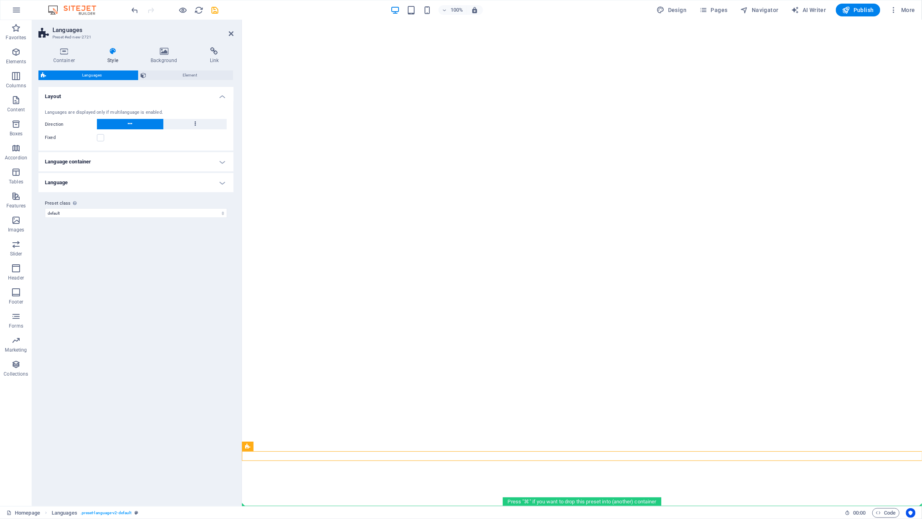
drag, startPoint x: 501, startPoint y: 467, endPoint x: 261, endPoint y: 499, distance: 242.4
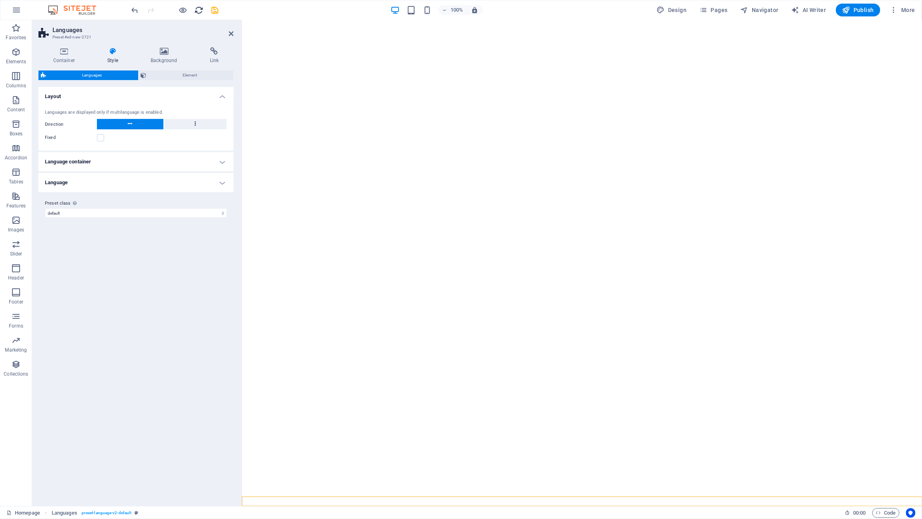
drag, startPoint x: 199, startPoint y: 7, endPoint x: 536, endPoint y: 166, distance: 371.9
click at [199, 7] on icon "reload" at bounding box center [199, 10] width 9 height 9
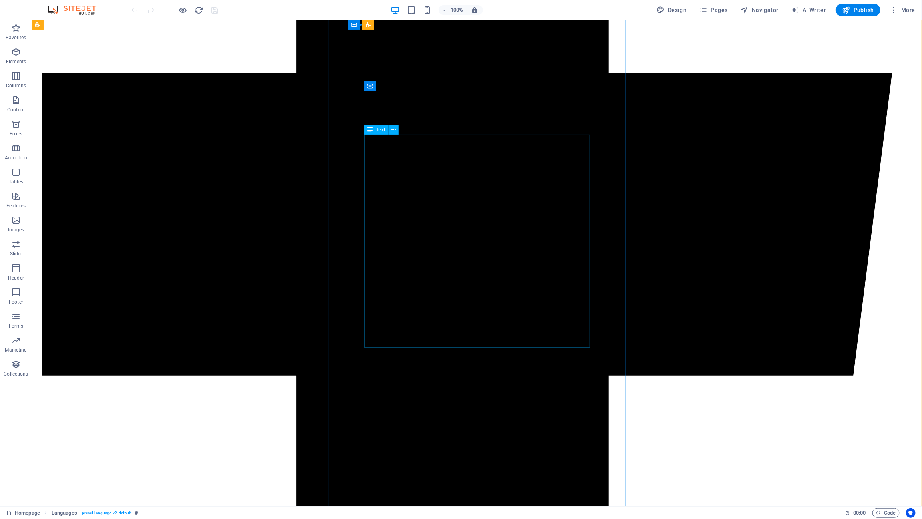
scroll to position [1153, 0]
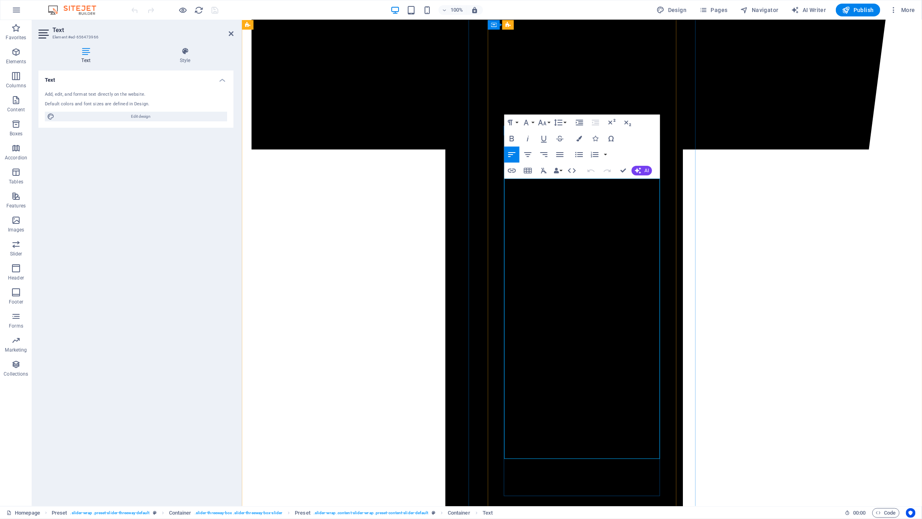
drag, startPoint x: 610, startPoint y: 347, endPoint x: 510, endPoint y: 322, distance: 102.8
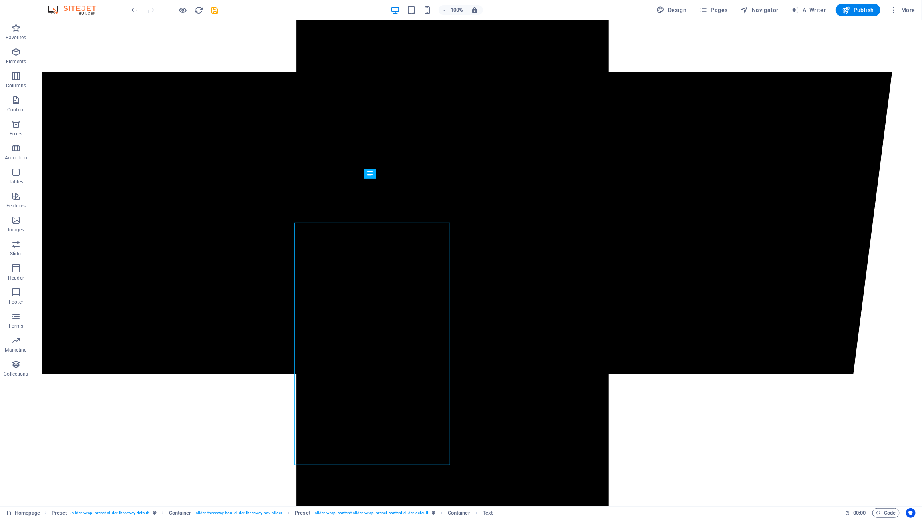
scroll to position [1109, 0]
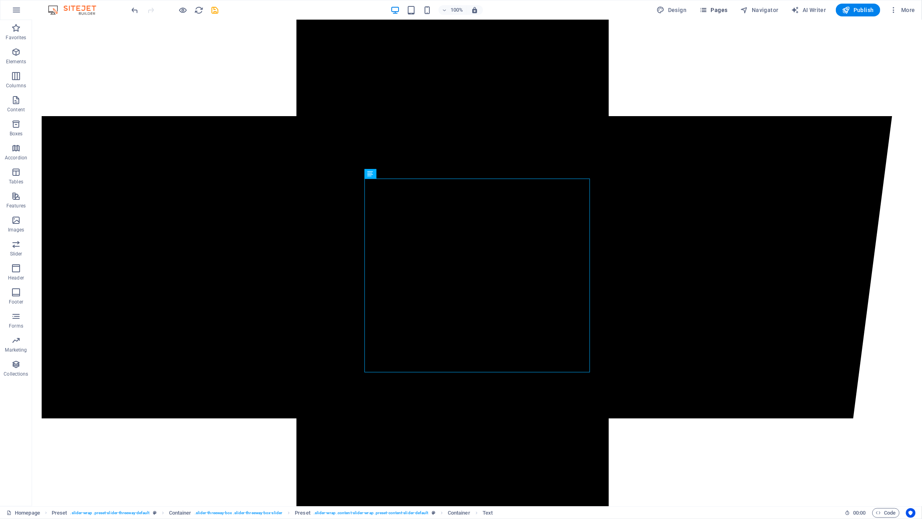
click at [727, 14] on span "Pages" at bounding box center [713, 10] width 28 height 8
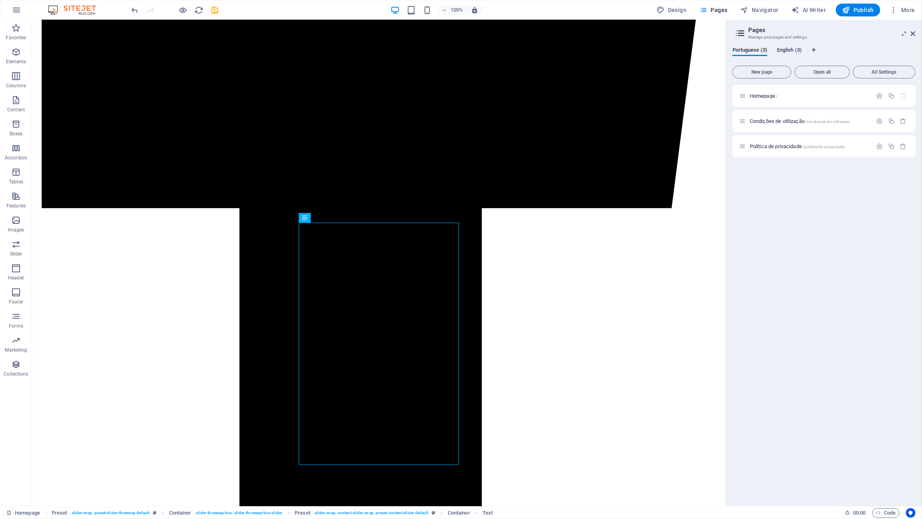
click at [789, 50] on span "English (3)" at bounding box center [789, 50] width 25 height 11
click at [794, 97] on p "Homepage /" at bounding box center [810, 95] width 120 height 5
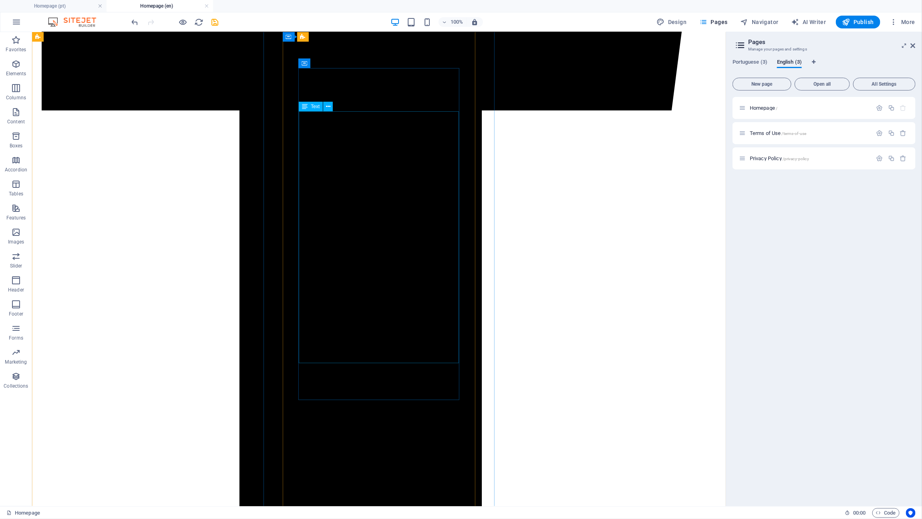
scroll to position [1208, 0]
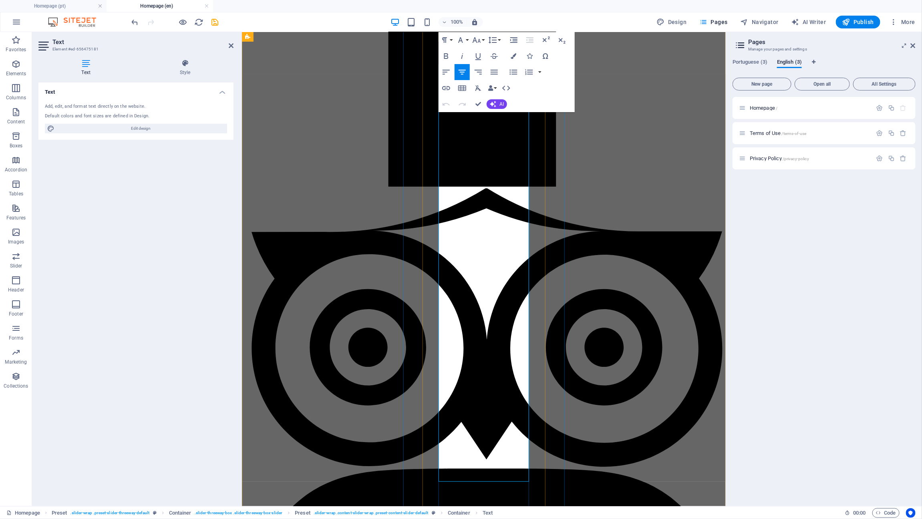
scroll to position [1314, 0]
drag, startPoint x: 513, startPoint y: 322, endPoint x: 448, endPoint y: 303, distance: 68.2
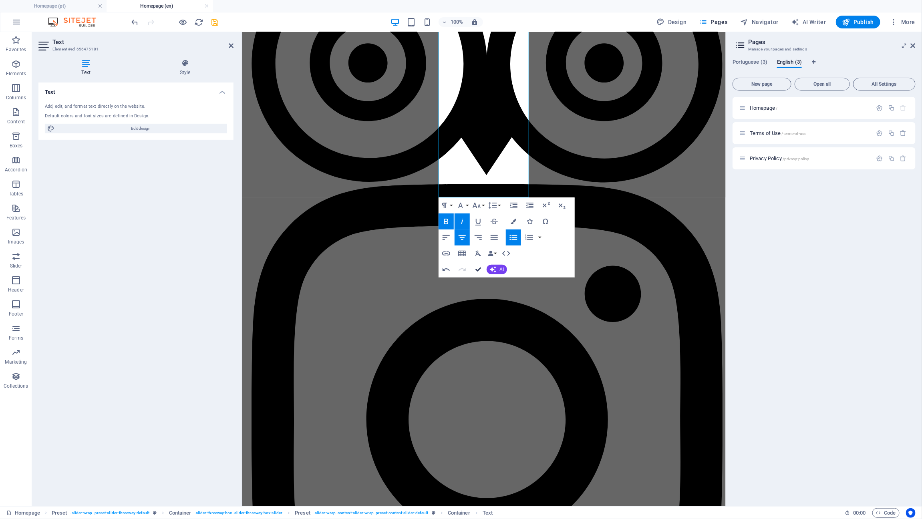
scroll to position [1175, 0]
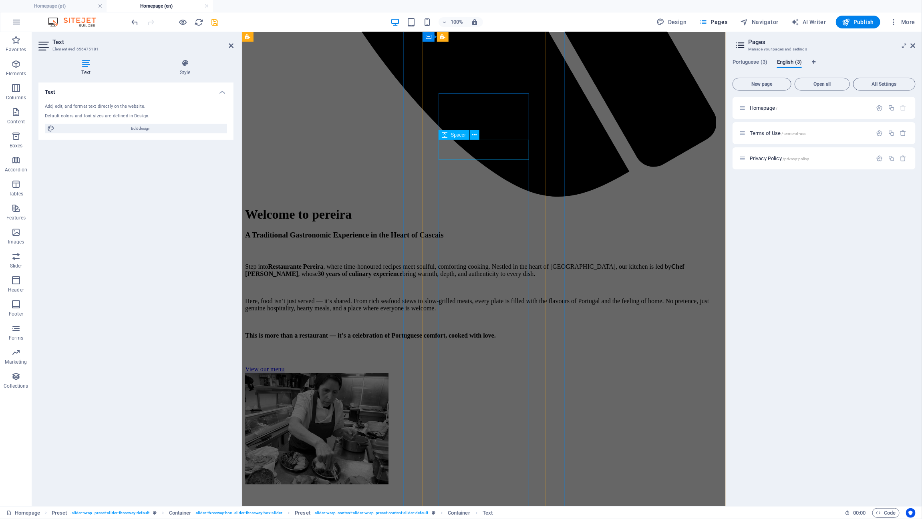
scroll to position [2683, 0]
click at [216, 20] on icon "save" at bounding box center [215, 22] width 9 height 9
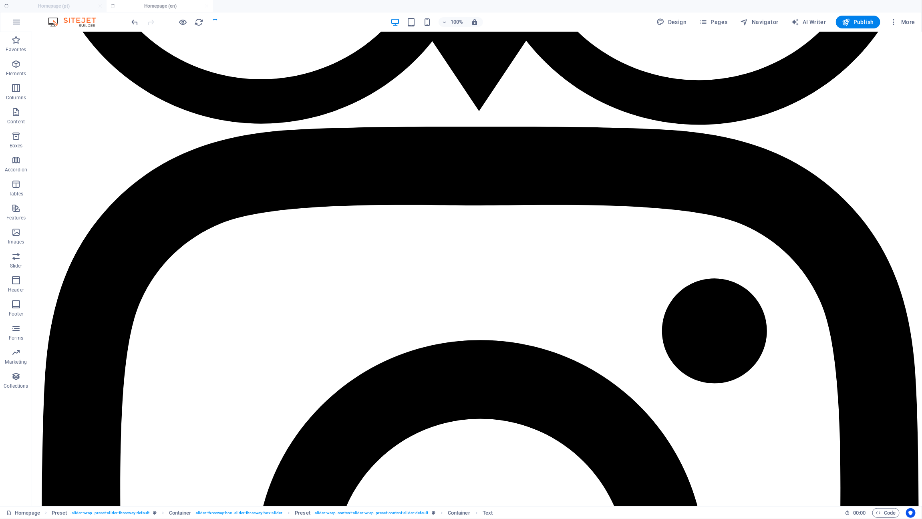
checkbox input "false"
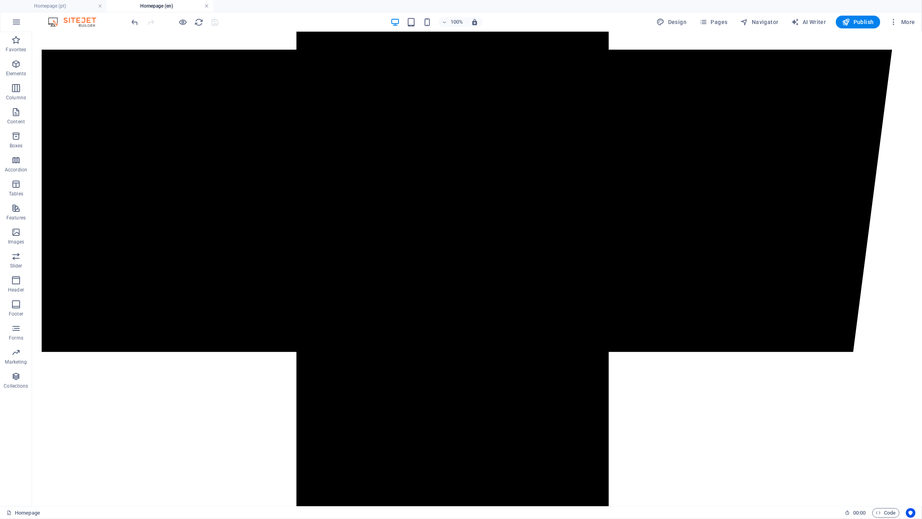
click at [207, 6] on link at bounding box center [206, 6] width 5 height 8
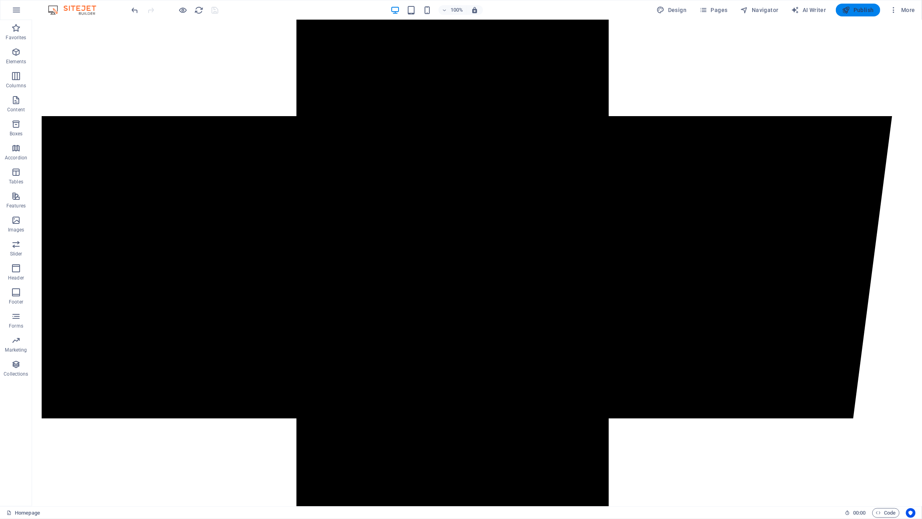
click at [860, 10] on span "Publish" at bounding box center [858, 10] width 32 height 8
click at [216, 8] on div at bounding box center [175, 10] width 90 height 13
click at [858, 9] on span "Publish" at bounding box center [858, 10] width 32 height 8
